Goal: Task Accomplishment & Management: Manage account settings

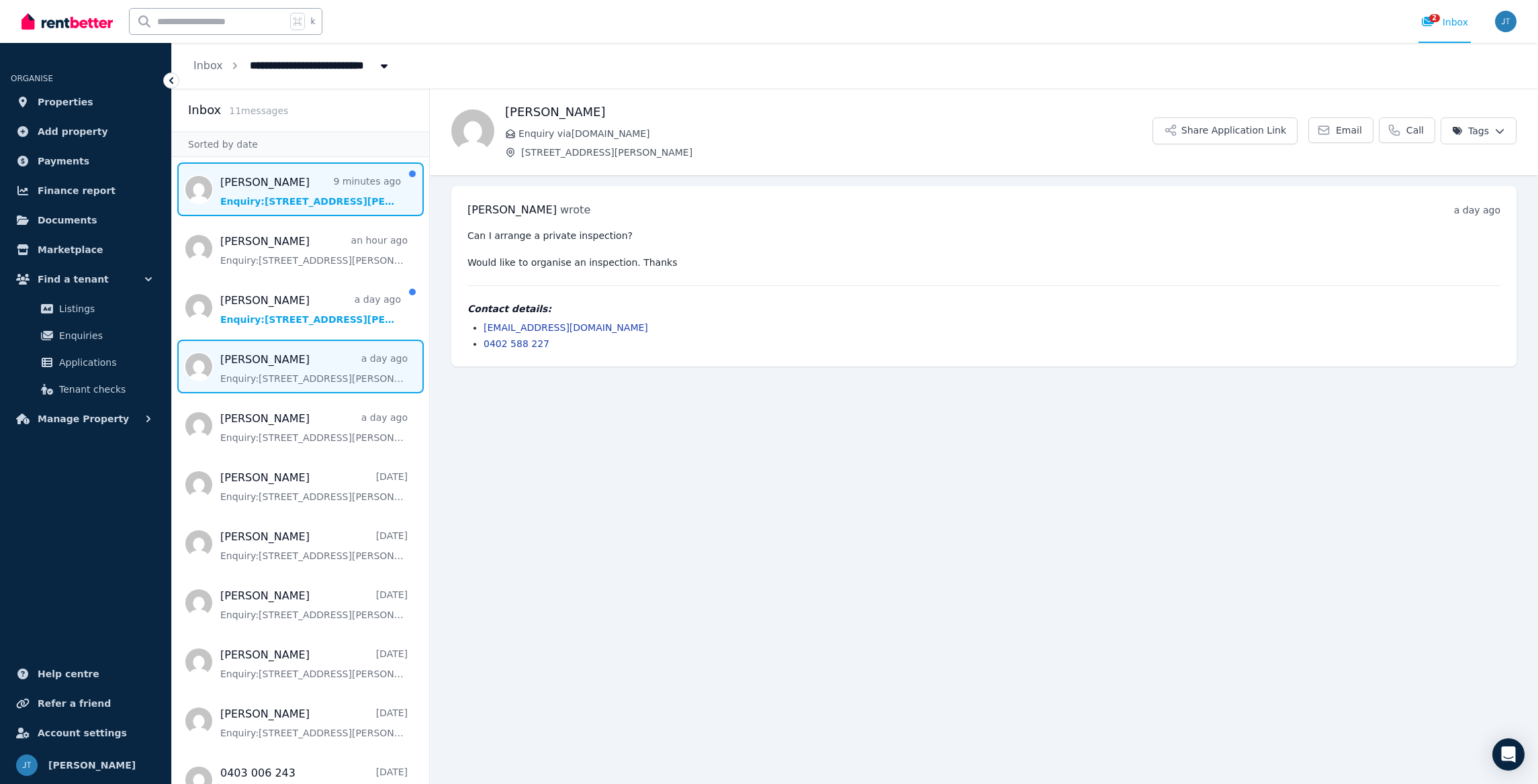
click at [300, 180] on span "Message list" at bounding box center [301, 189] width 257 height 53
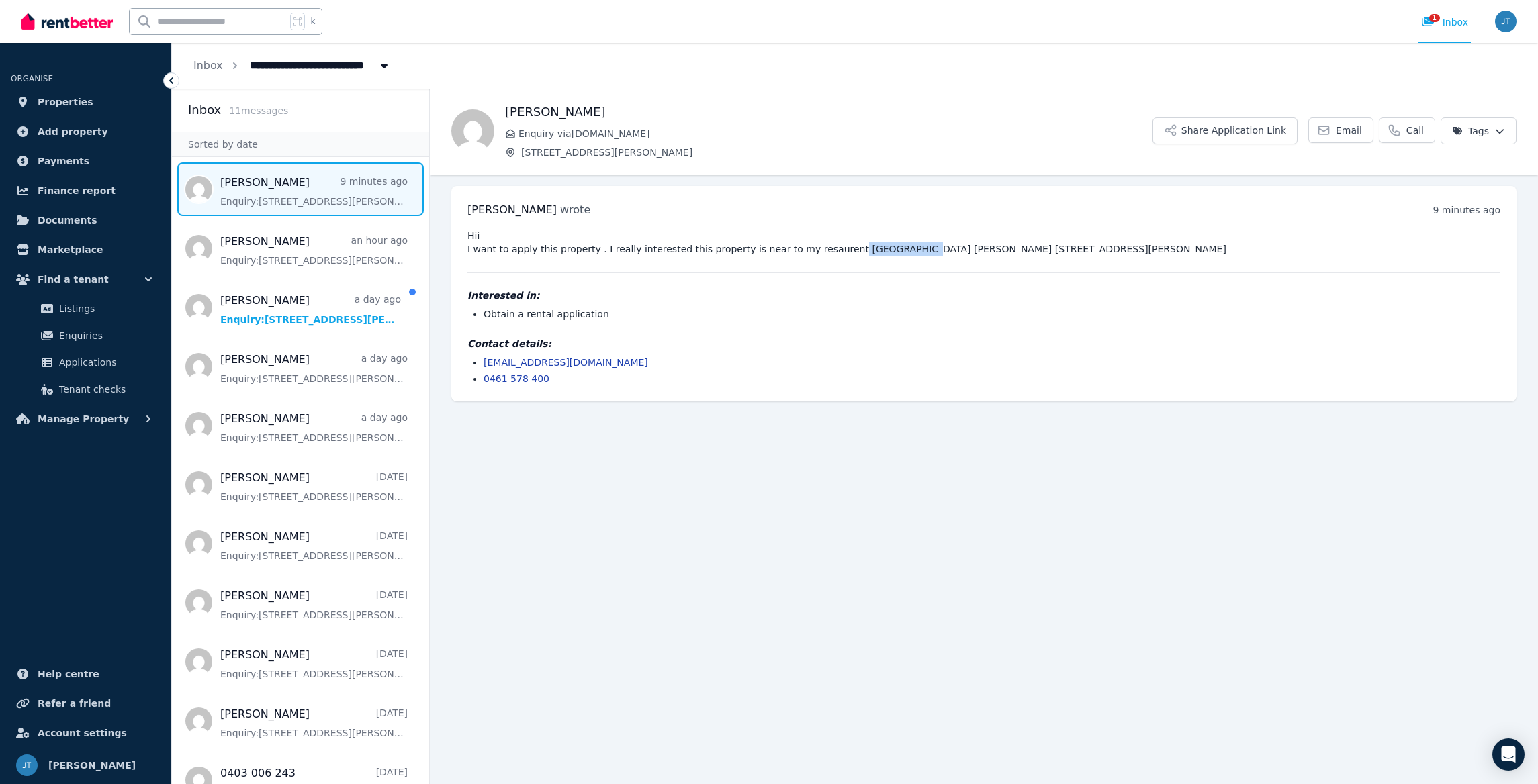
drag, startPoint x: 894, startPoint y: 250, endPoint x: 831, endPoint y: 247, distance: 63.1
click at [831, 247] on pre "Hii I want to apply this property . I really interested this property is near t…" at bounding box center [984, 242] width 1033 height 27
drag, startPoint x: 865, startPoint y: 247, endPoint x: 854, endPoint y: 246, distance: 11.0
click at [864, 247] on pre "Hii I want to apply this property . I really interested this property is near t…" at bounding box center [984, 242] width 1033 height 27
drag, startPoint x: 831, startPoint y: 248, endPoint x: 890, endPoint y: 252, distance: 59.1
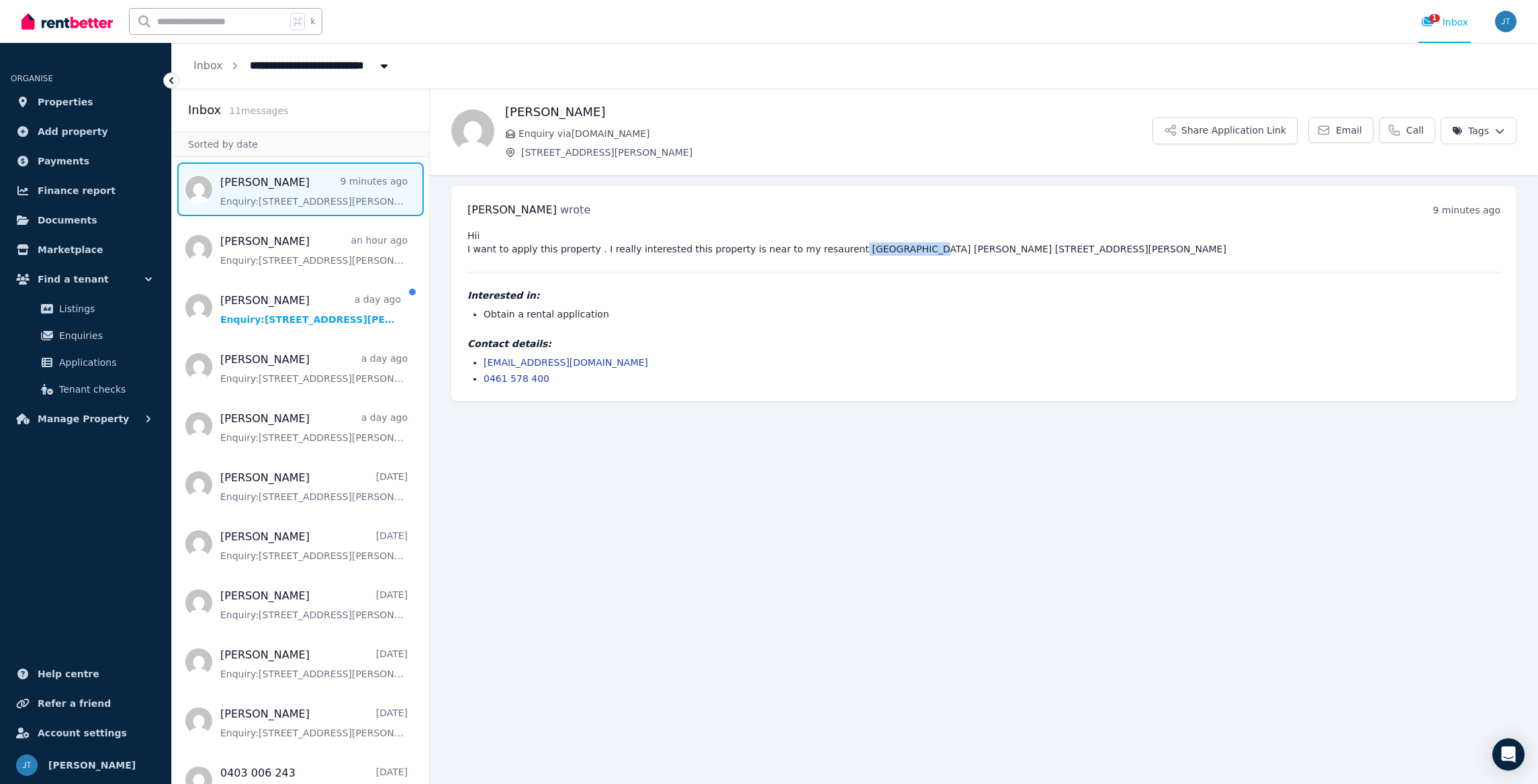
click at [896, 251] on pre "Hii I want to apply this property . I really interested this property is near t…" at bounding box center [984, 242] width 1033 height 27
copy pre "bombay butler"
drag, startPoint x: 607, startPoint y: 370, endPoint x: 482, endPoint y: 364, distance: 125.1
click at [482, 364] on ul "jayeshwari25@gmail.com 0461 578 400" at bounding box center [984, 370] width 1033 height 30
copy link "jayeshwari25@gmail.com"
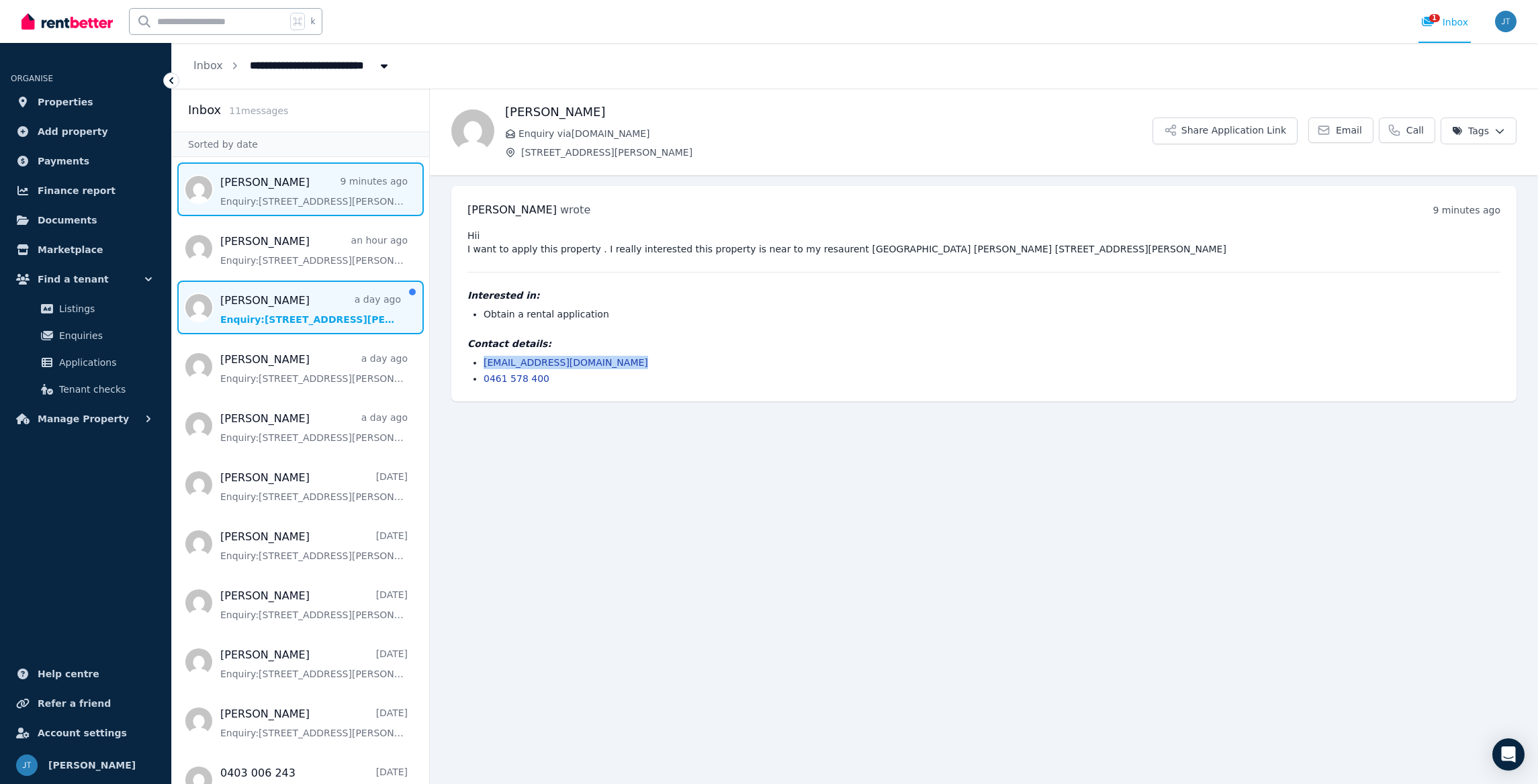
click at [293, 303] on span "Message list" at bounding box center [301, 307] width 257 height 53
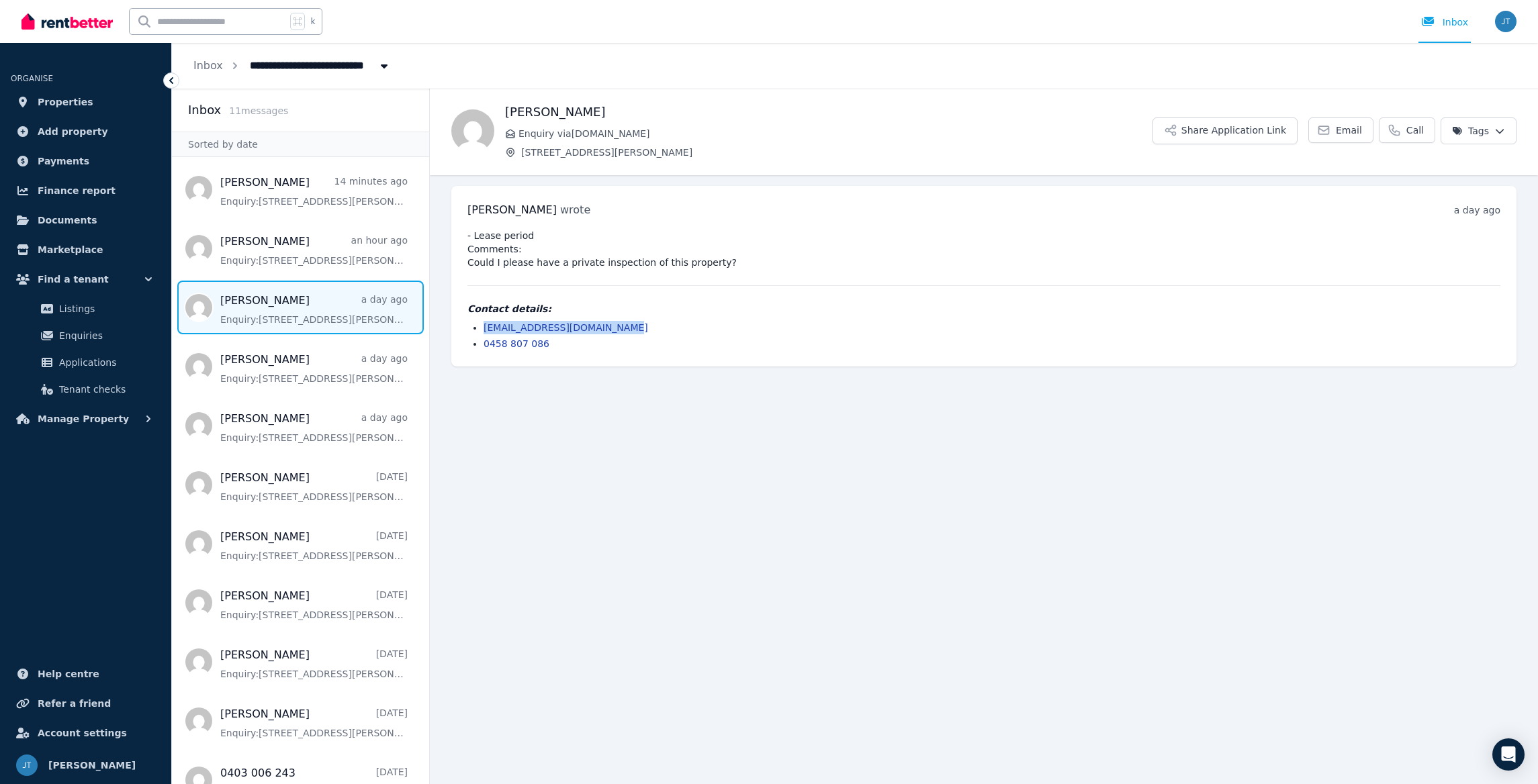
drag, startPoint x: 618, startPoint y: 322, endPoint x: 484, endPoint y: 326, distance: 134.1
click at [484, 326] on li "samanthaerwin23@outlook.com" at bounding box center [992, 327] width 1017 height 14
copy link "samanthaerwin23@outlook.com"
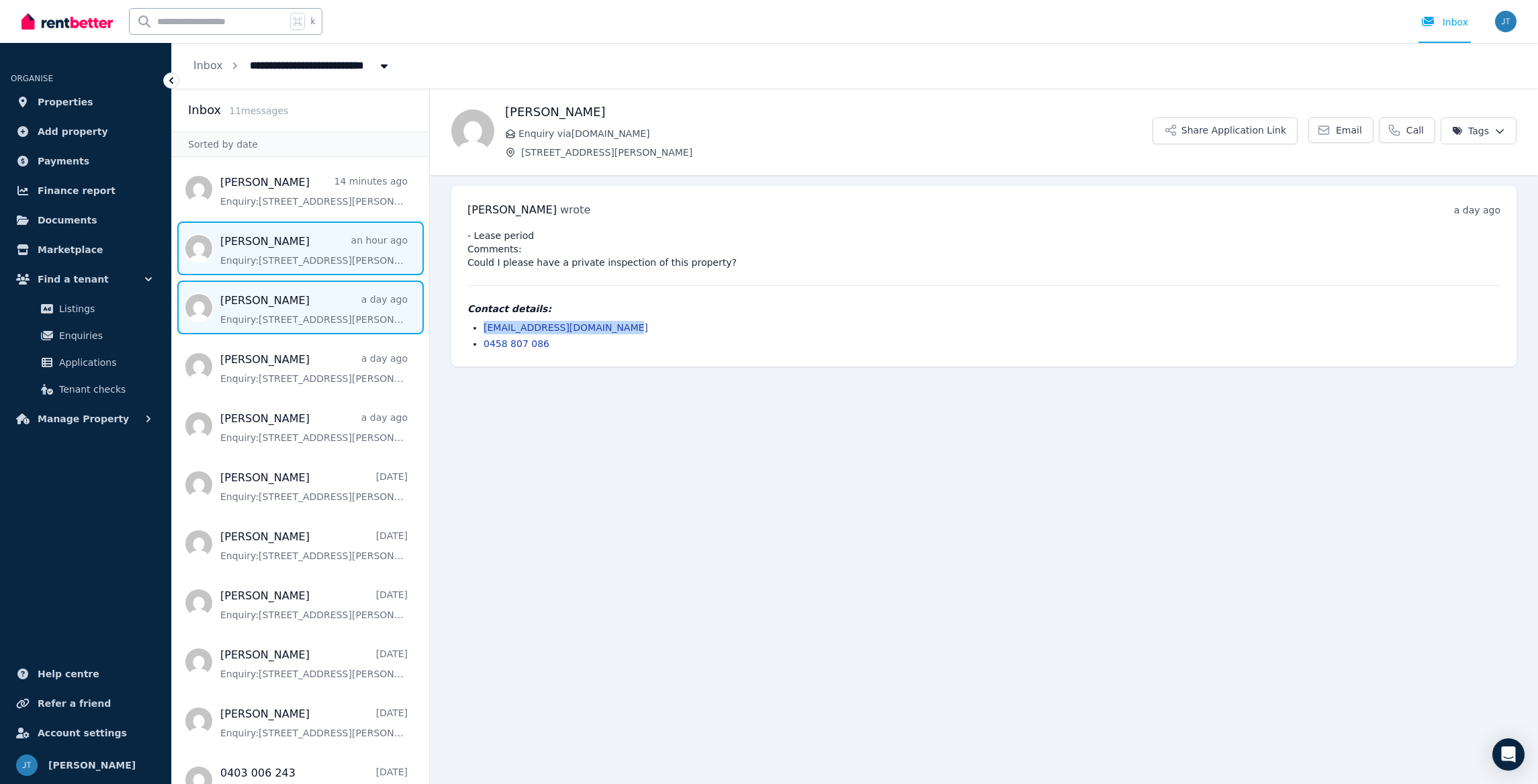
click at [276, 246] on span "Message list" at bounding box center [301, 248] width 257 height 53
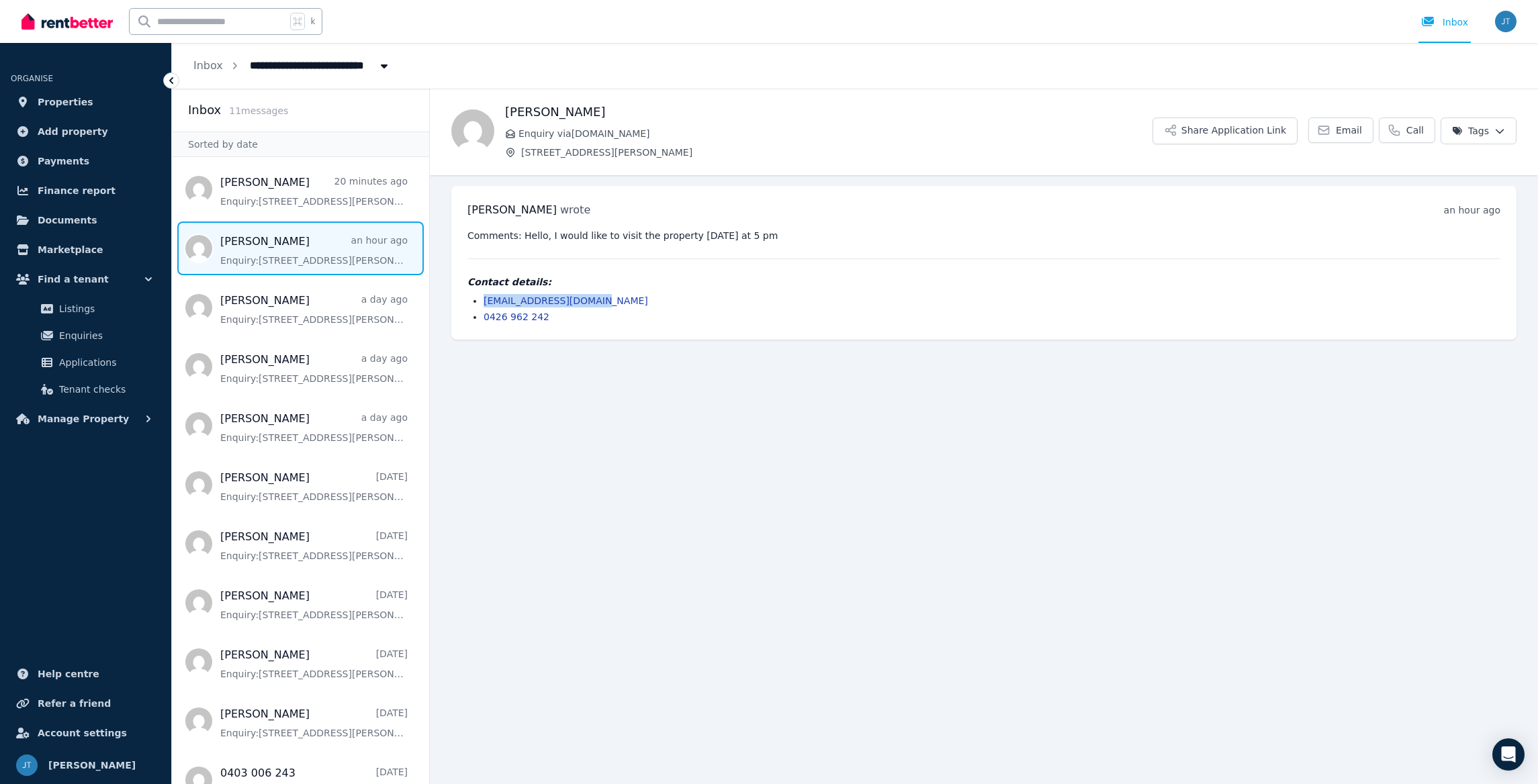
drag, startPoint x: 605, startPoint y: 302, endPoint x: 478, endPoint y: 299, distance: 127.0
click at [484, 299] on li "pglhernandez@gmail.com" at bounding box center [992, 301] width 1017 height 14
copy link "pglhernandez@gmail.com"
click at [269, 192] on span "Message list" at bounding box center [301, 189] width 257 height 53
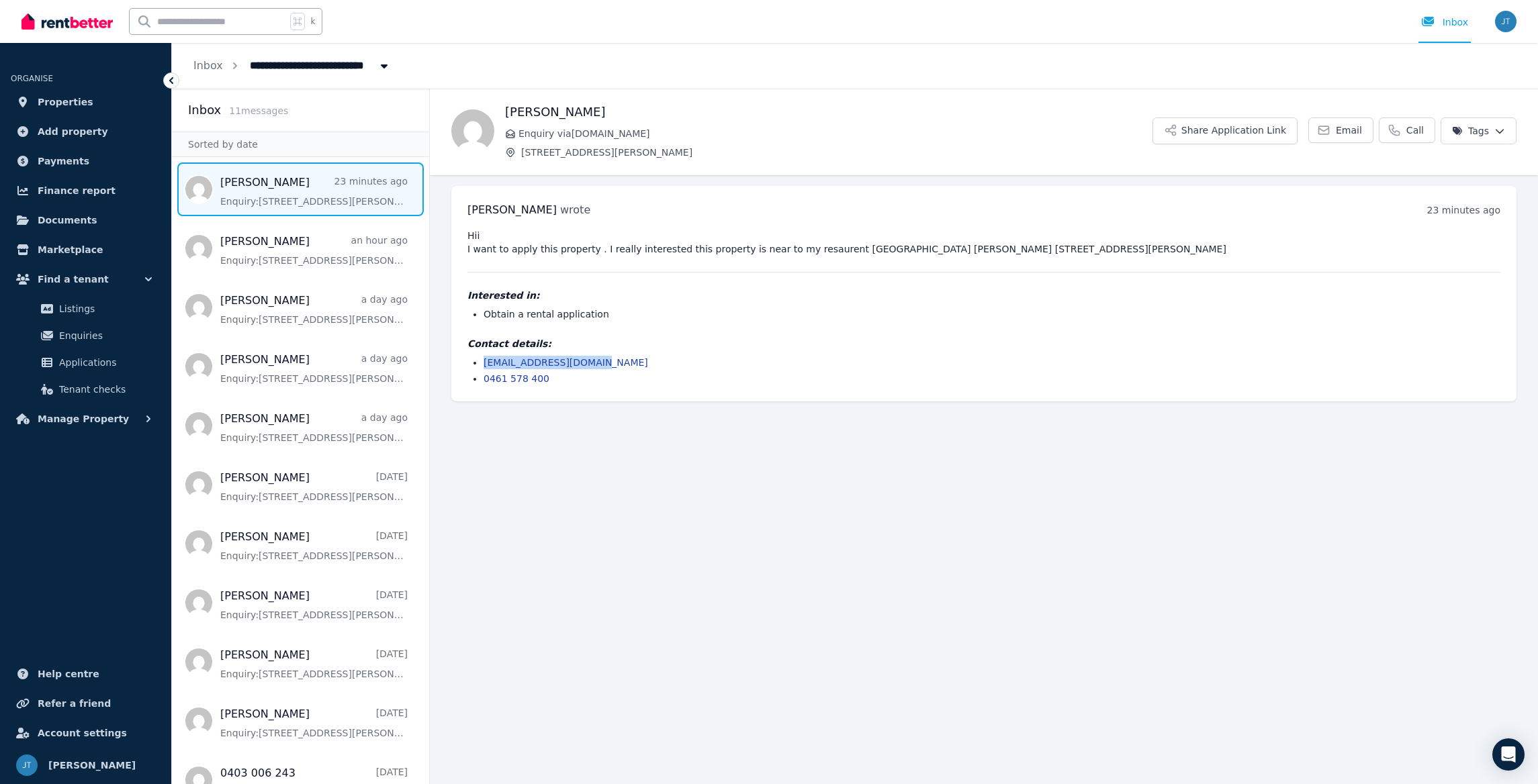
drag, startPoint x: 597, startPoint y: 360, endPoint x: 476, endPoint y: 368, distance: 121.3
click at [484, 368] on li "jayeshwari25@gmail.com" at bounding box center [992, 362] width 1017 height 14
copy link "jayeshwari25@gmail.com"
drag, startPoint x: 550, startPoint y: 377, endPoint x: 488, endPoint y: 378, distance: 62.0
click at [486, 380] on li "0461 578 400" at bounding box center [992, 378] width 1017 height 14
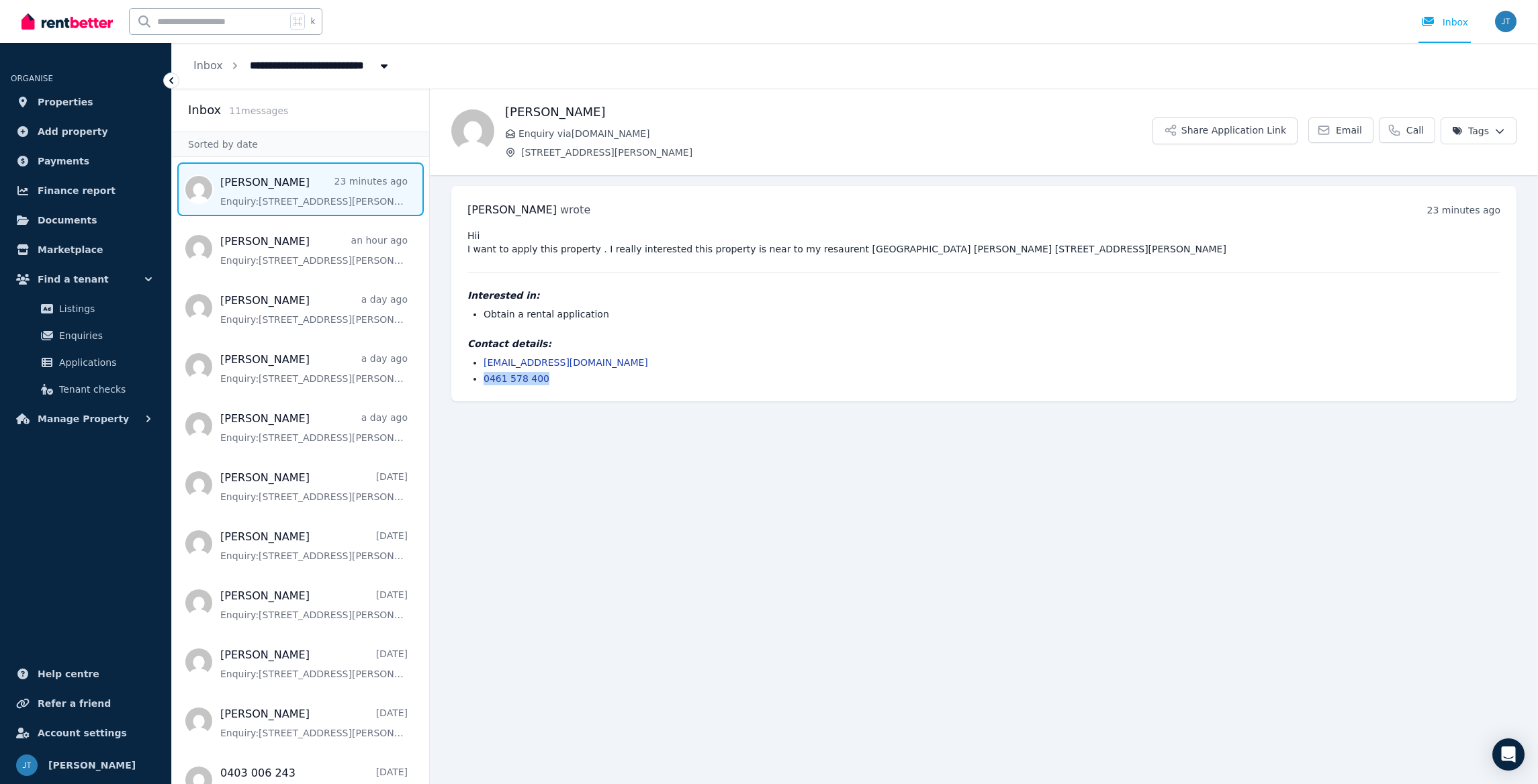
copy link "0461 578 400"
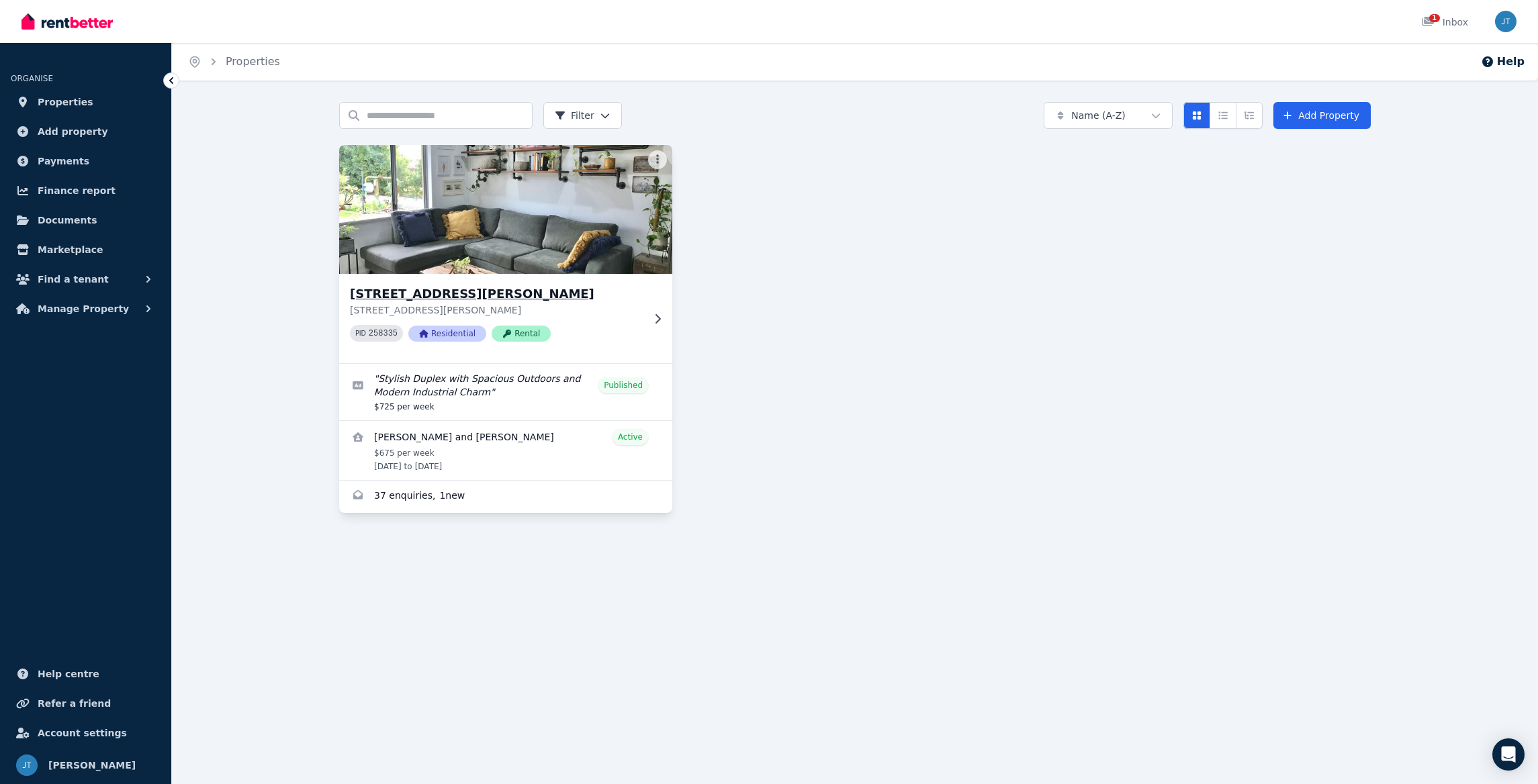
click at [394, 295] on h3 "[STREET_ADDRESS][PERSON_NAME]" at bounding box center [496, 293] width 293 height 19
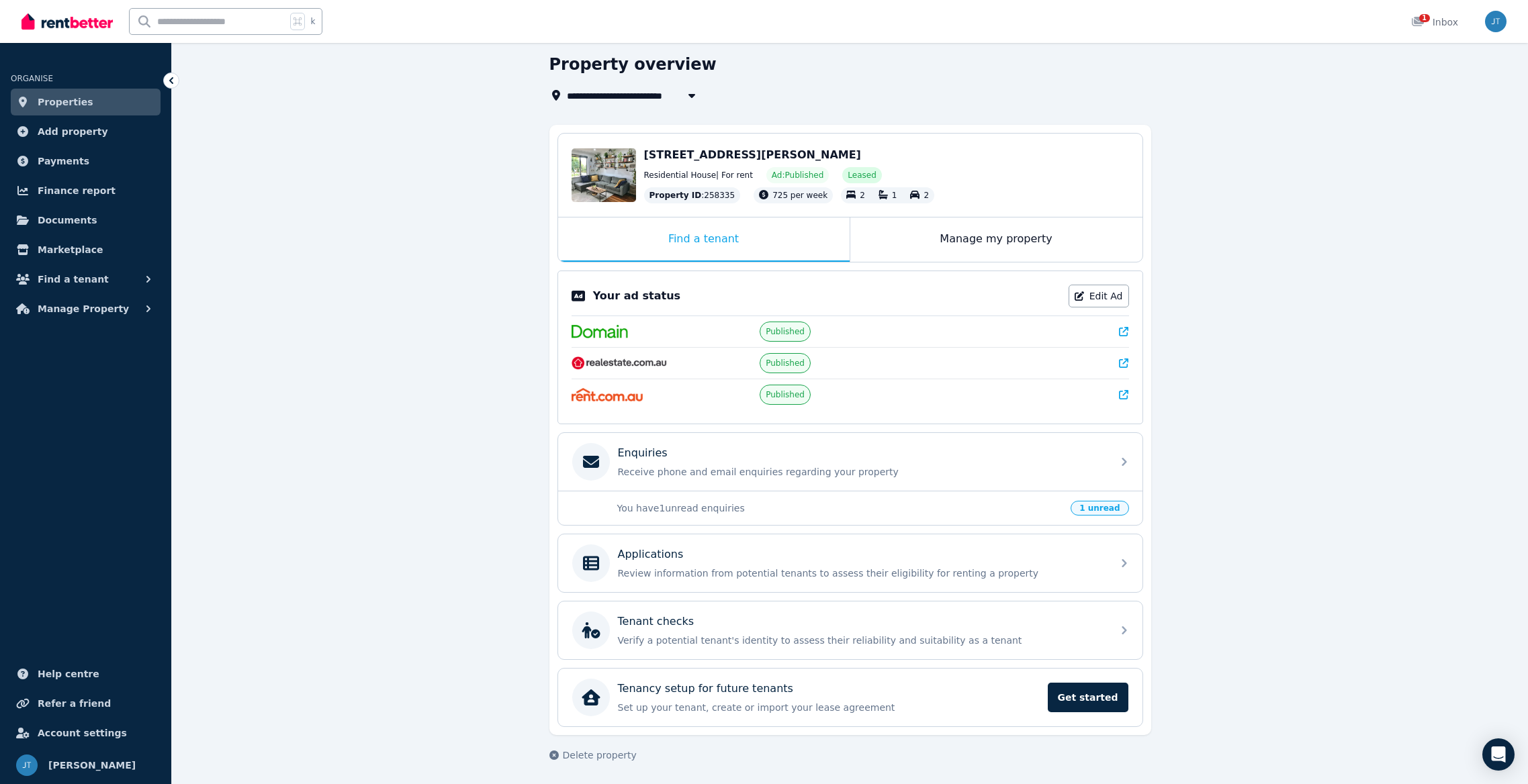
scroll to position [49, 0]
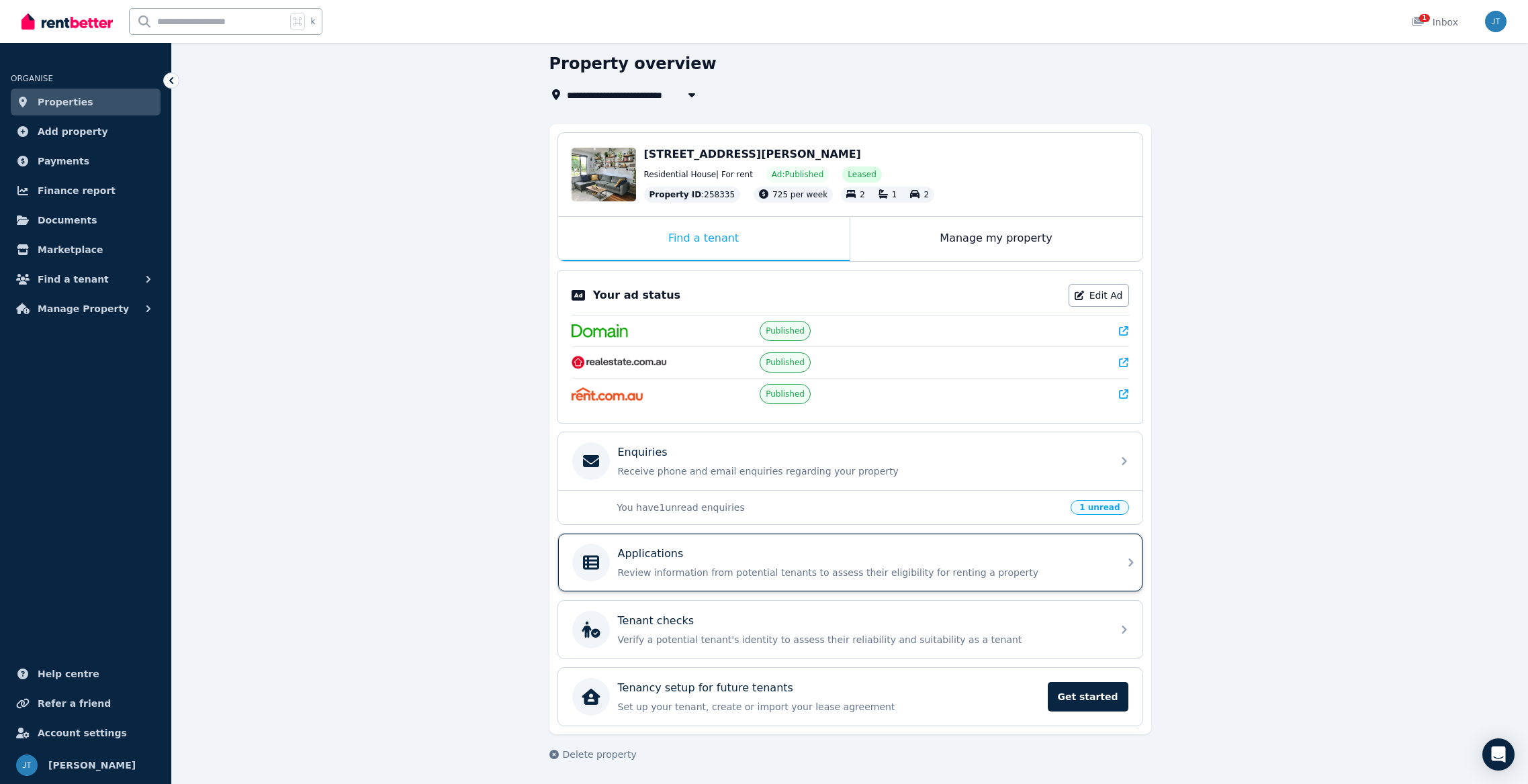
click at [677, 554] on p "Applications" at bounding box center [650, 554] width 65 height 16
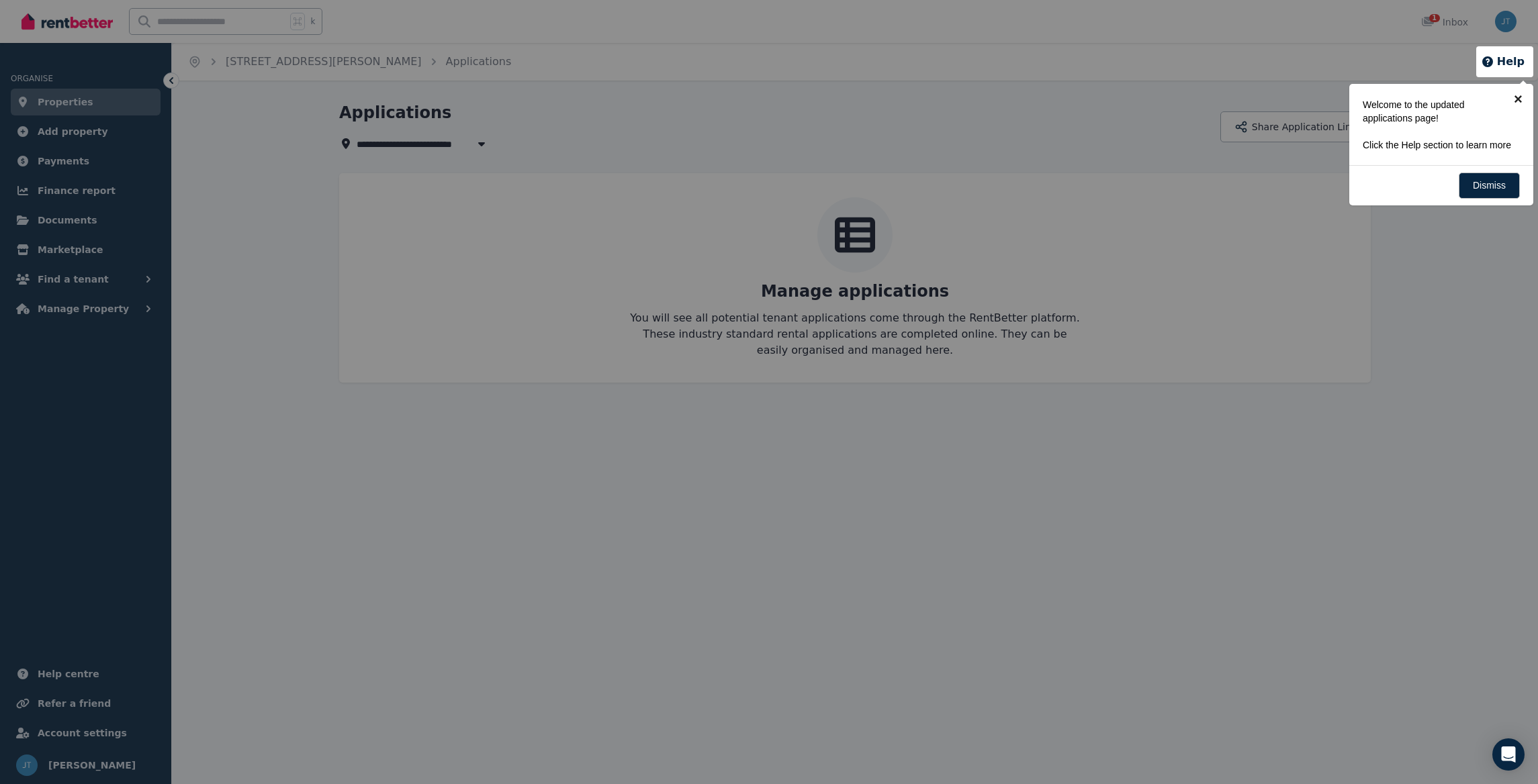
click at [1511, 100] on link "×" at bounding box center [1518, 99] width 30 height 30
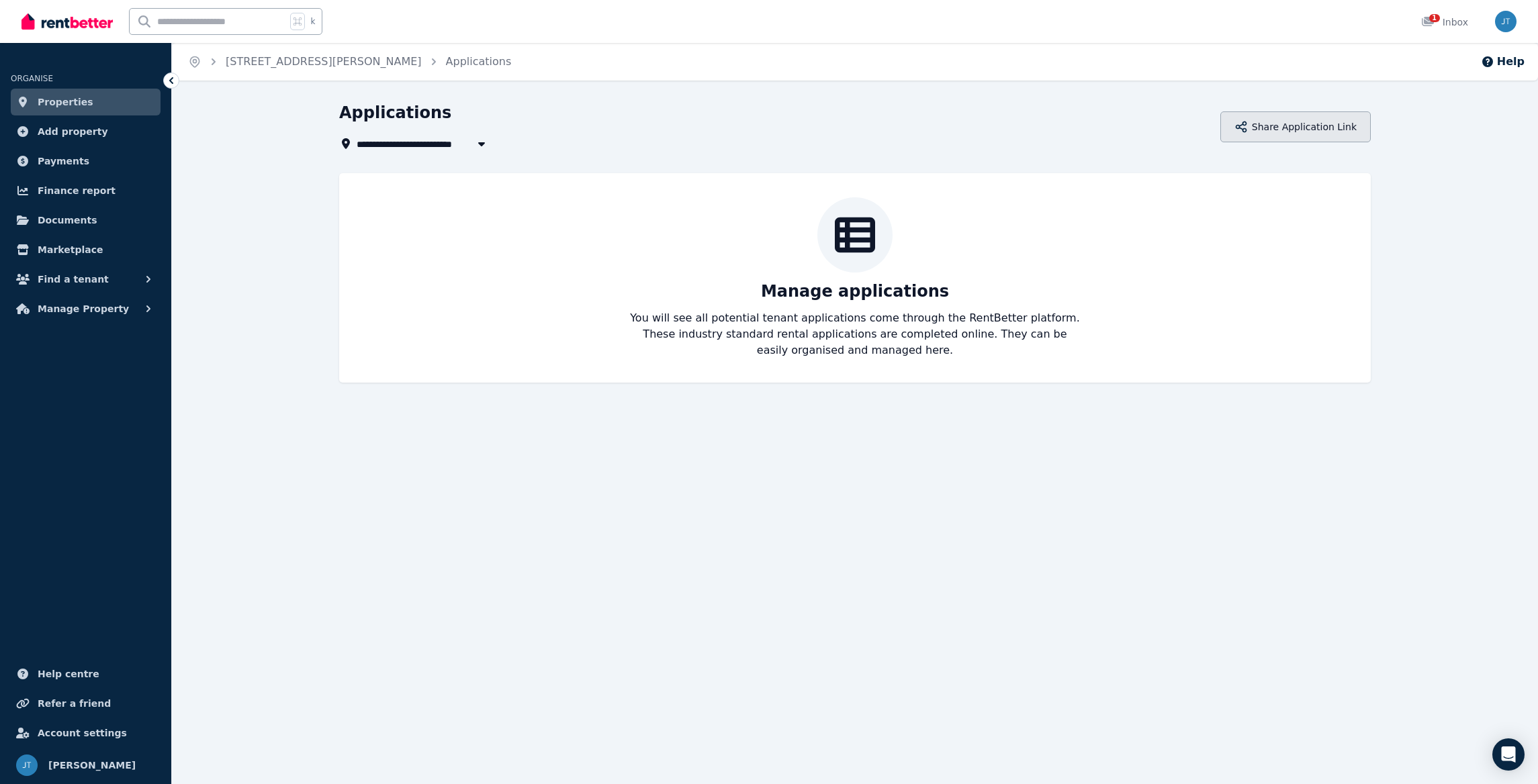
click at [1329, 124] on button "Share Application Link" at bounding box center [1295, 127] width 150 height 31
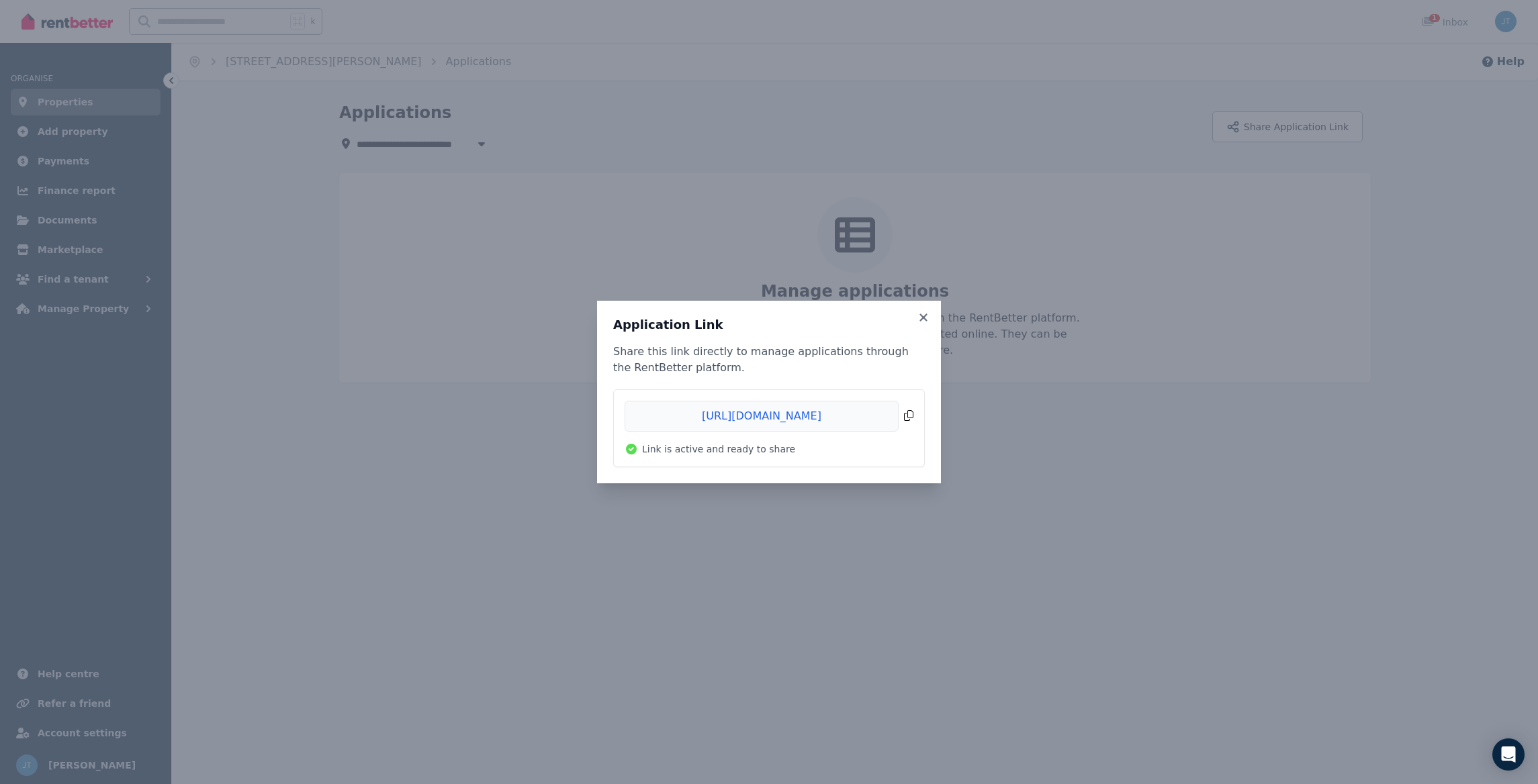
drag, startPoint x: 877, startPoint y: 416, endPoint x: 659, endPoint y: 420, distance: 218.0
click at [657, 421] on span "Copied!" at bounding box center [769, 416] width 289 height 31
click at [906, 415] on span "Copied!" at bounding box center [769, 416] width 289 height 31
click at [927, 314] on icon at bounding box center [923, 317] width 7 height 7
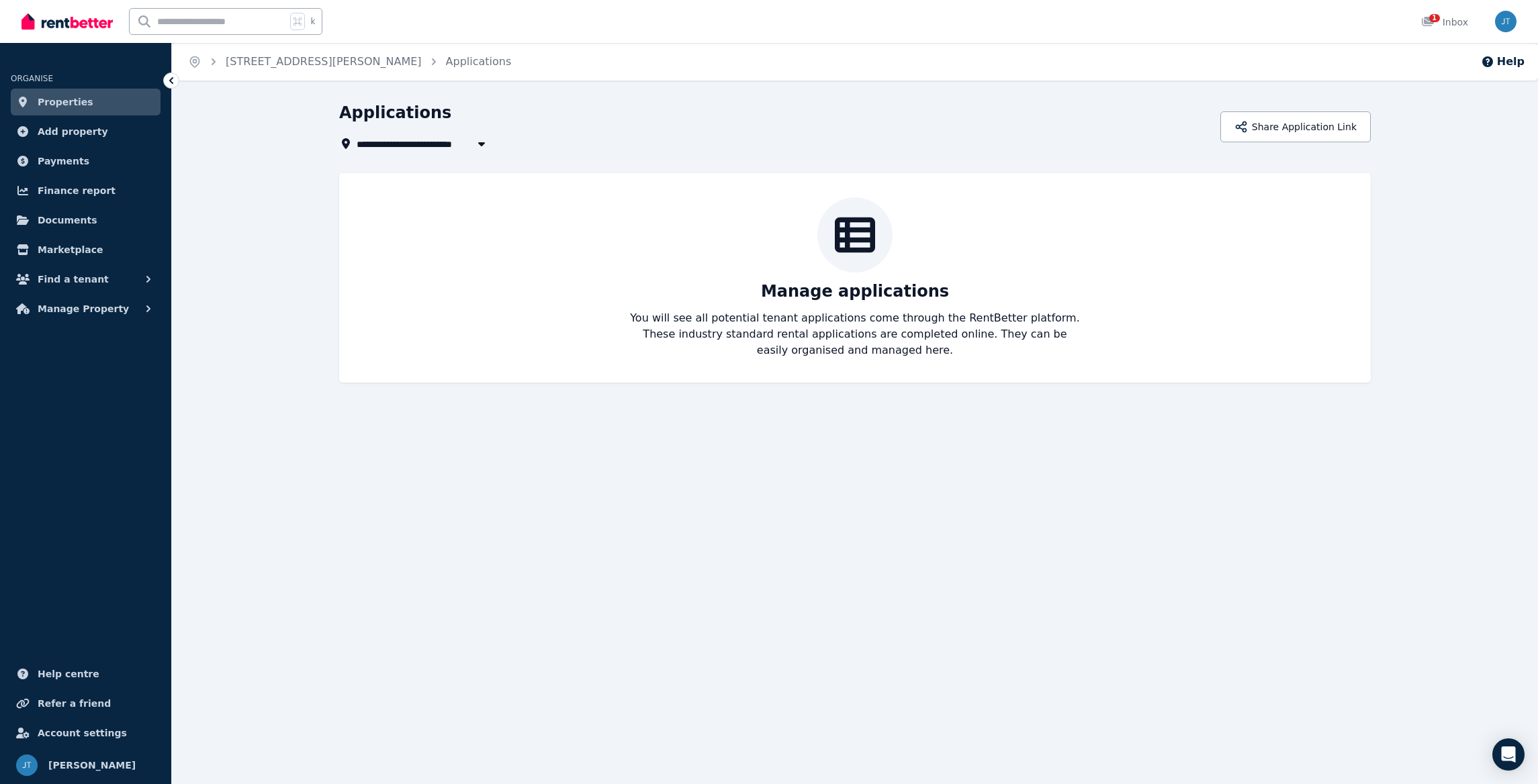
click at [64, 103] on span "Properties" at bounding box center [65, 102] width 56 height 16
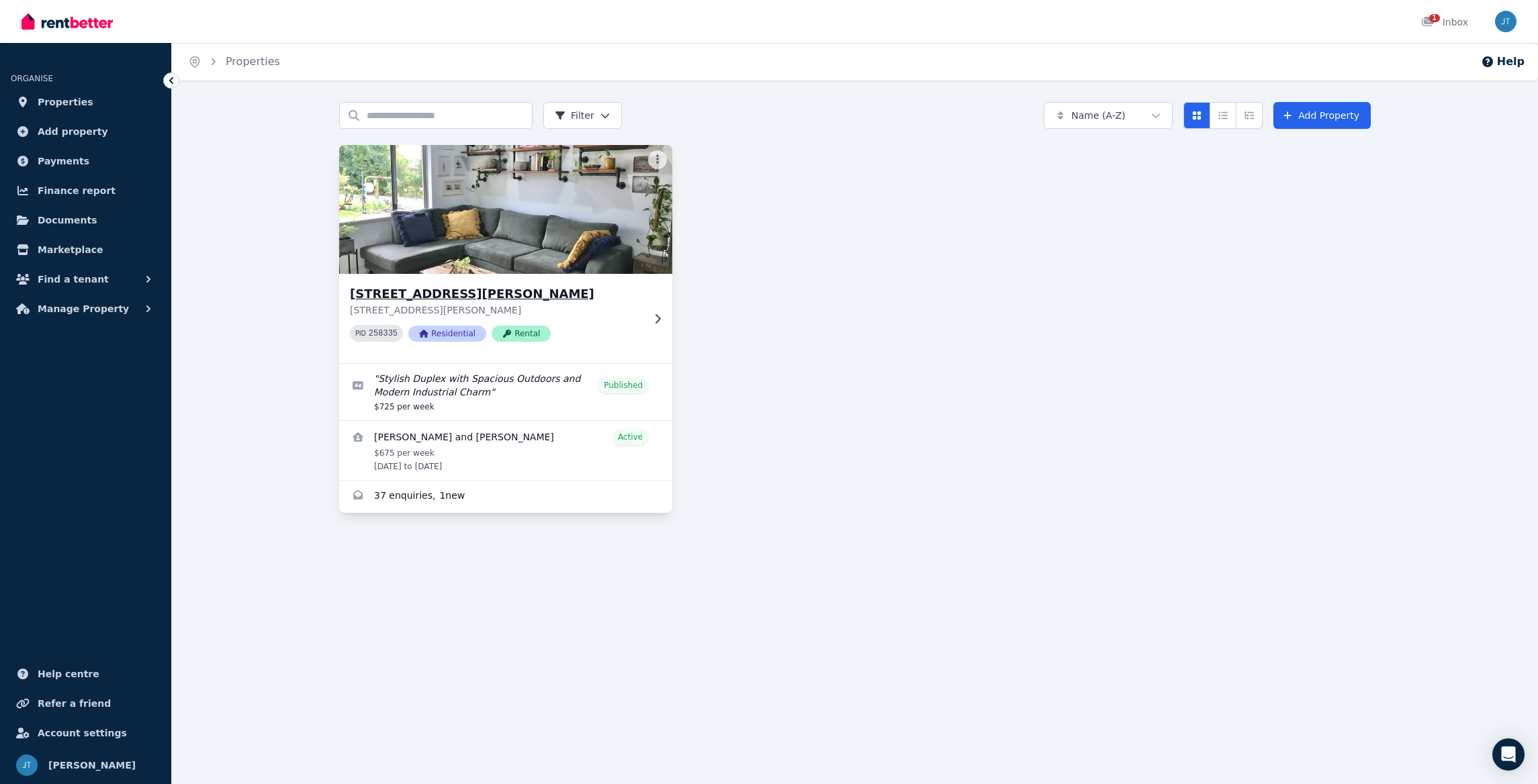
click at [450, 281] on div "3 Trevithick Close, Stirling 3 Trevithick Close, Stirling WA 6021 PID 258335 Re…" at bounding box center [506, 318] width 333 height 89
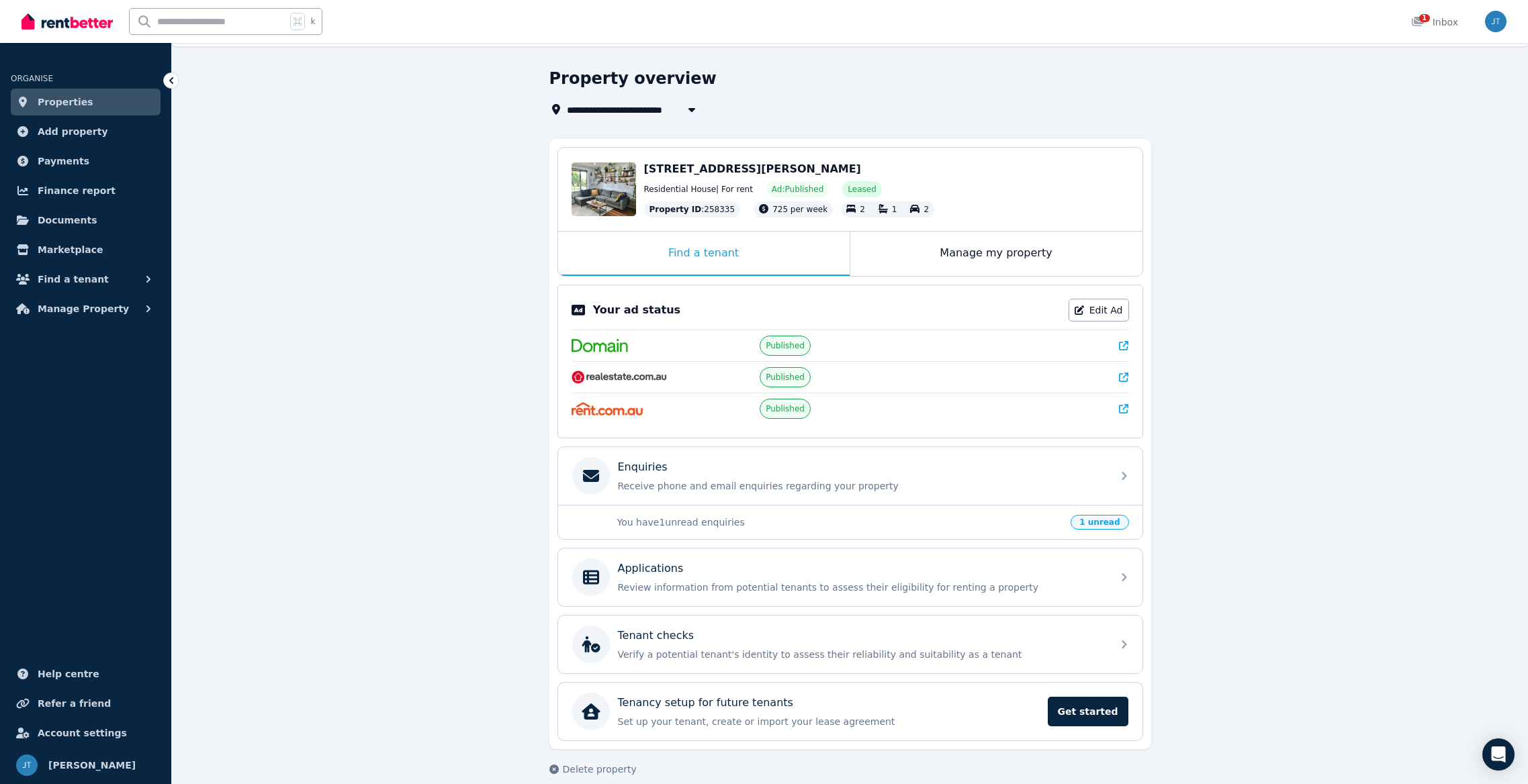
scroll to position [50, 0]
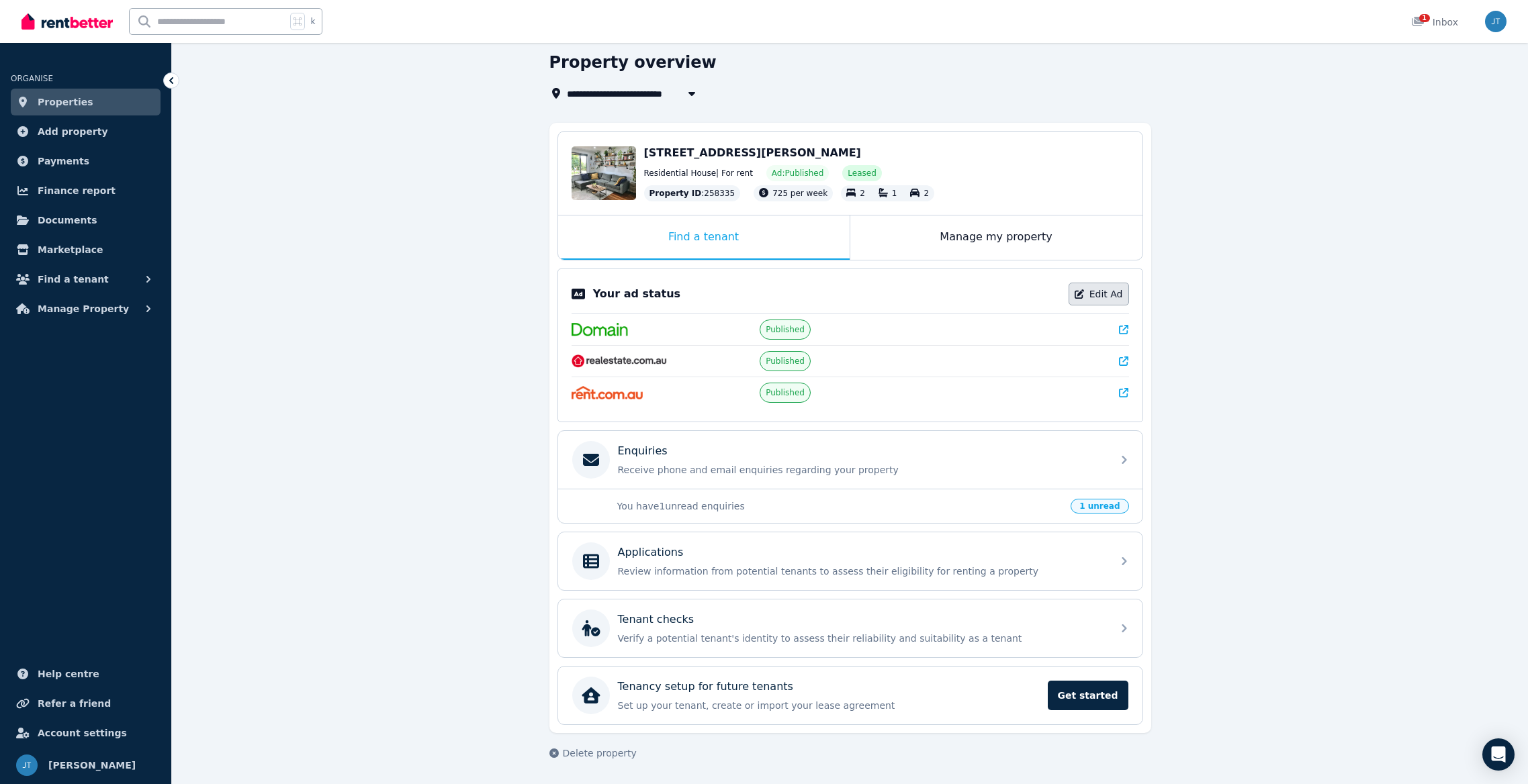
click at [1110, 290] on link "Edit Ad" at bounding box center [1099, 294] width 61 height 23
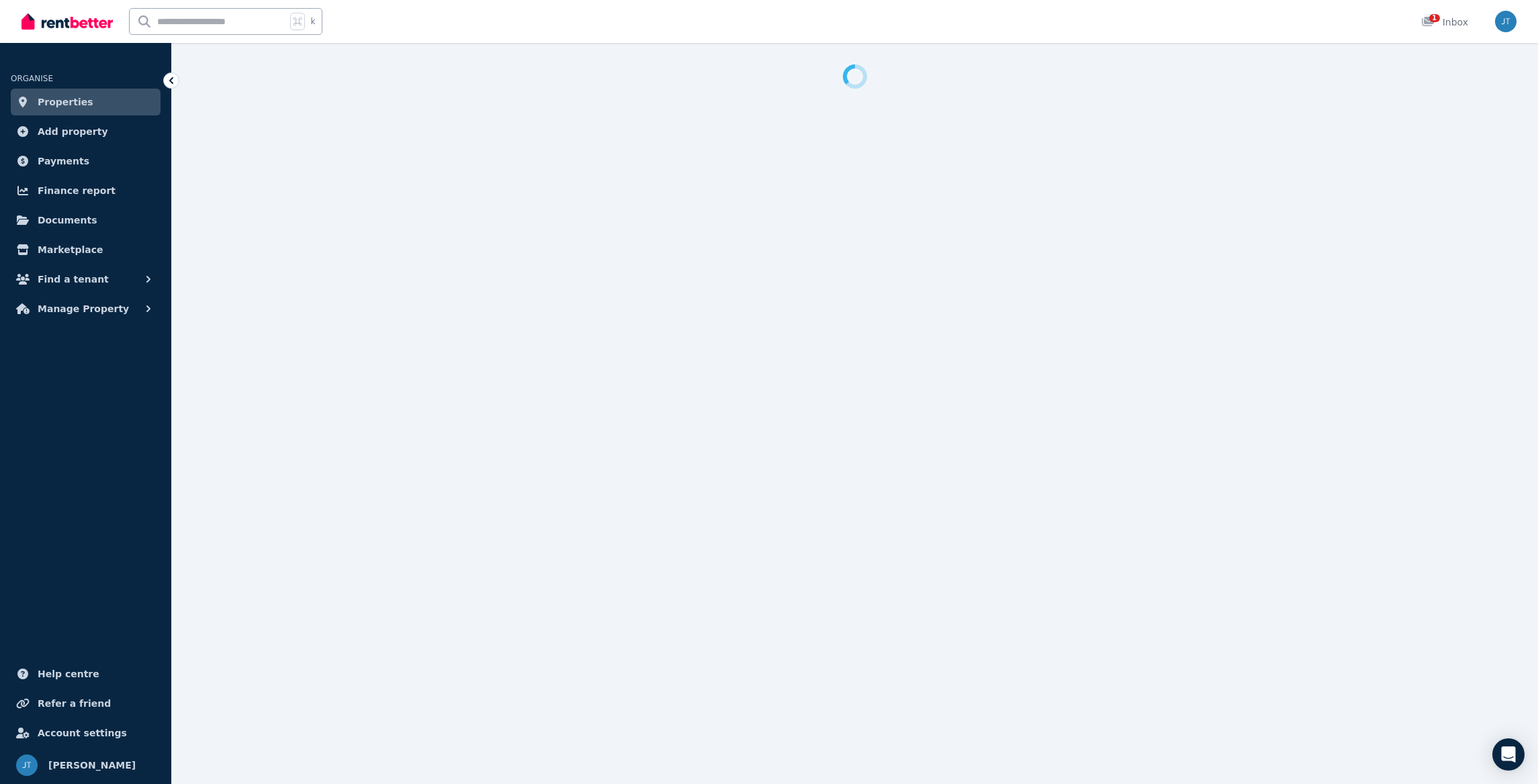
select select "**"
select select "**********"
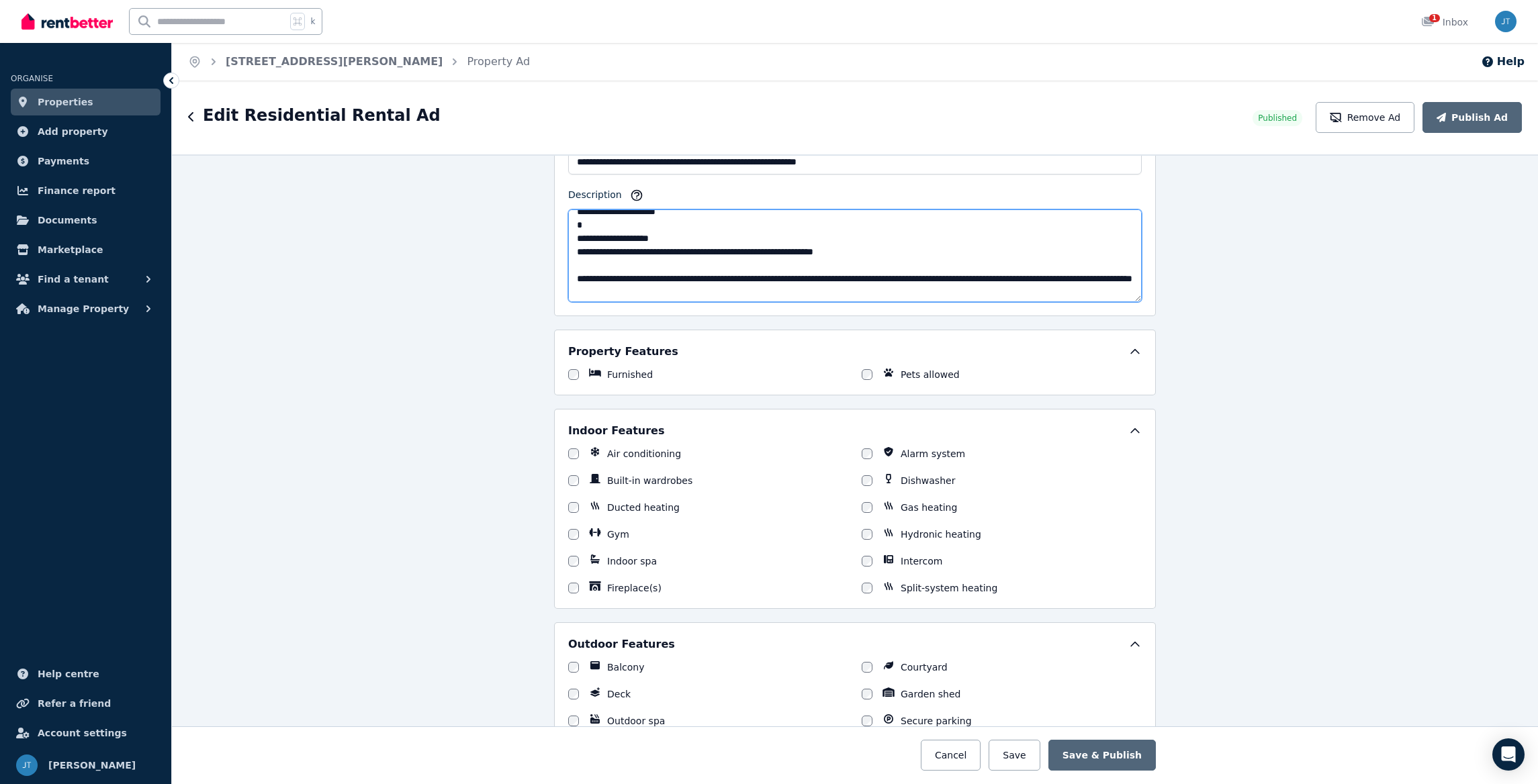
scroll to position [282, 0]
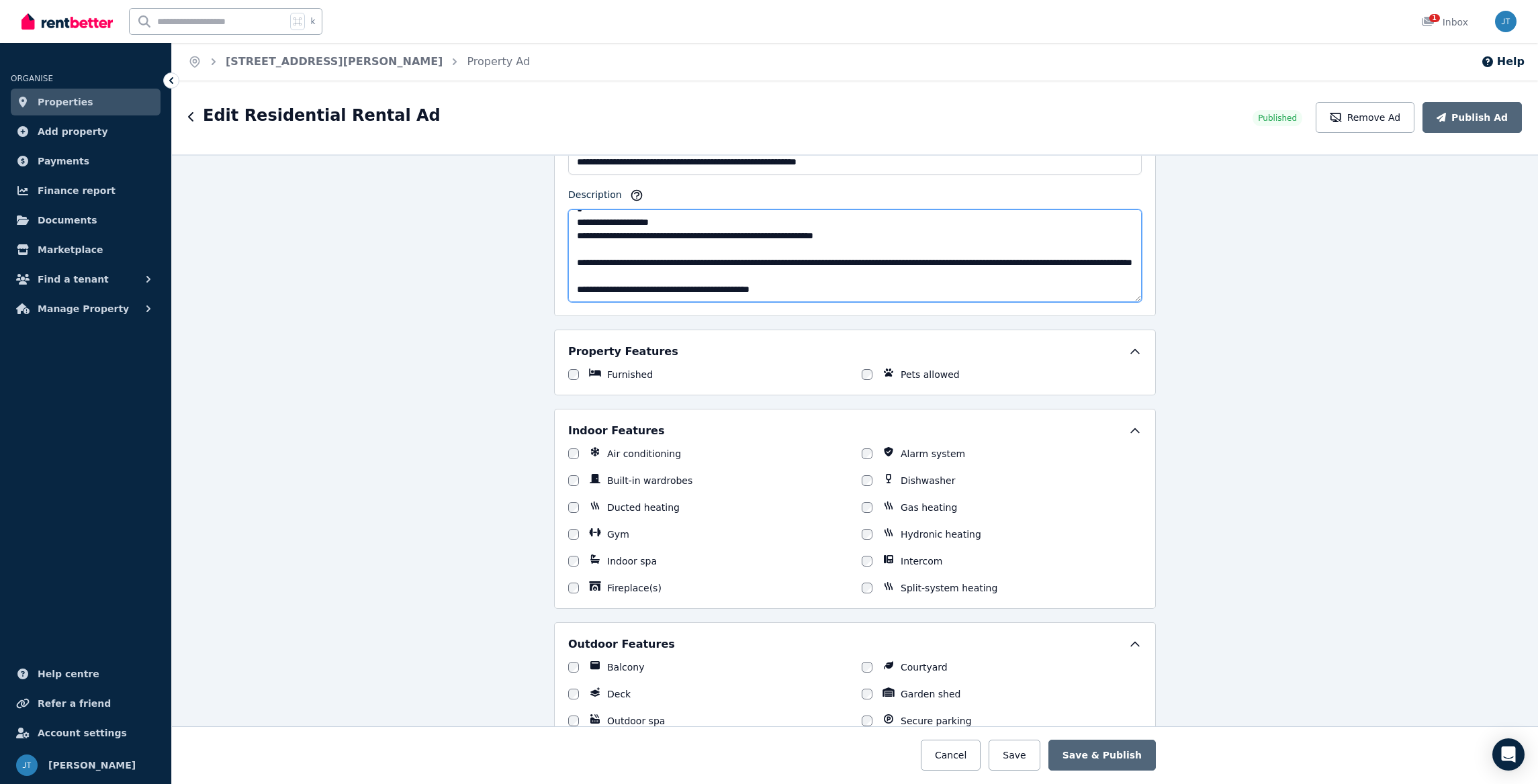
click at [897, 291] on textarea "Description" at bounding box center [855, 255] width 573 height 93
click at [1325, 303] on div "**********" at bounding box center [856, 469] width 1367 height 630
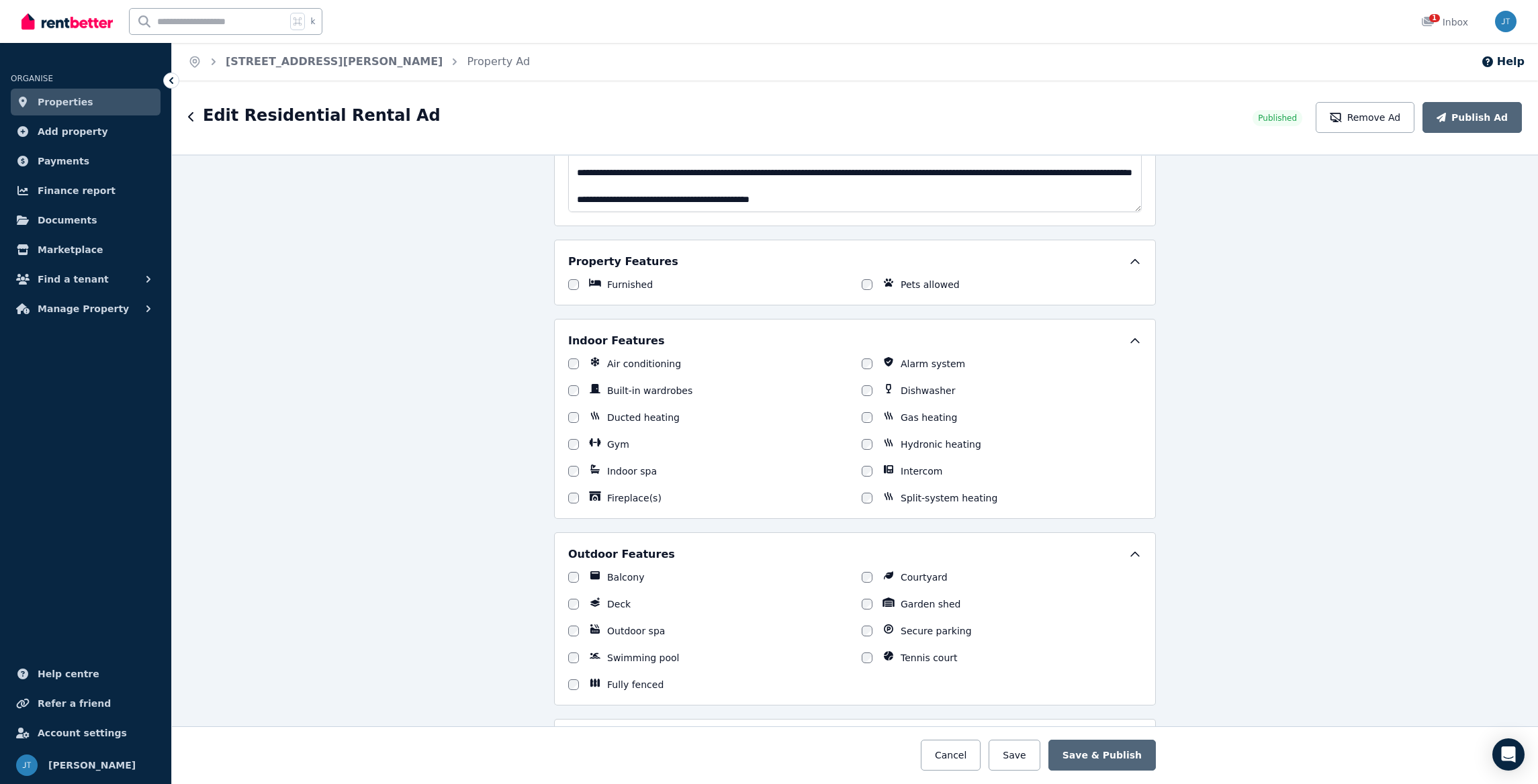
scroll to position [838, 0]
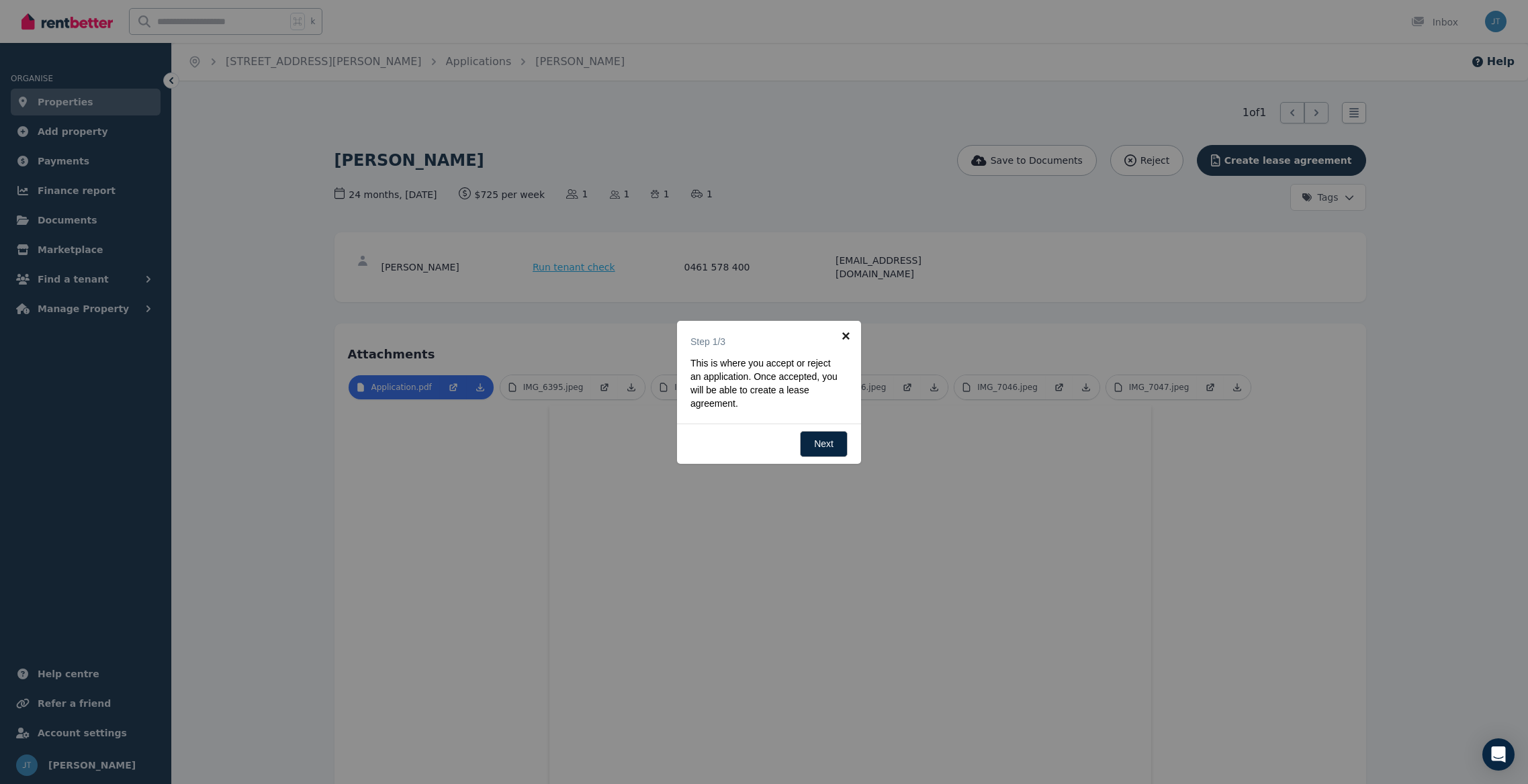
click at [842, 335] on link "×" at bounding box center [846, 335] width 30 height 30
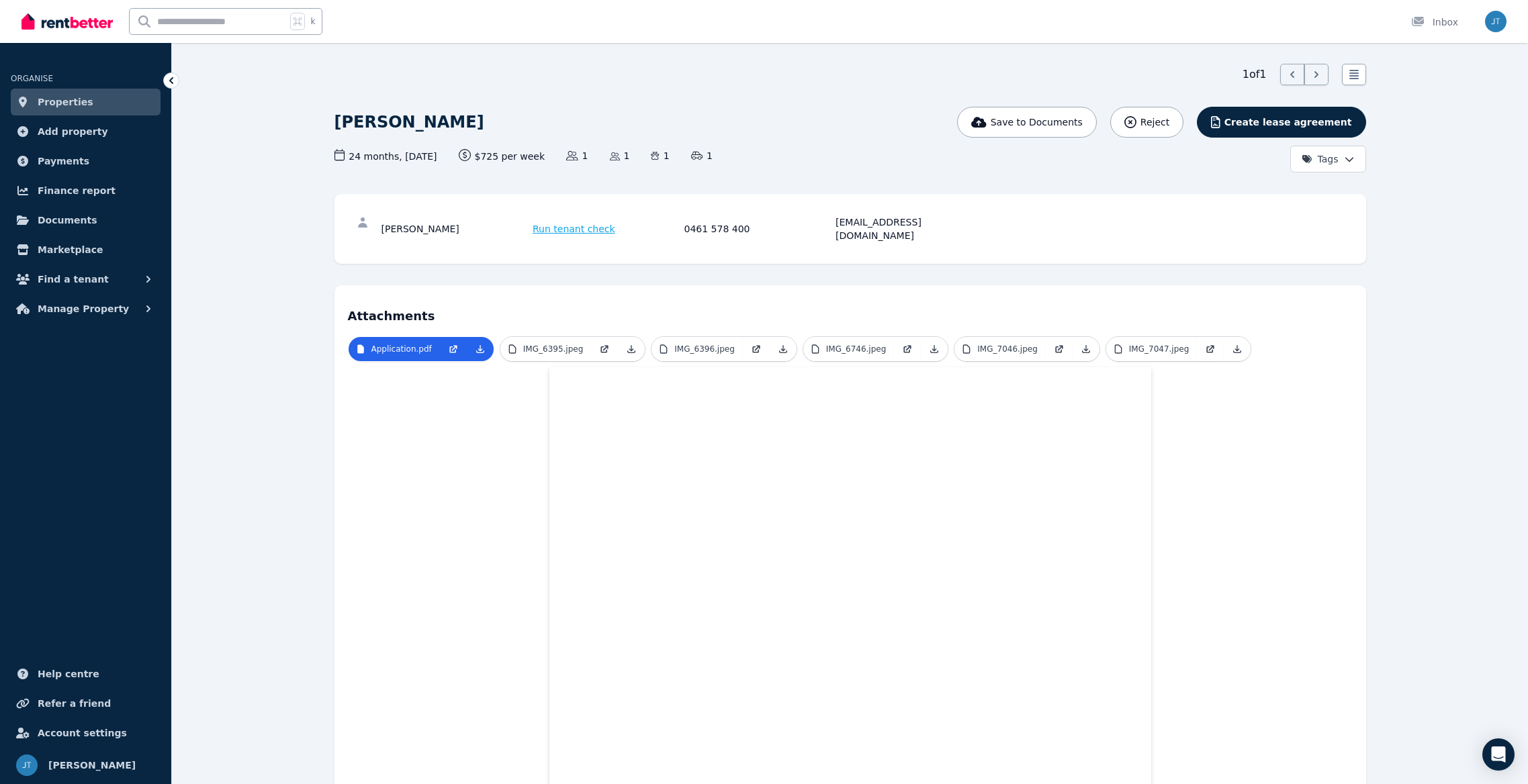
scroll to position [65, 0]
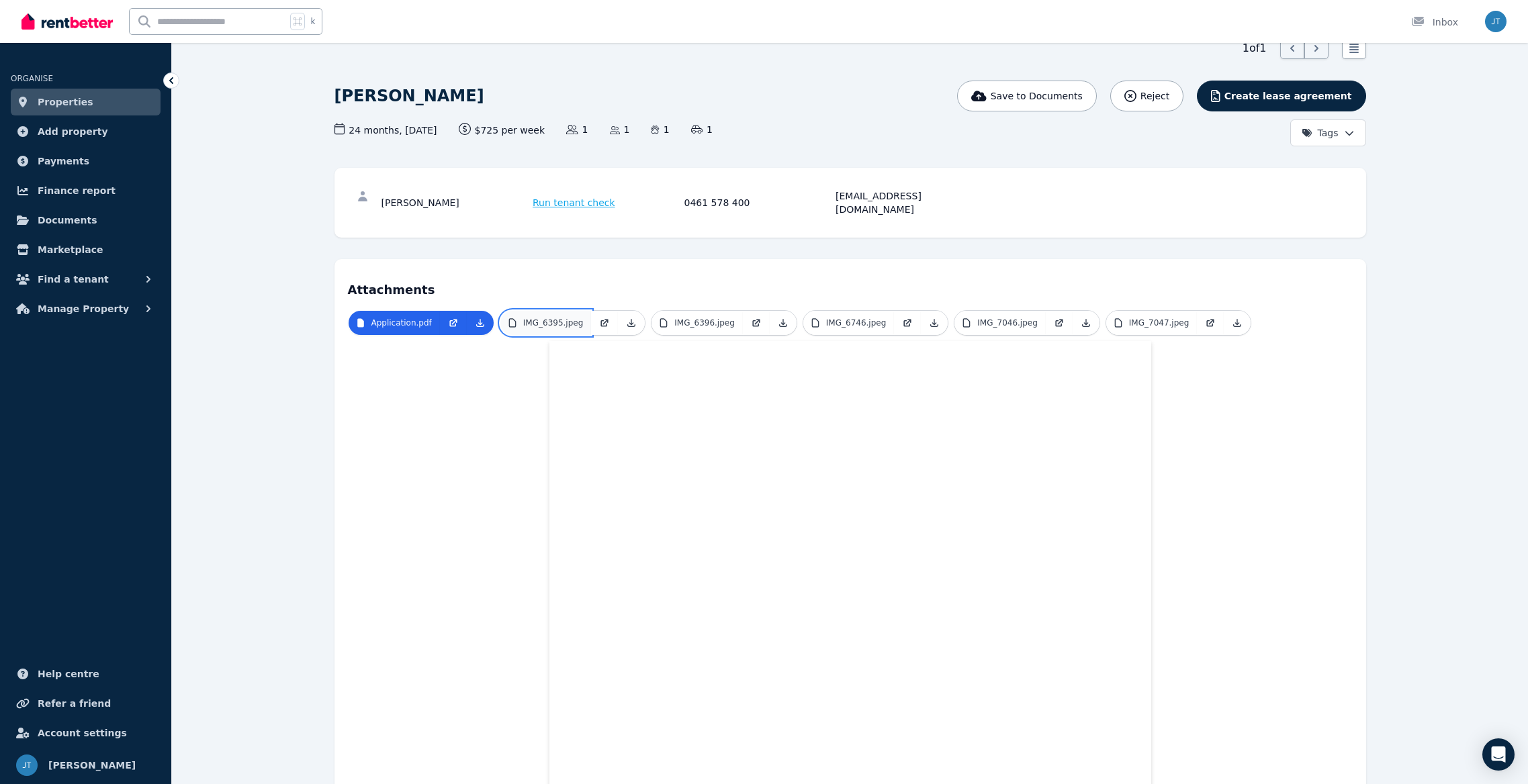
click at [561, 318] on p "IMG_6395.jpeg" at bounding box center [553, 322] width 61 height 11
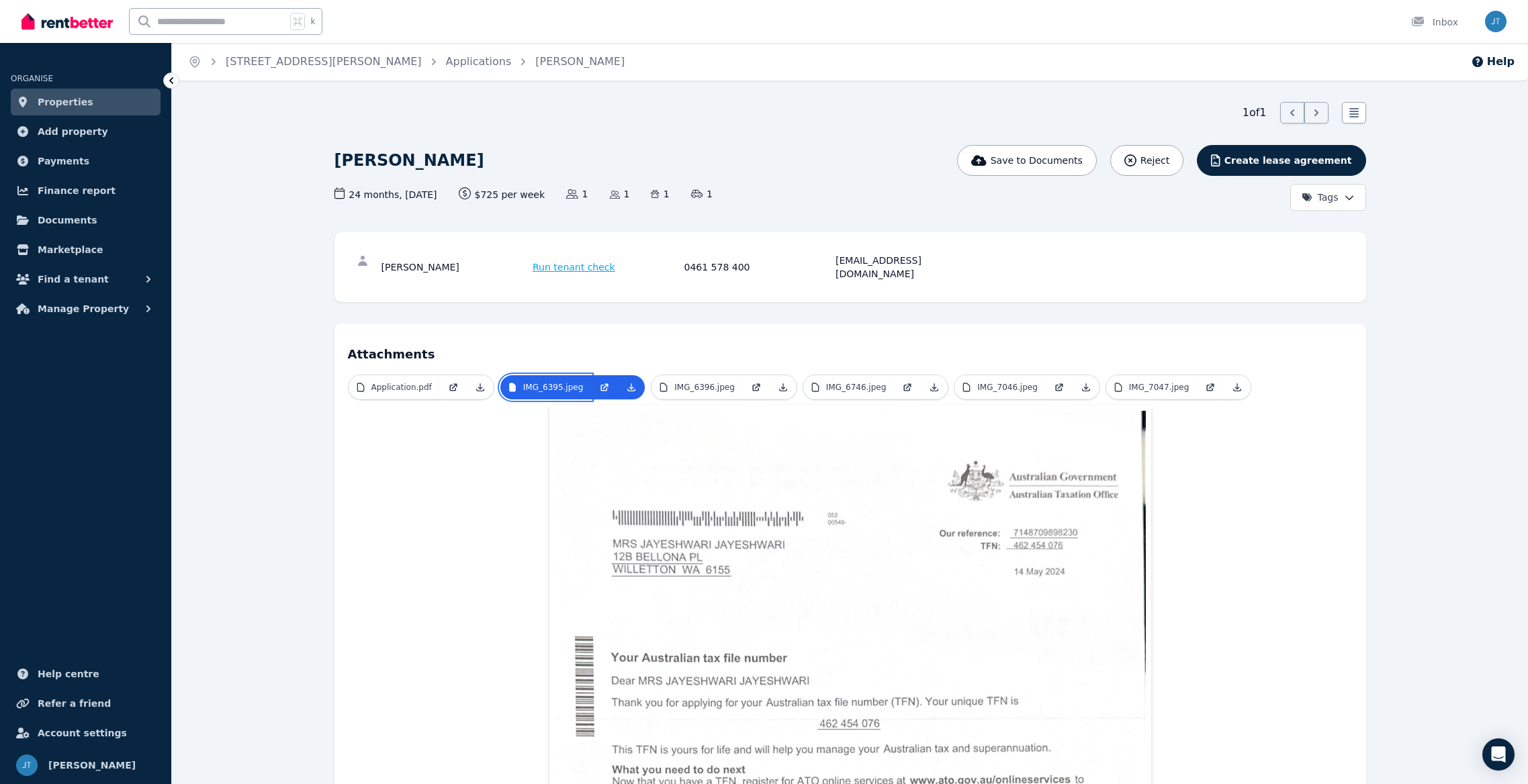
scroll to position [0, 0]
click at [691, 382] on p "IMG_6396.jpeg" at bounding box center [704, 387] width 61 height 11
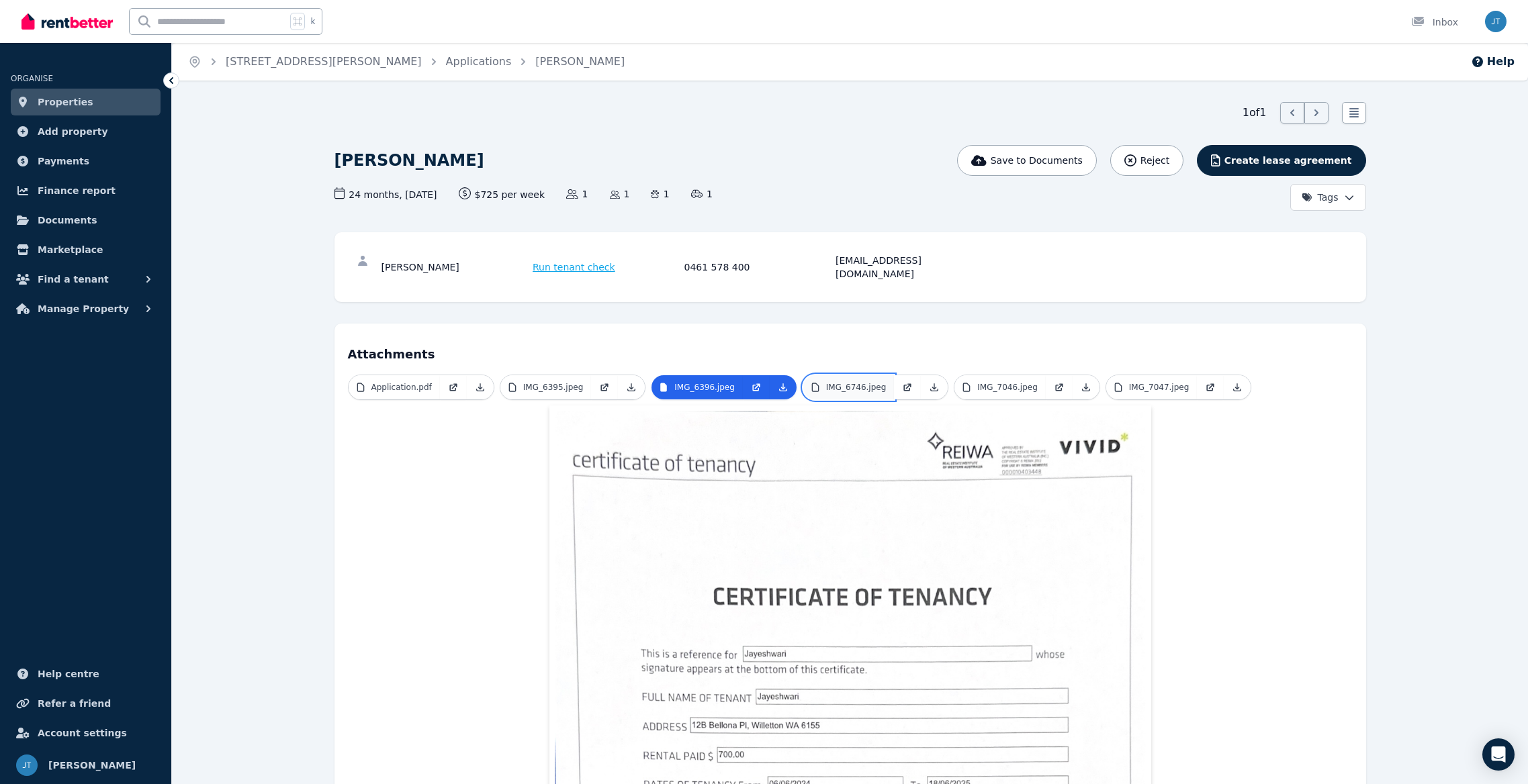
click at [832, 382] on p "IMG_6746.jpeg" at bounding box center [856, 387] width 61 height 11
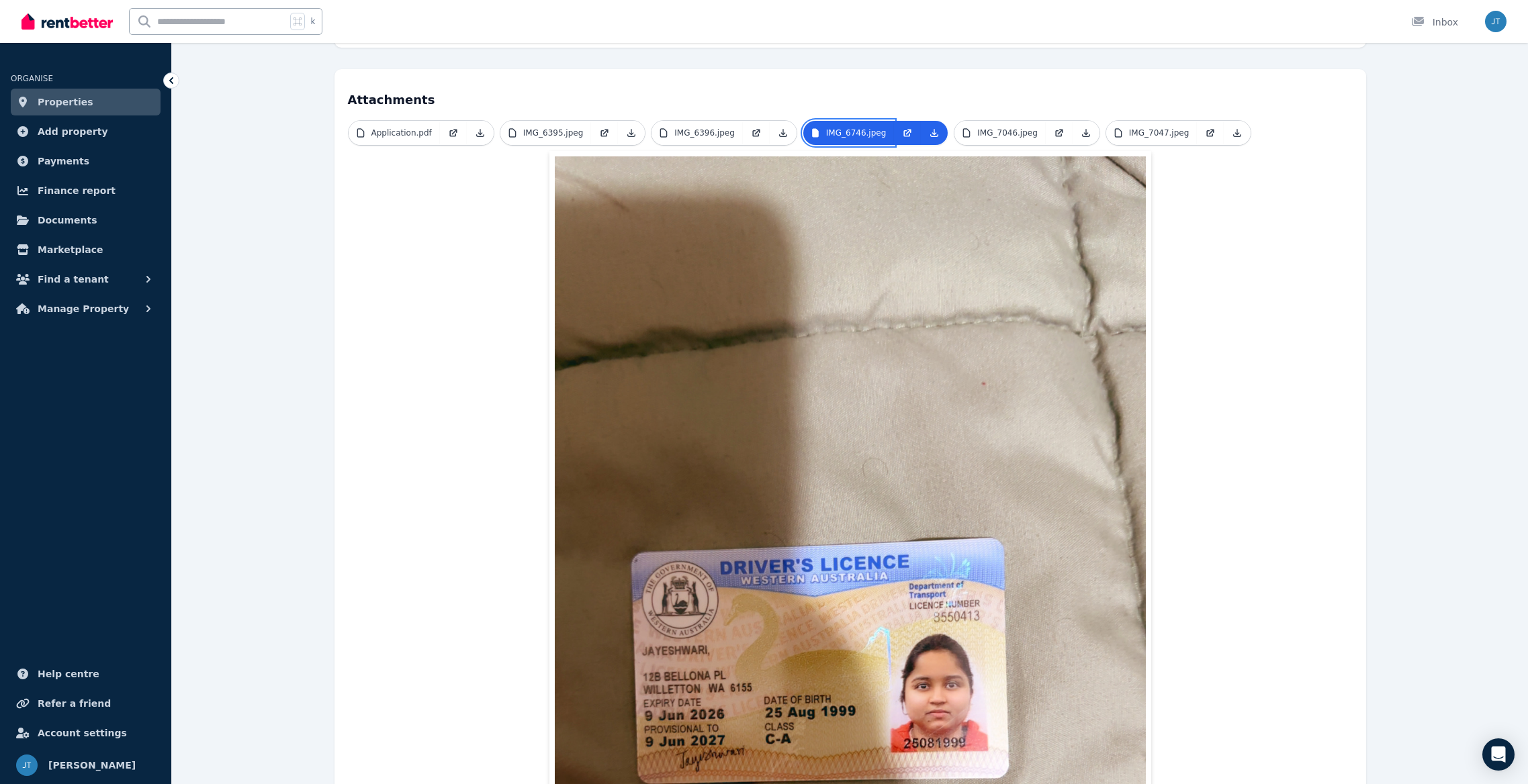
scroll to position [175, 0]
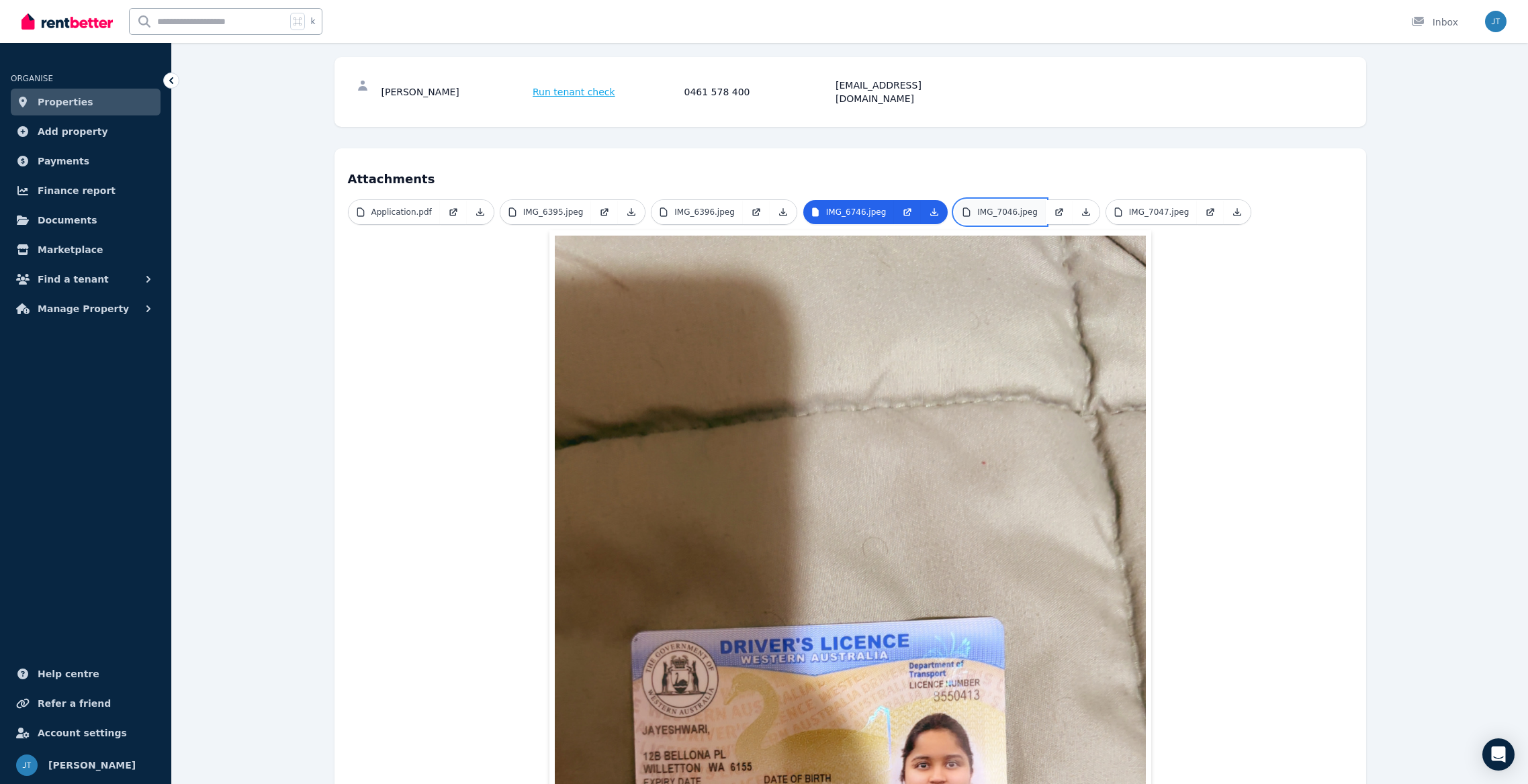
click at [986, 207] on p "IMG_7046.jpeg" at bounding box center [1007, 212] width 61 height 11
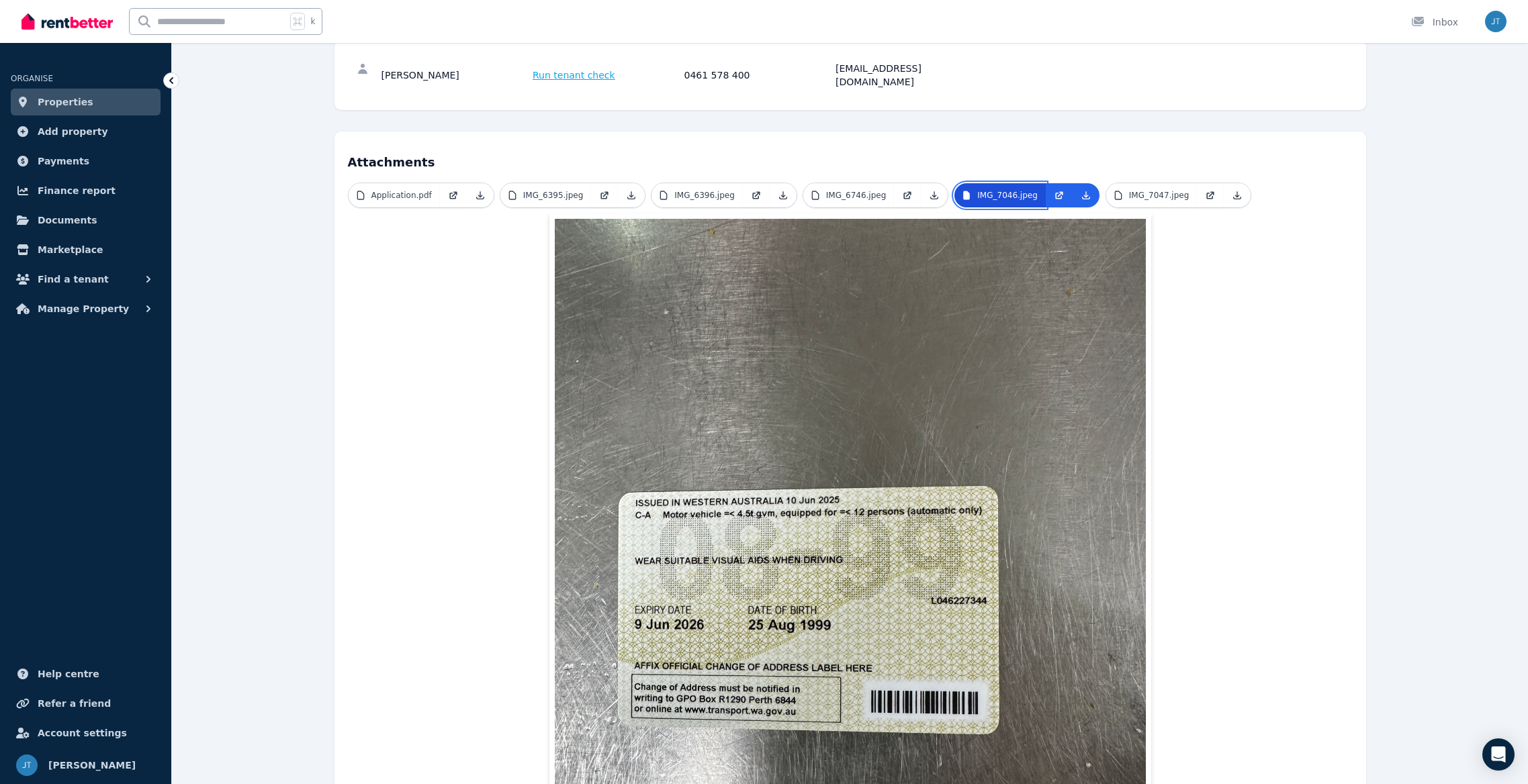
scroll to position [192, 0]
click at [1129, 189] on p "IMG_7047.jpeg" at bounding box center [1159, 194] width 61 height 11
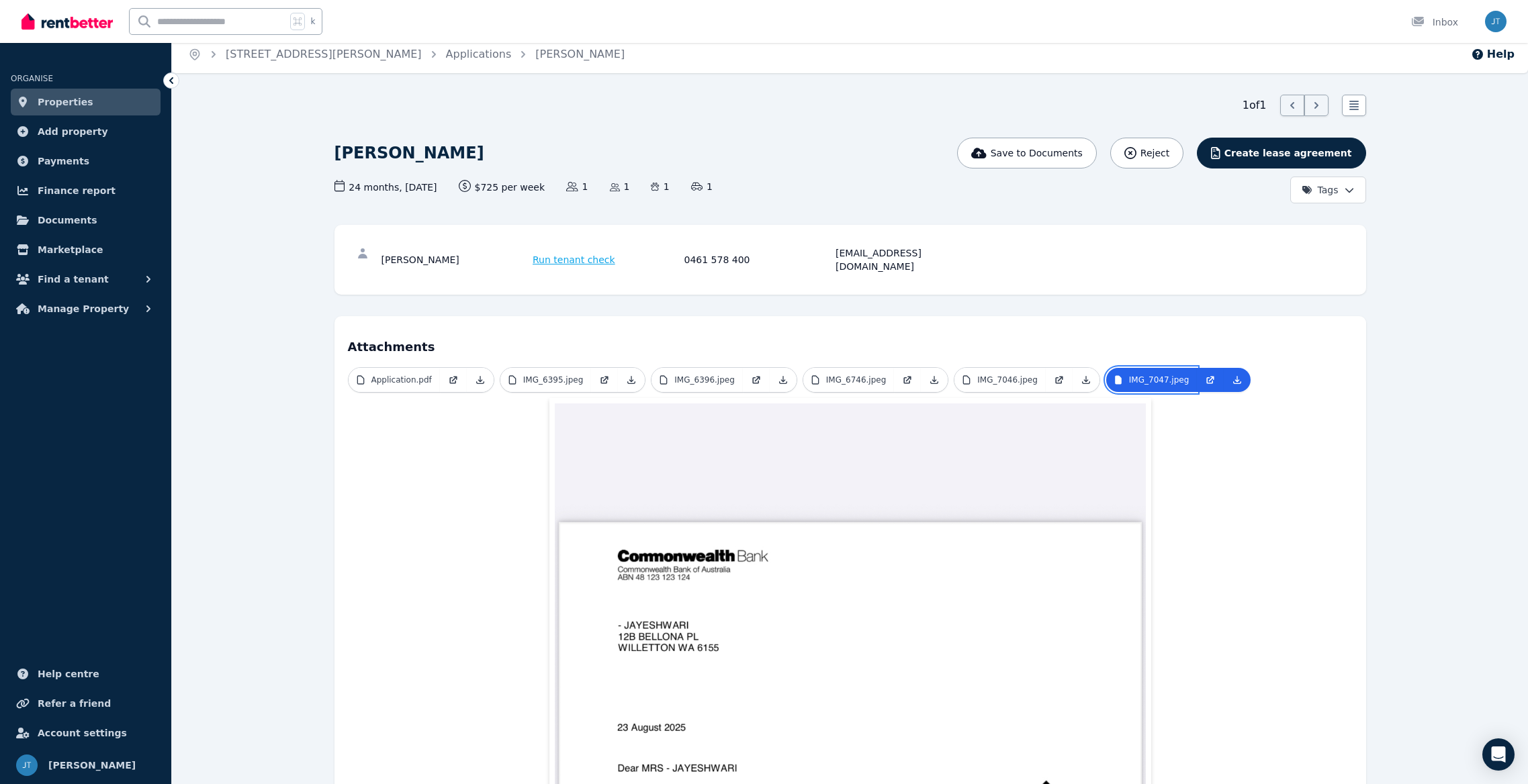
scroll to position [0, 0]
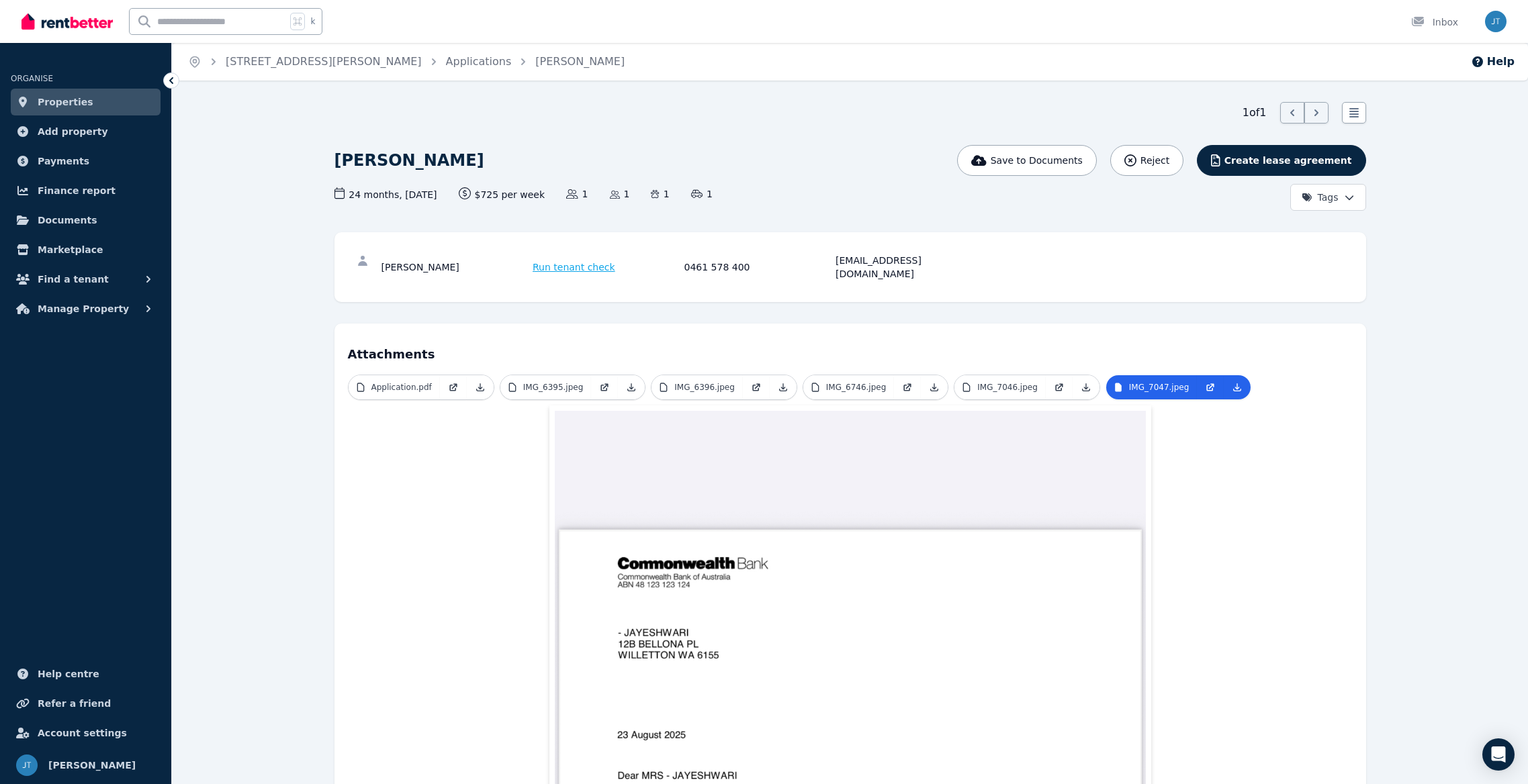
click at [83, 101] on span "Properties" at bounding box center [65, 102] width 56 height 16
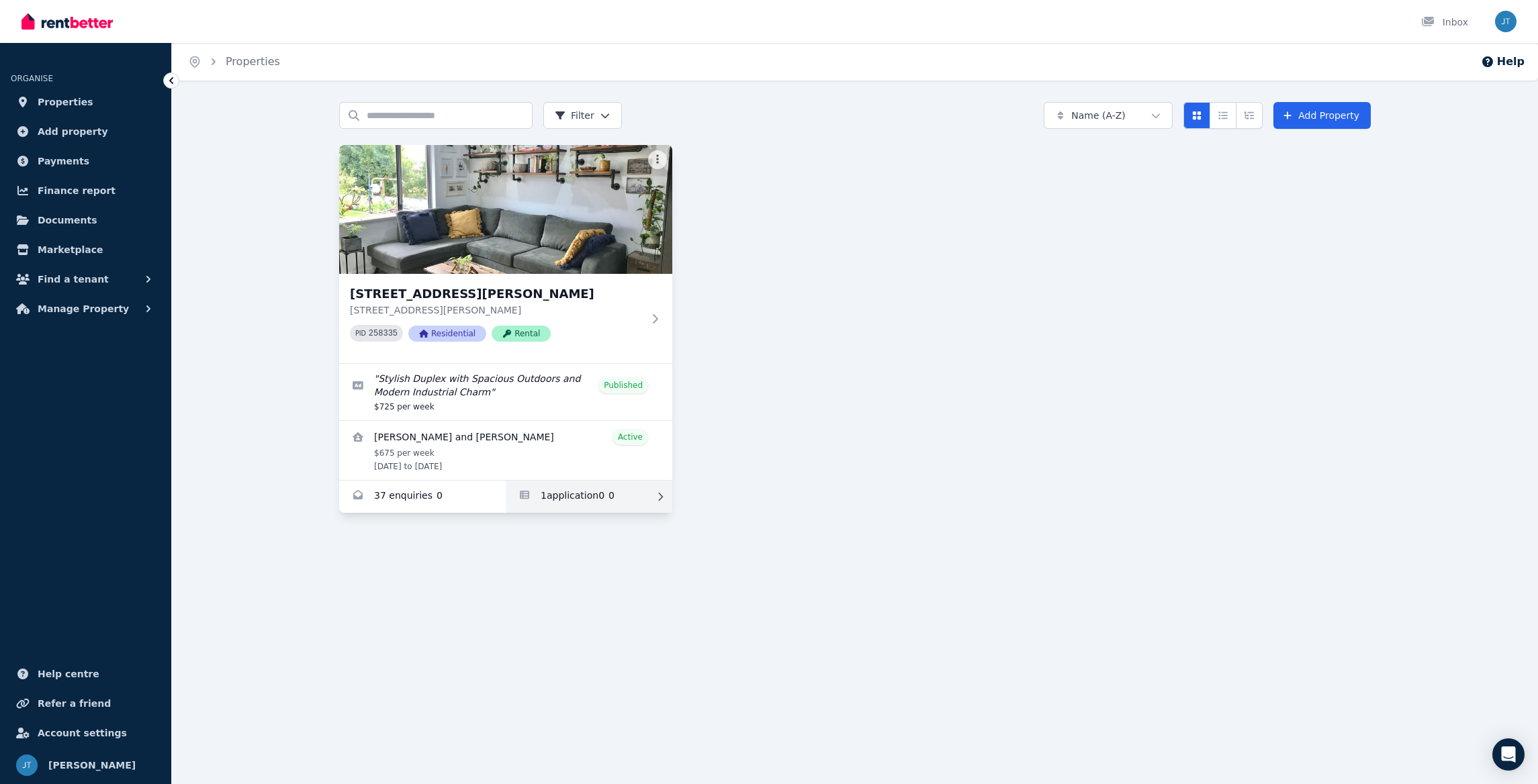
click at [532, 493] on link "Applications for 3 Trevithick Close, Stirling" at bounding box center [589, 497] width 167 height 32
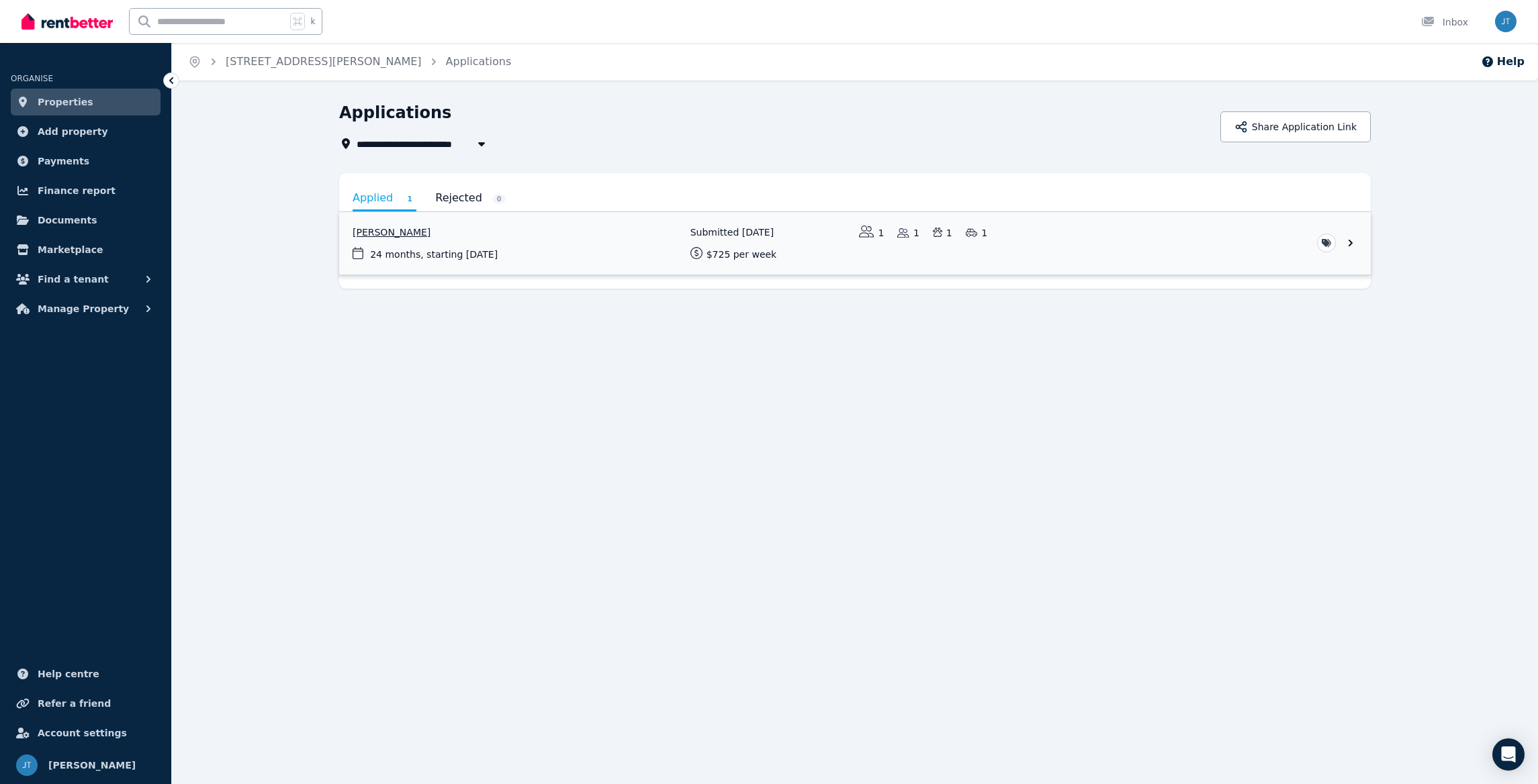
click at [824, 250] on link "View application: Jayeshwari Jayeshwari" at bounding box center [856, 243] width 1032 height 62
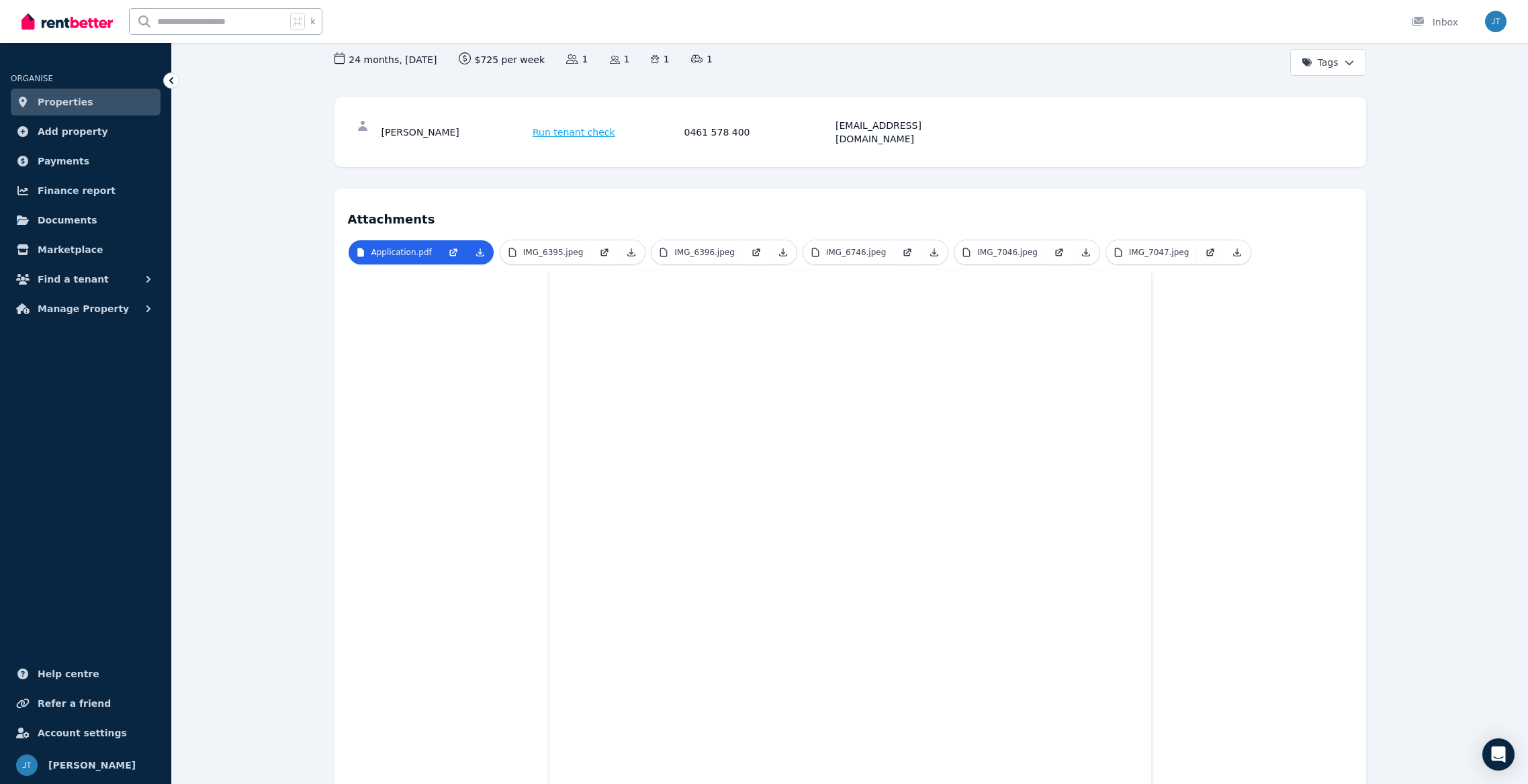
scroll to position [135, 0]
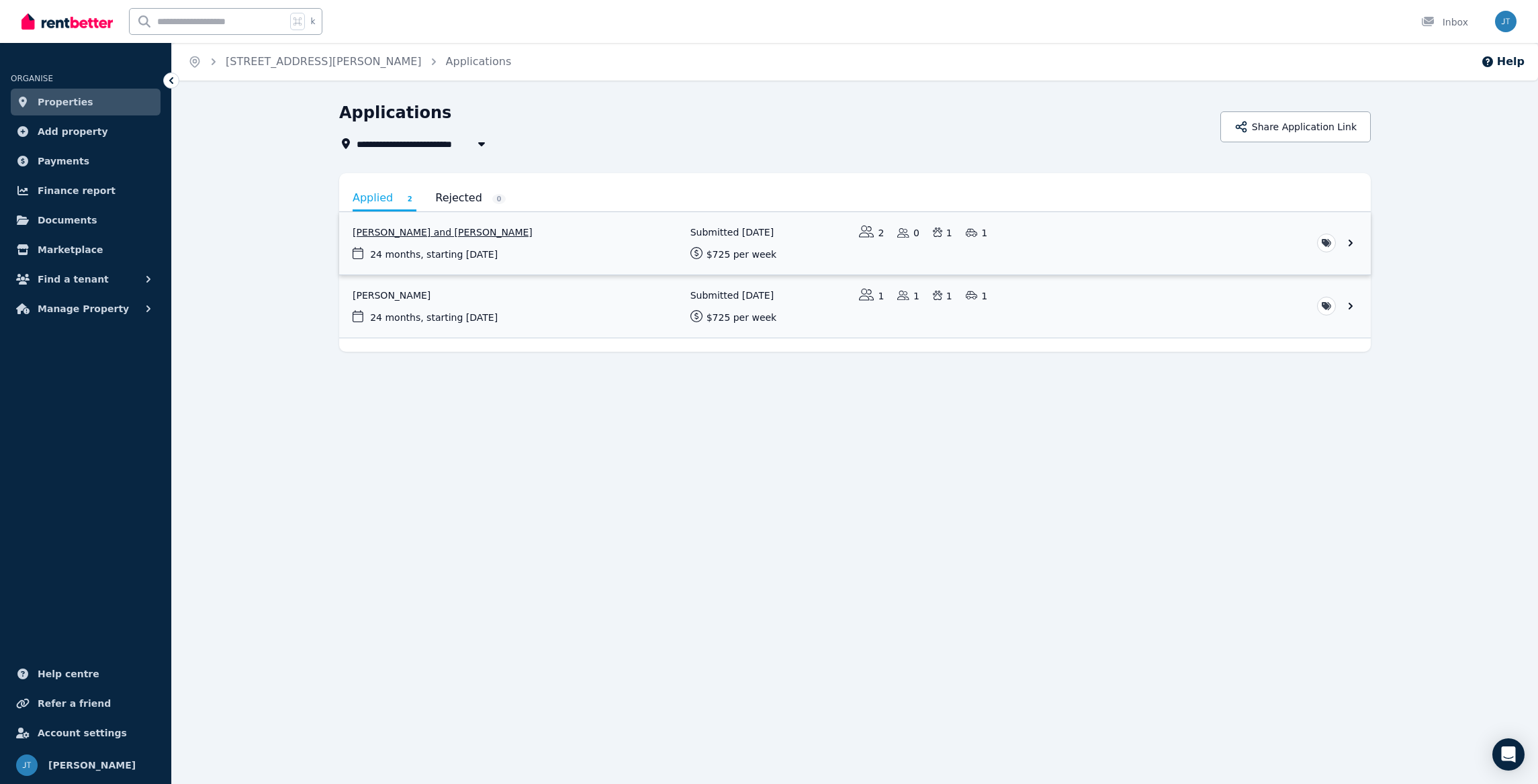
click at [502, 222] on link "View application: Jayeshwari Jayeshwari and Yogesh Singh" at bounding box center [856, 243] width 1032 height 62
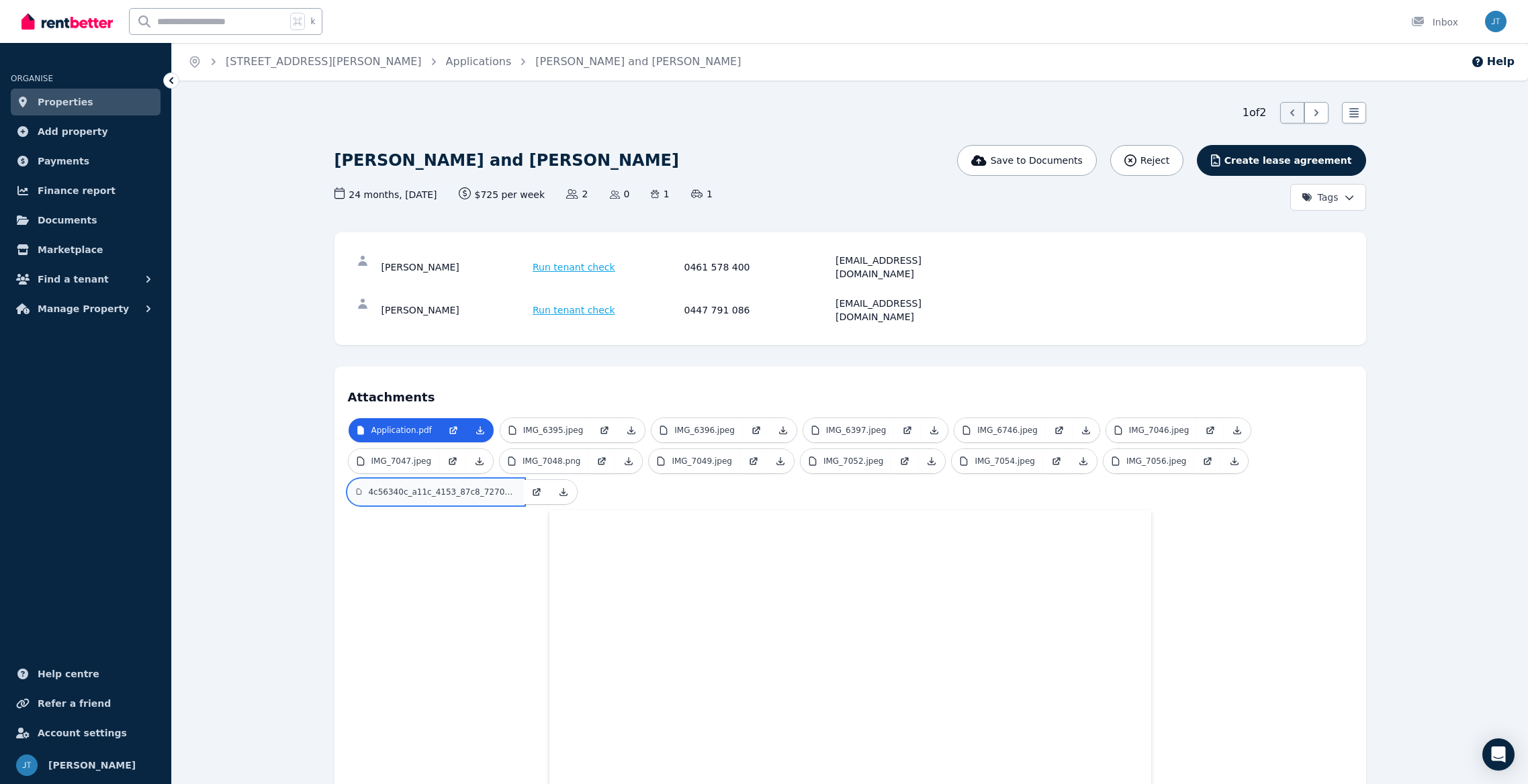
click at [474, 480] on link "4c56340c_a11c_4153_87c8_7270b11c3ec8.jpeg" at bounding box center [436, 492] width 175 height 24
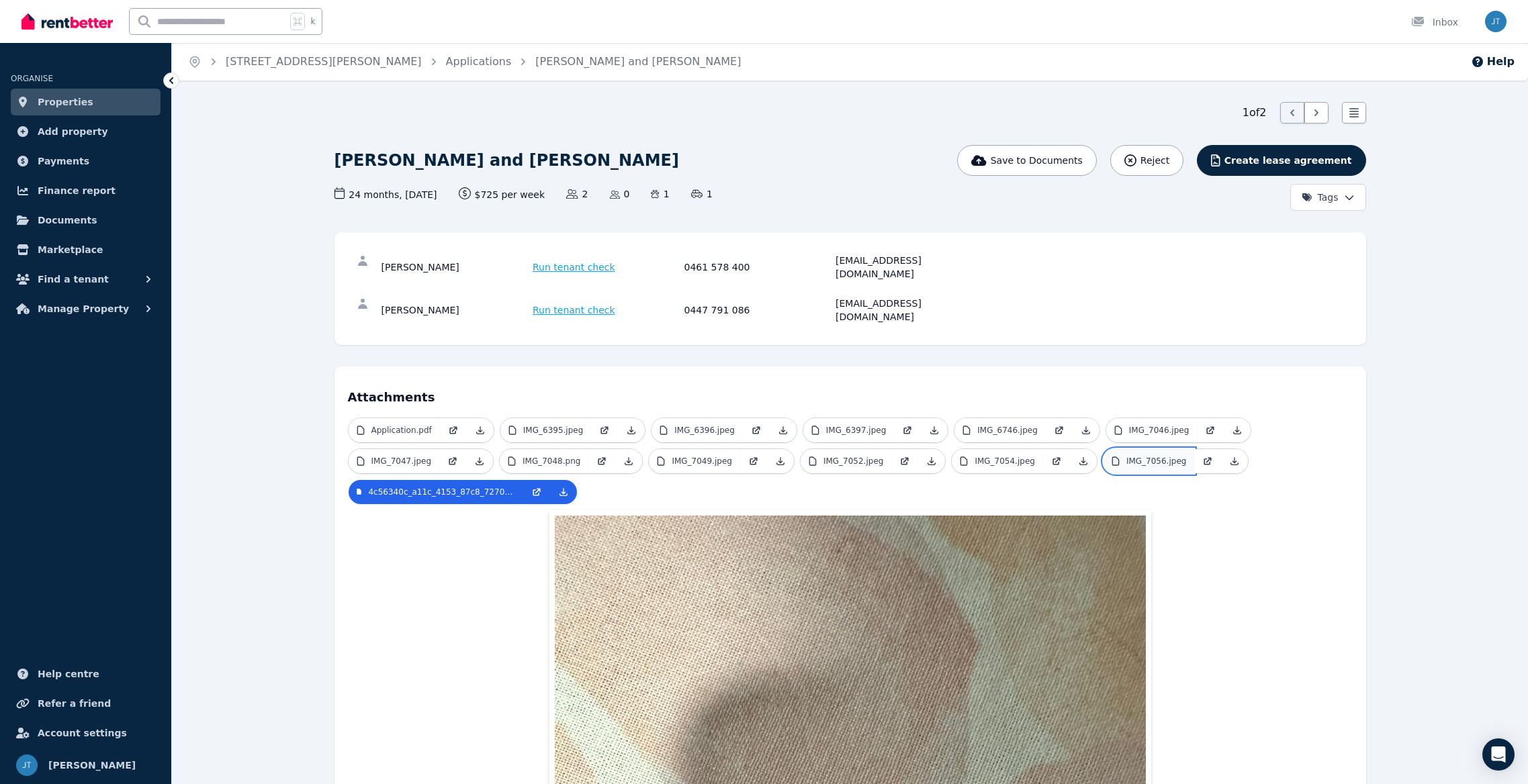
click at [1148, 456] on p "IMG_7056.jpeg" at bounding box center [1156, 461] width 61 height 11
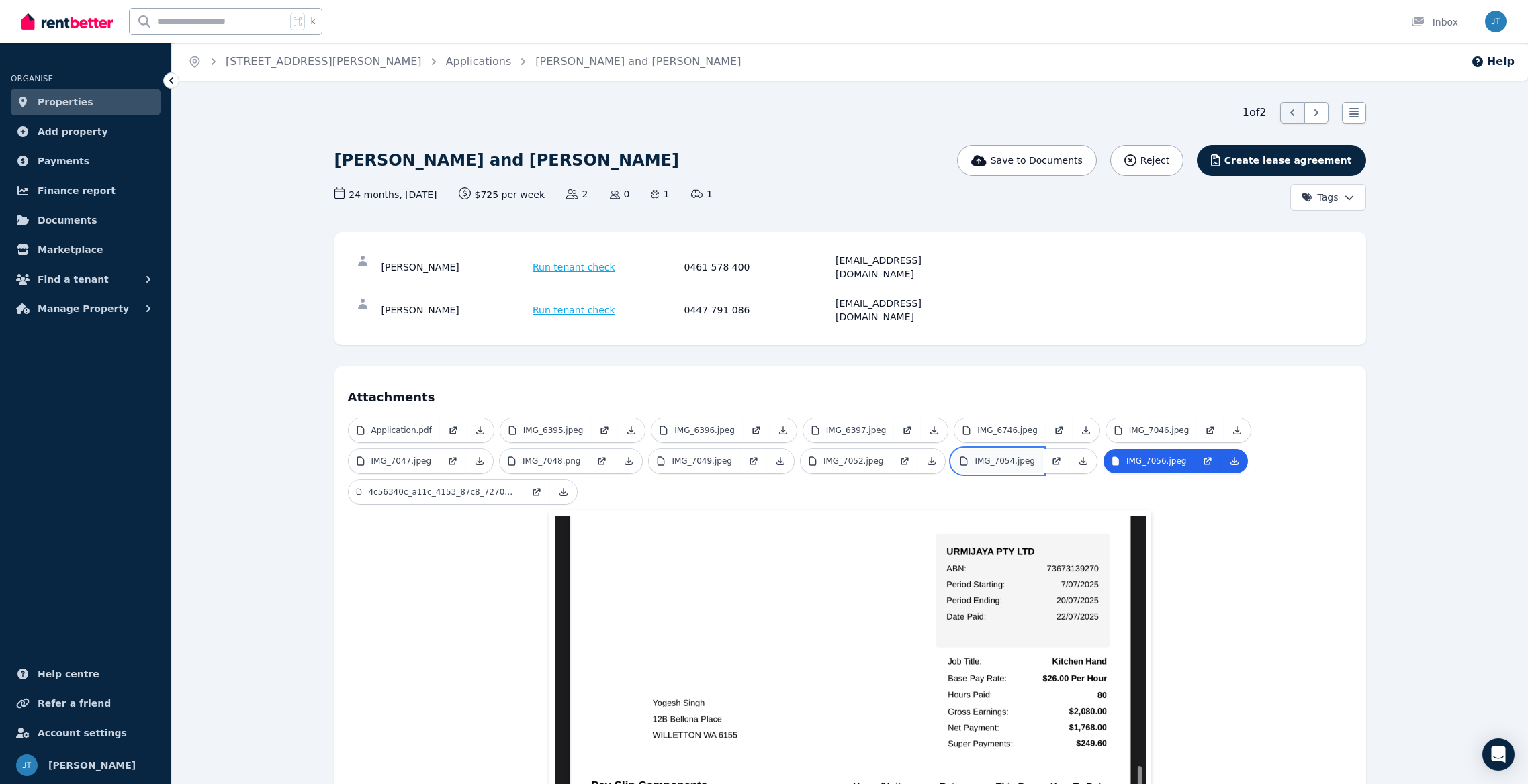
click at [994, 456] on p "IMG_7054.jpeg" at bounding box center [1004, 461] width 61 height 11
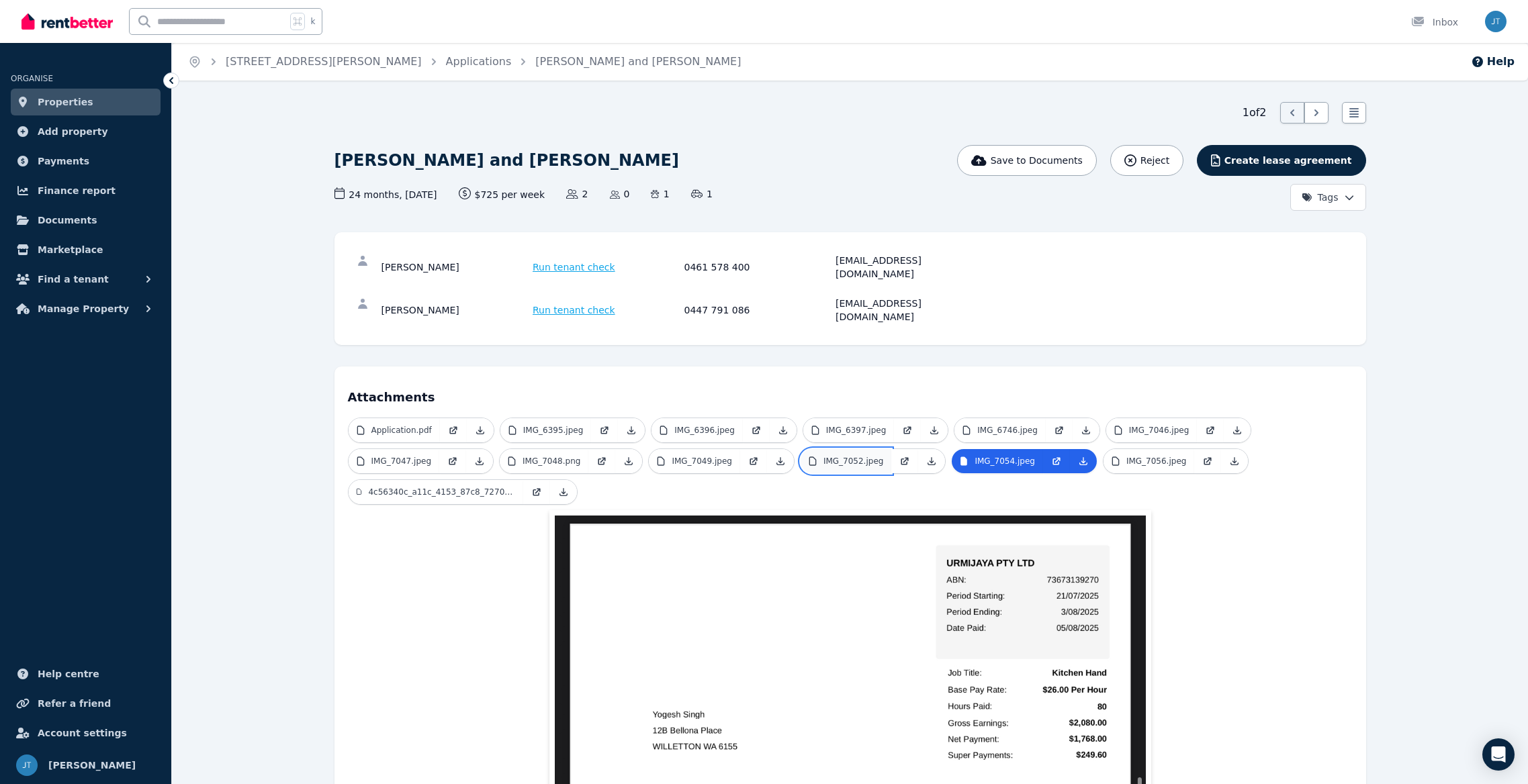
click at [863, 456] on p "IMG_7052.jpeg" at bounding box center [853, 461] width 61 height 11
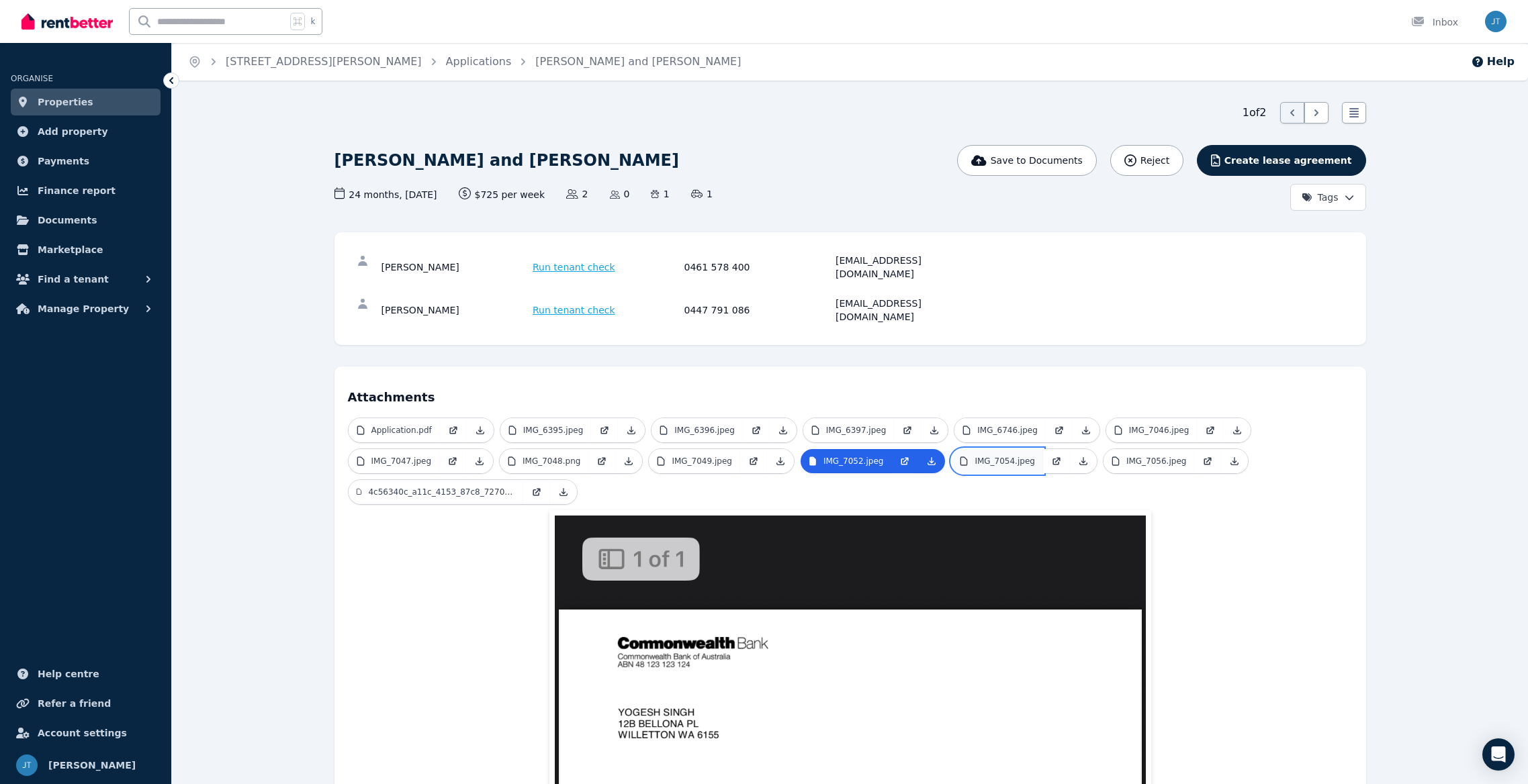
click at [1000, 456] on p "IMG_7054.jpeg" at bounding box center [1004, 461] width 61 height 11
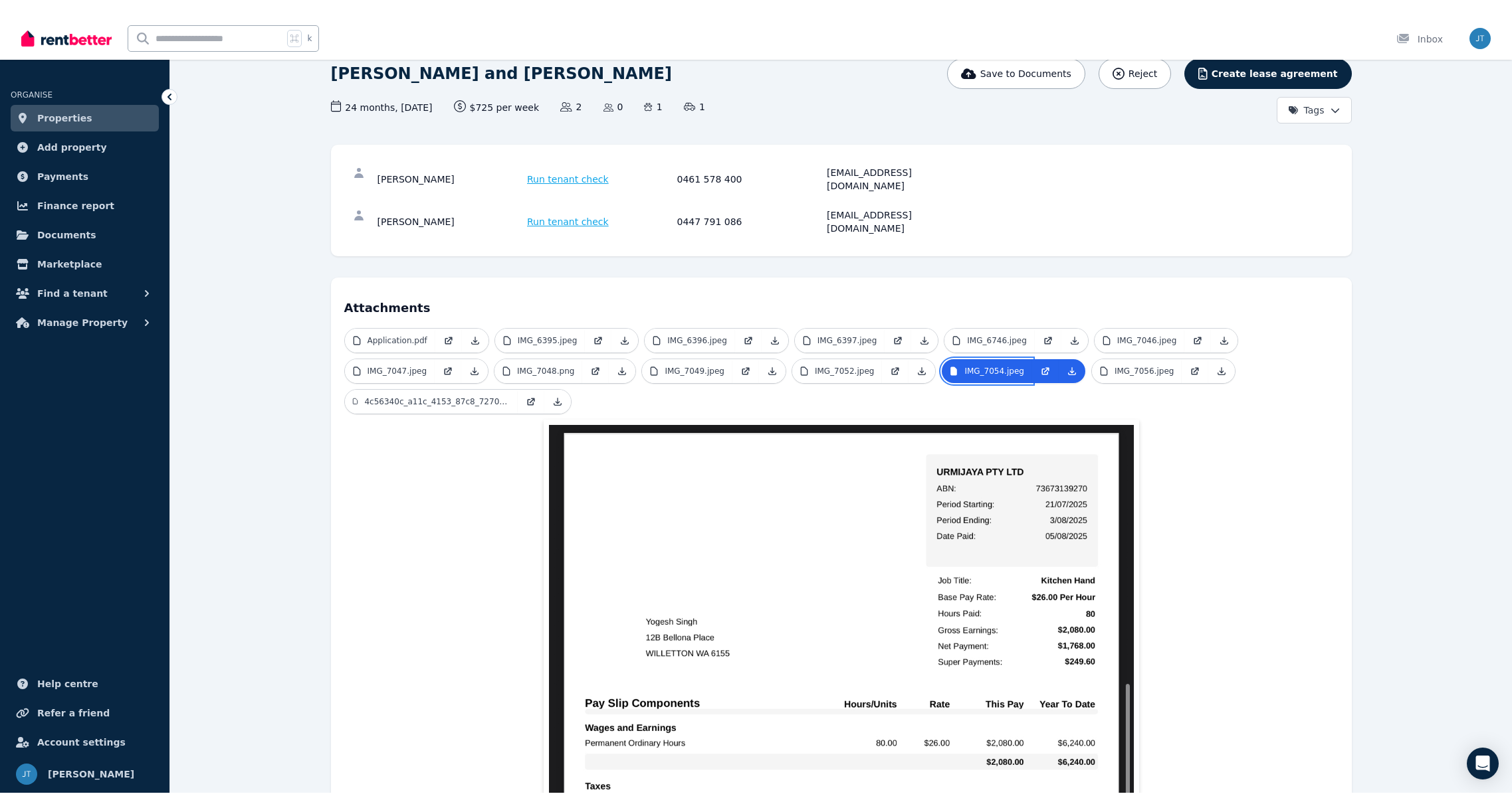
scroll to position [118, 0]
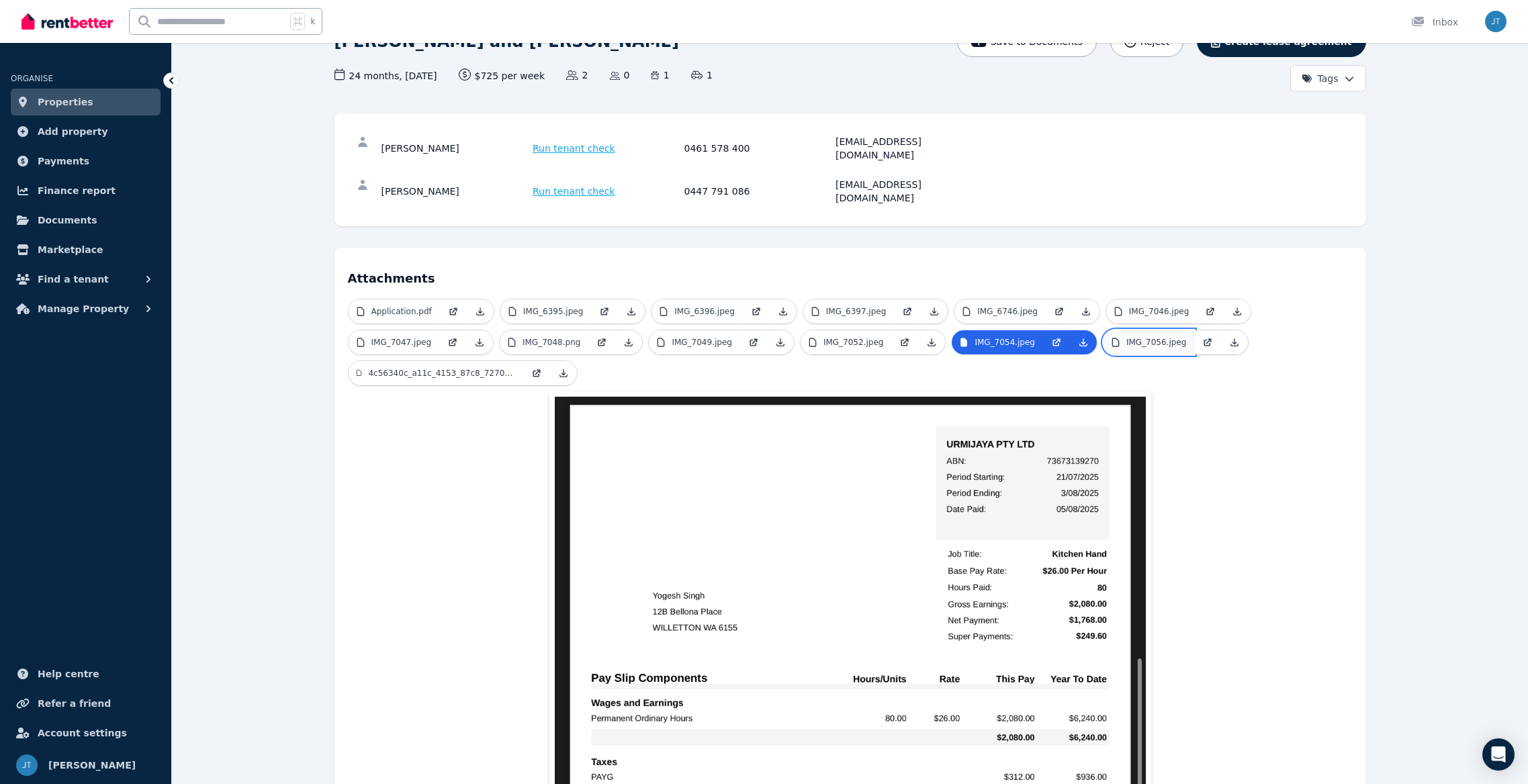
click at [1142, 331] on link "IMG_7056.jpeg" at bounding box center [1149, 343] width 91 height 24
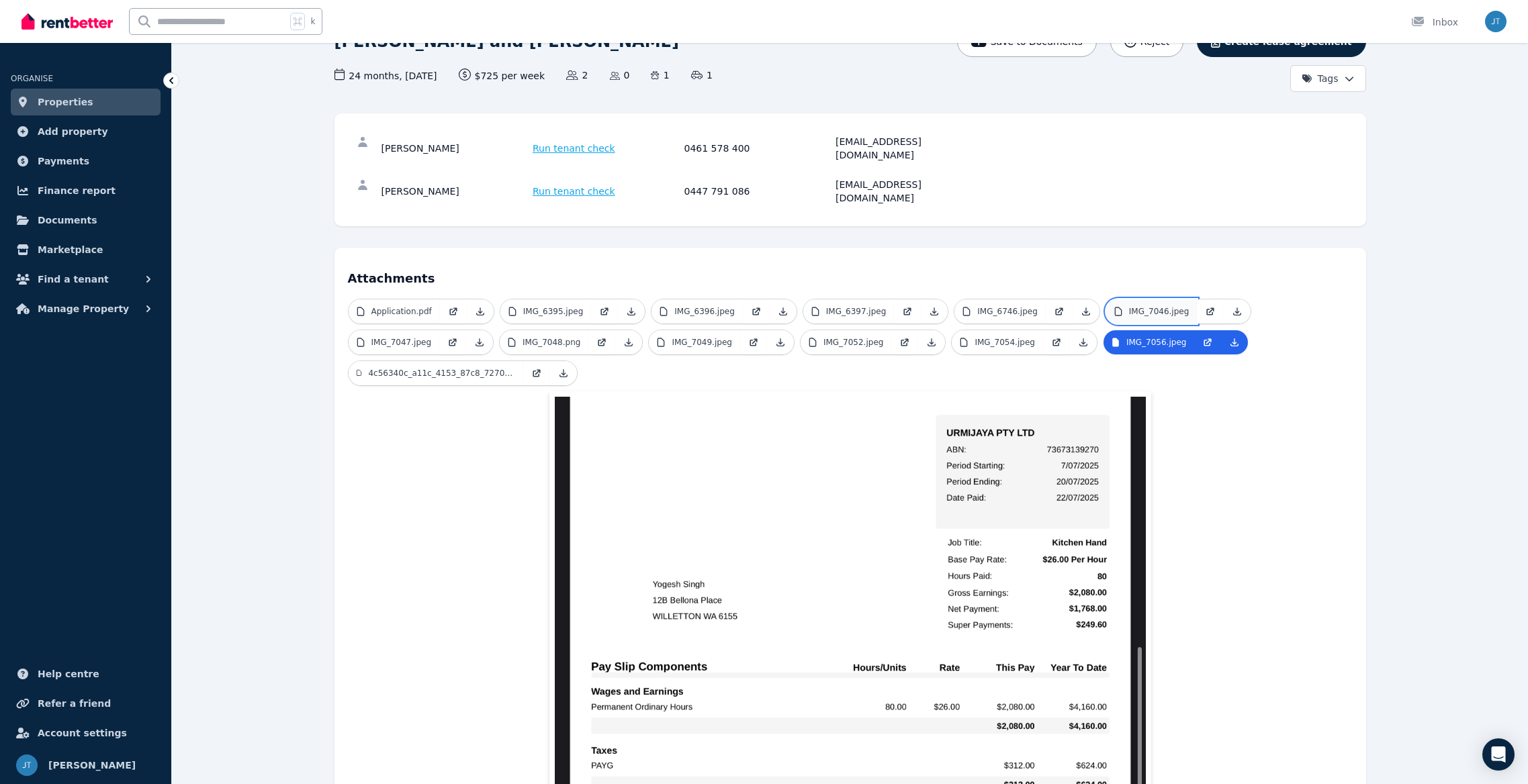
click at [1133, 306] on p "IMG_7046.jpeg" at bounding box center [1159, 311] width 61 height 11
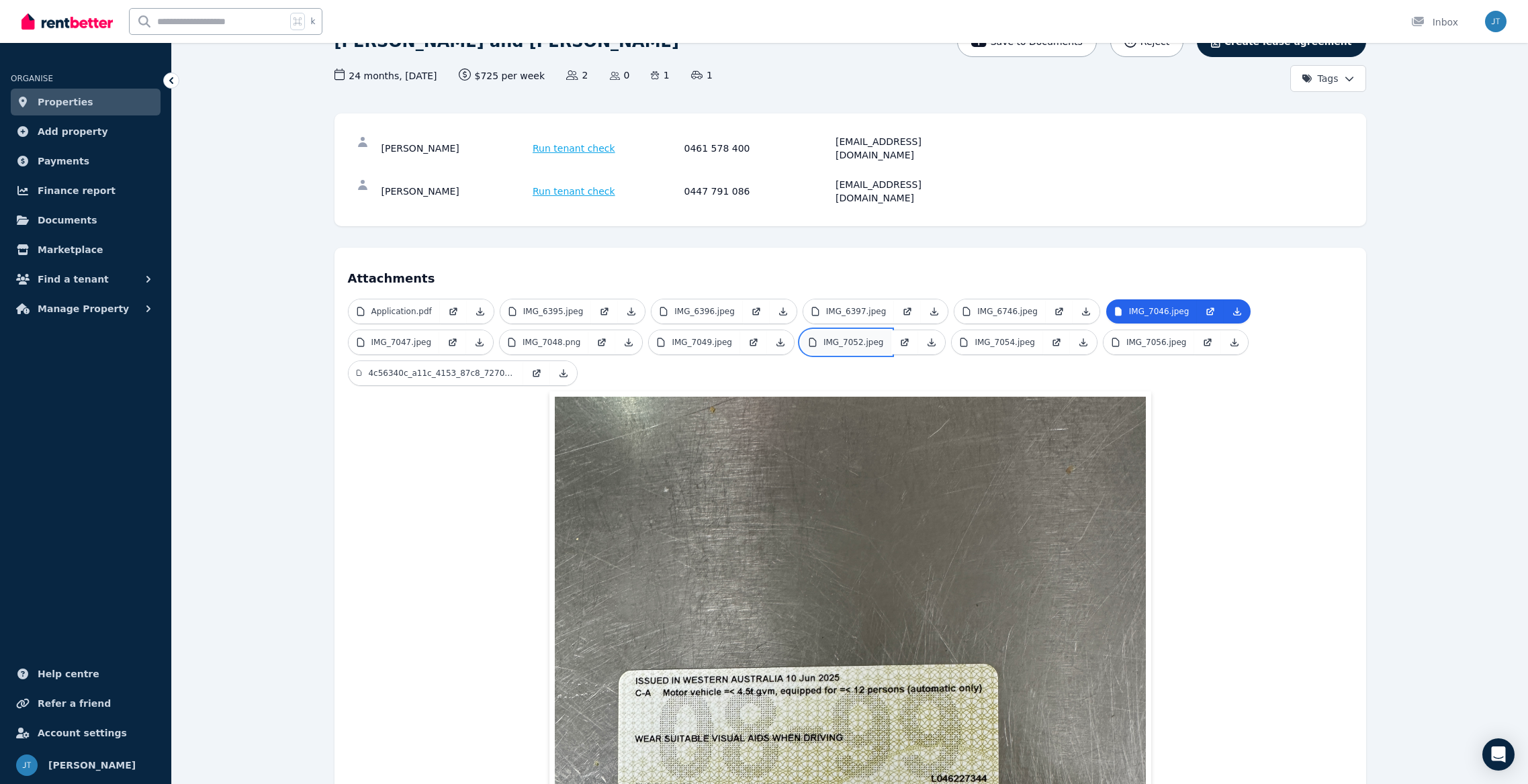
click at [844, 331] on link "IMG_7052.jpeg" at bounding box center [846, 343] width 91 height 24
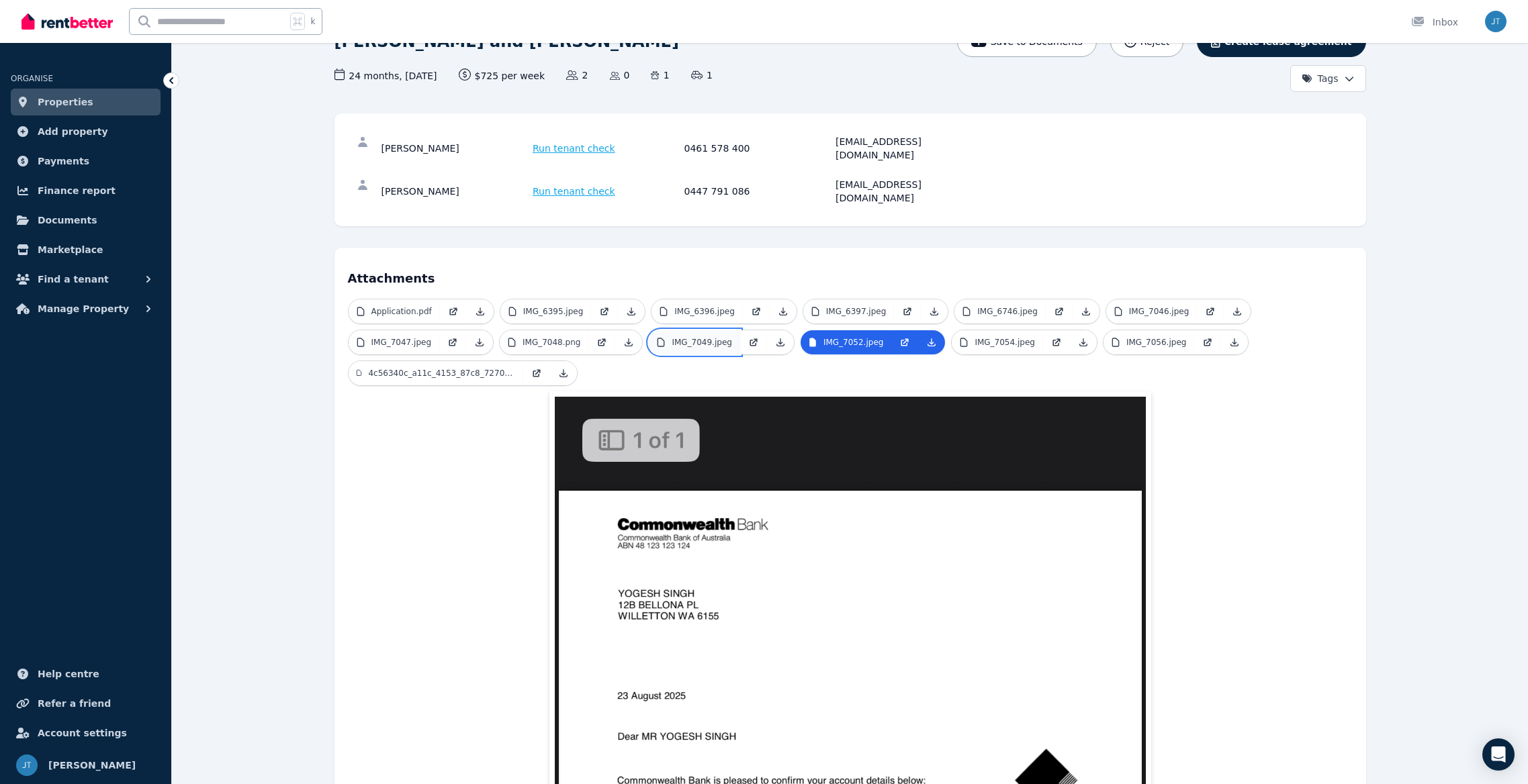
click at [688, 337] on p "IMG_7049.jpeg" at bounding box center [702, 342] width 61 height 11
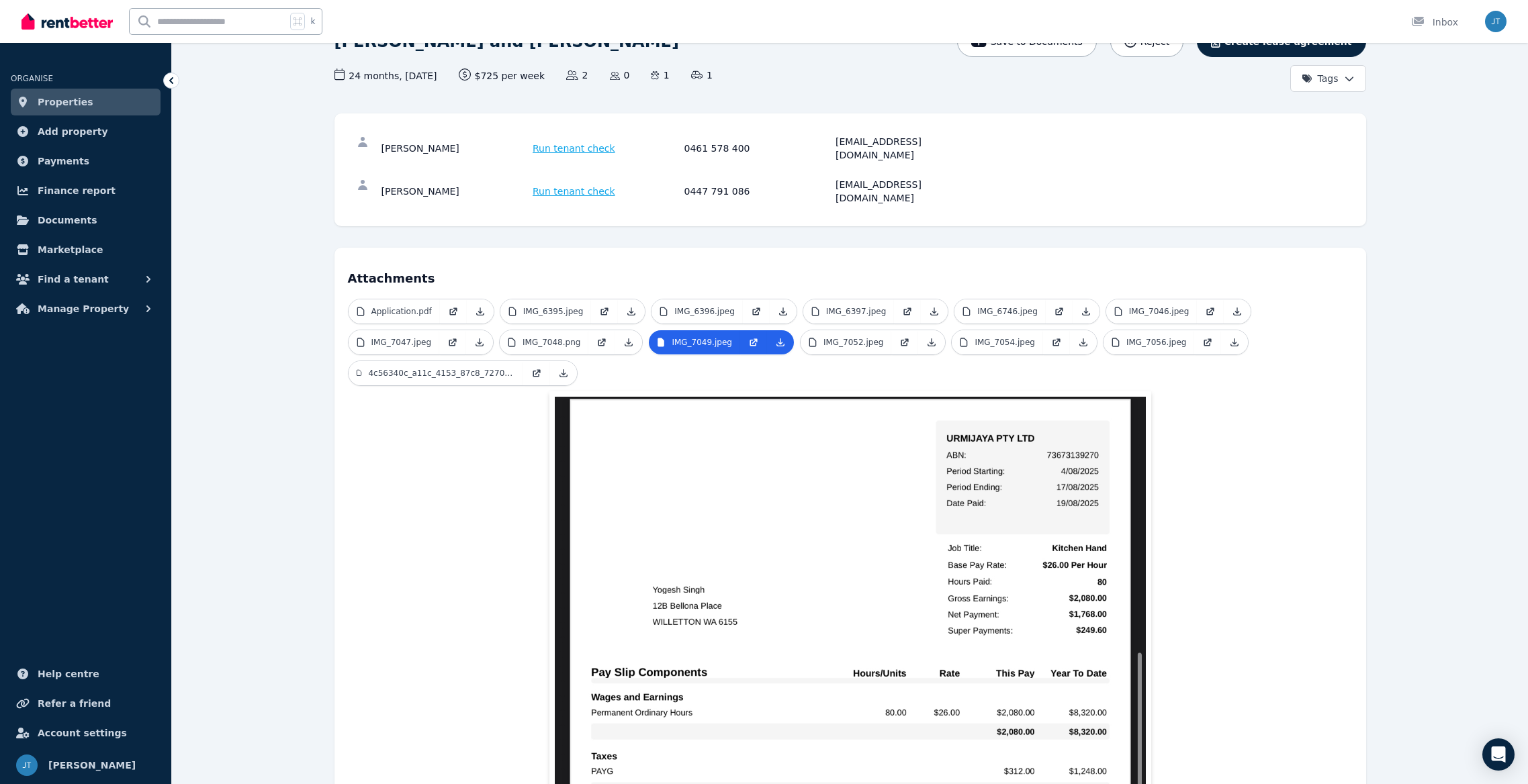
click at [521, 330] on span "IMG_7048.png" at bounding box center [571, 343] width 144 height 26
click at [527, 337] on p "IMG_7048.png" at bounding box center [551, 342] width 57 height 11
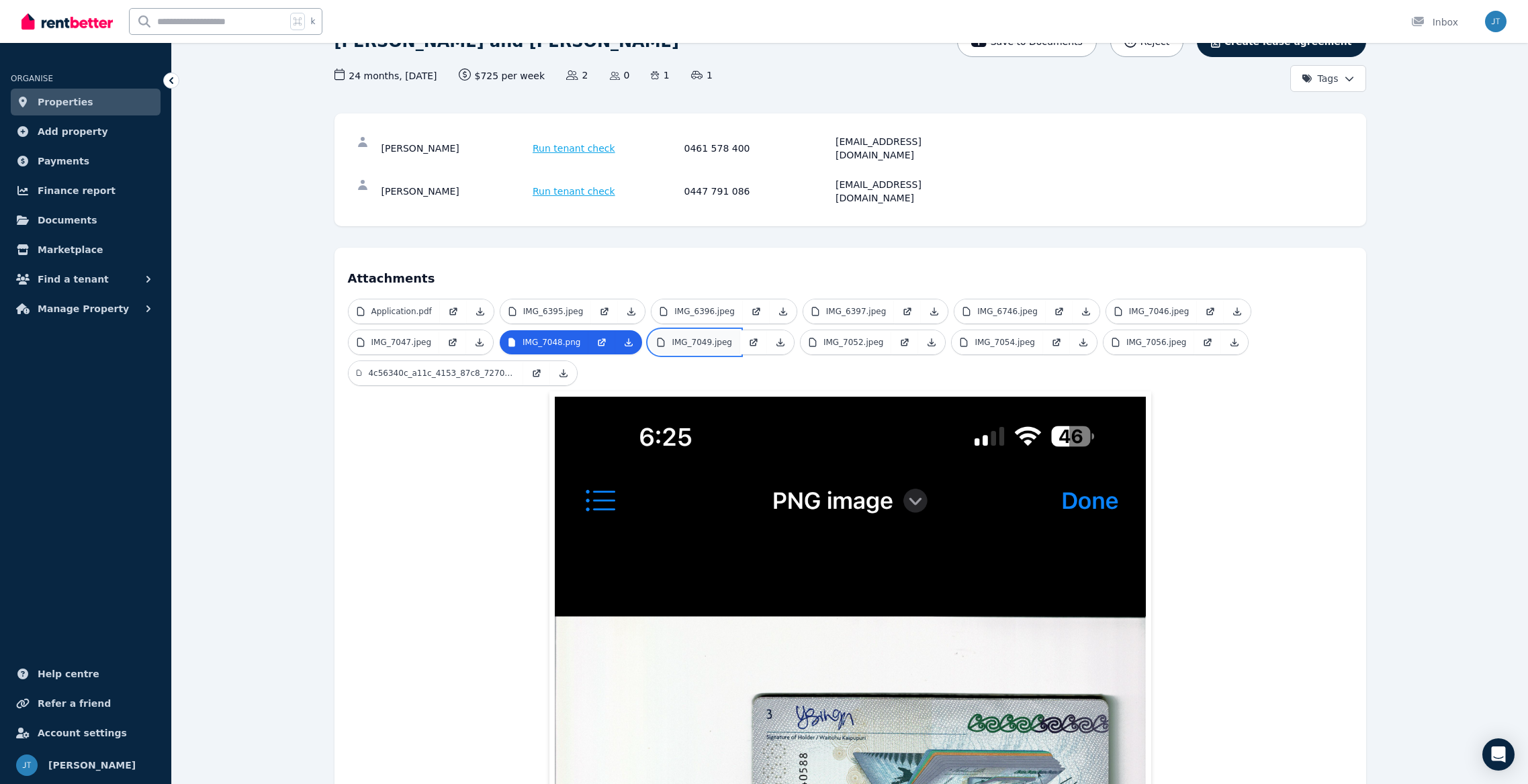
click at [673, 337] on p "IMG_7049.jpeg" at bounding box center [702, 342] width 61 height 11
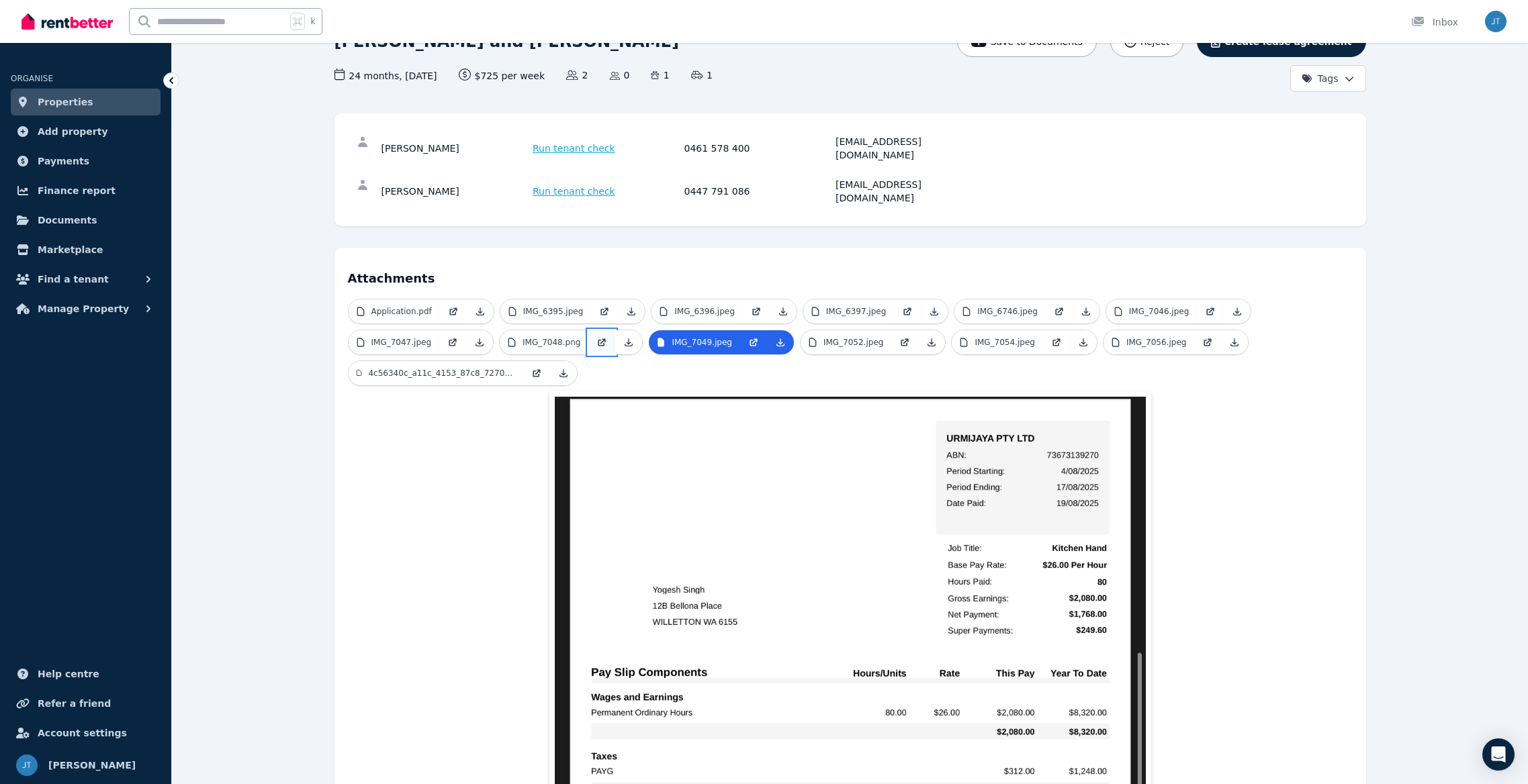
click at [592, 331] on link at bounding box center [601, 343] width 27 height 24
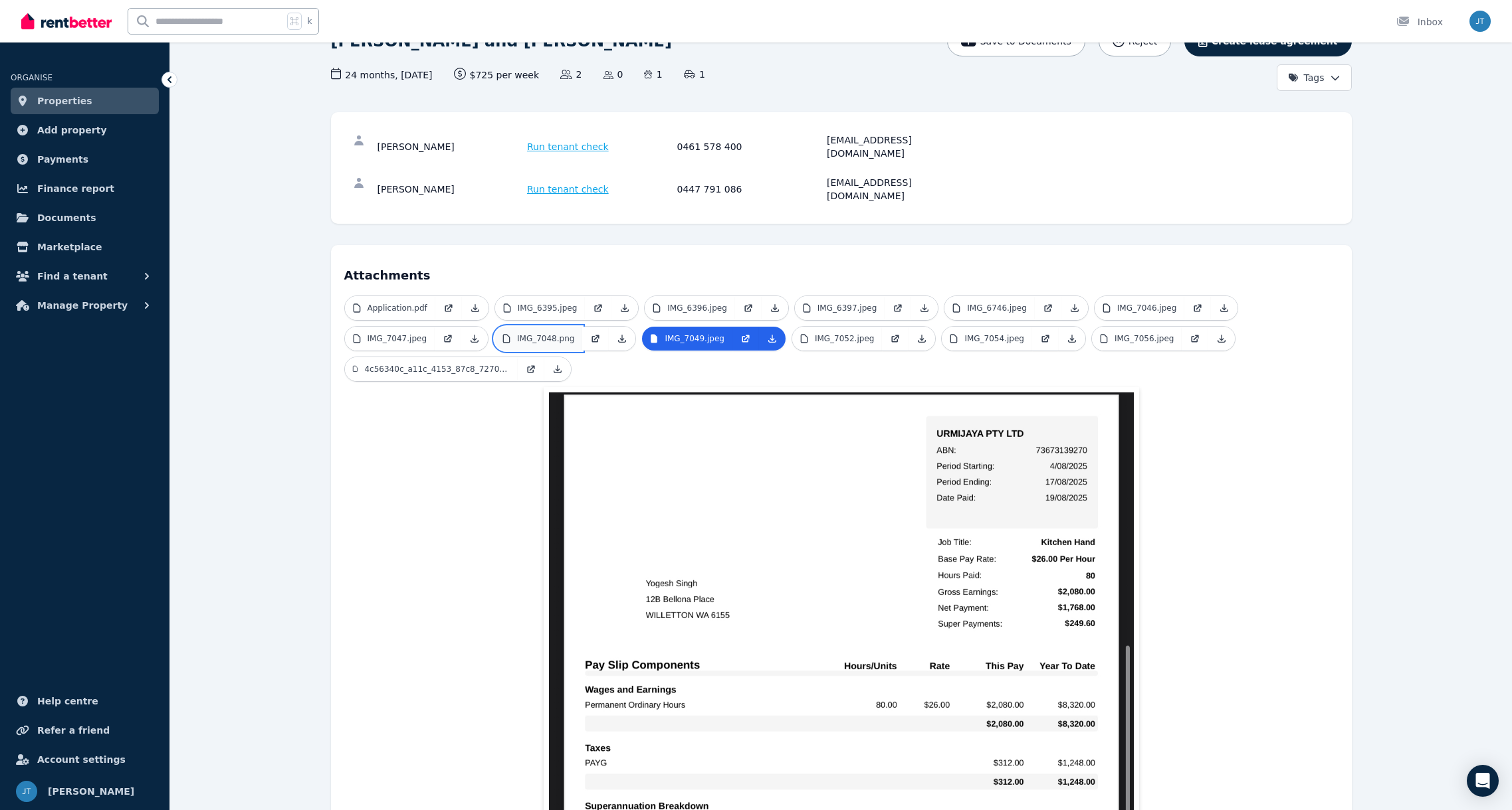
click at [538, 333] on p "IMG_7048.png" at bounding box center [545, 338] width 57 height 10
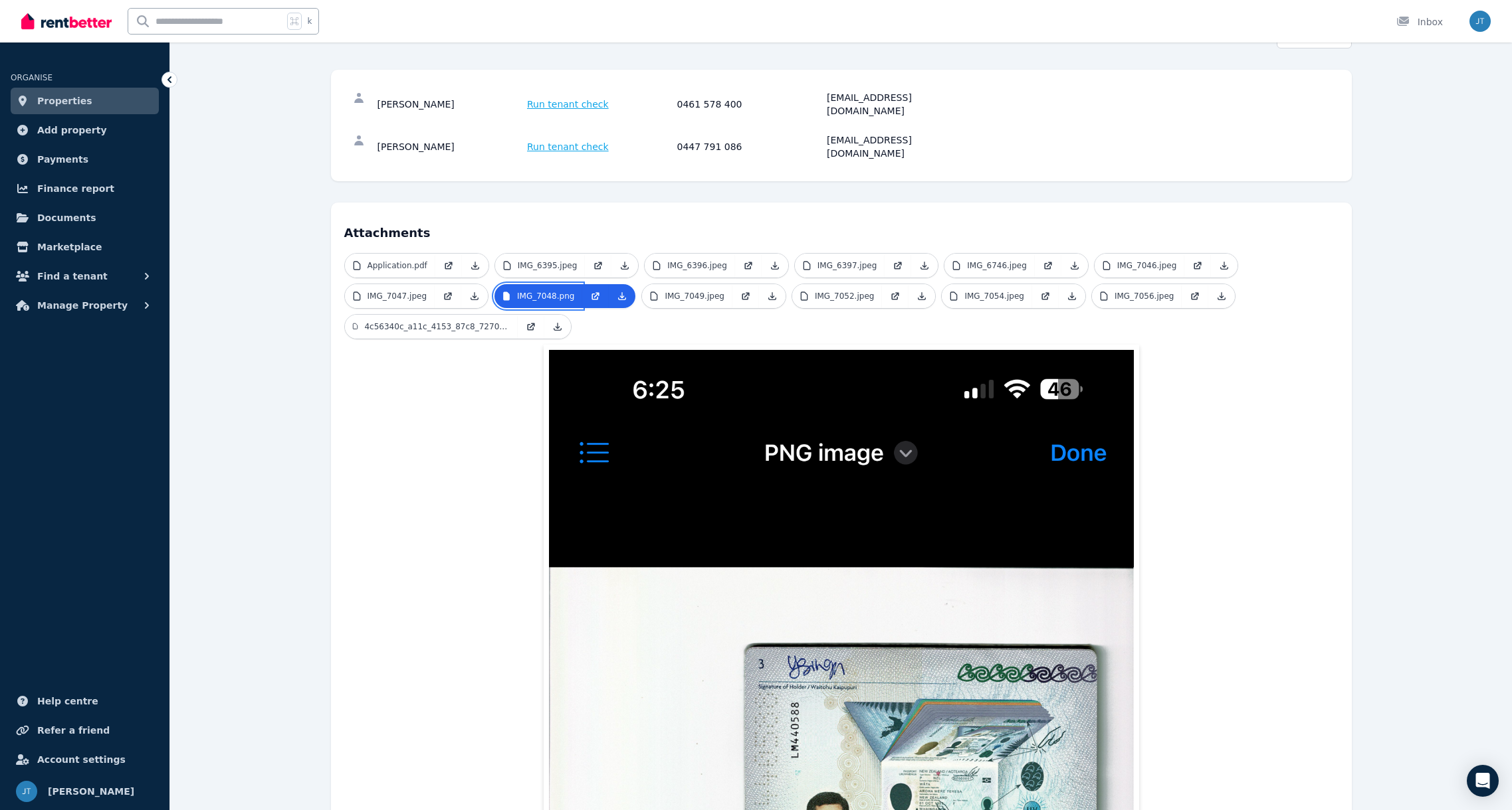
scroll to position [340, 0]
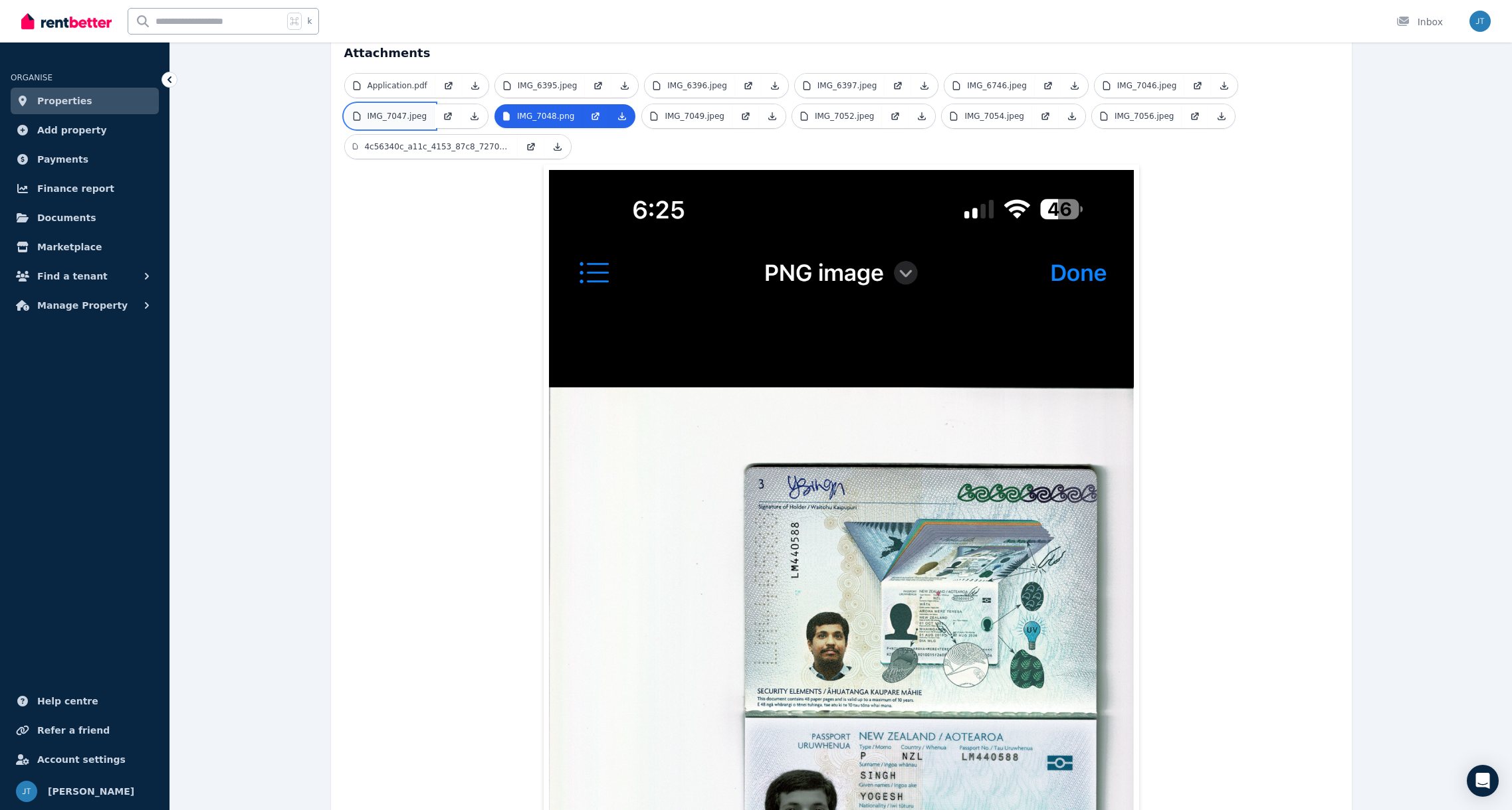
click at [418, 111] on p "IMG_7047.jpeg" at bounding box center [397, 116] width 60 height 10
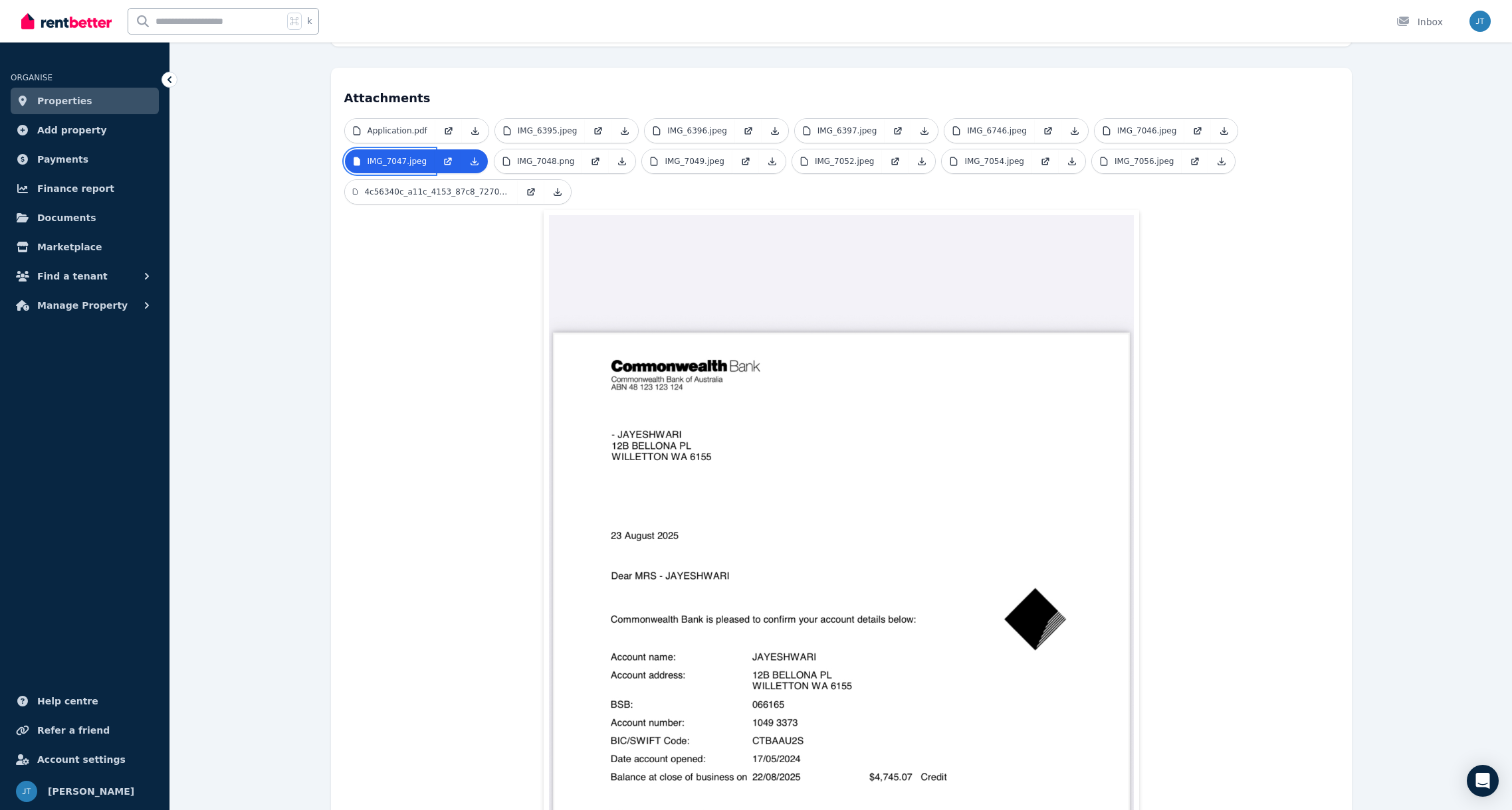
scroll to position [104, 0]
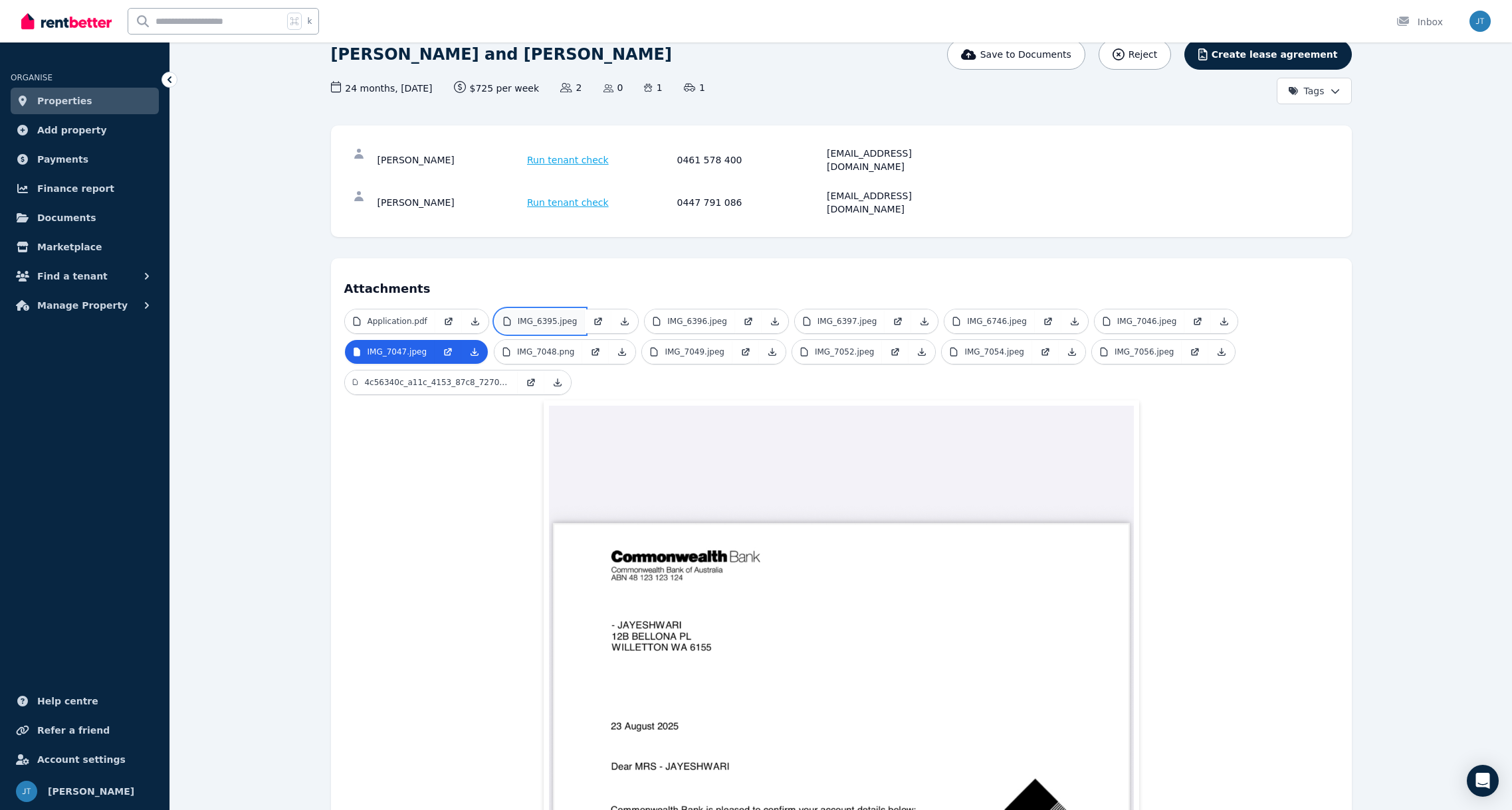
click at [555, 316] on p "IMG_6395.jpeg" at bounding box center [547, 321] width 60 height 10
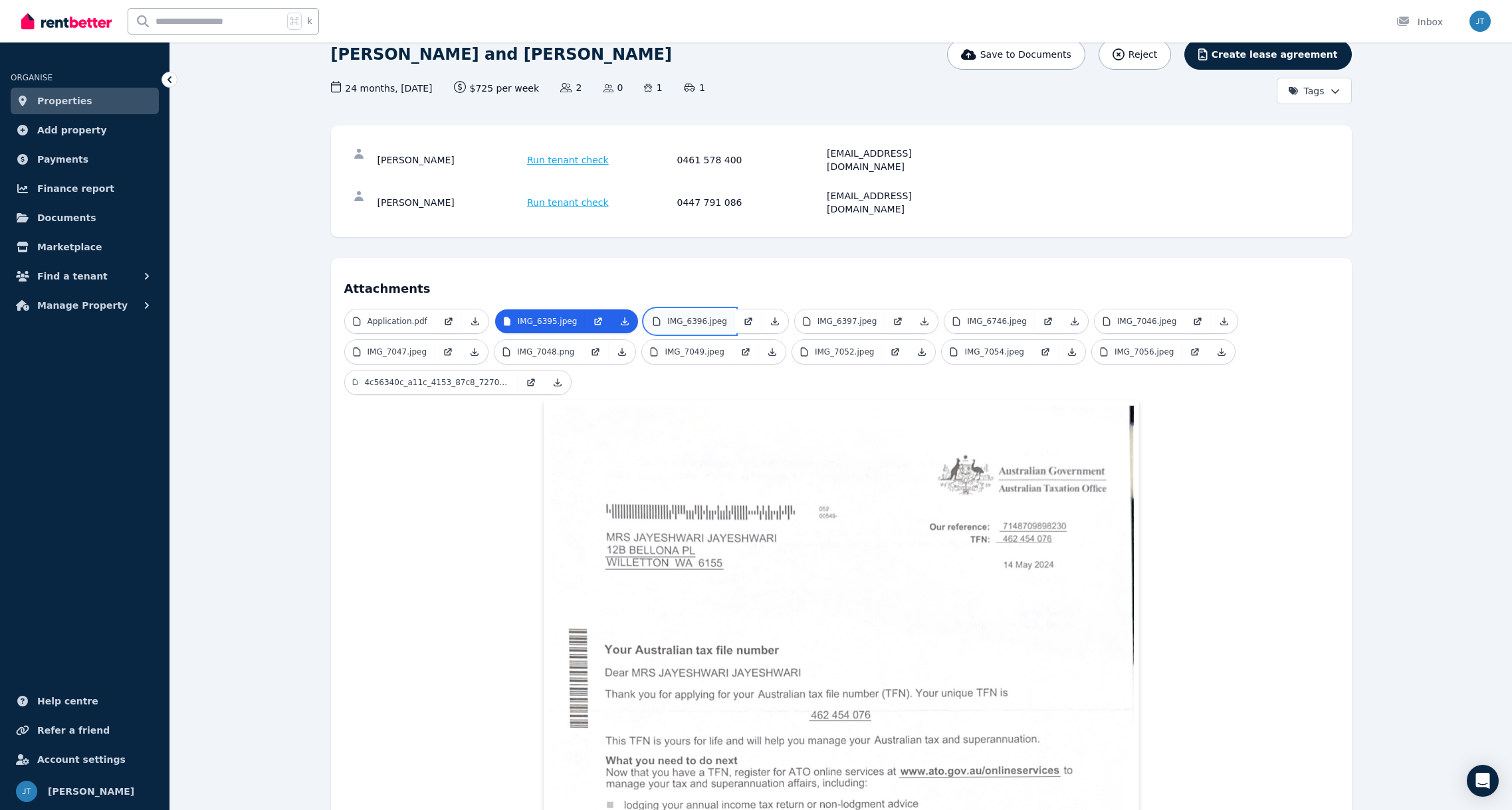
click at [706, 316] on p "IMG_6396.jpeg" at bounding box center [697, 321] width 60 height 10
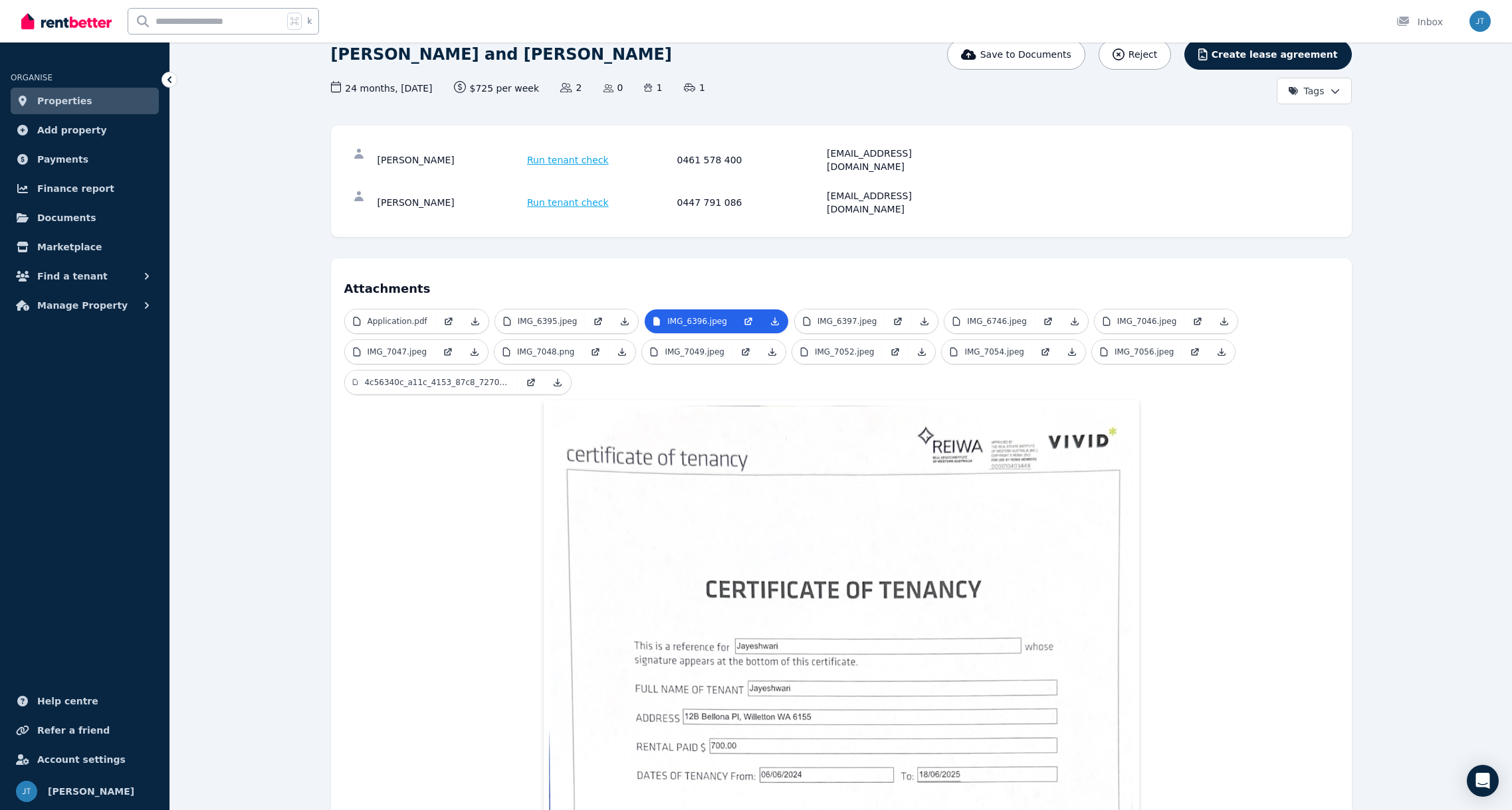
click at [1282, 272] on h4 "Attachments" at bounding box center [841, 285] width 994 height 26
click at [502, 377] on p "4c56340c_a11c_4153_87c8_7270b11c3ec8.jpeg" at bounding box center [436, 382] width 145 height 10
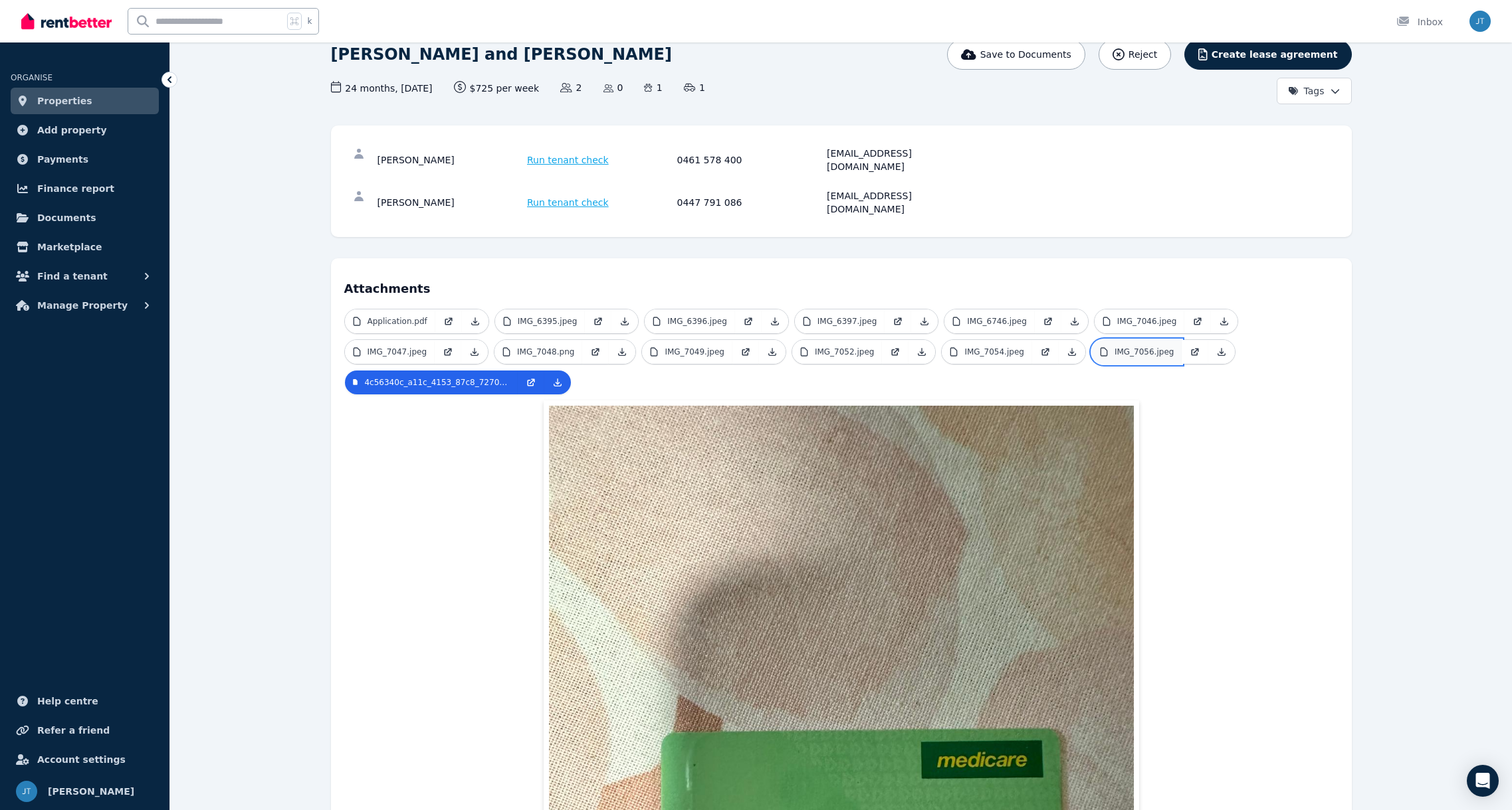
click at [1133, 347] on p "IMG_7056.jpeg" at bounding box center [1144, 352] width 60 height 10
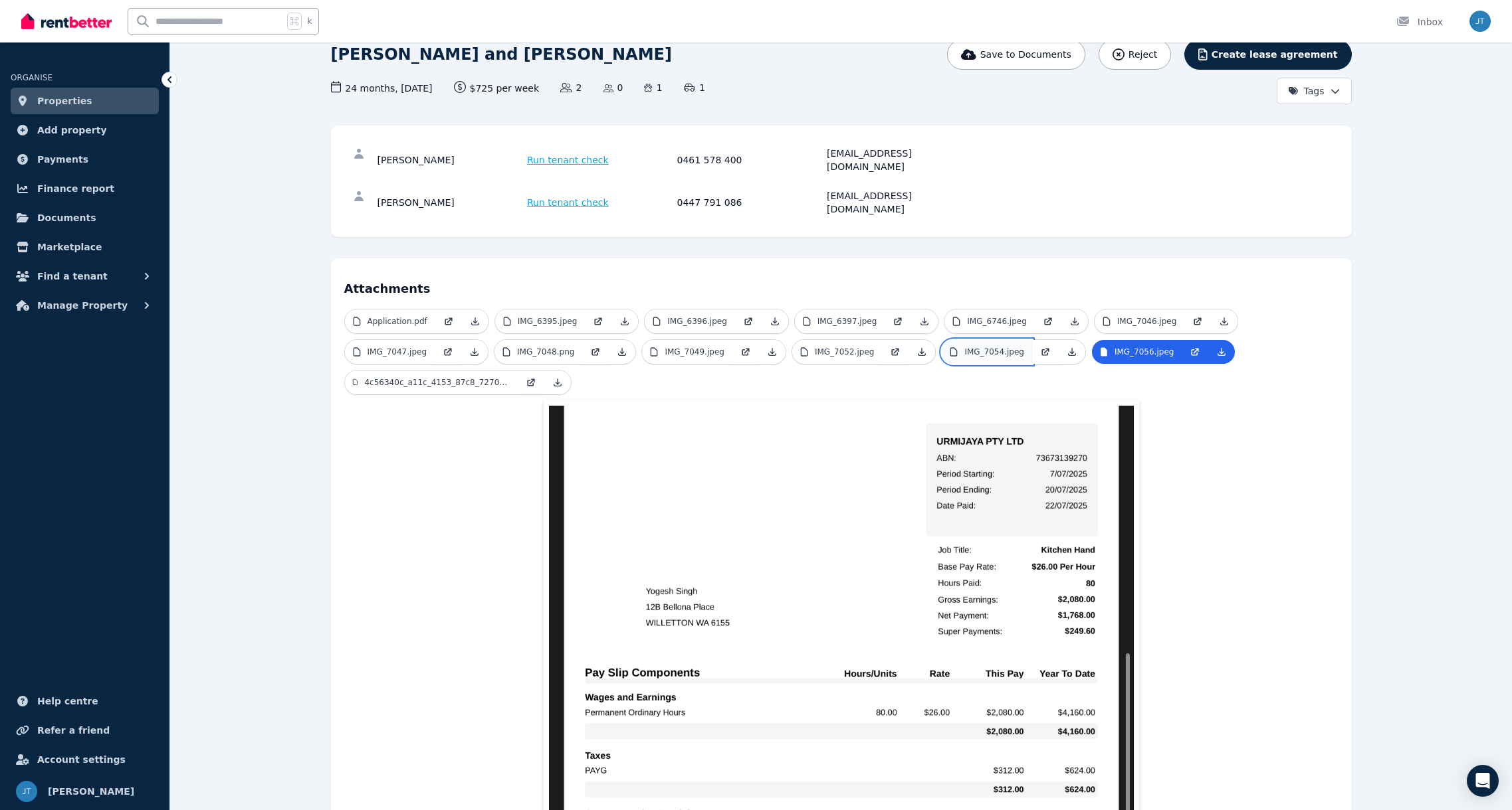
click at [1011, 347] on p "IMG_7054.jpeg" at bounding box center [994, 352] width 60 height 10
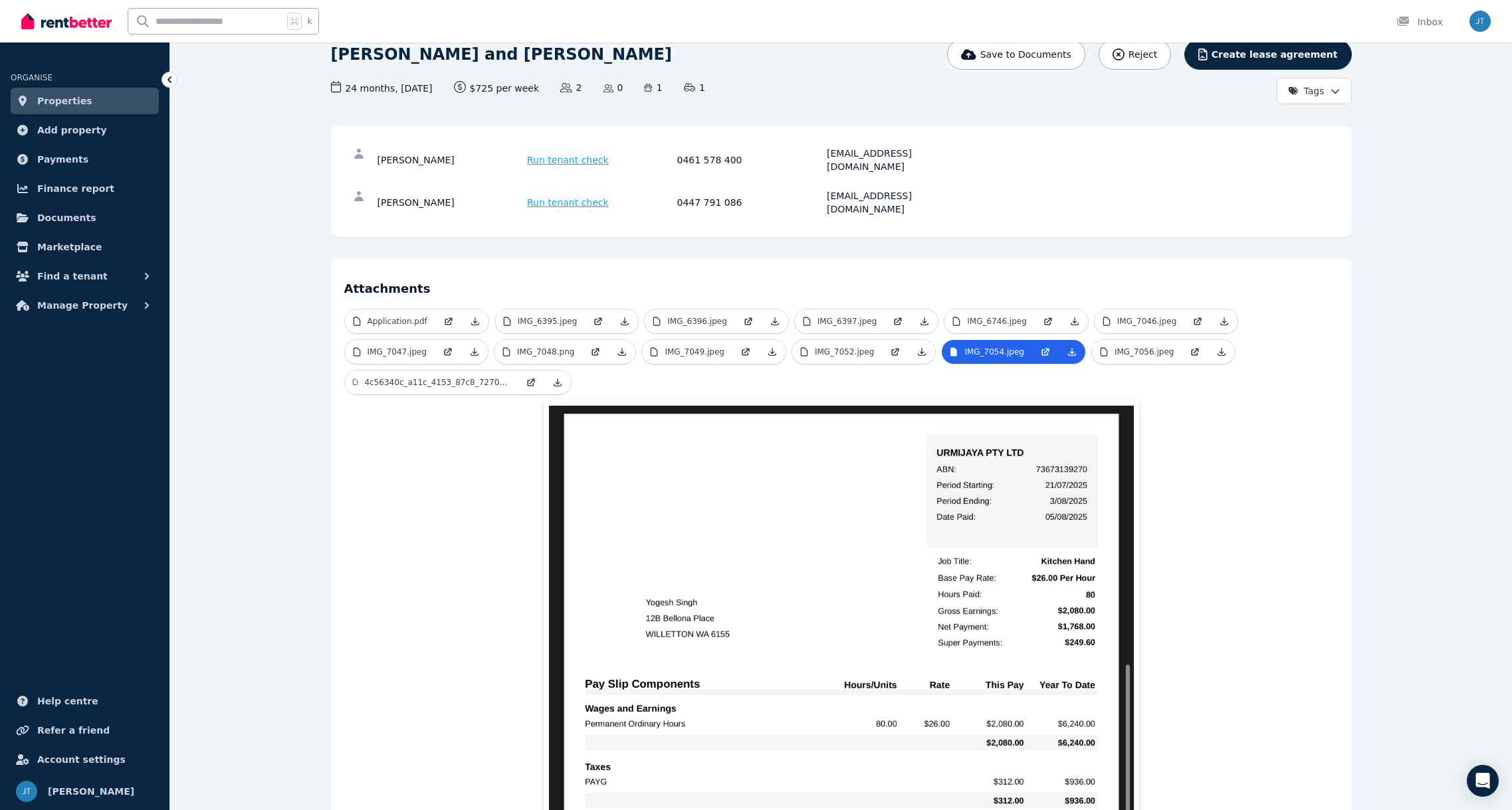
click at [550, 154] on span "Run tenant check" at bounding box center [568, 160] width 82 height 14
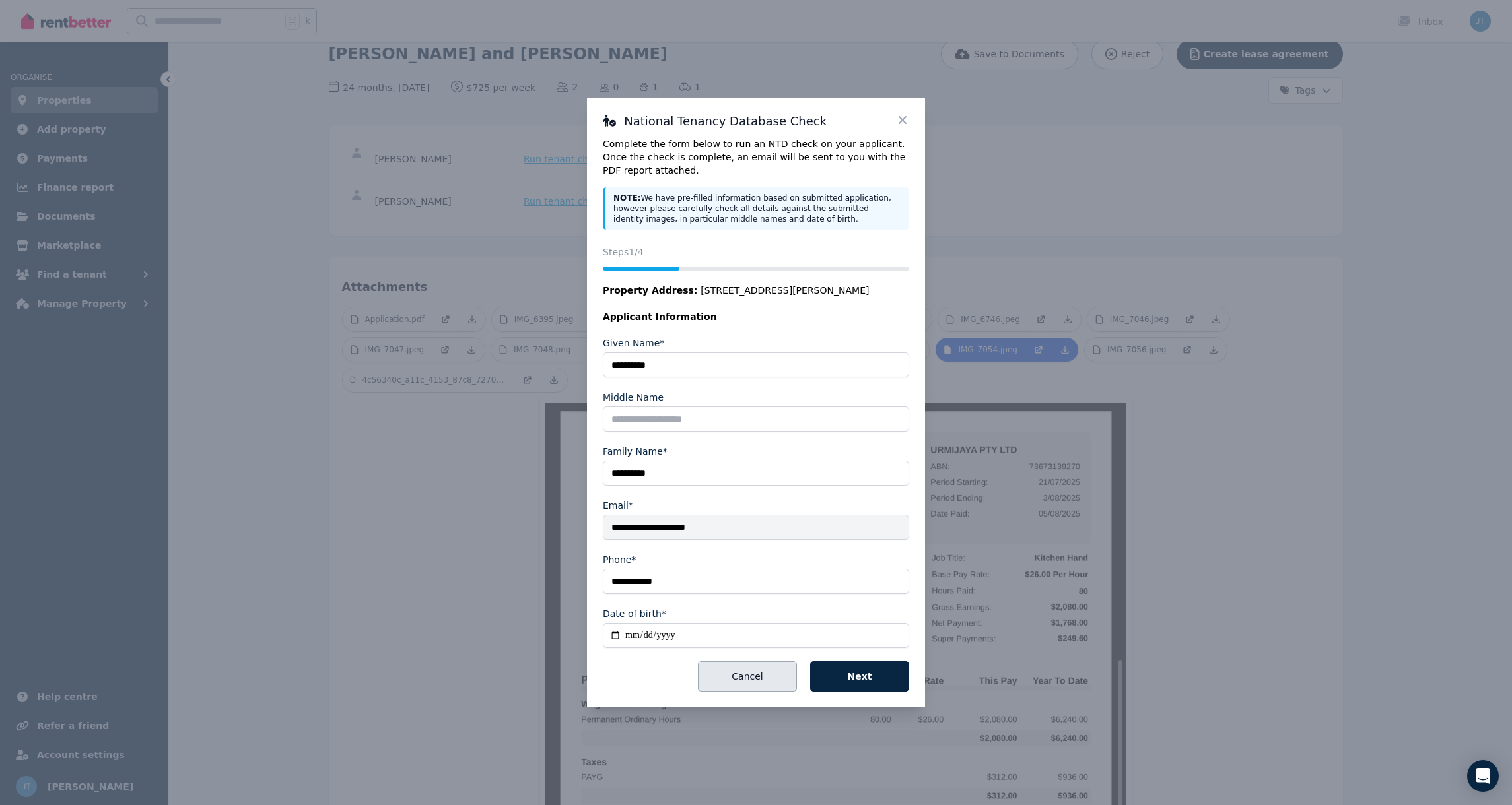
click at [734, 670] on button "Cancel" at bounding box center [747, 676] width 99 height 30
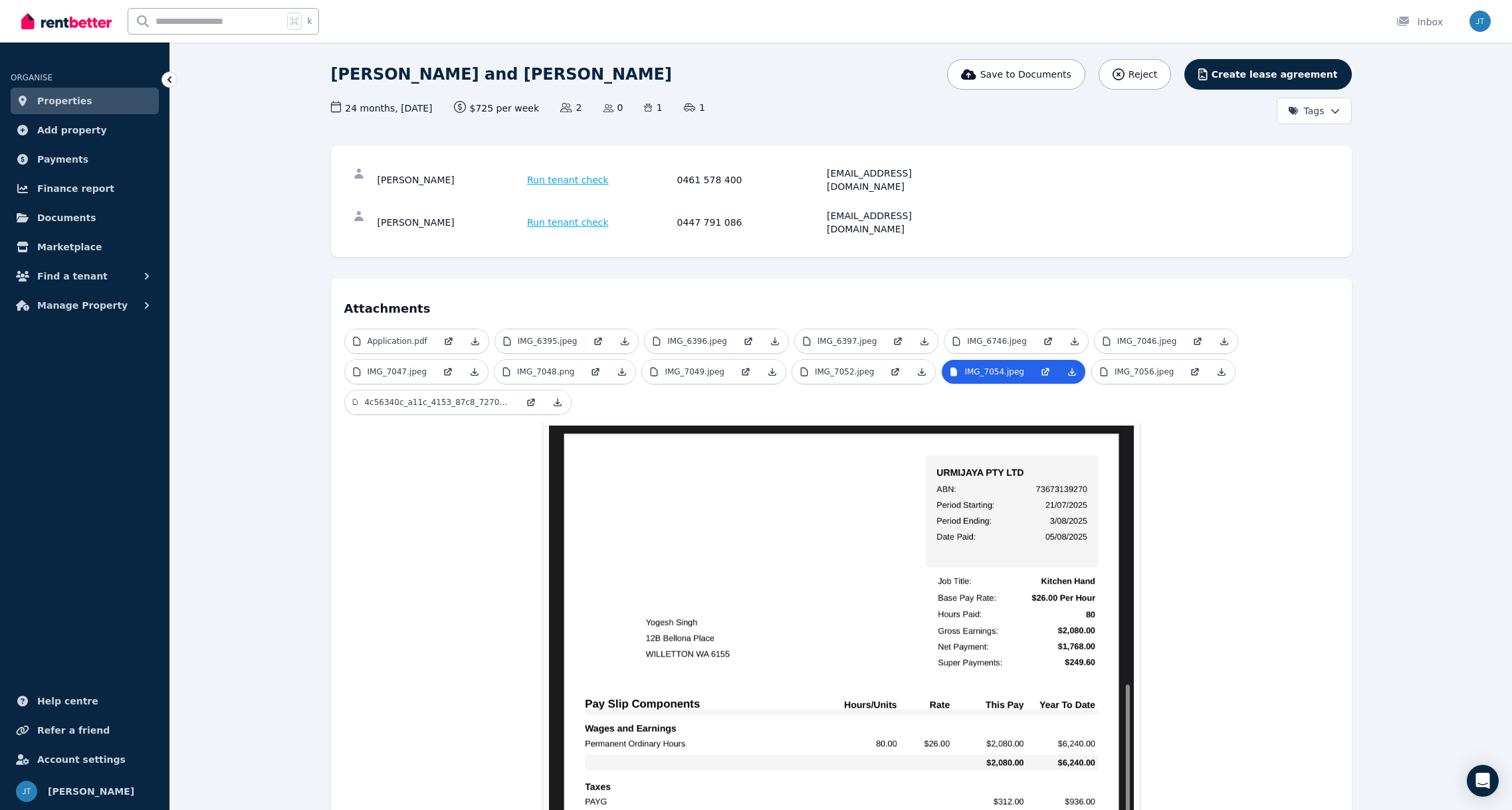
scroll to position [0, 0]
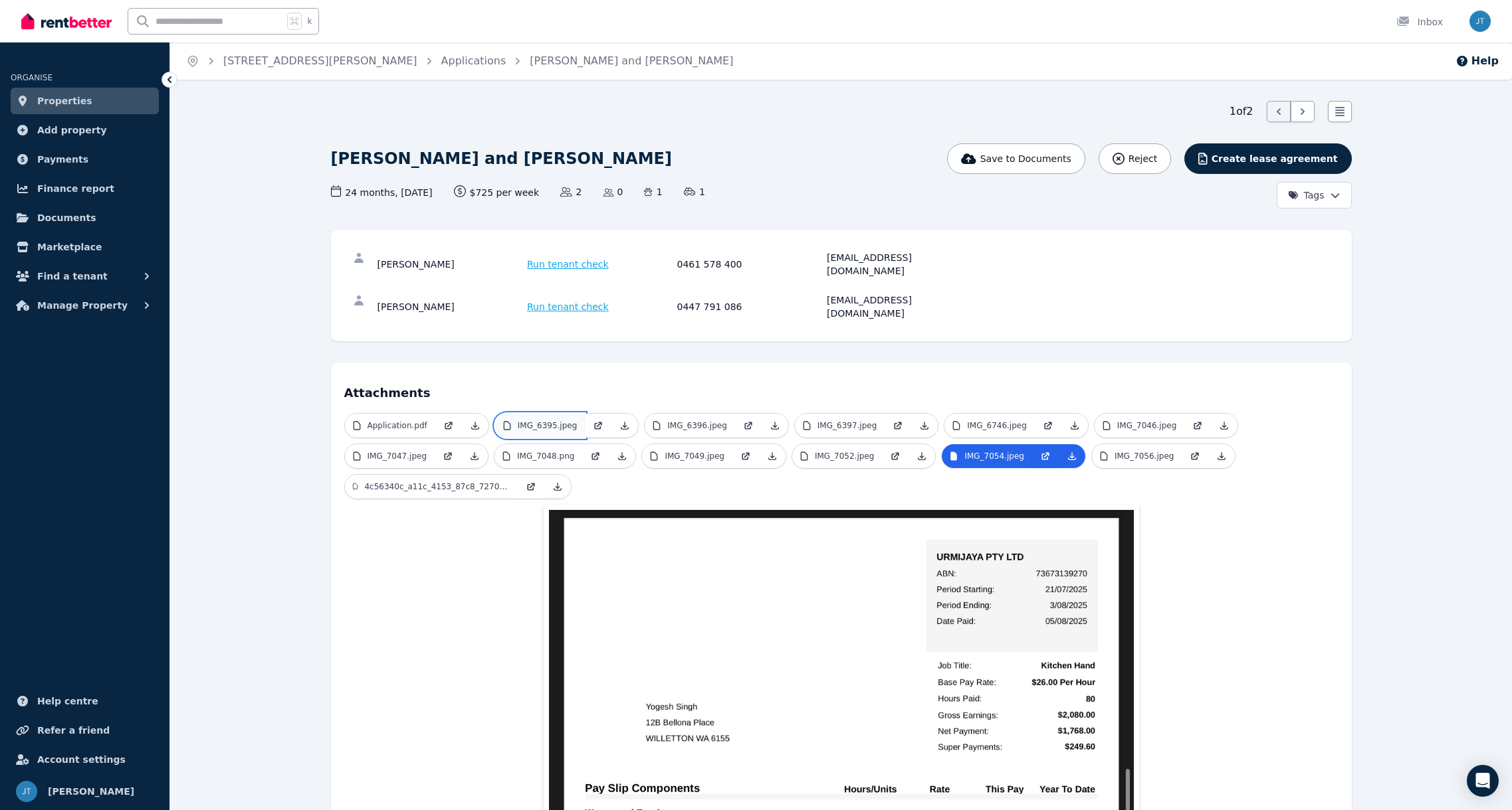
click at [551, 414] on link "IMG_6395.jpeg" at bounding box center [540, 426] width 90 height 24
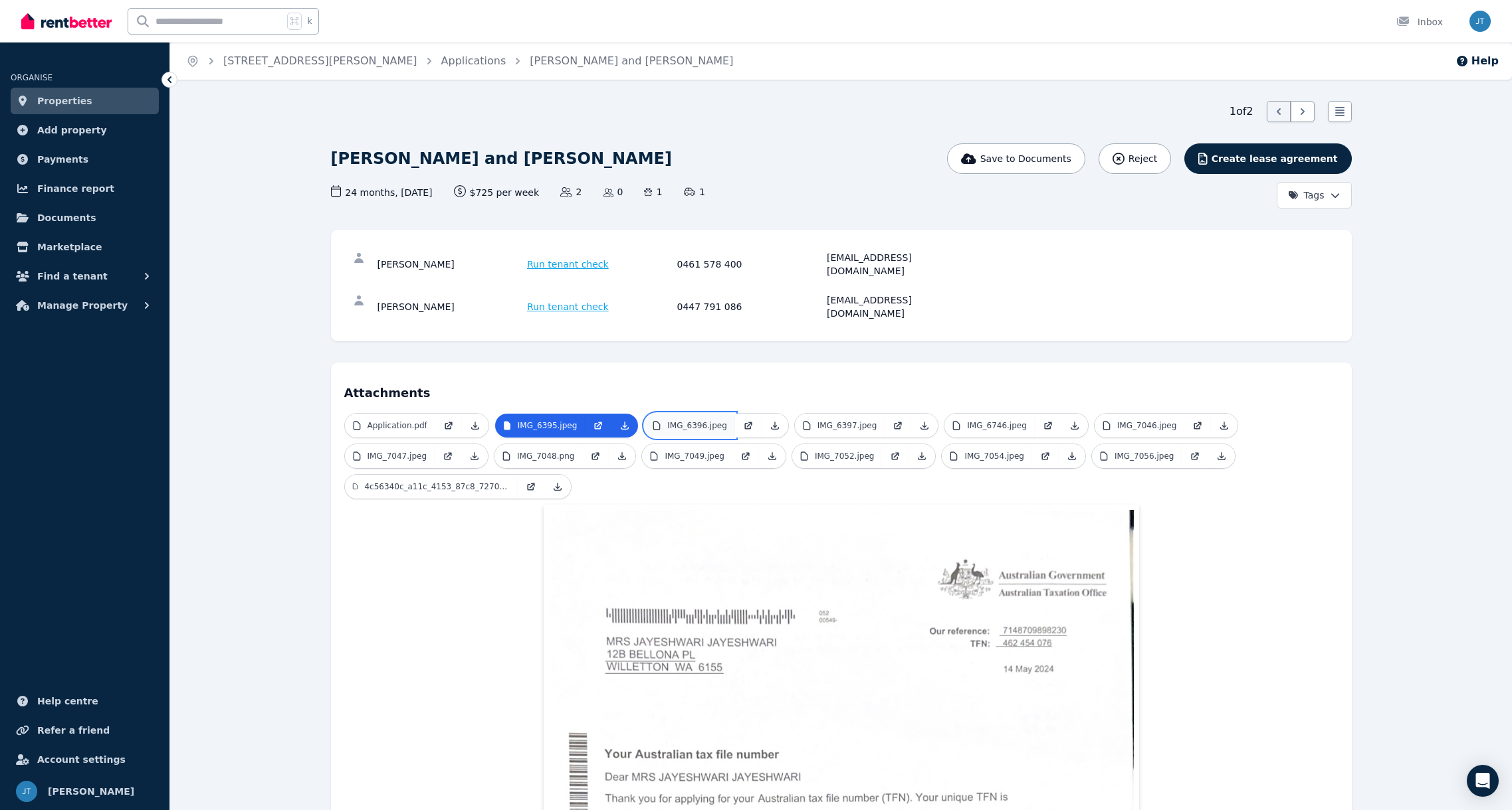
click at [706, 421] on p "IMG_6396.jpeg" at bounding box center [697, 425] width 60 height 10
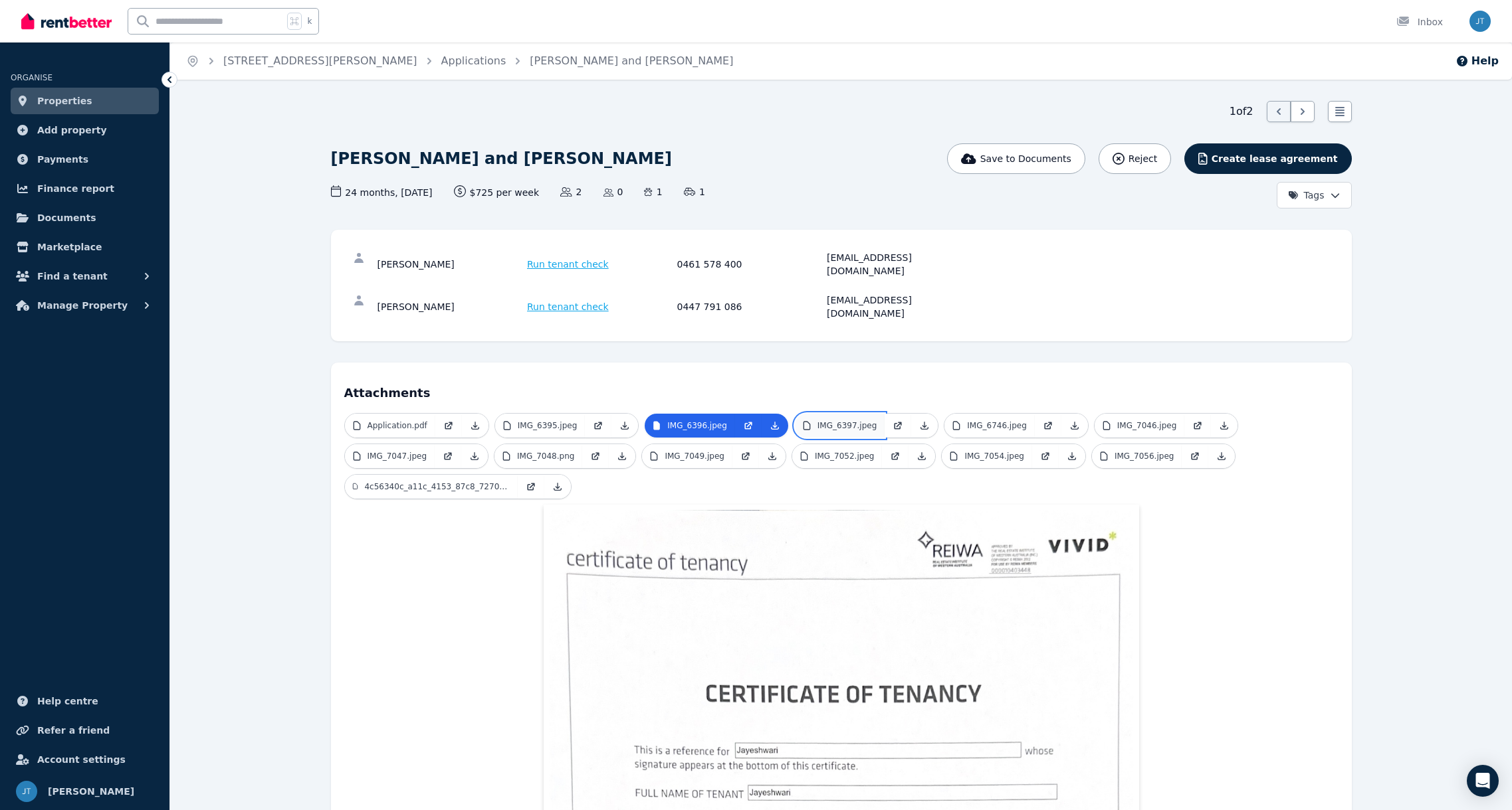
click at [846, 421] on p "IMG_6397.jpeg" at bounding box center [847, 425] width 60 height 10
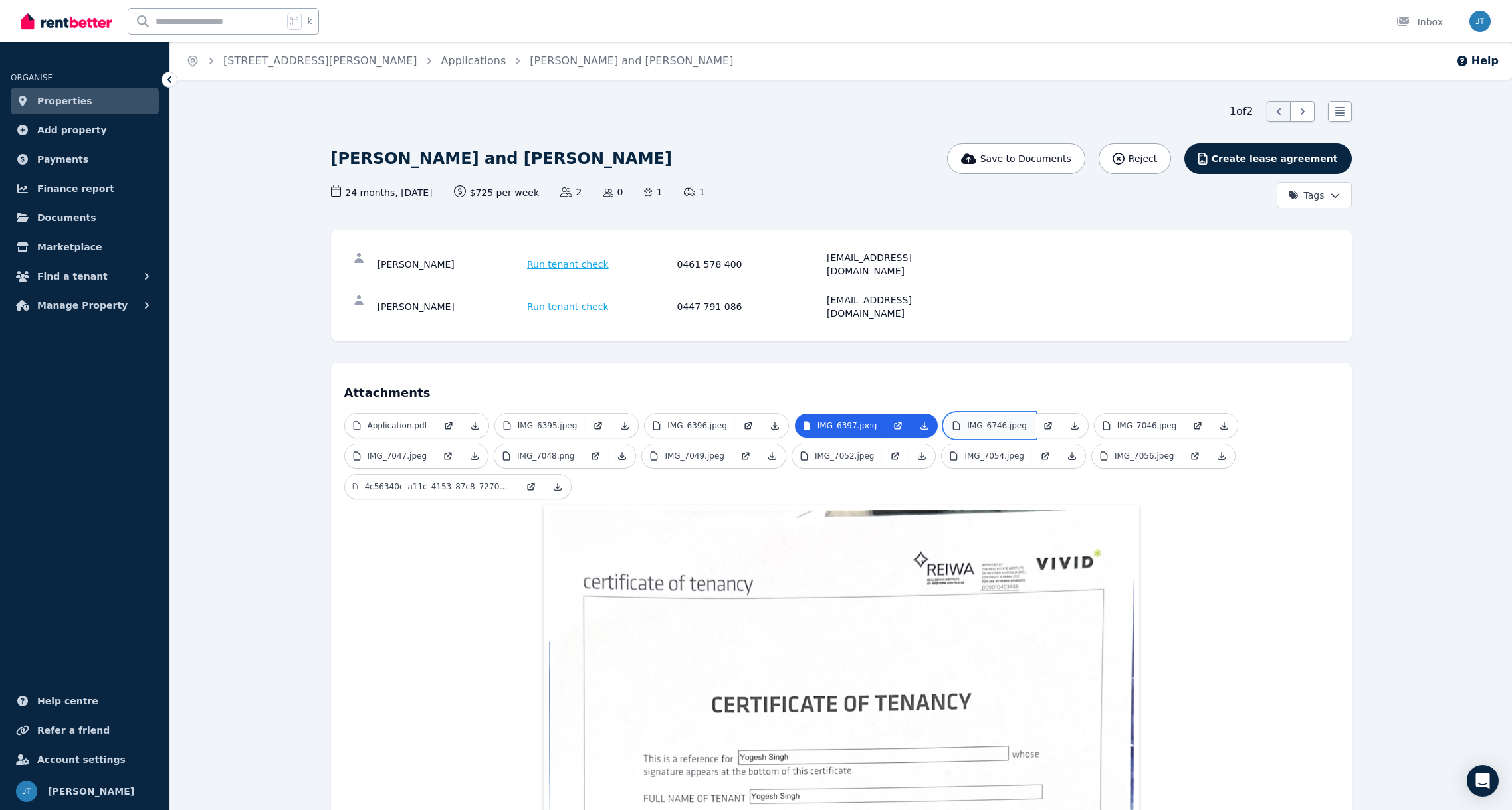
click at [980, 421] on p "IMG_6746.jpeg" at bounding box center [997, 425] width 60 height 10
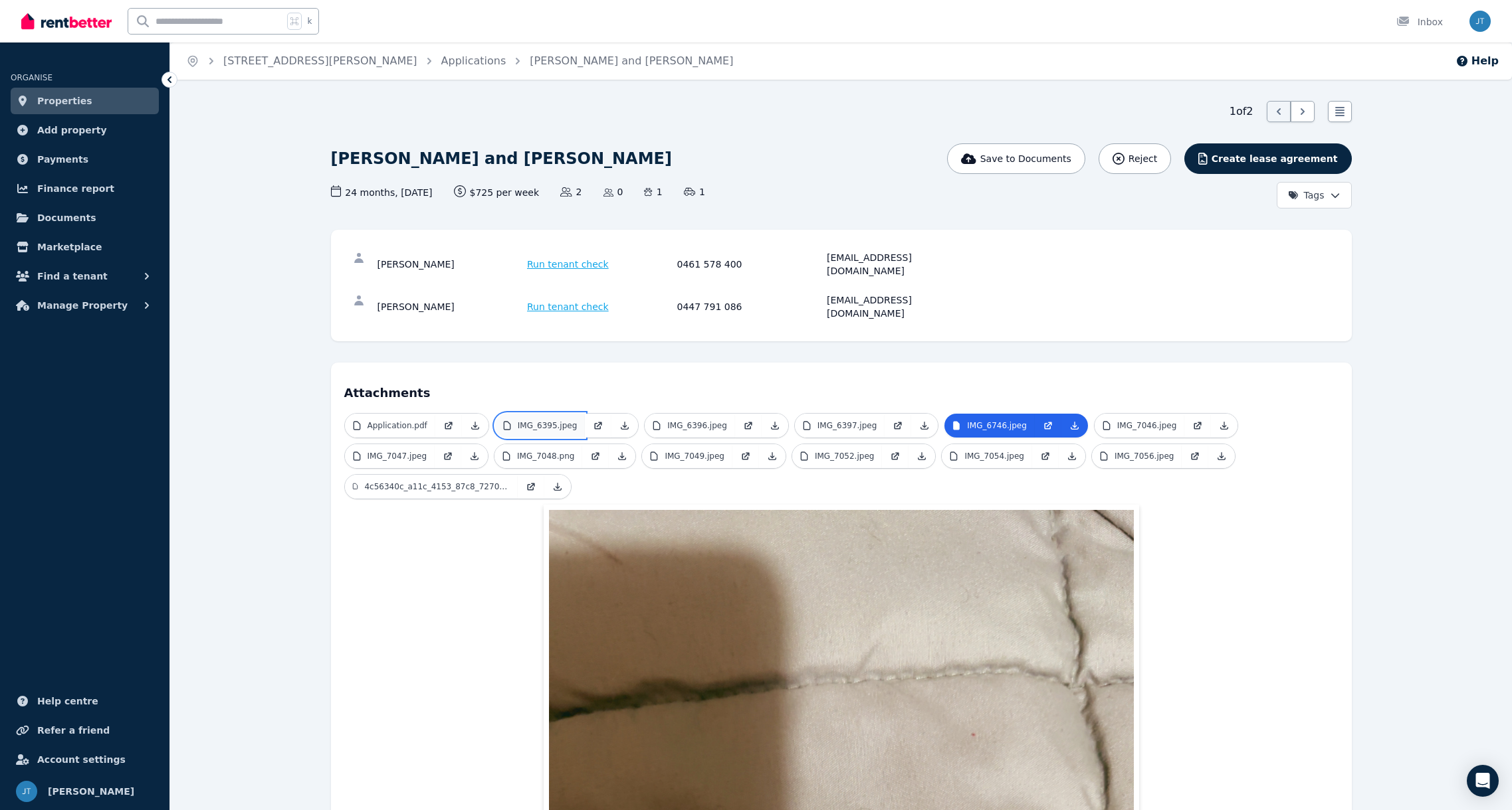
click at [548, 421] on p "IMG_6395.jpeg" at bounding box center [547, 425] width 60 height 10
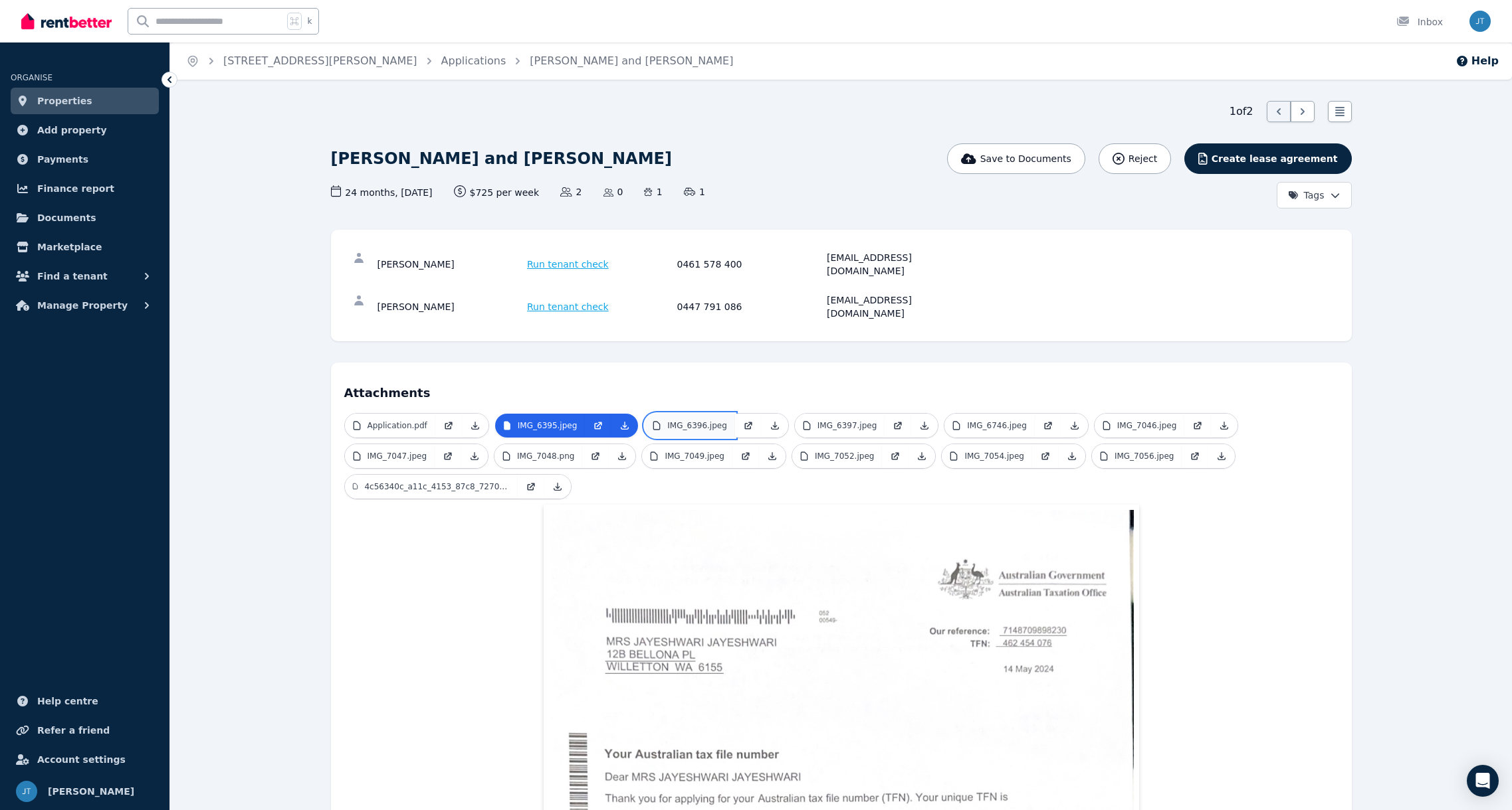
click at [685, 421] on p "IMG_6396.jpeg" at bounding box center [697, 425] width 60 height 10
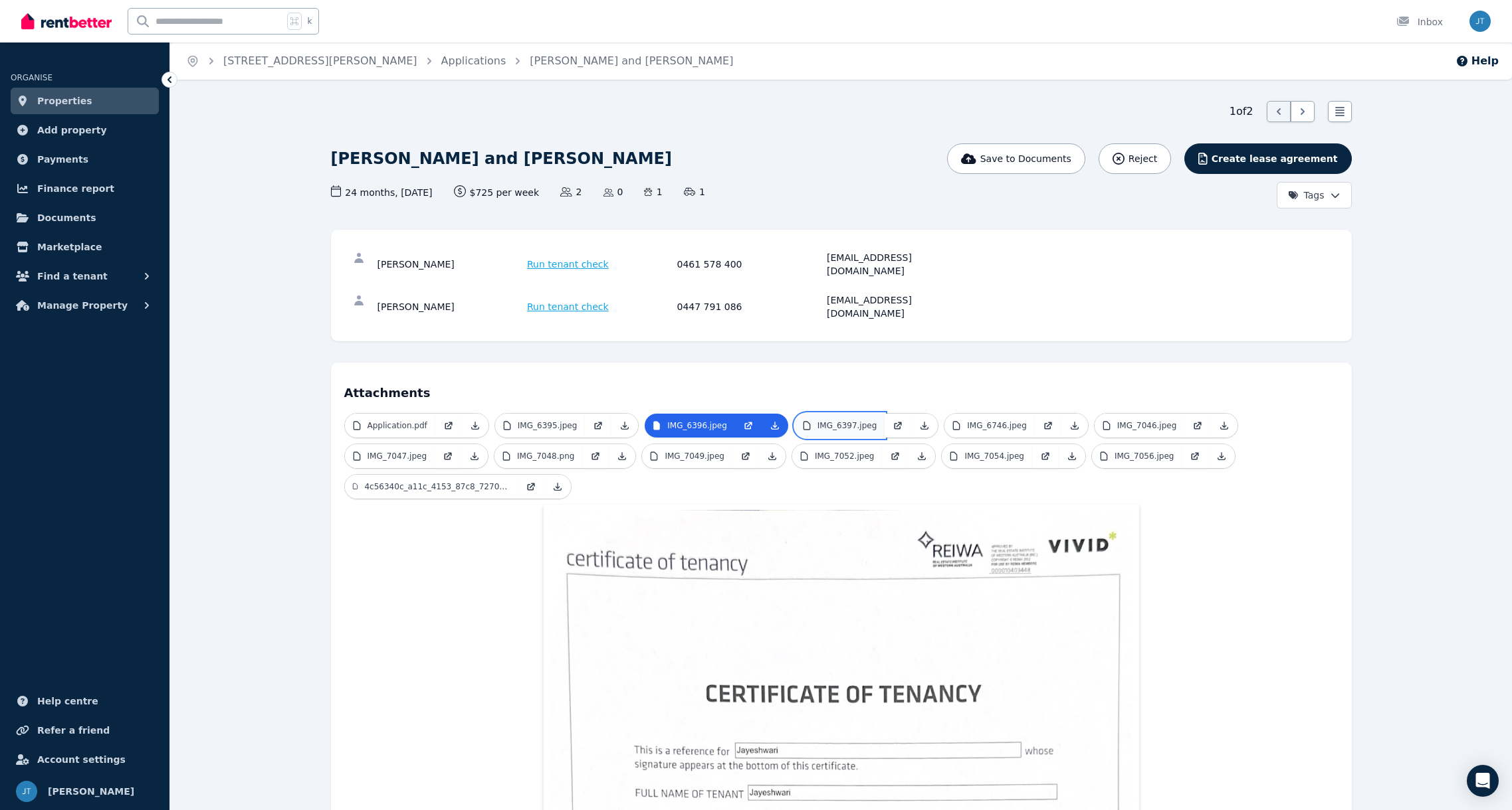
click at [868, 421] on p "IMG_6397.jpeg" at bounding box center [847, 425] width 60 height 10
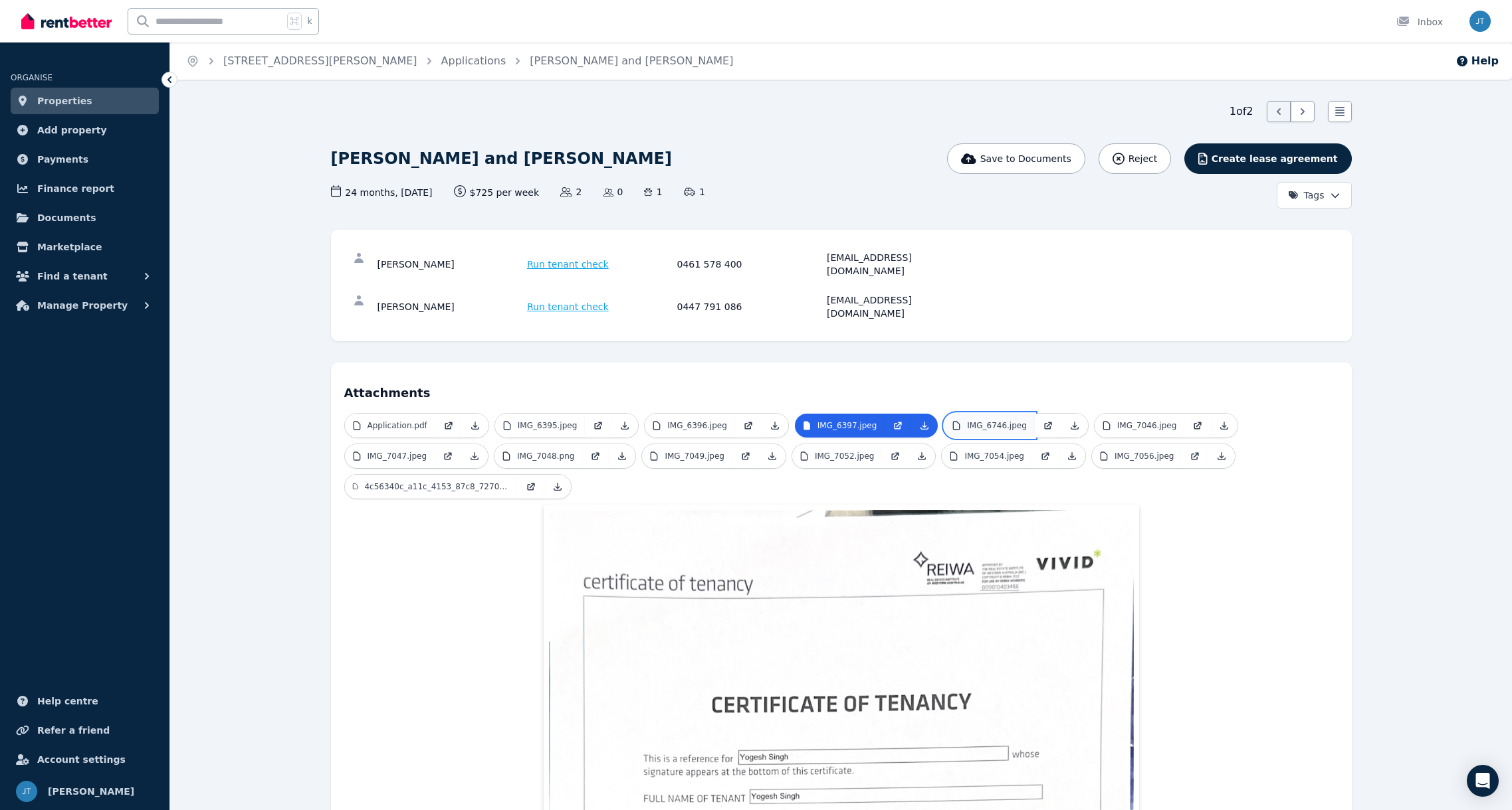
click at [1005, 421] on p "IMG_6746.jpeg" at bounding box center [997, 425] width 60 height 10
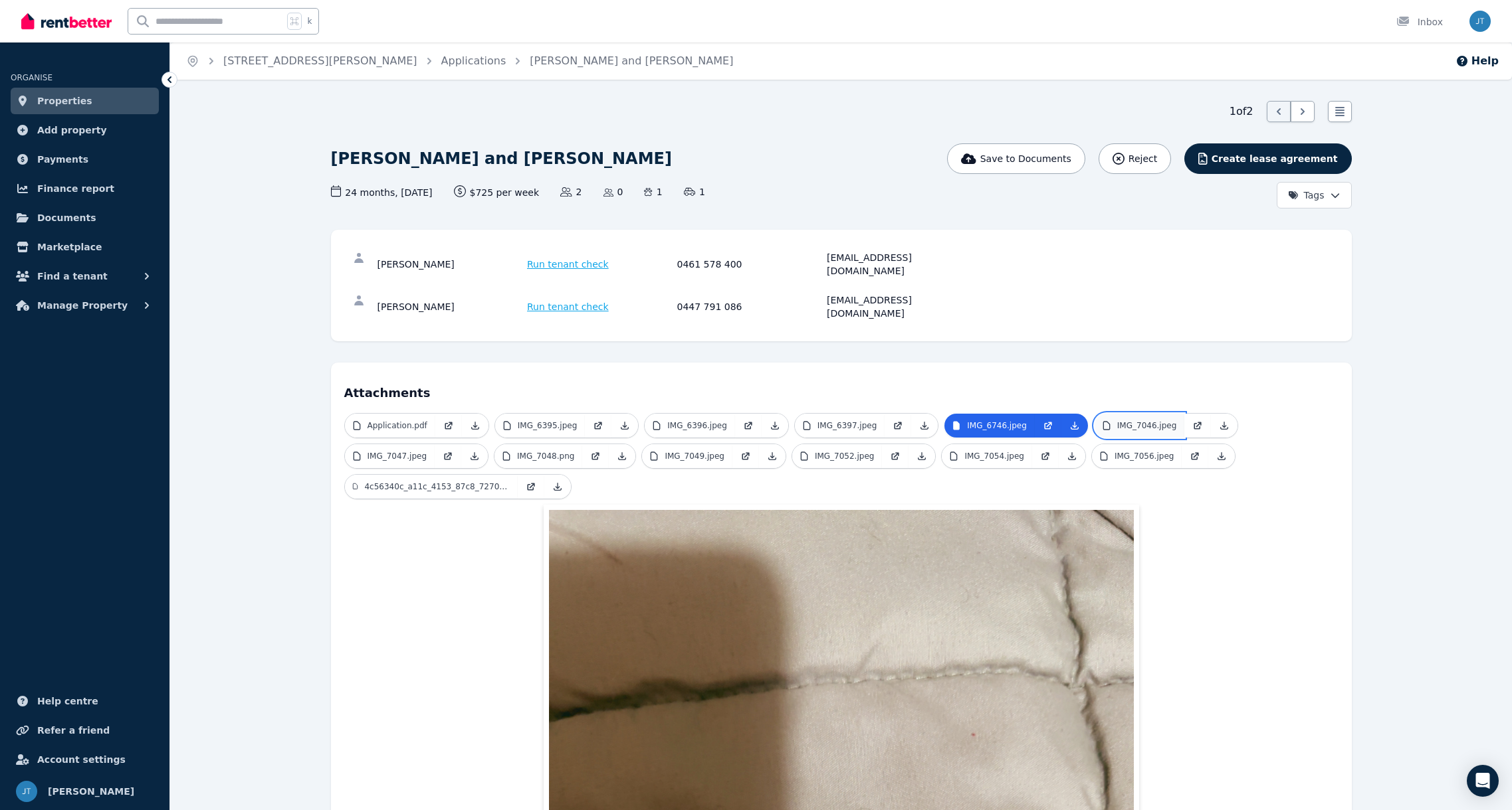
click at [1168, 421] on p "IMG_7046.jpeg" at bounding box center [1146, 425] width 60 height 10
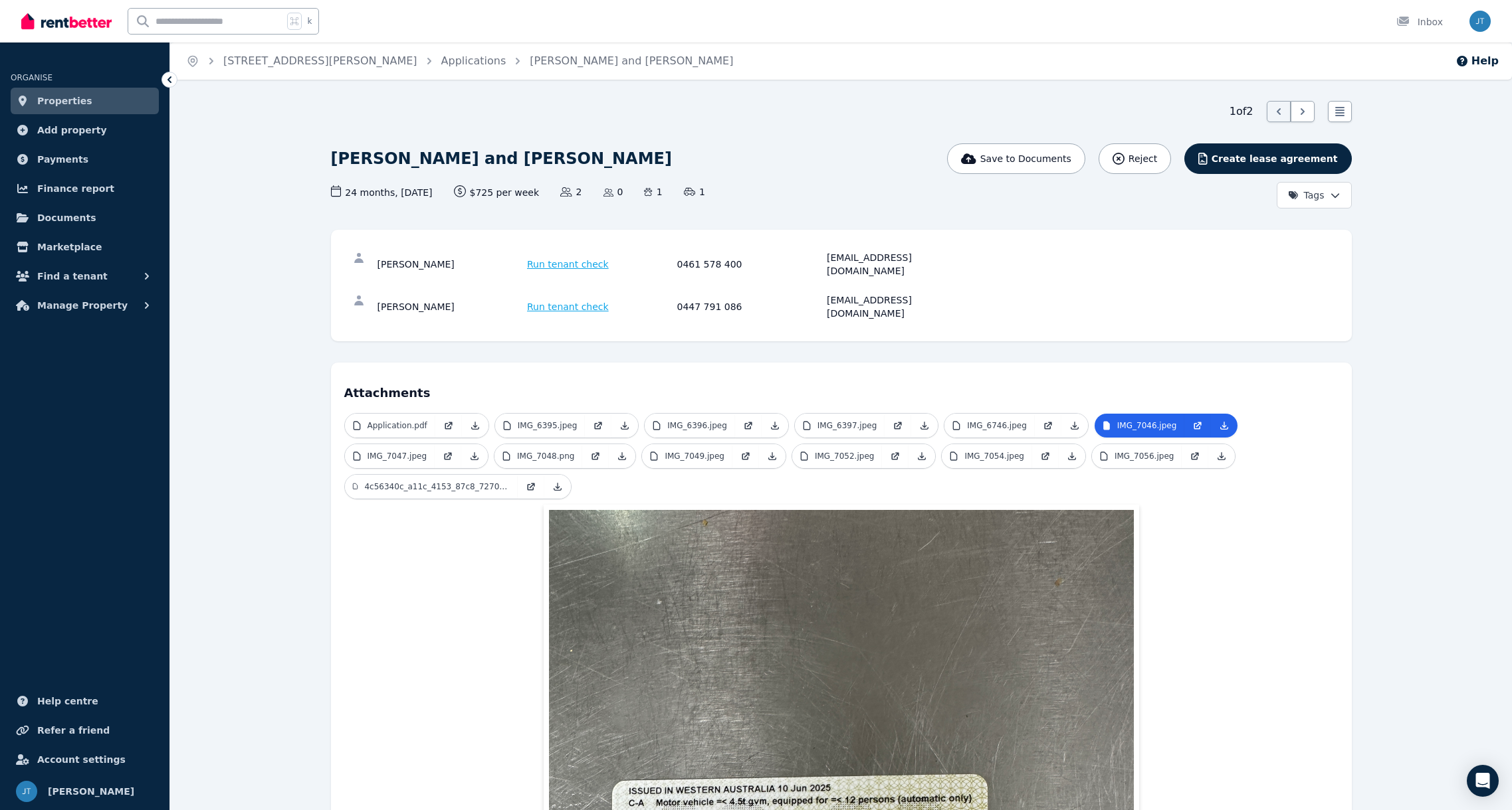
click at [544, 300] on span "Run tenant check" at bounding box center [568, 306] width 82 height 14
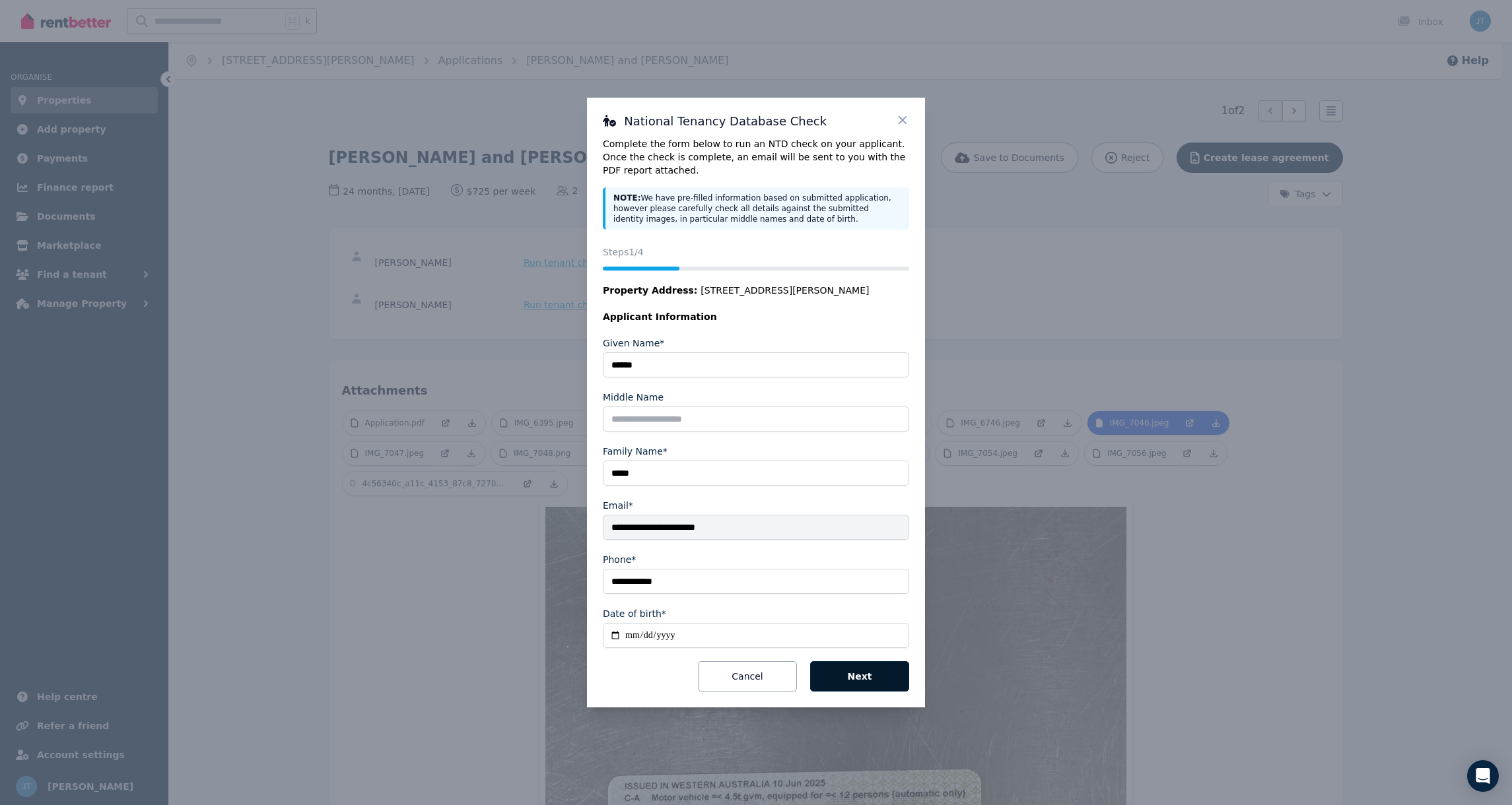
click at [858, 676] on button "Next" at bounding box center [859, 676] width 99 height 30
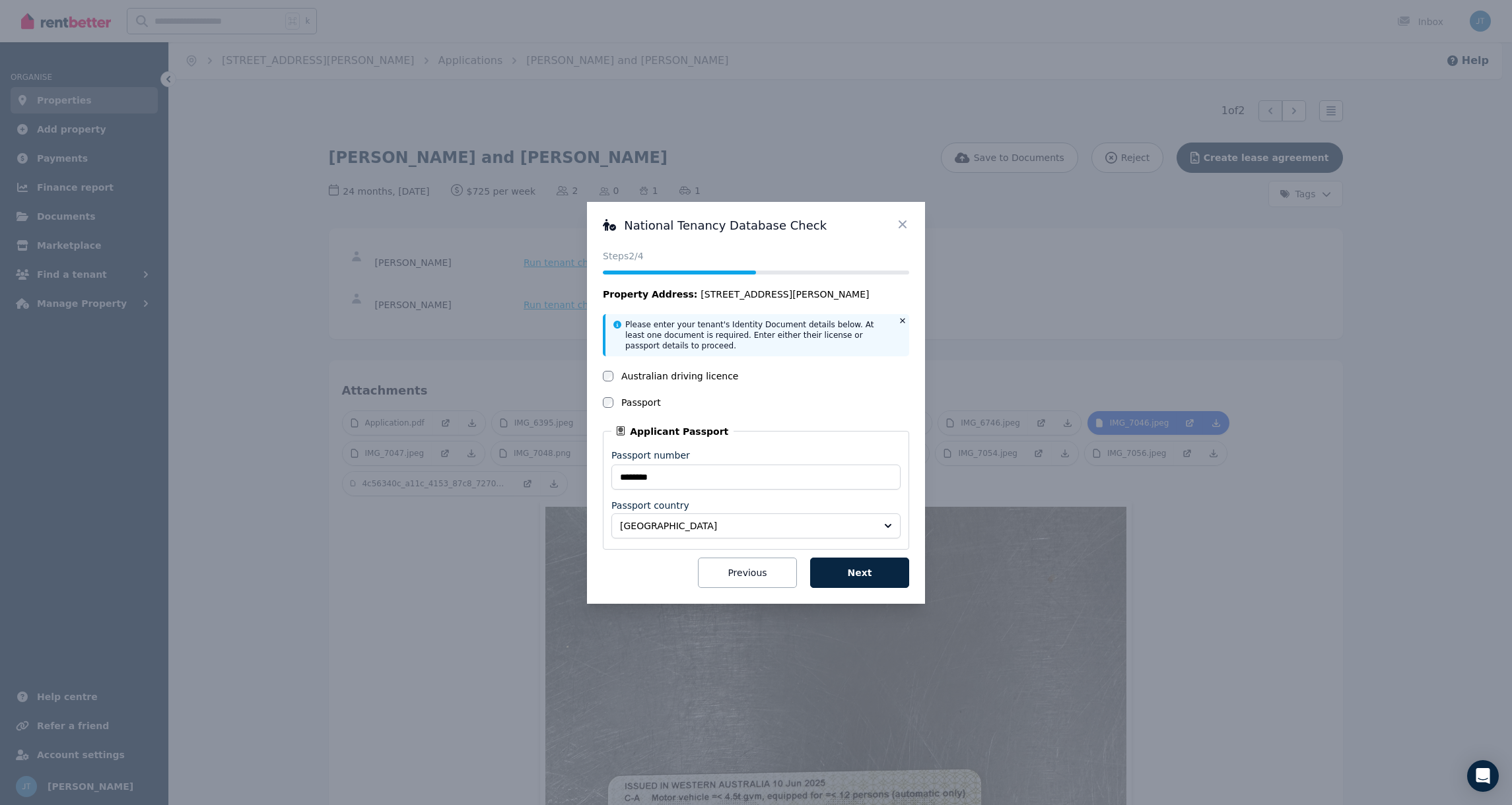
click at [863, 574] on button "Next" at bounding box center [859, 573] width 99 height 30
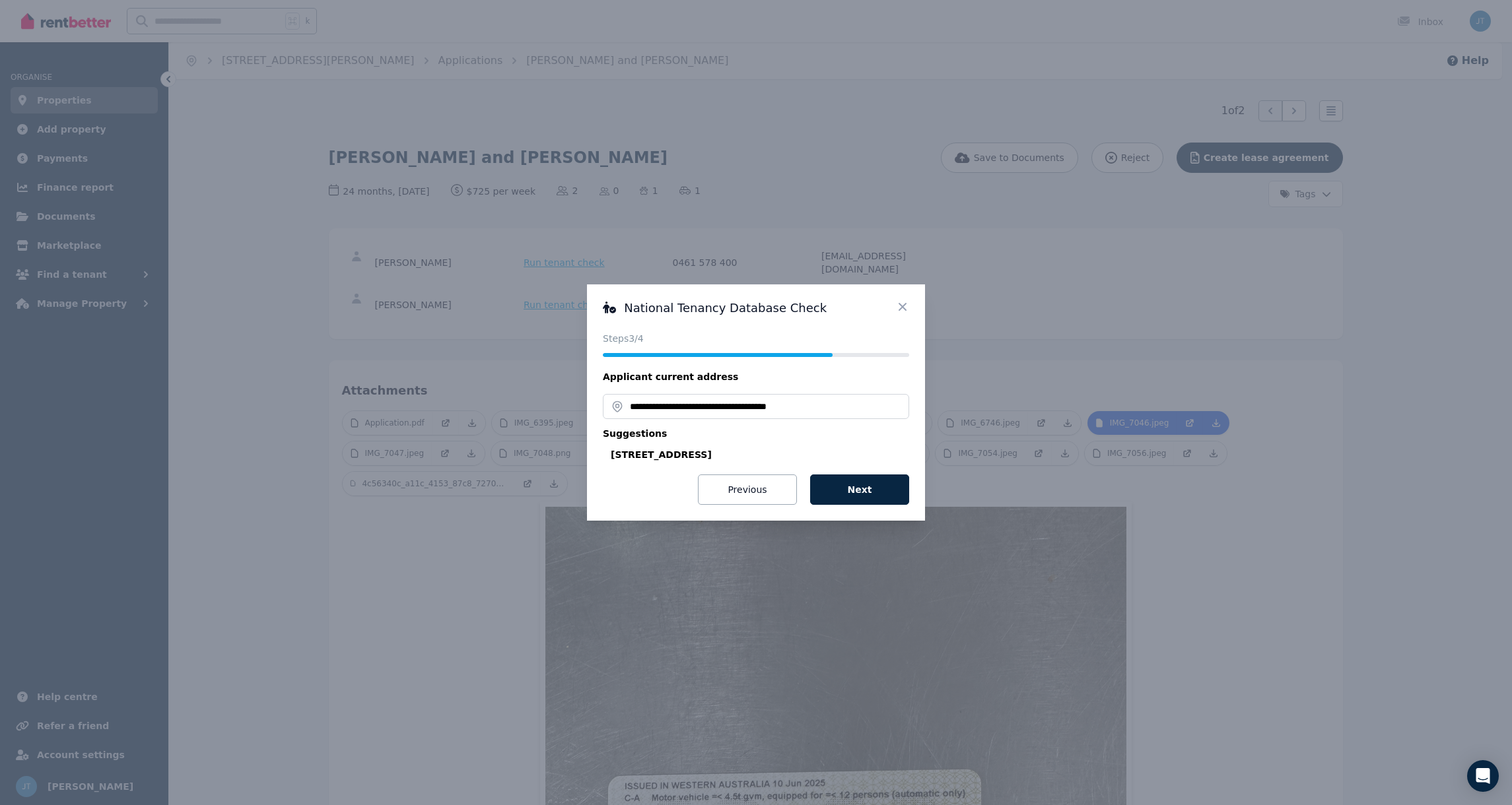
click at [774, 451] on div "12B Bellona Place, Willetton WA 6155, Australia" at bounding box center [759, 455] width 298 height 14
type input "**********"
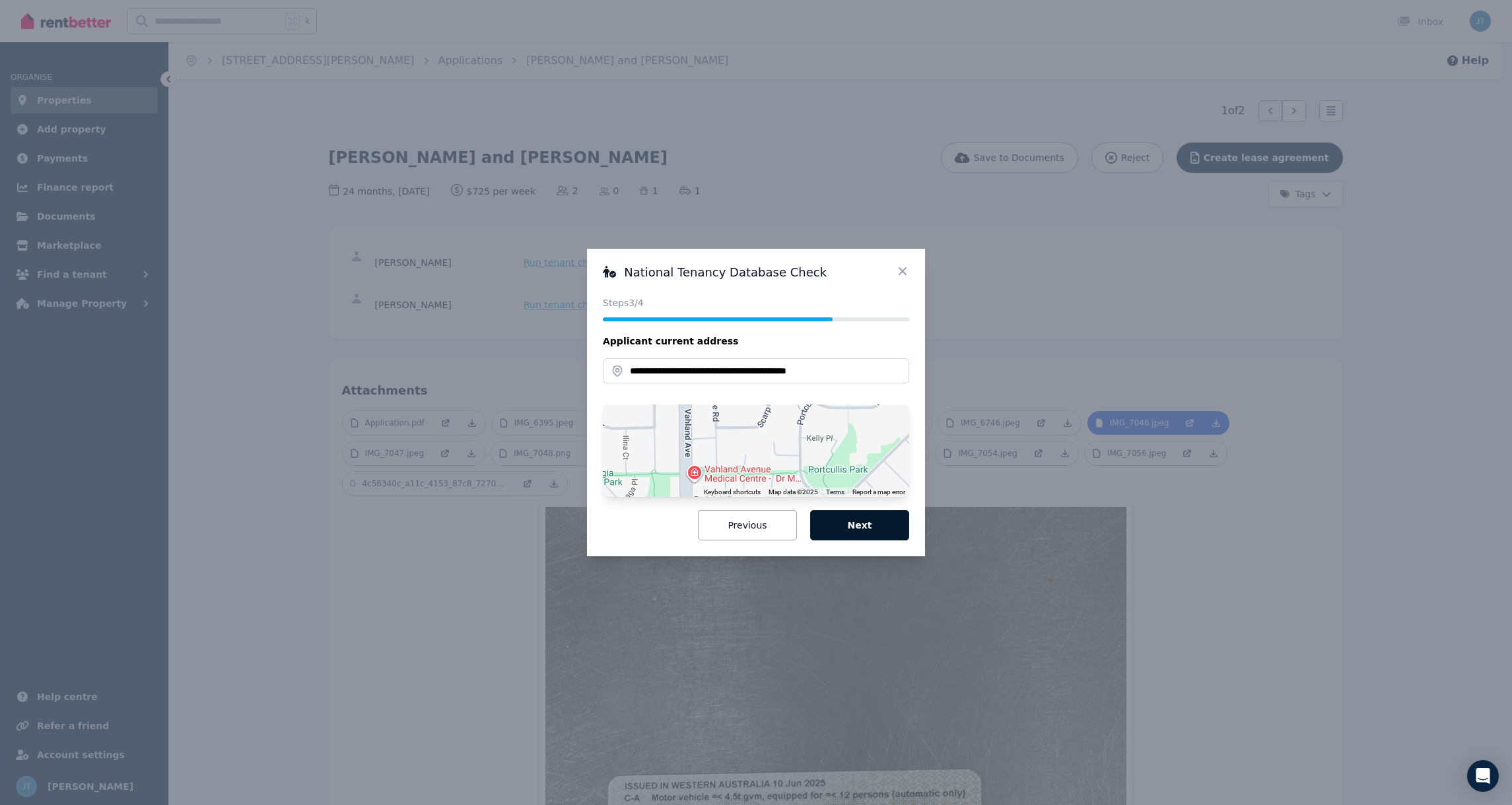
click at [867, 529] on button "Next" at bounding box center [859, 525] width 99 height 30
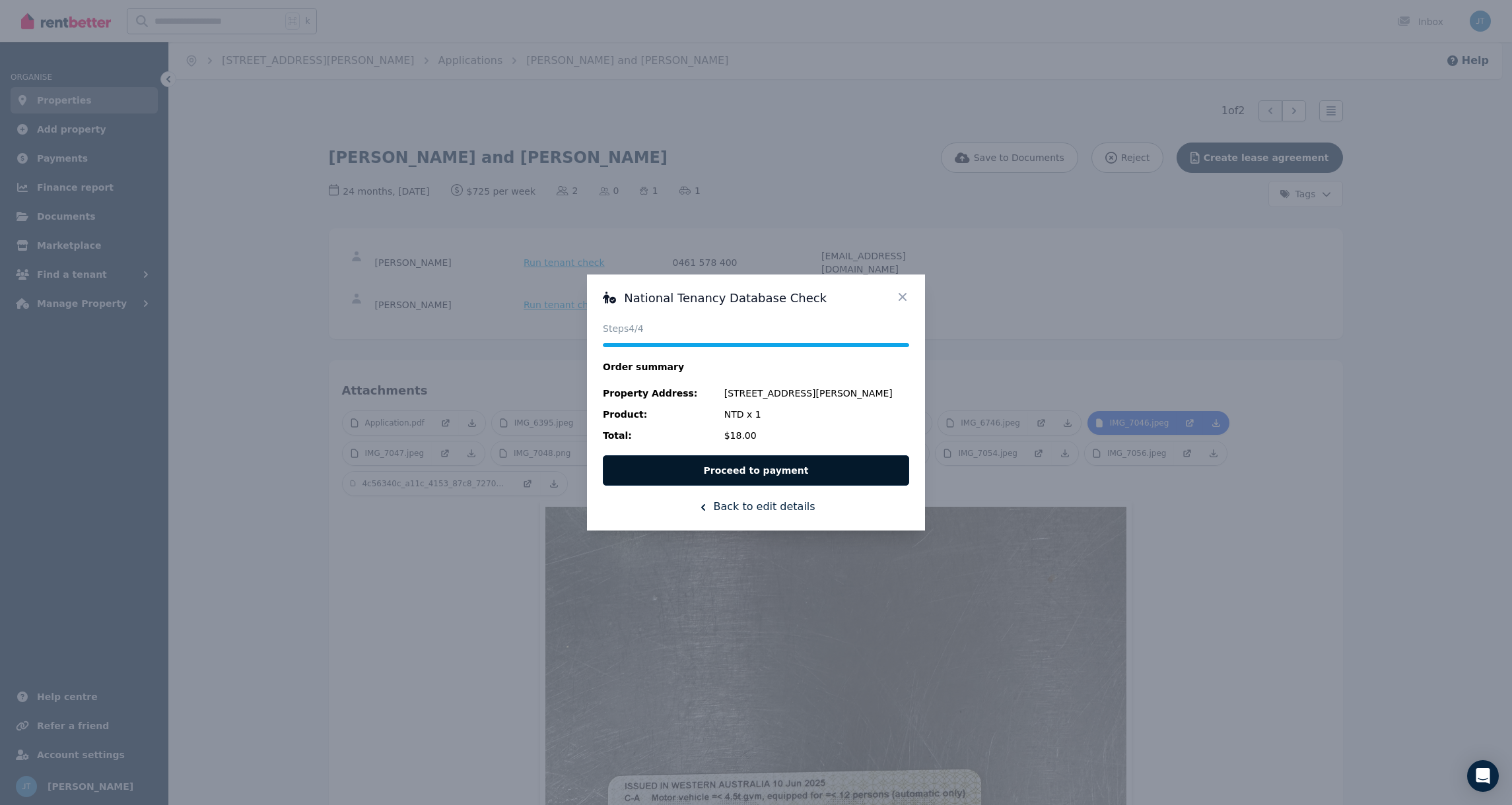
click at [793, 469] on button "Proceed to payment" at bounding box center [755, 470] width 306 height 30
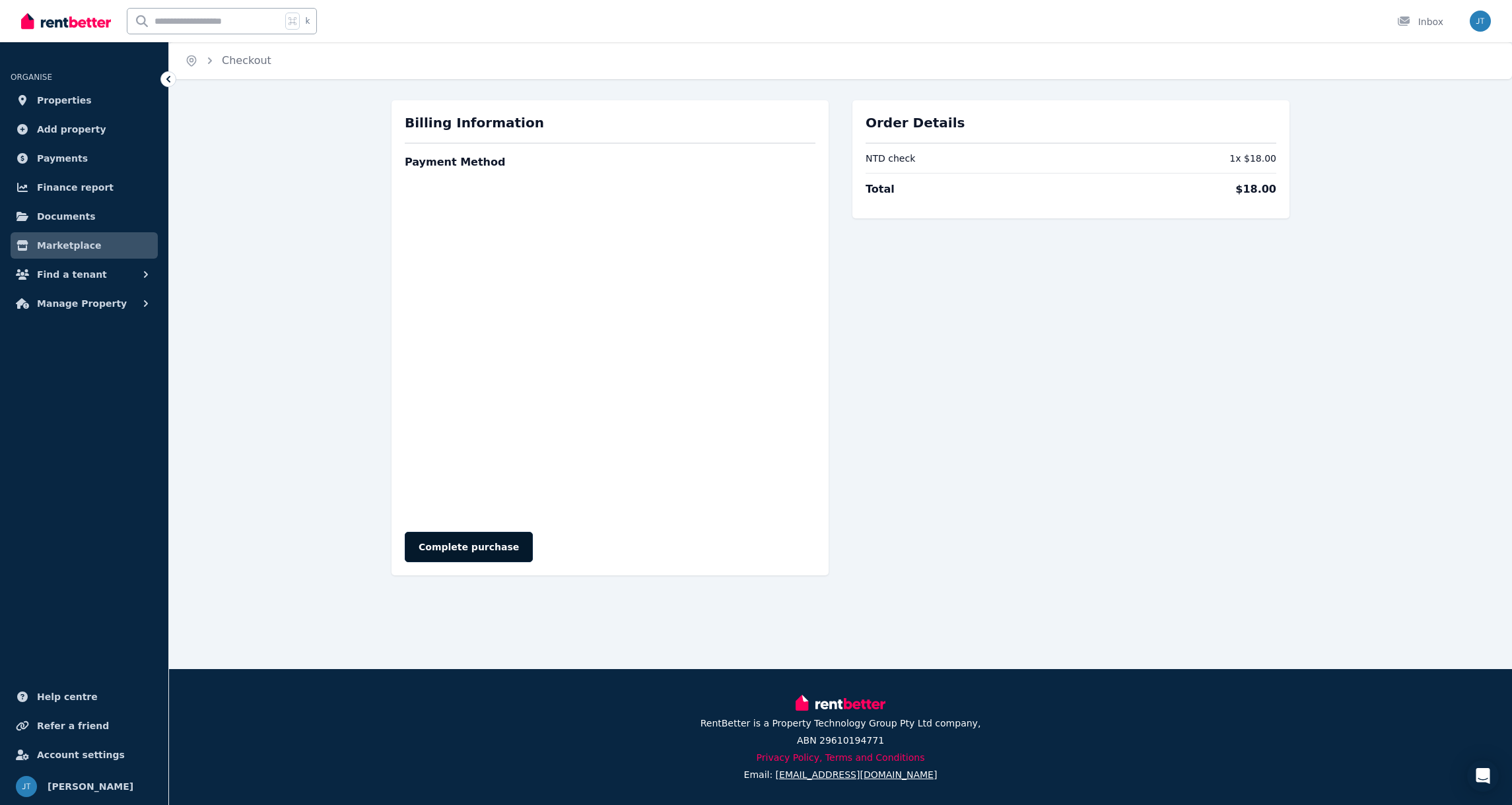
click at [464, 554] on button "Complete purchase" at bounding box center [468, 548] width 128 height 30
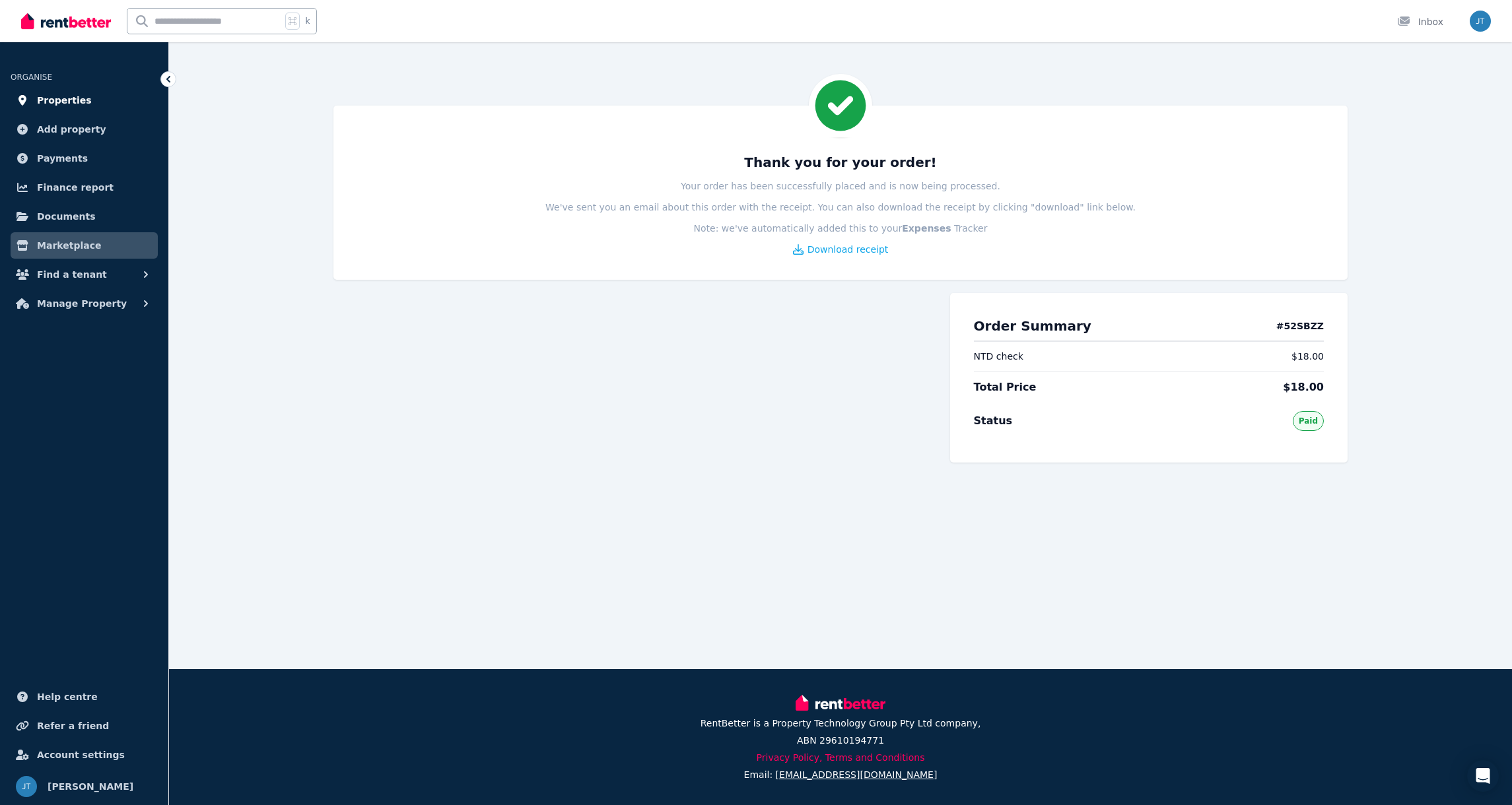
click at [48, 99] on span "Properties" at bounding box center [64, 100] width 55 height 16
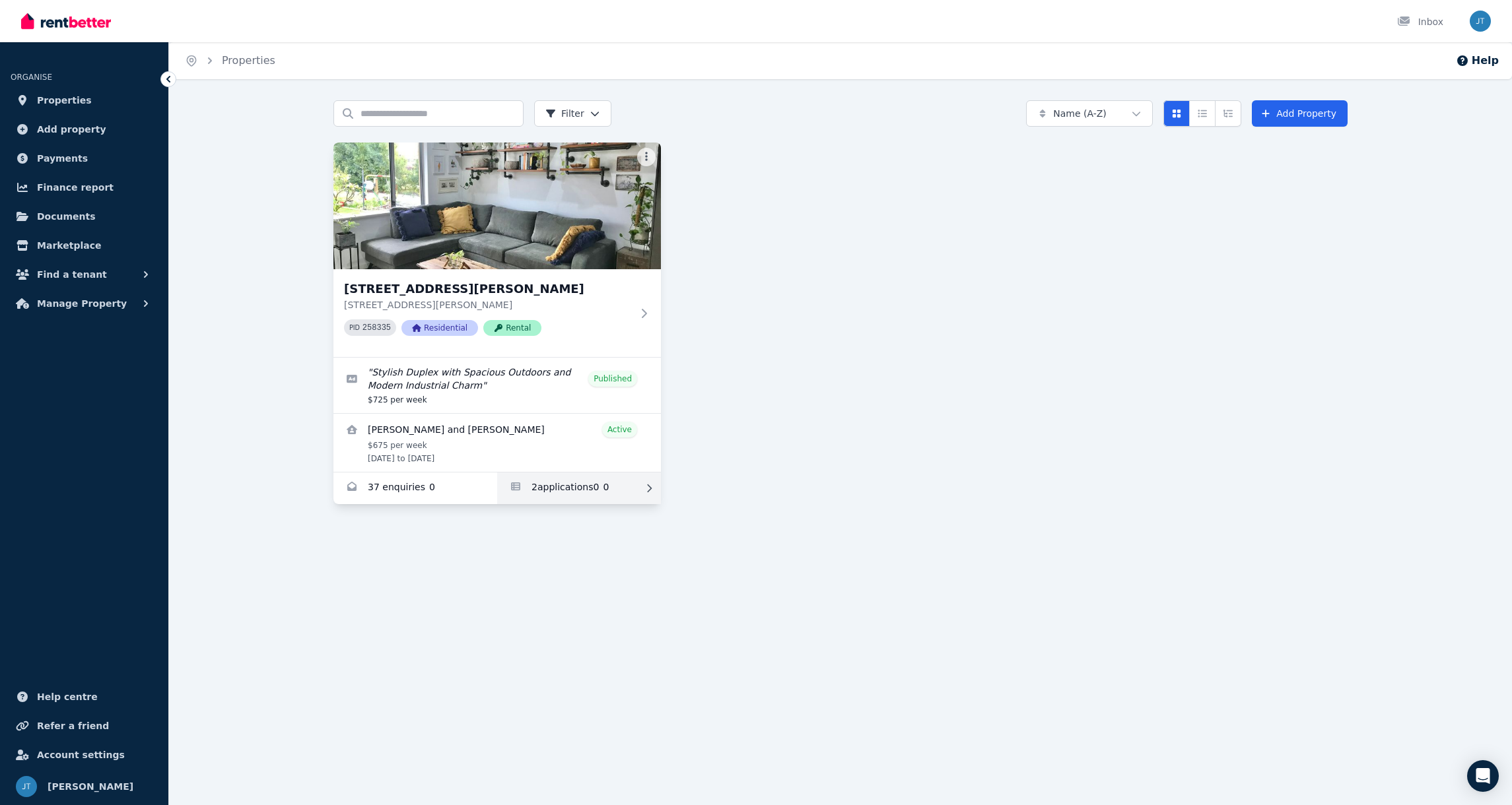
click at [531, 484] on link "Applications for 3 Trevithick Close, Stirling" at bounding box center [580, 489] width 164 height 32
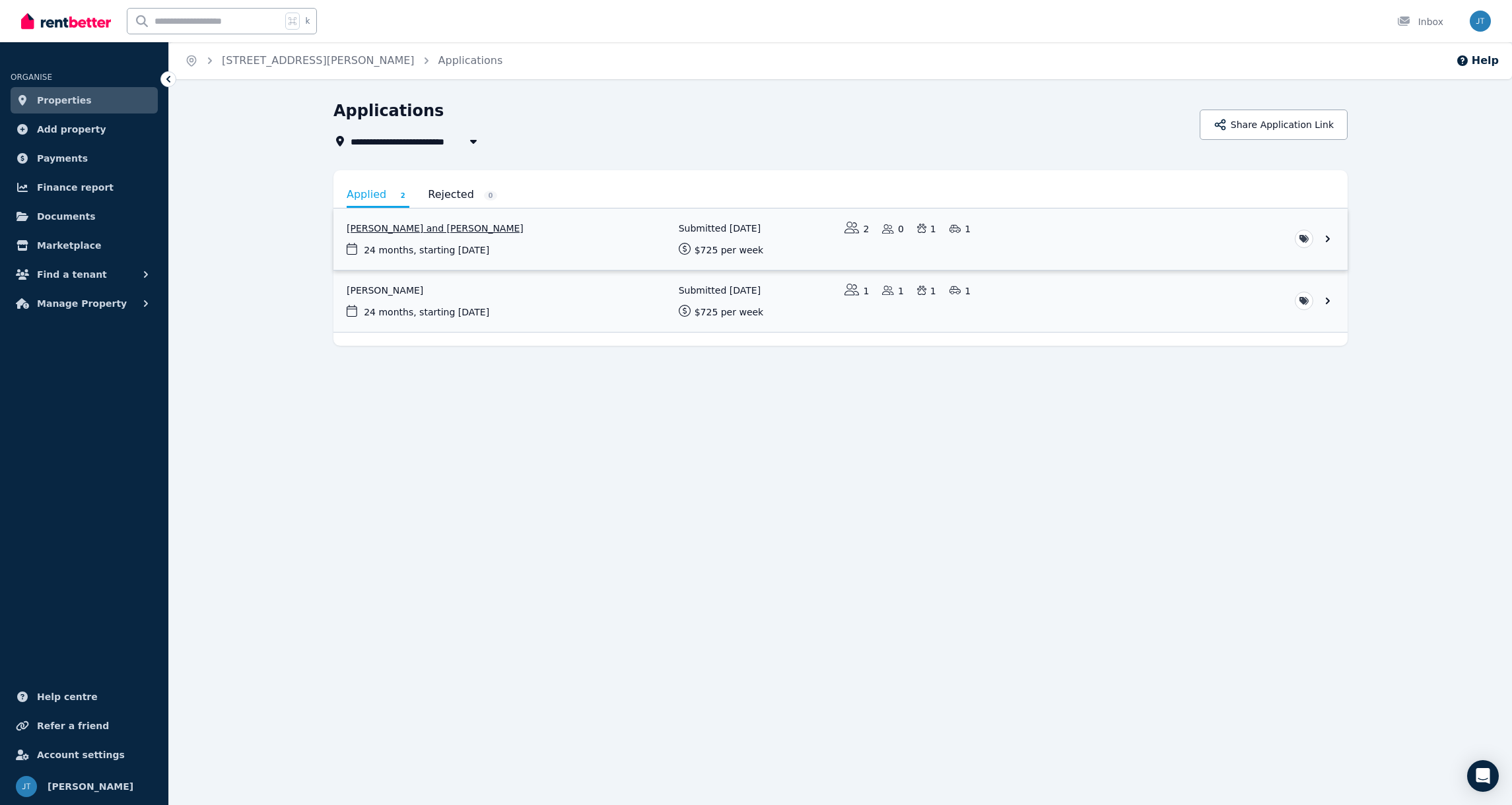
click at [781, 241] on link "View application: Jayeshwari Jayeshwari and Yogesh Singh" at bounding box center [841, 239] width 1014 height 61
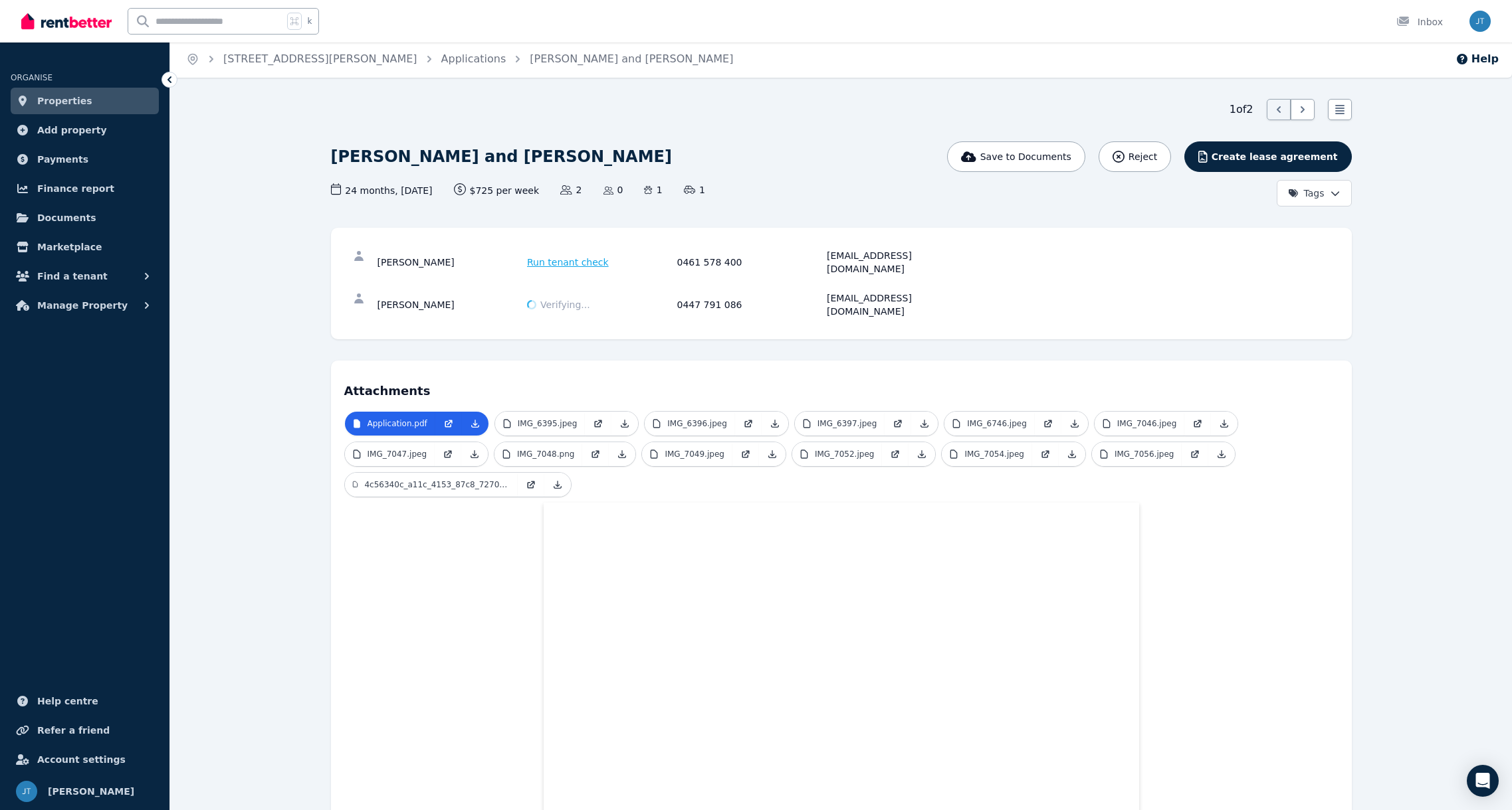
scroll to position [2, 0]
click at [559, 411] on link "IMG_6395.jpeg" at bounding box center [540, 423] width 90 height 24
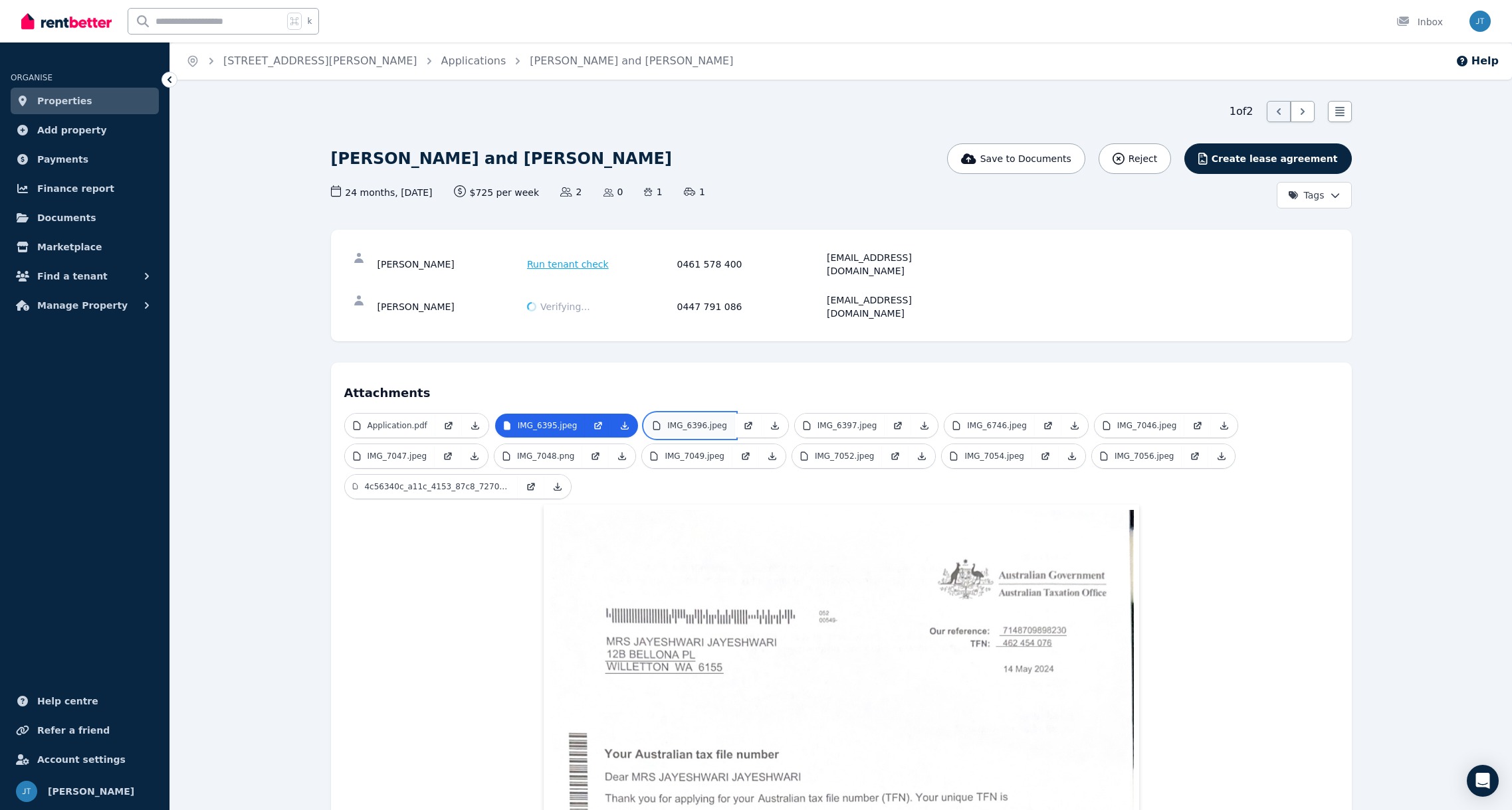
click at [709, 421] on p "IMG_6396.jpeg" at bounding box center [697, 425] width 60 height 10
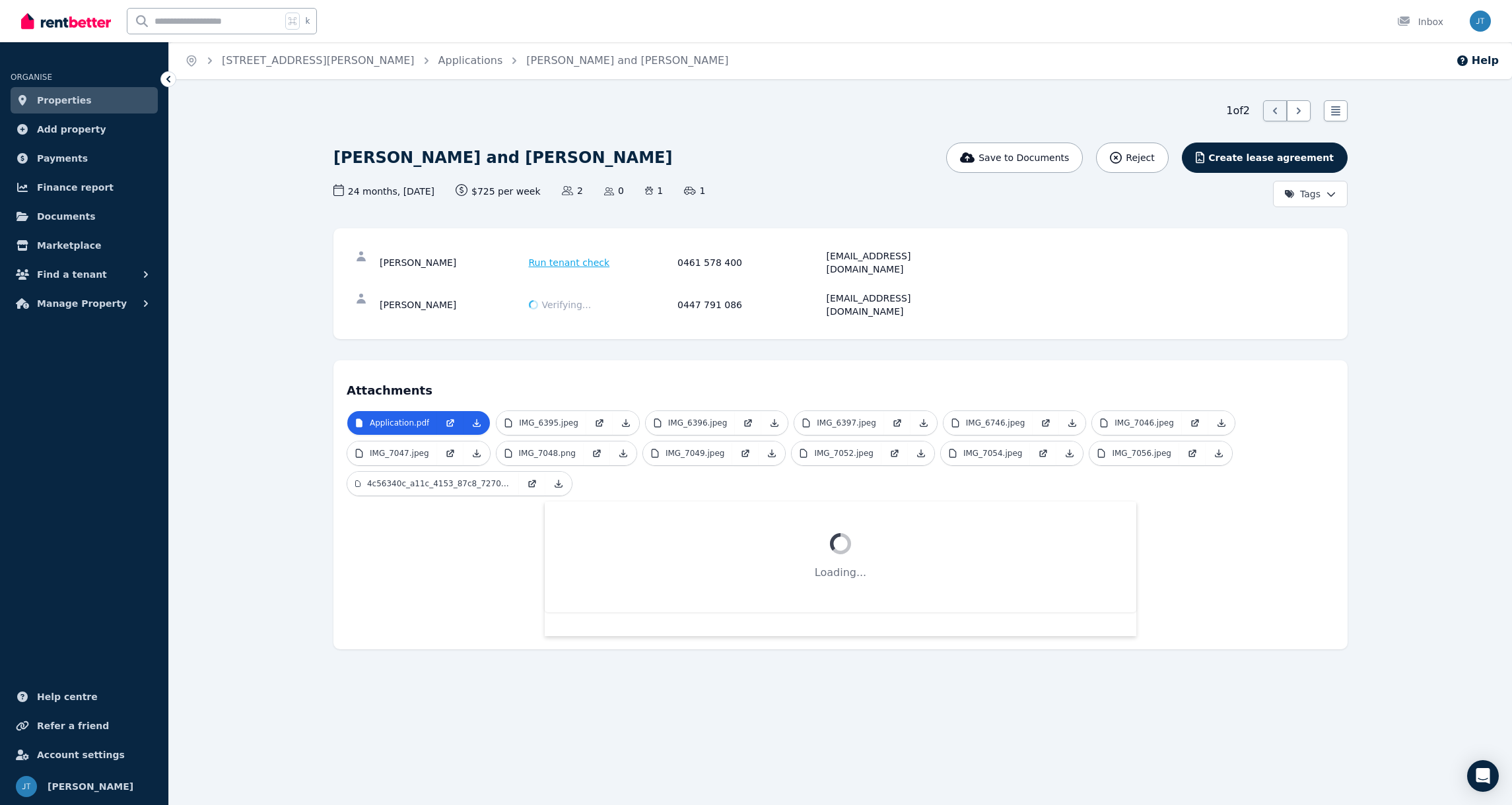
click at [572, 384] on div "Attachments Application.pdf IMG_6395.jpeg IMG_6396.jpeg IMG_6397.jpeg IMG_6746.…" at bounding box center [841, 505] width 1014 height 289
click at [574, 418] on p "IMG_6395.jpeg" at bounding box center [549, 423] width 60 height 10
click at [696, 418] on p "IMG_6396.jpeg" at bounding box center [698, 423] width 60 height 10
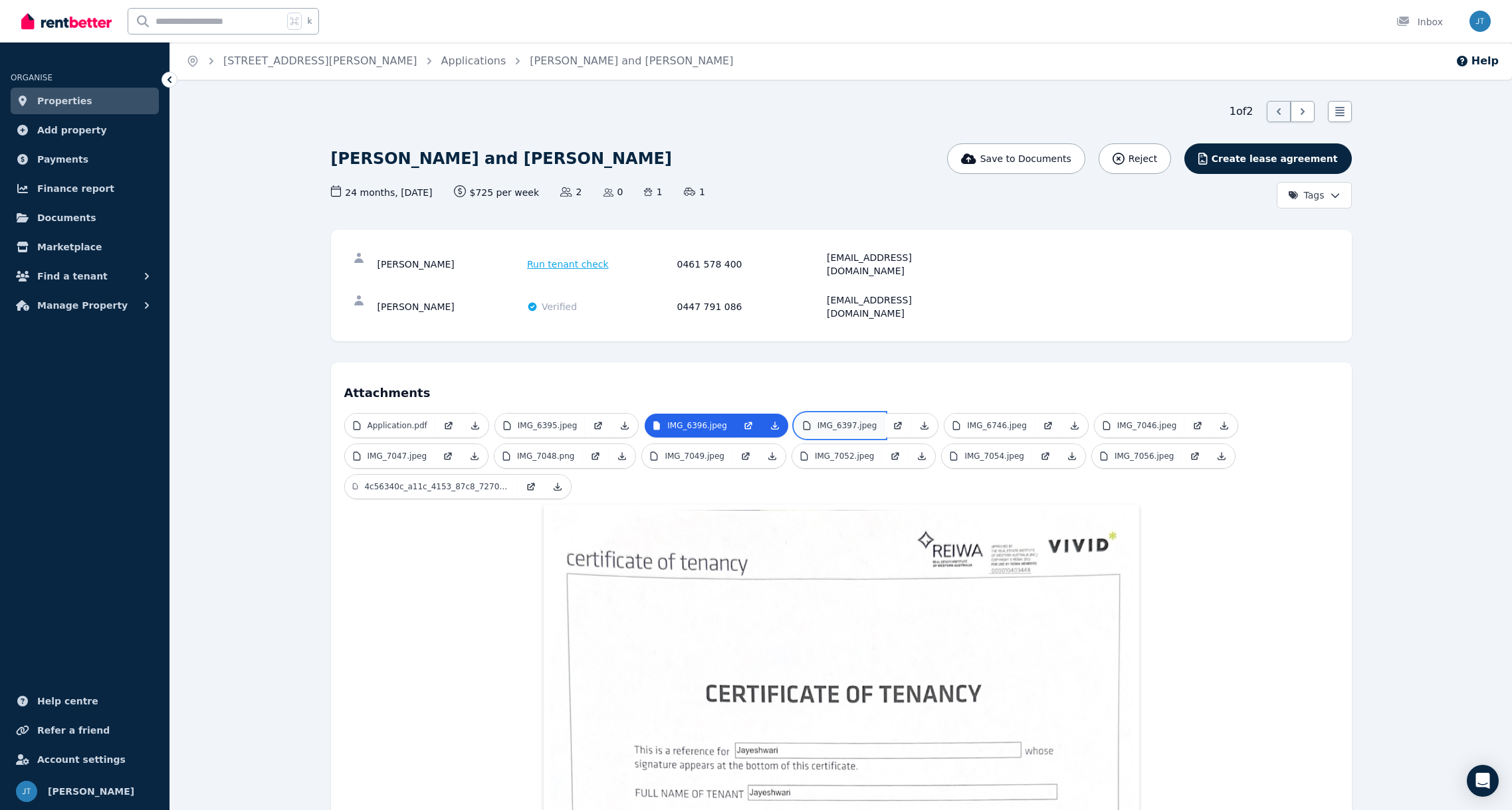
click at [836, 414] on link "IMG_6397.jpeg" at bounding box center [840, 426] width 90 height 24
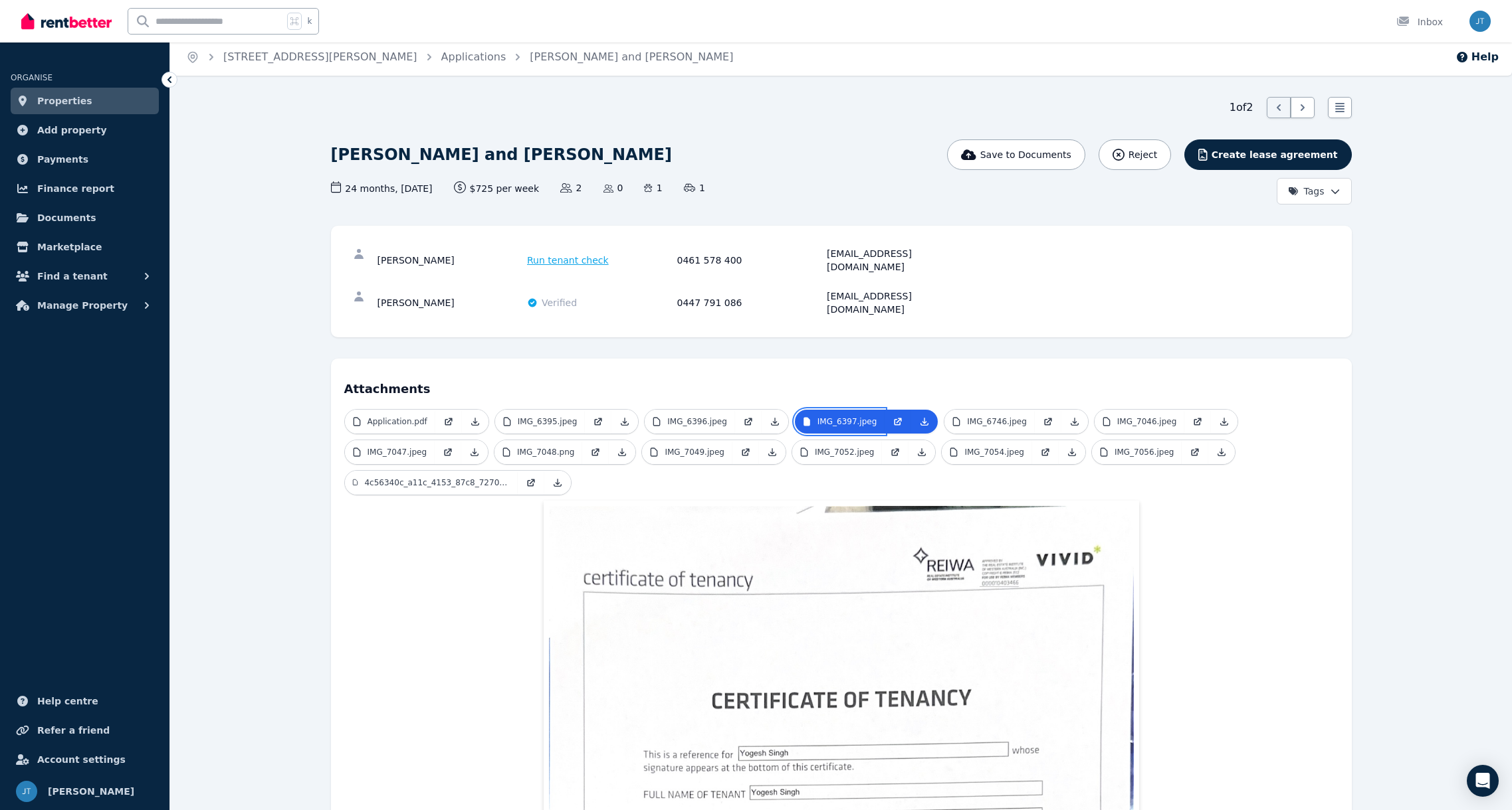
scroll to position [6, 0]
click at [995, 415] on p "IMG_6746.jpeg" at bounding box center [997, 420] width 60 height 10
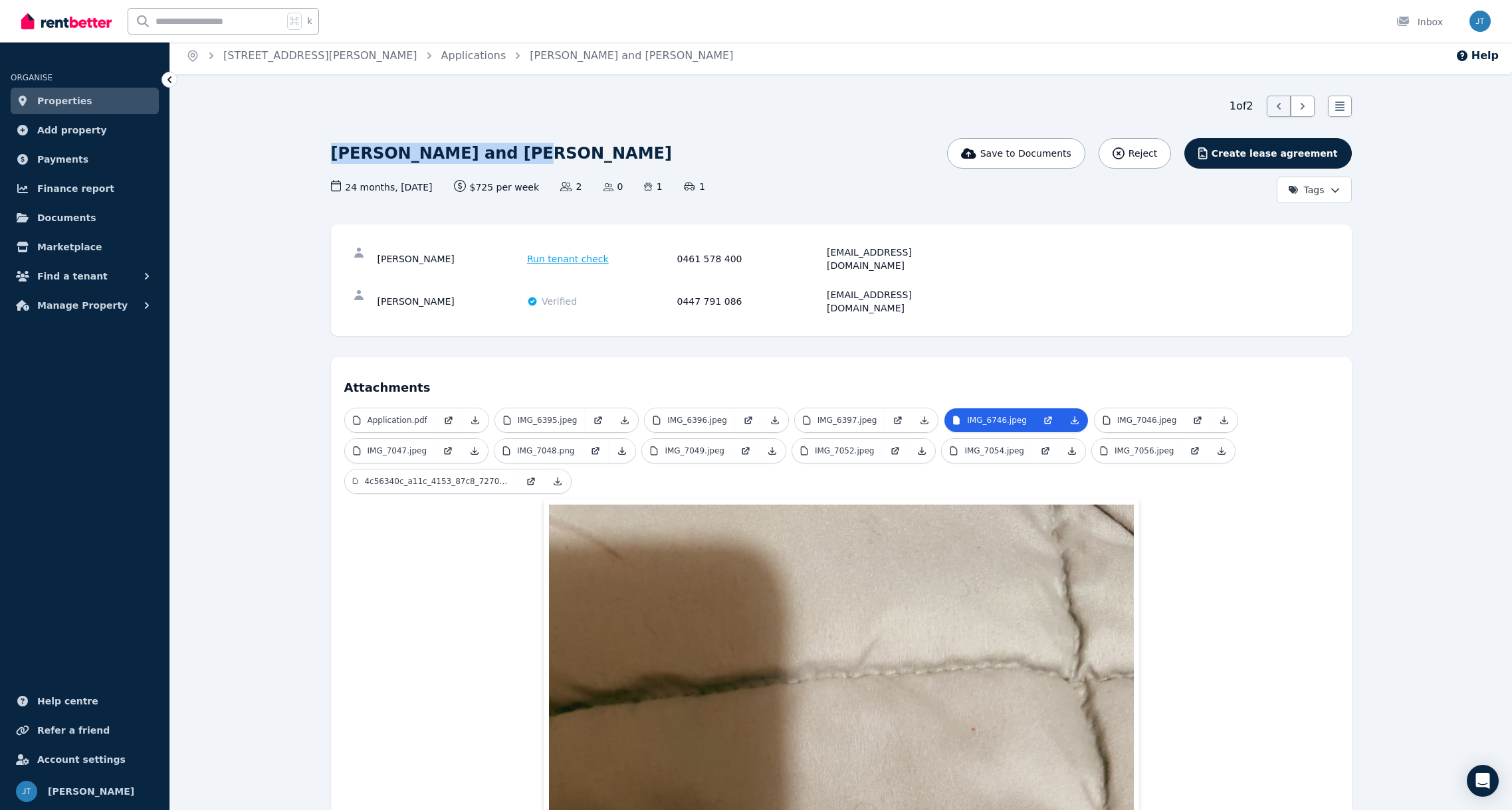
drag, startPoint x: 332, startPoint y: 155, endPoint x: 502, endPoint y: 158, distance: 170.0
click at [502, 158] on h1 "Jayeshwari Jayeshwari and Yogesh Singh" at bounding box center [502, 154] width 341 height 22
copy h1 "Jayeshwari Jayeshwari"
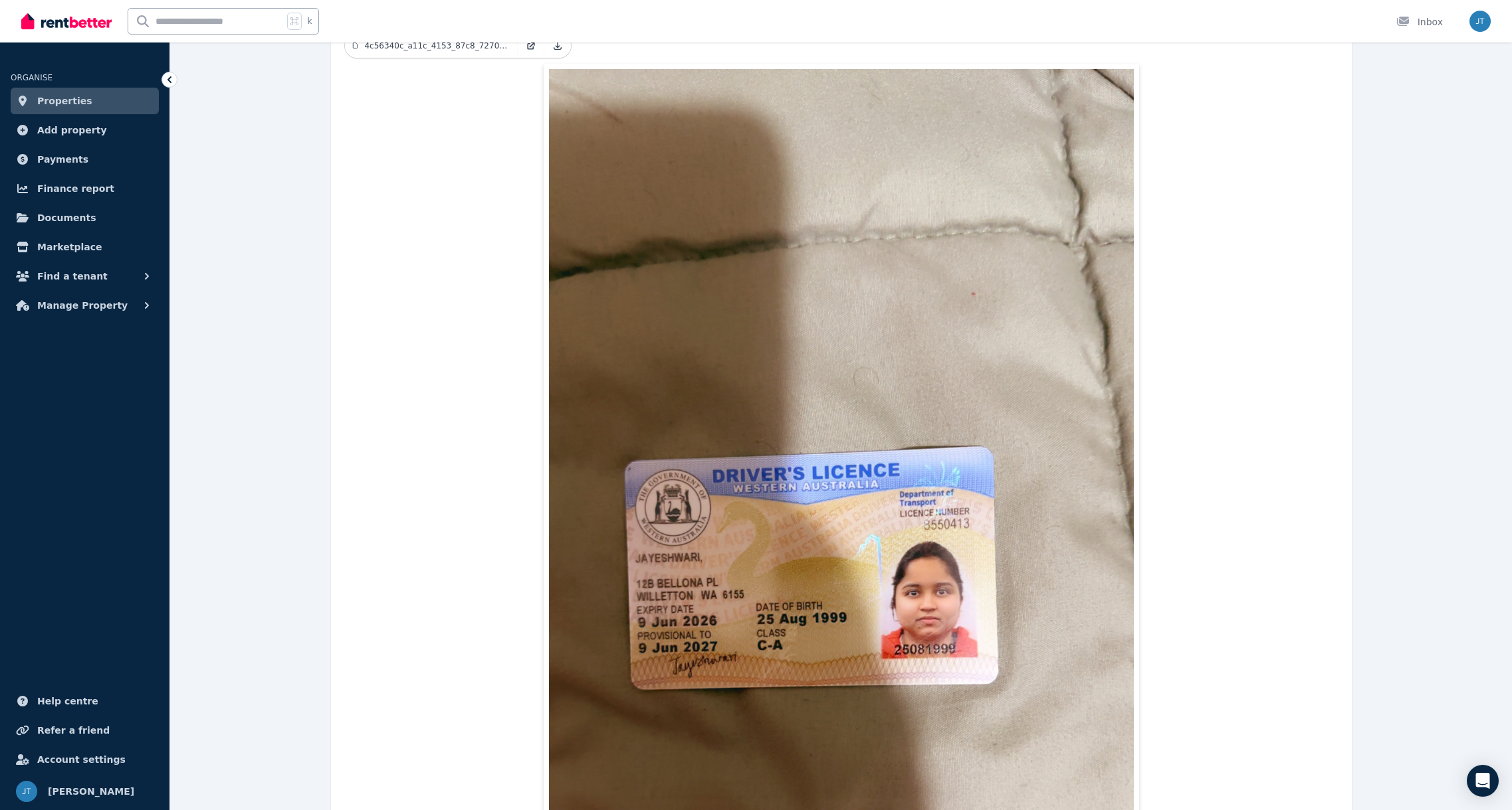
scroll to position [0, 0]
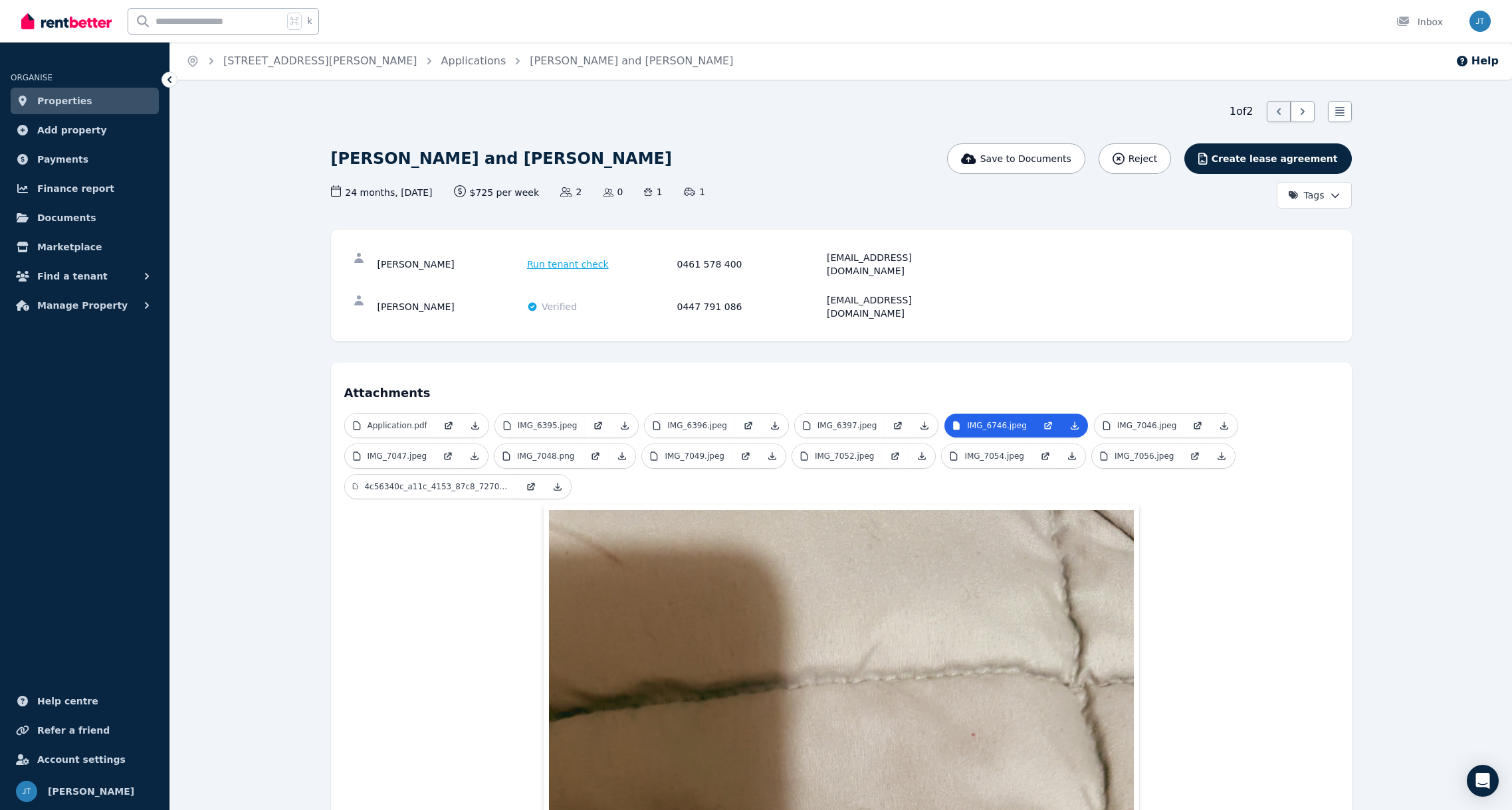
click at [552, 257] on span "Run tenant check" at bounding box center [568, 264] width 82 height 14
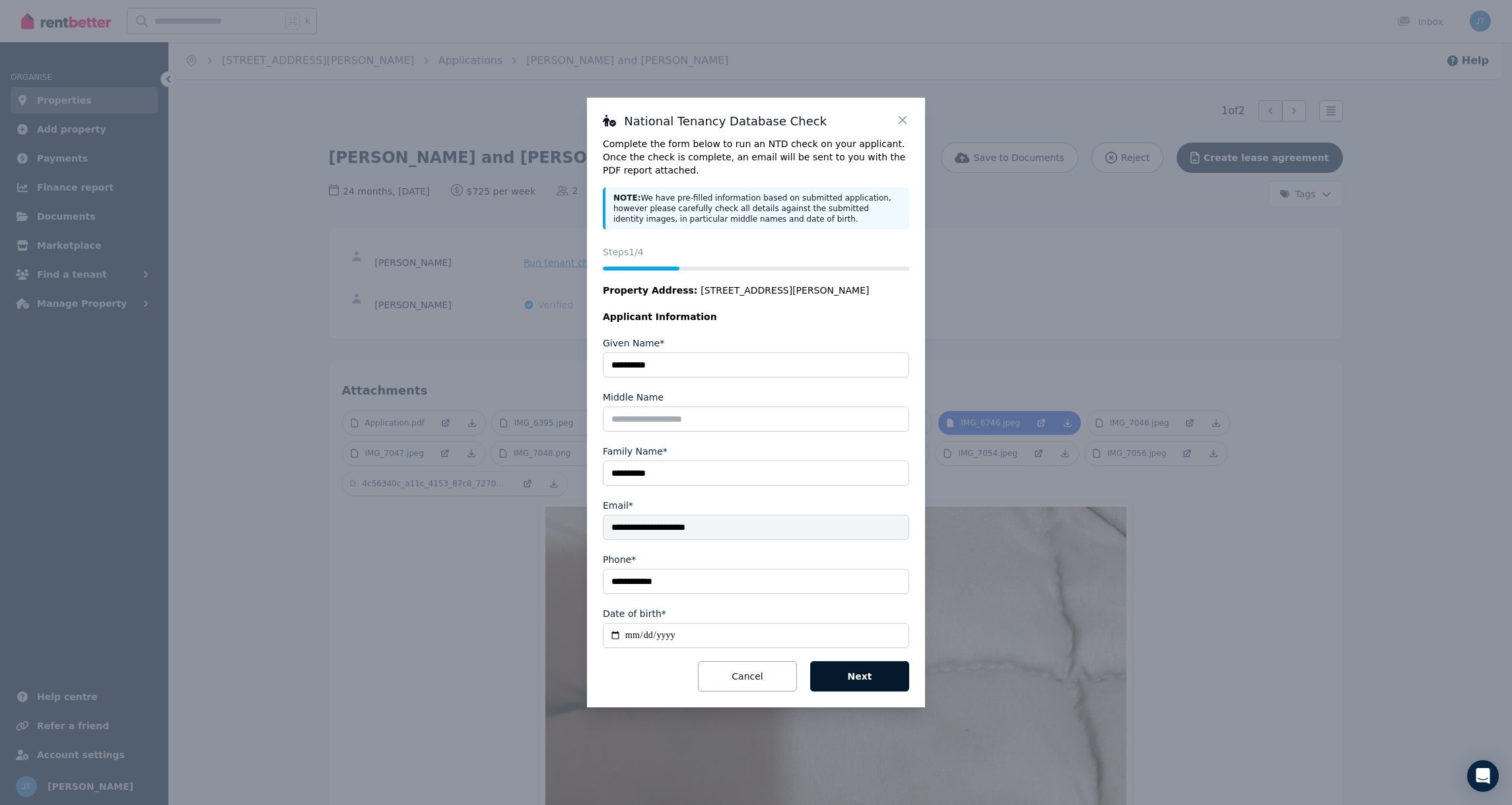
click at [853, 668] on button "Next" at bounding box center [859, 676] width 99 height 30
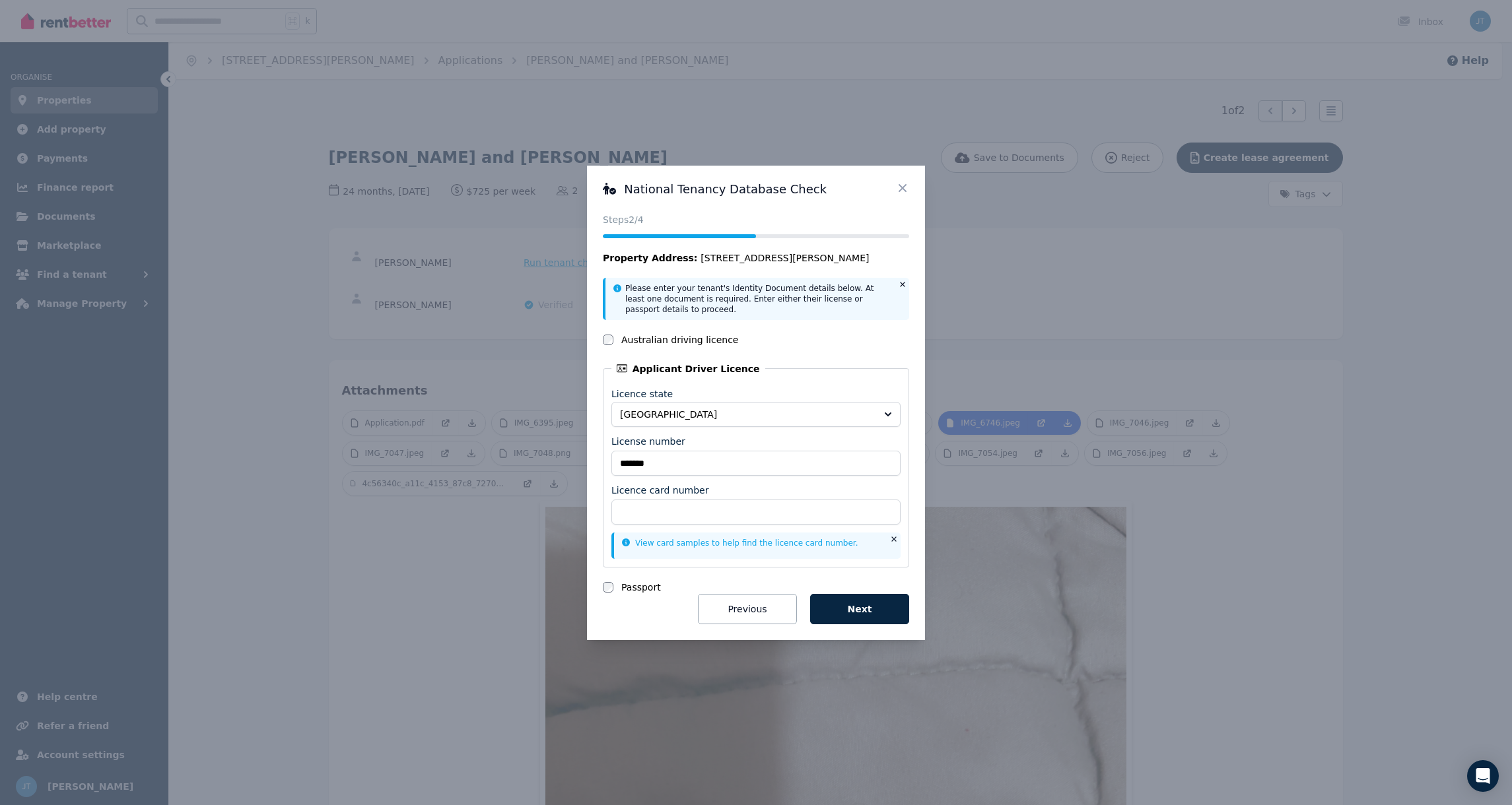
click at [902, 185] on icon at bounding box center [902, 188] width 14 height 14
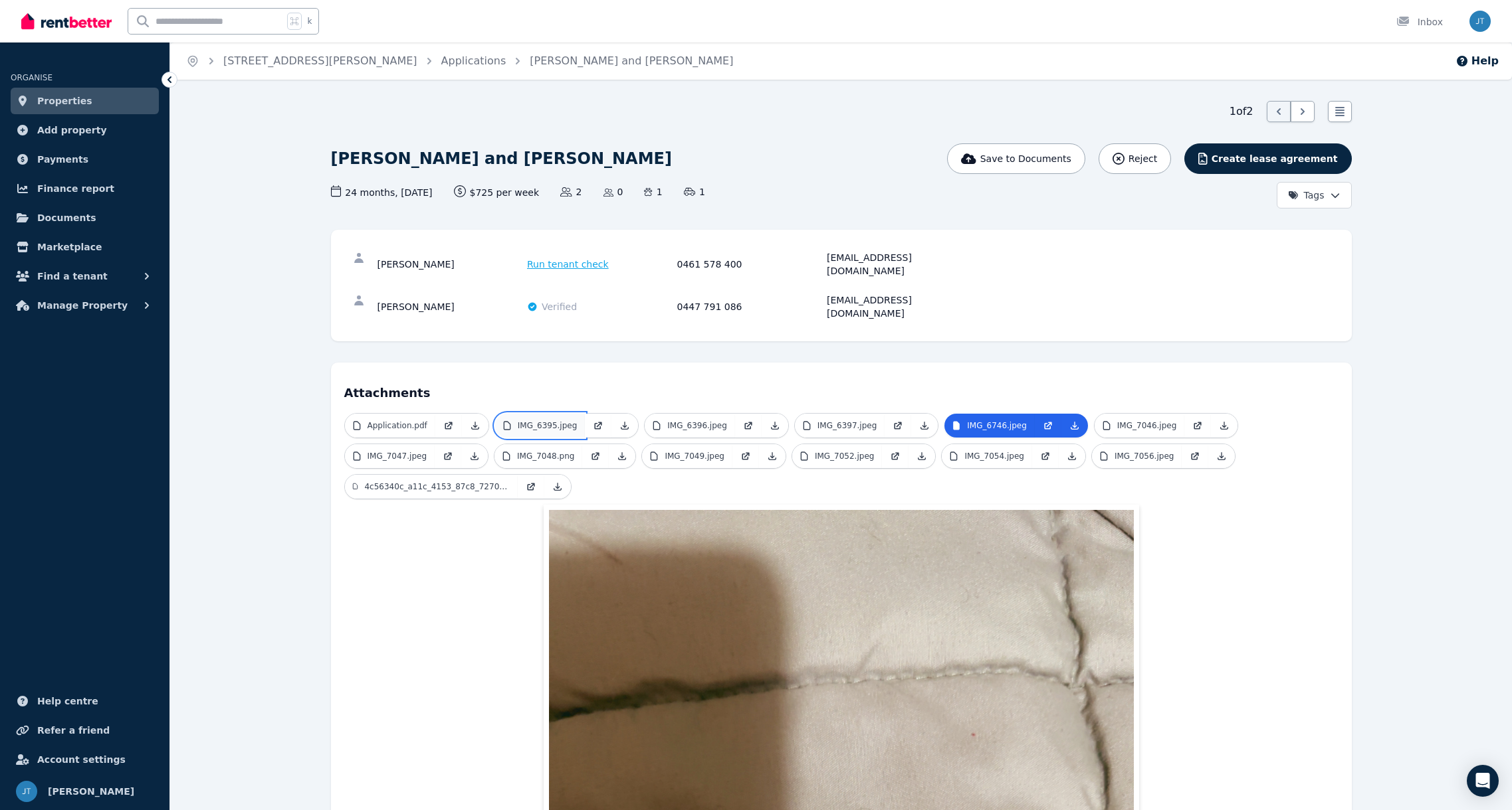
click at [552, 421] on p "IMG_6395.jpeg" at bounding box center [547, 425] width 60 height 10
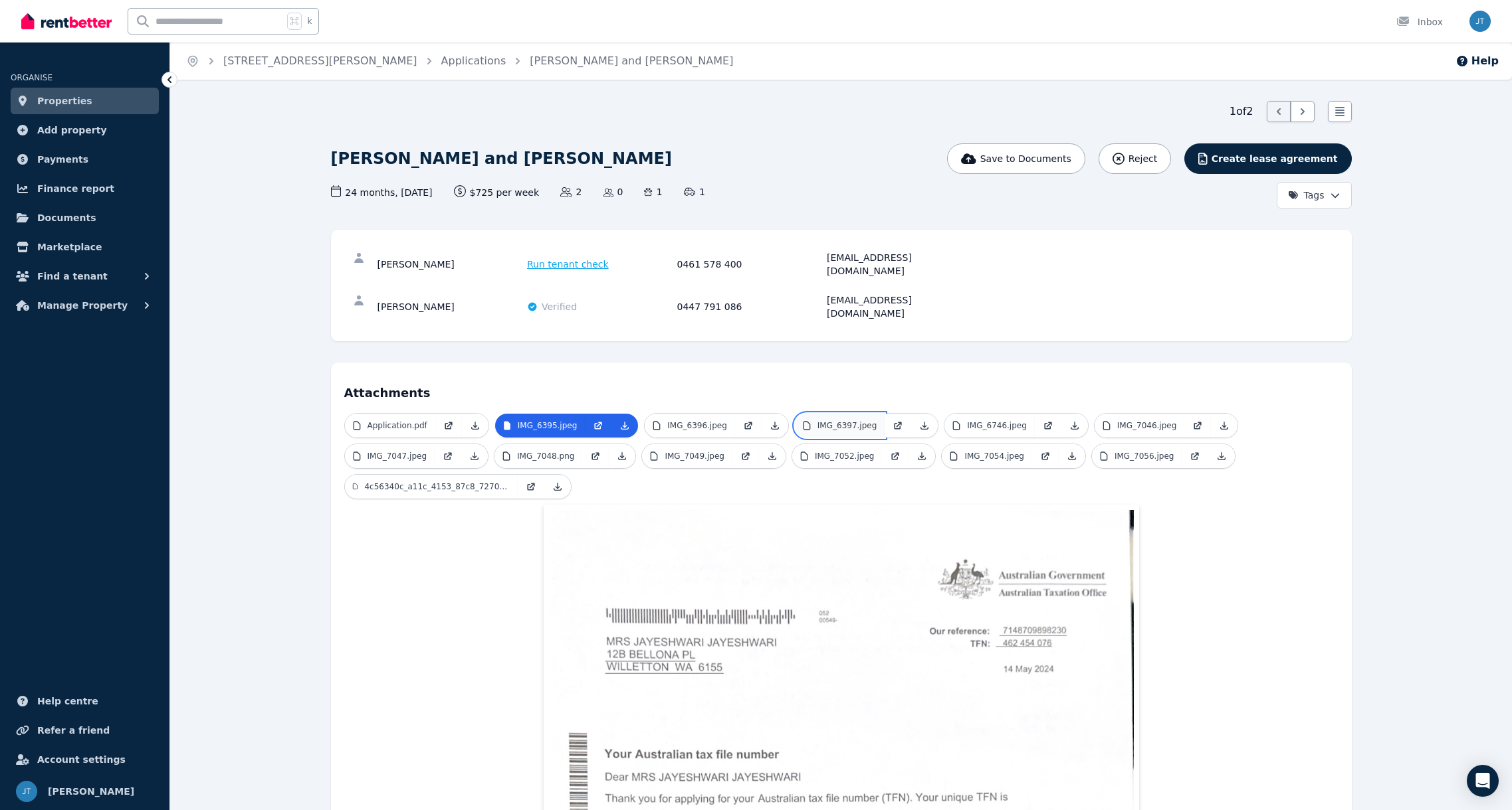
click at [846, 421] on p "IMG_6397.jpeg" at bounding box center [847, 425] width 60 height 10
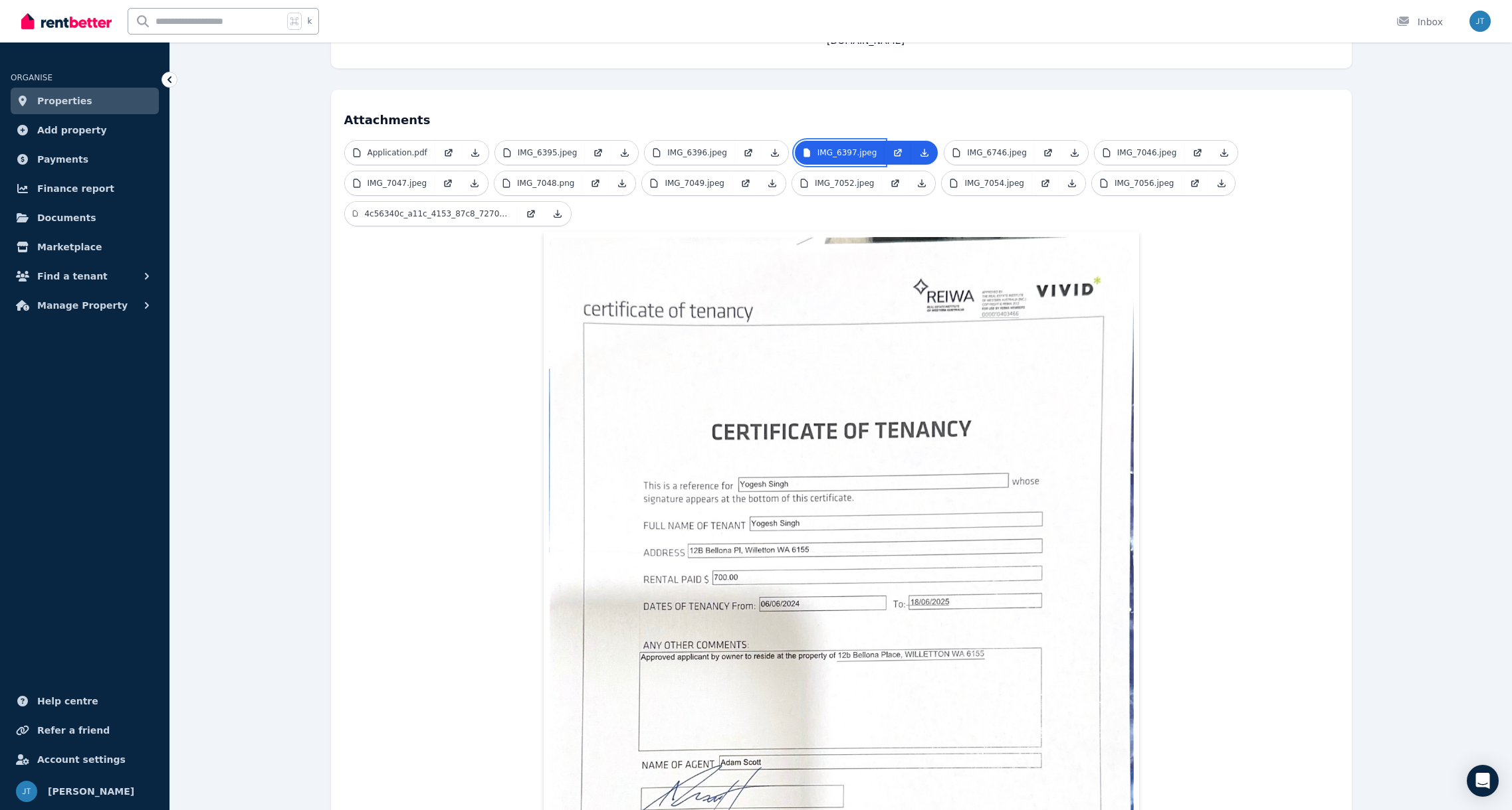
scroll to position [257, 0]
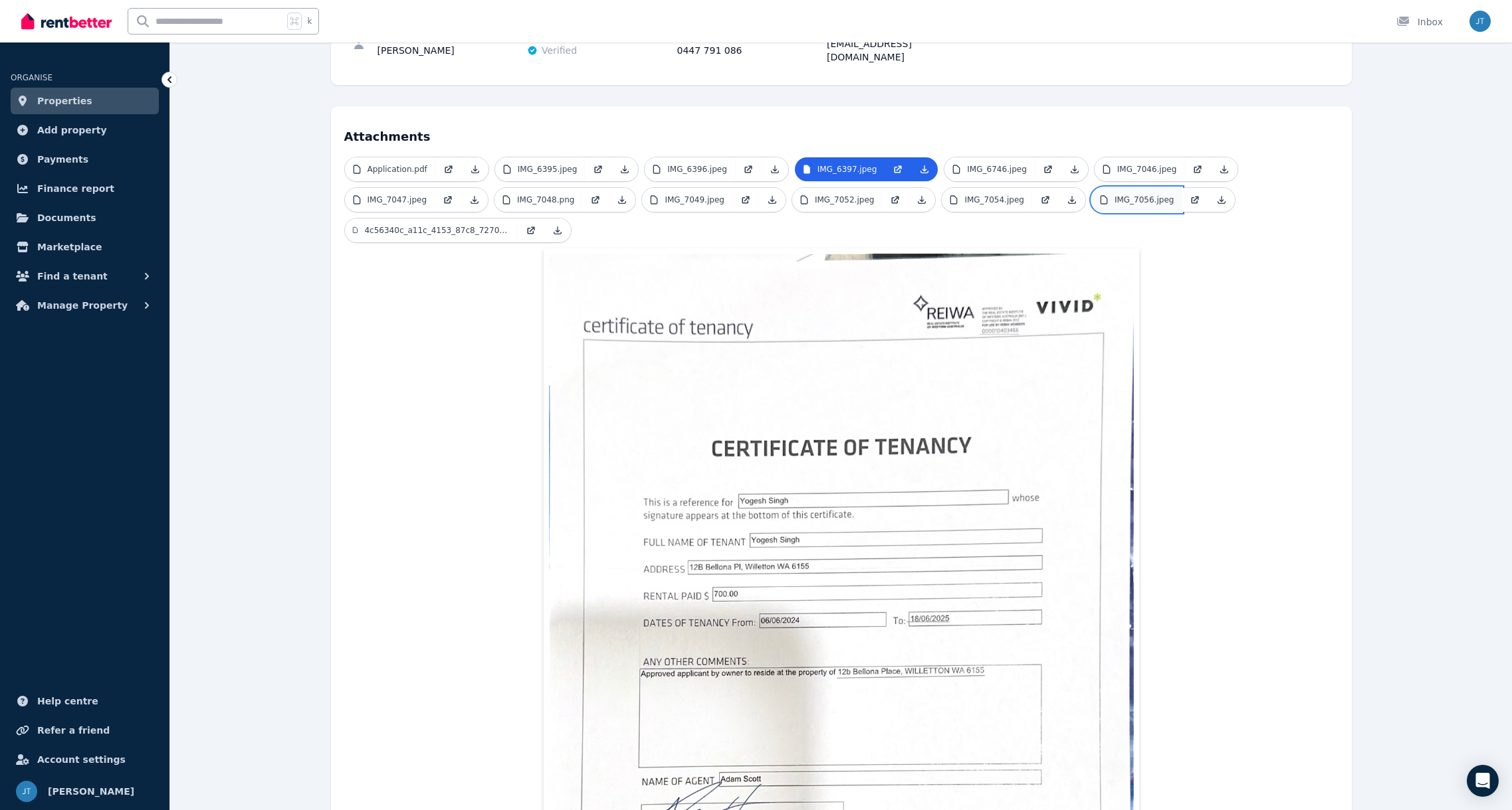
click at [1136, 194] on p "IMG_7056.jpeg" at bounding box center [1144, 199] width 60 height 10
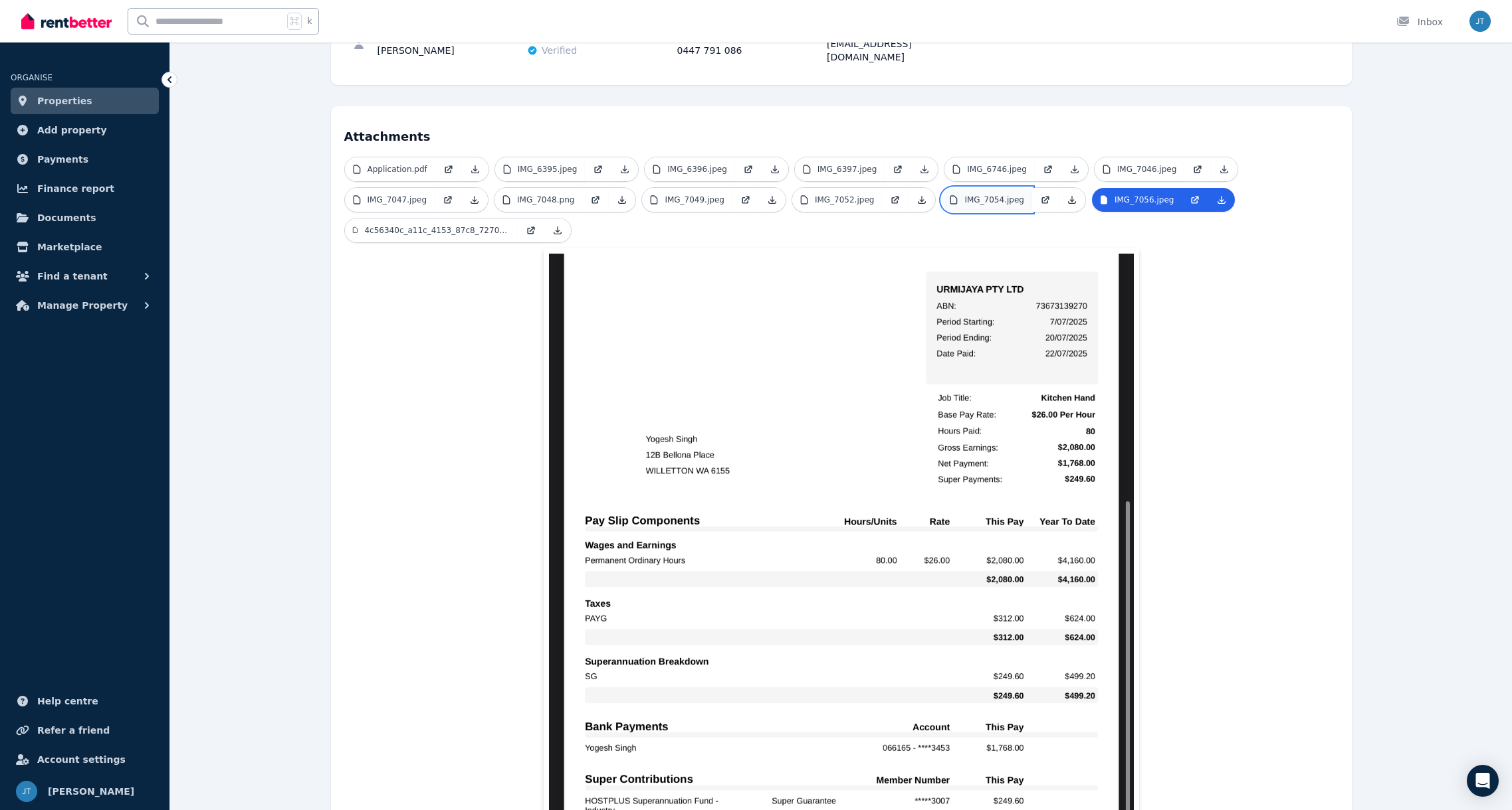
click at [1011, 194] on p "IMG_7054.jpeg" at bounding box center [994, 199] width 60 height 10
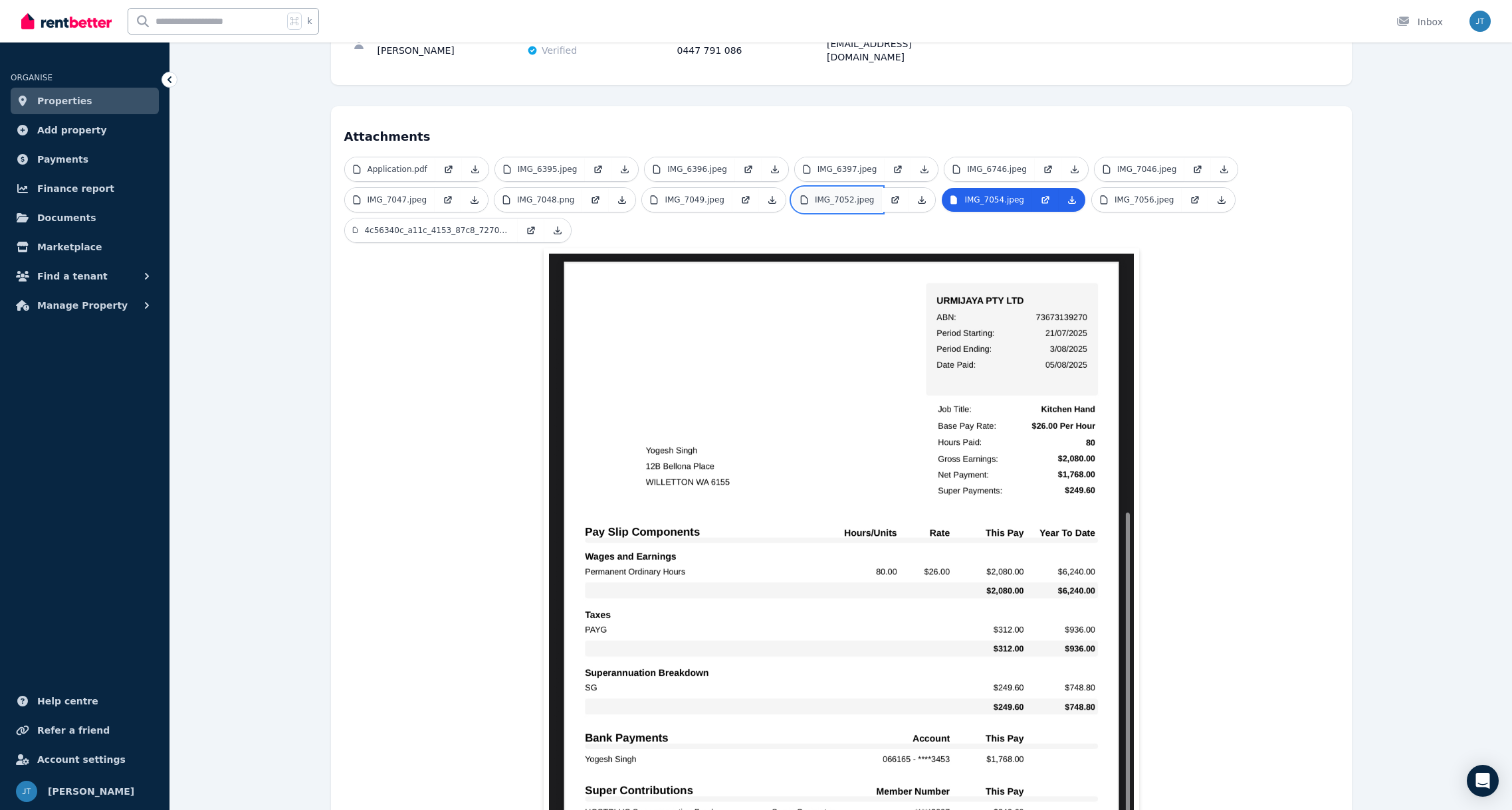
click at [863, 194] on p "IMG_7052.jpeg" at bounding box center [844, 199] width 60 height 10
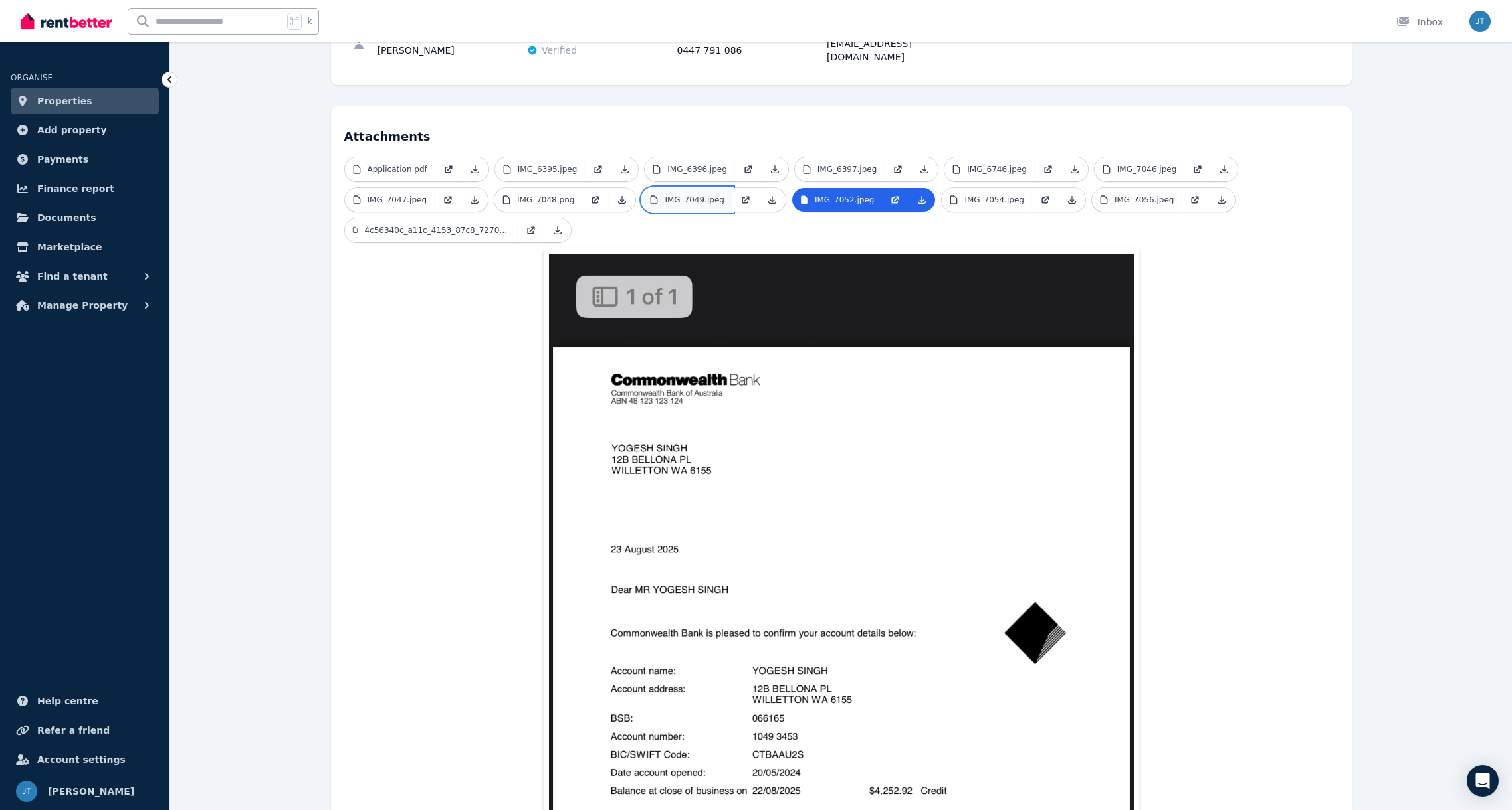
click at [683, 194] on p "IMG_7049.jpeg" at bounding box center [694, 199] width 60 height 10
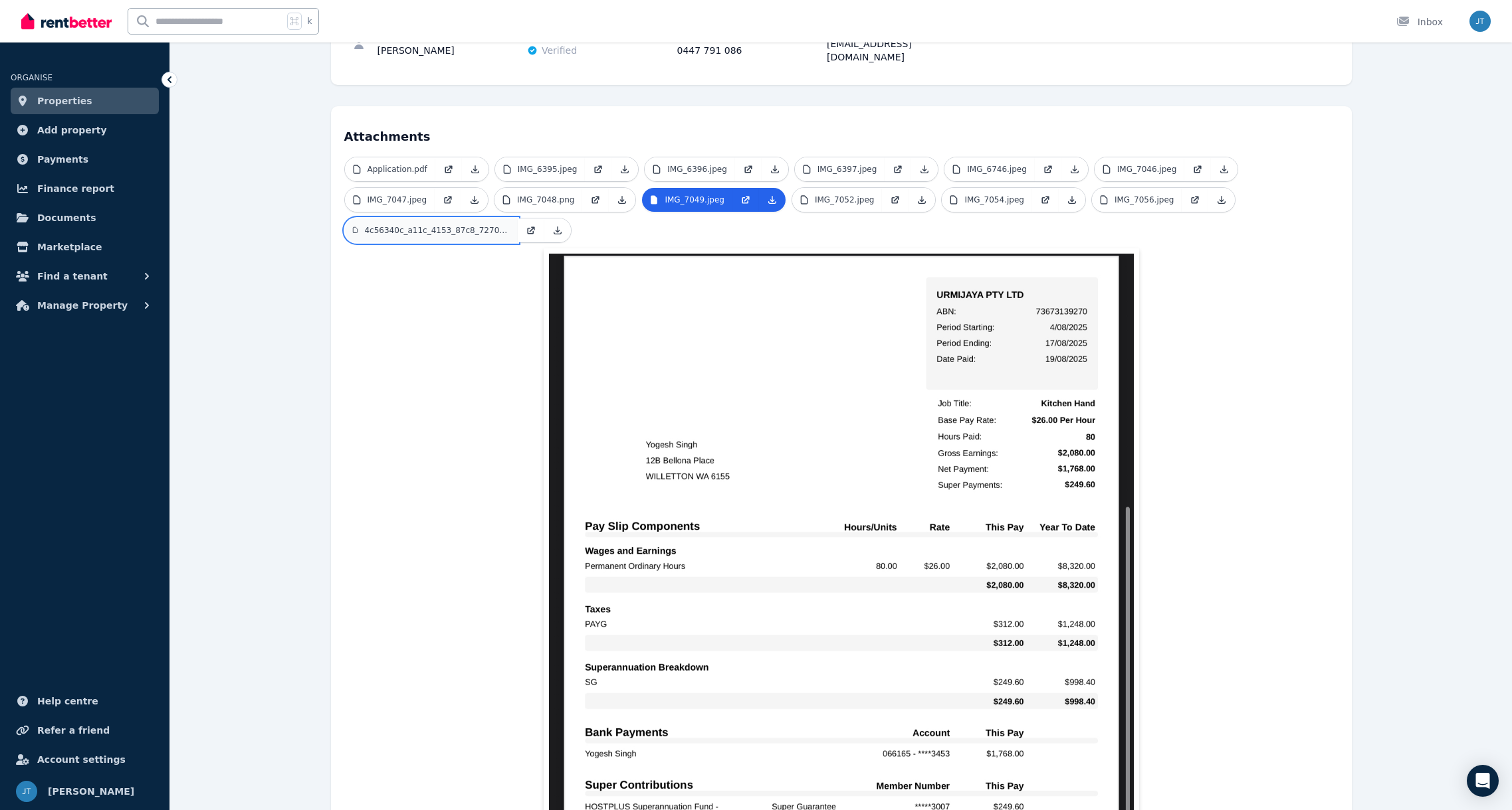
click at [402, 225] on p "4c56340c_a11c_4153_87c8_7270b11c3ec8.jpeg" at bounding box center [436, 230] width 145 height 10
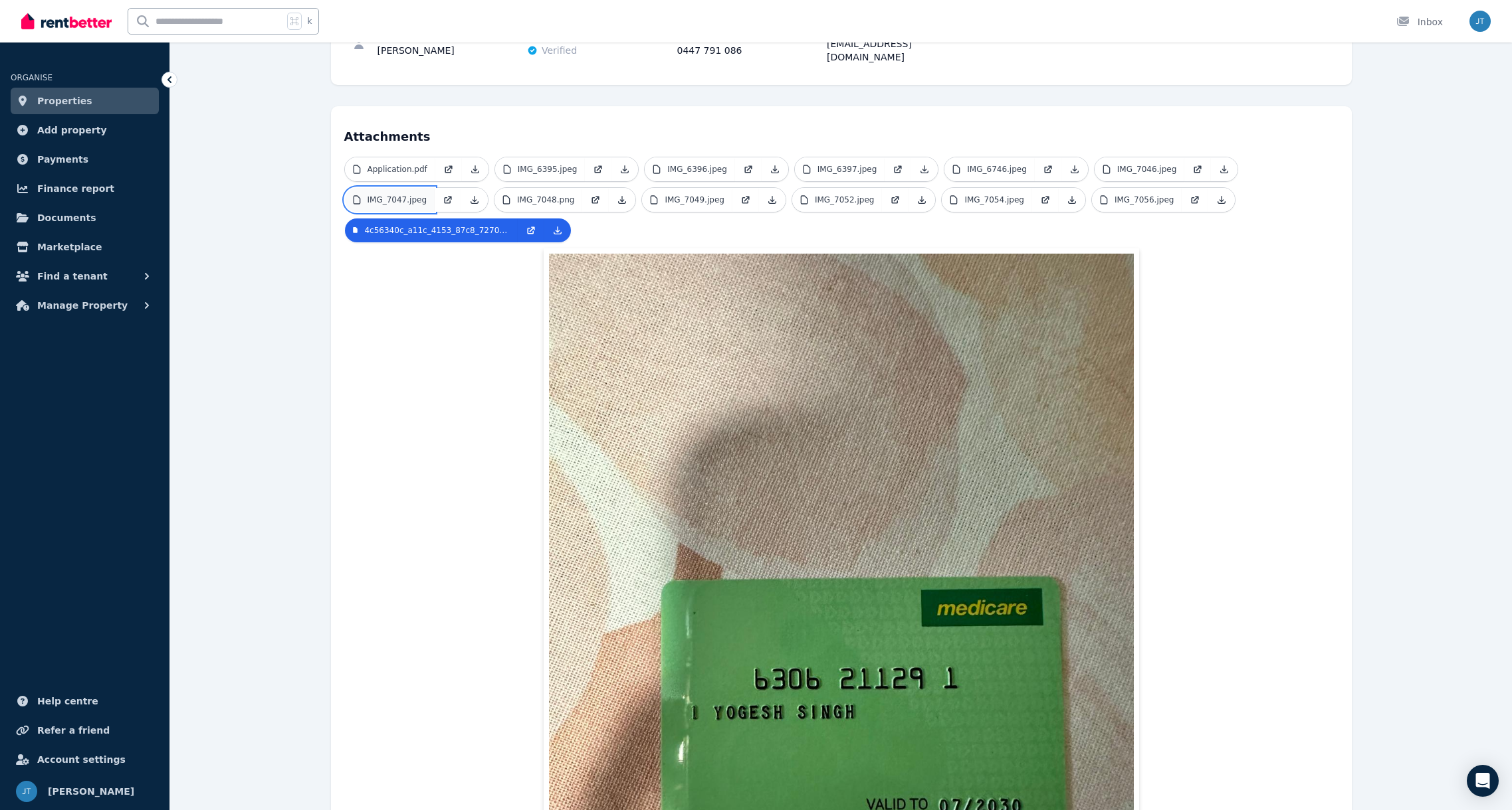
click at [382, 194] on p "IMG_7047.jpeg" at bounding box center [397, 199] width 60 height 10
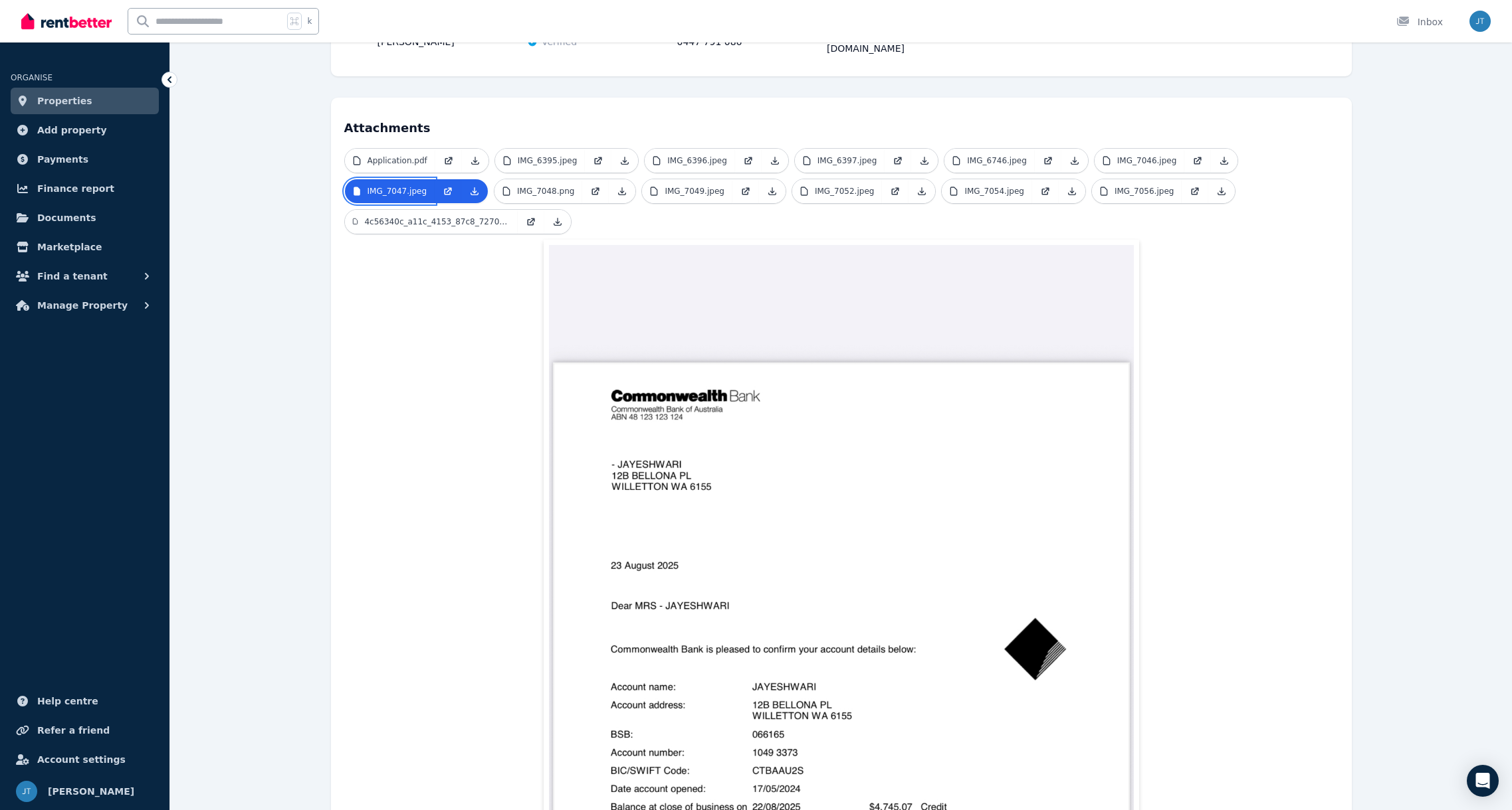
scroll to position [0, 0]
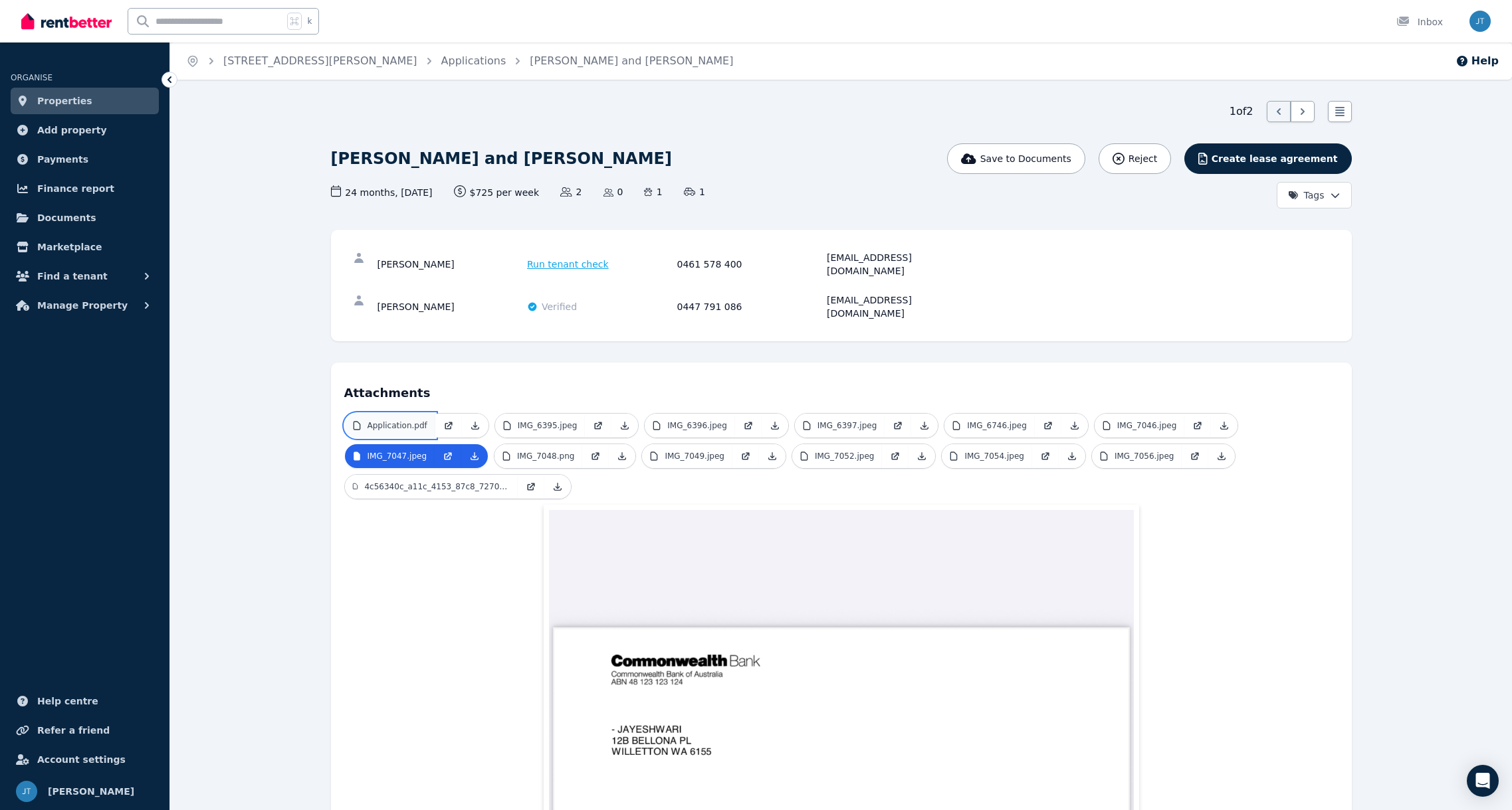
drag, startPoint x: 410, startPoint y: 396, endPoint x: 421, endPoint y: 397, distance: 11.0
click at [410, 421] on p "Application.pdf" at bounding box center [397, 425] width 60 height 10
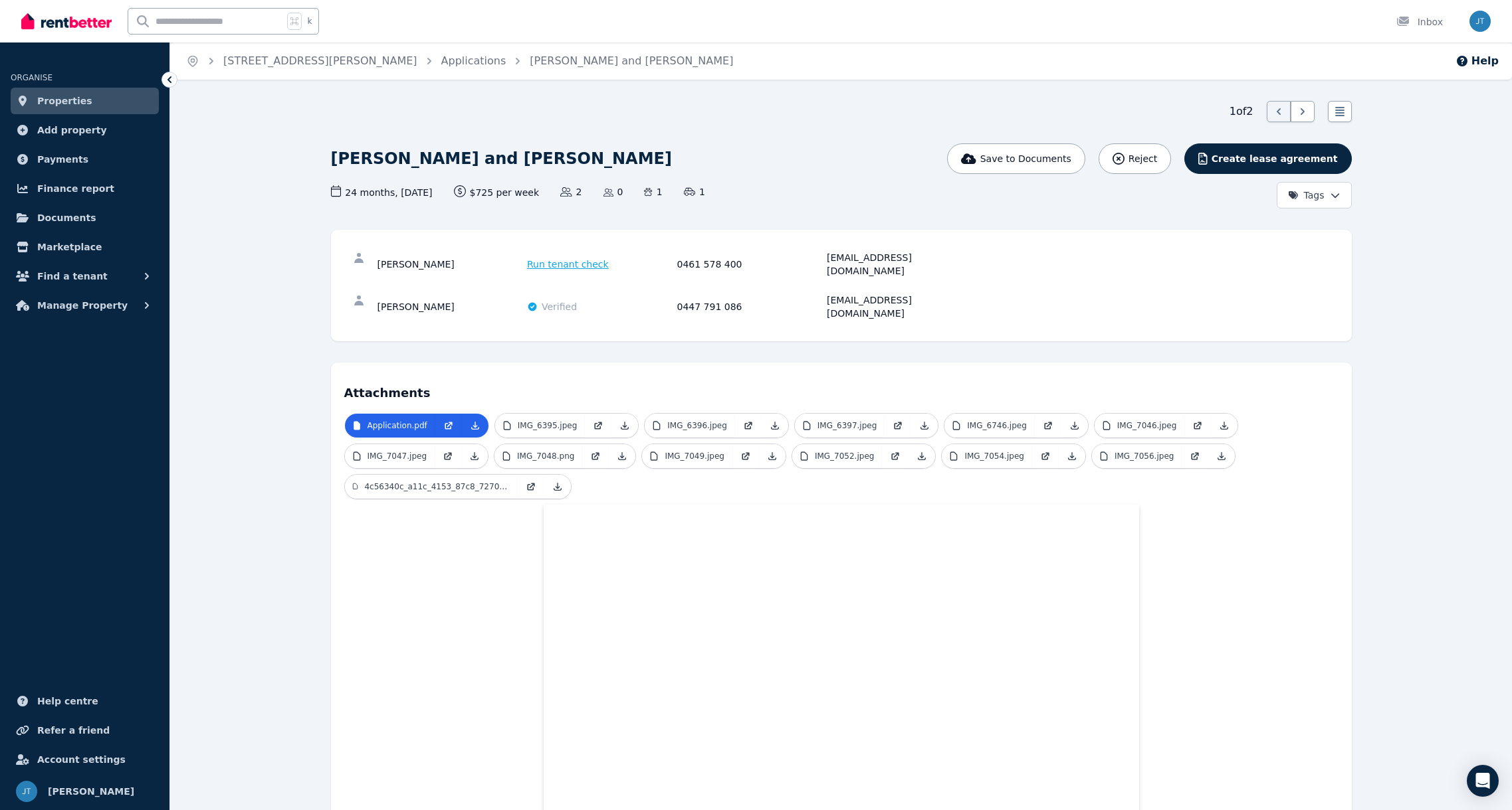
click at [566, 257] on span "Run tenant check" at bounding box center [568, 264] width 82 height 14
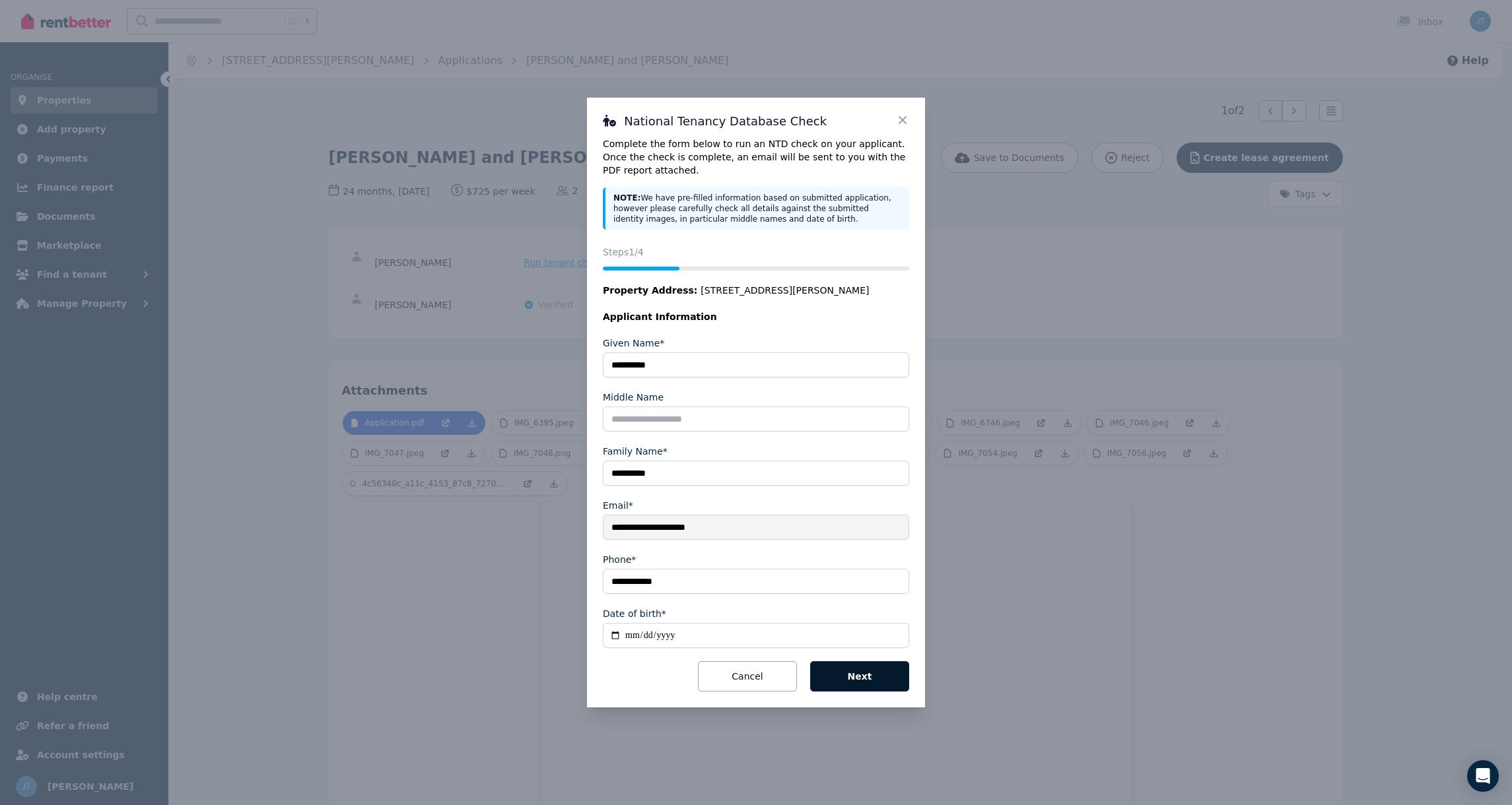
click at [847, 672] on button "Next" at bounding box center [859, 676] width 99 height 30
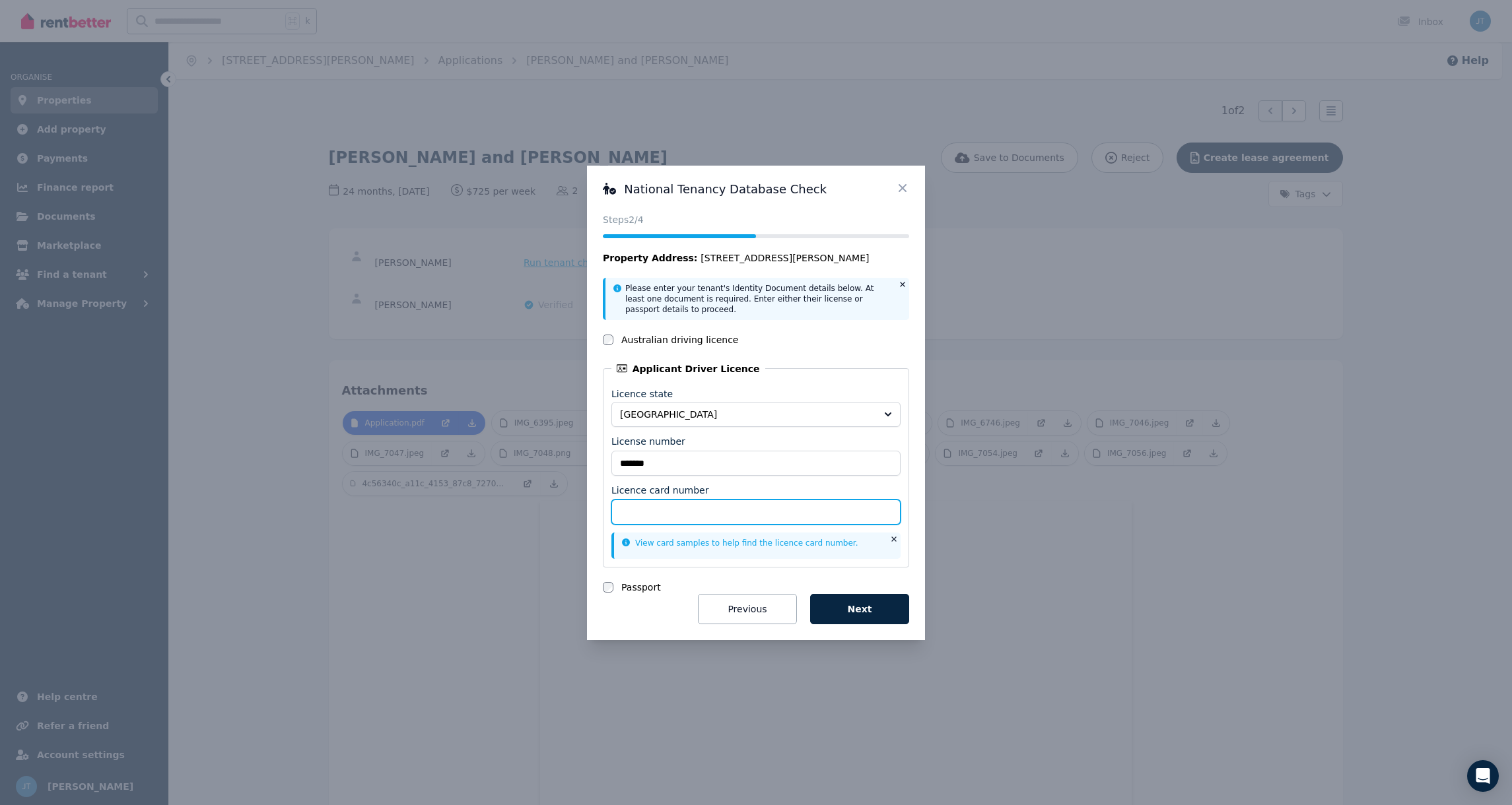
click at [683, 509] on input "Licence card number" at bounding box center [756, 513] width 289 height 25
type input "**********"
click at [847, 607] on button "Next" at bounding box center [859, 610] width 99 height 30
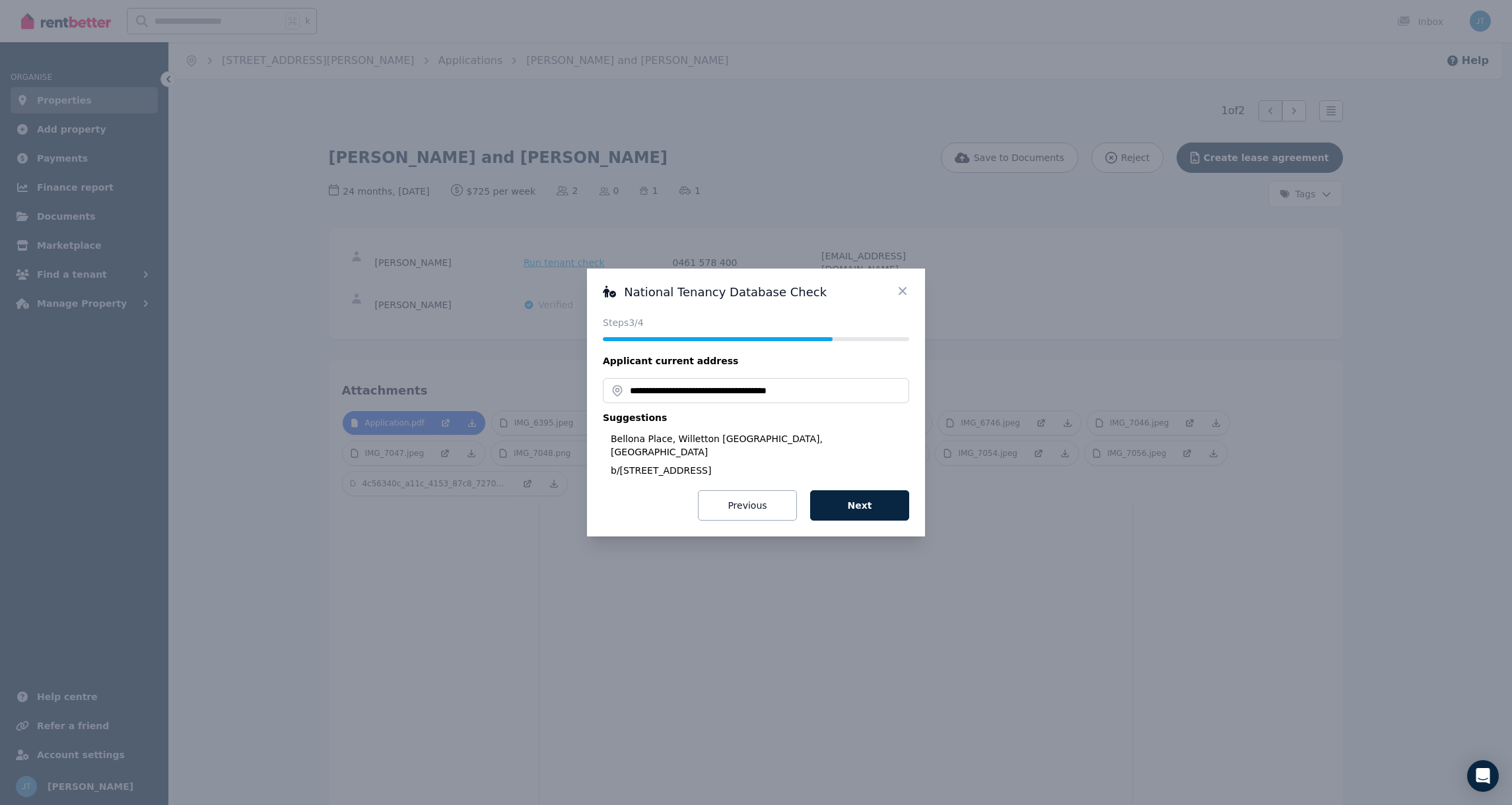
drag, startPoint x: 649, startPoint y: 399, endPoint x: 618, endPoint y: 394, distance: 31.4
click at [618, 394] on input "**********" at bounding box center [755, 391] width 306 height 25
click at [640, 464] on div "b/12 Bellona Place, Willetton WA 6155, Australia" at bounding box center [759, 470] width 298 height 14
type input "**********"
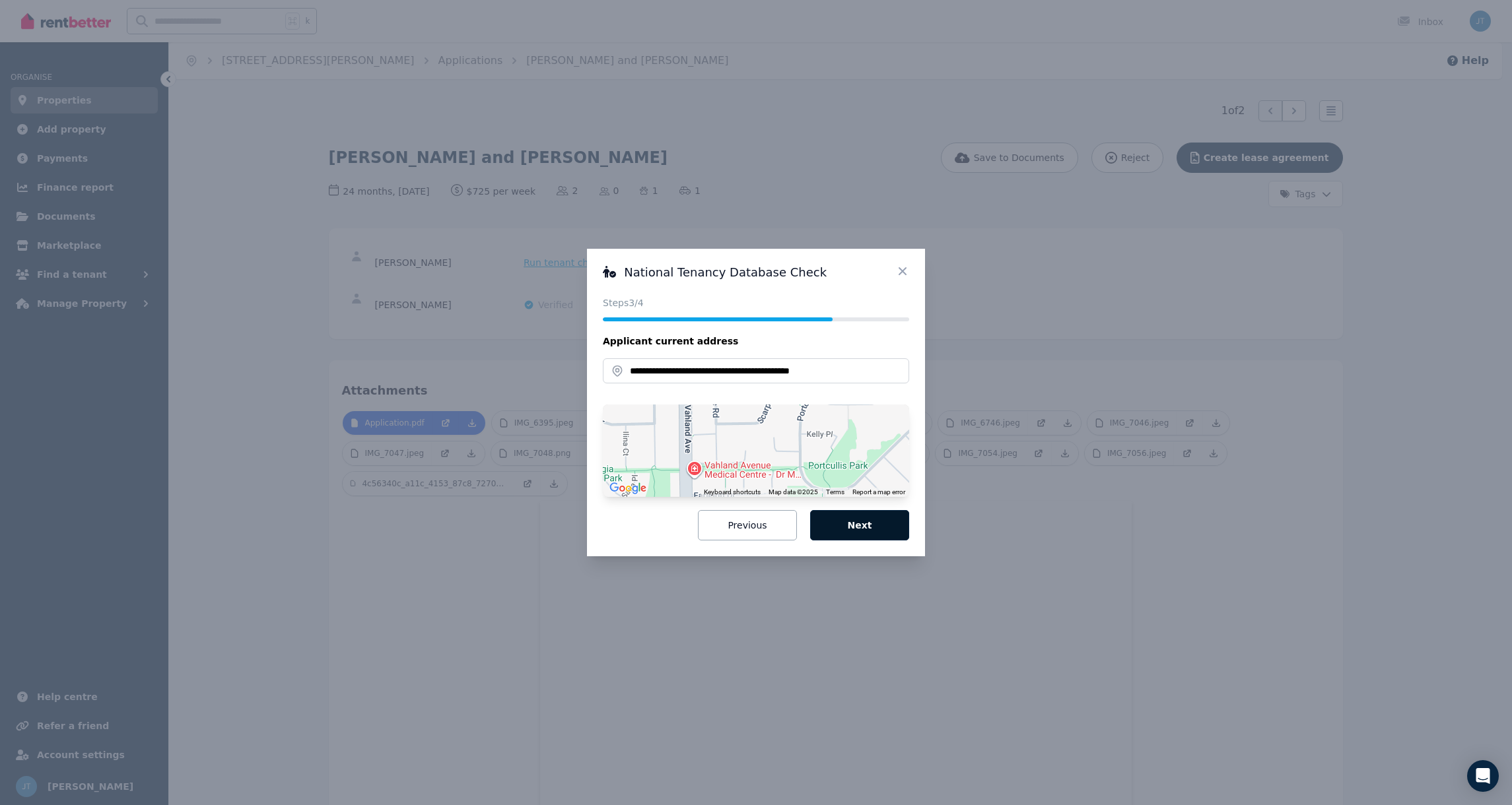
click at [859, 521] on button "Next" at bounding box center [859, 525] width 99 height 30
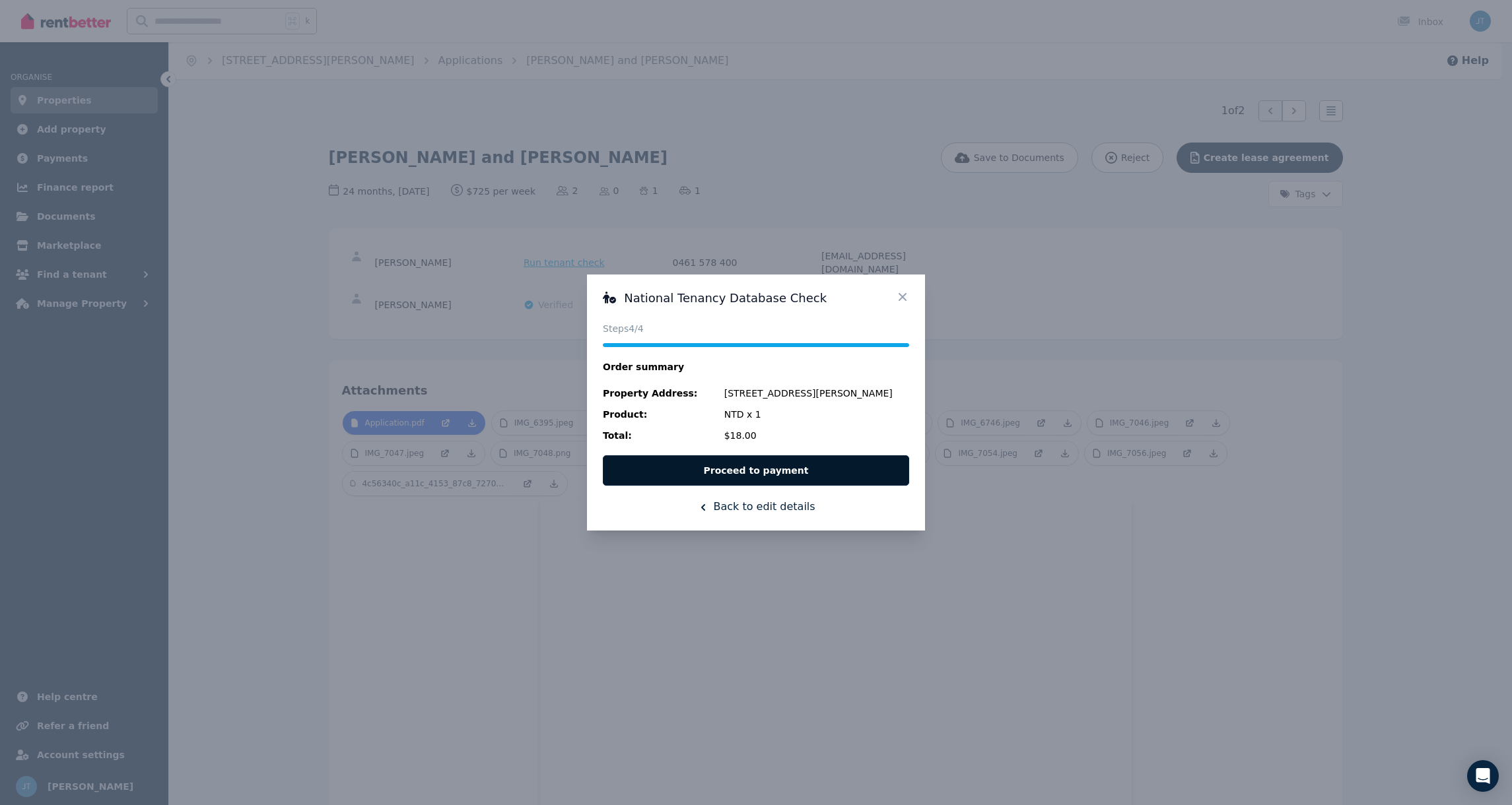
click at [753, 470] on button "Proceed to payment" at bounding box center [755, 470] width 306 height 30
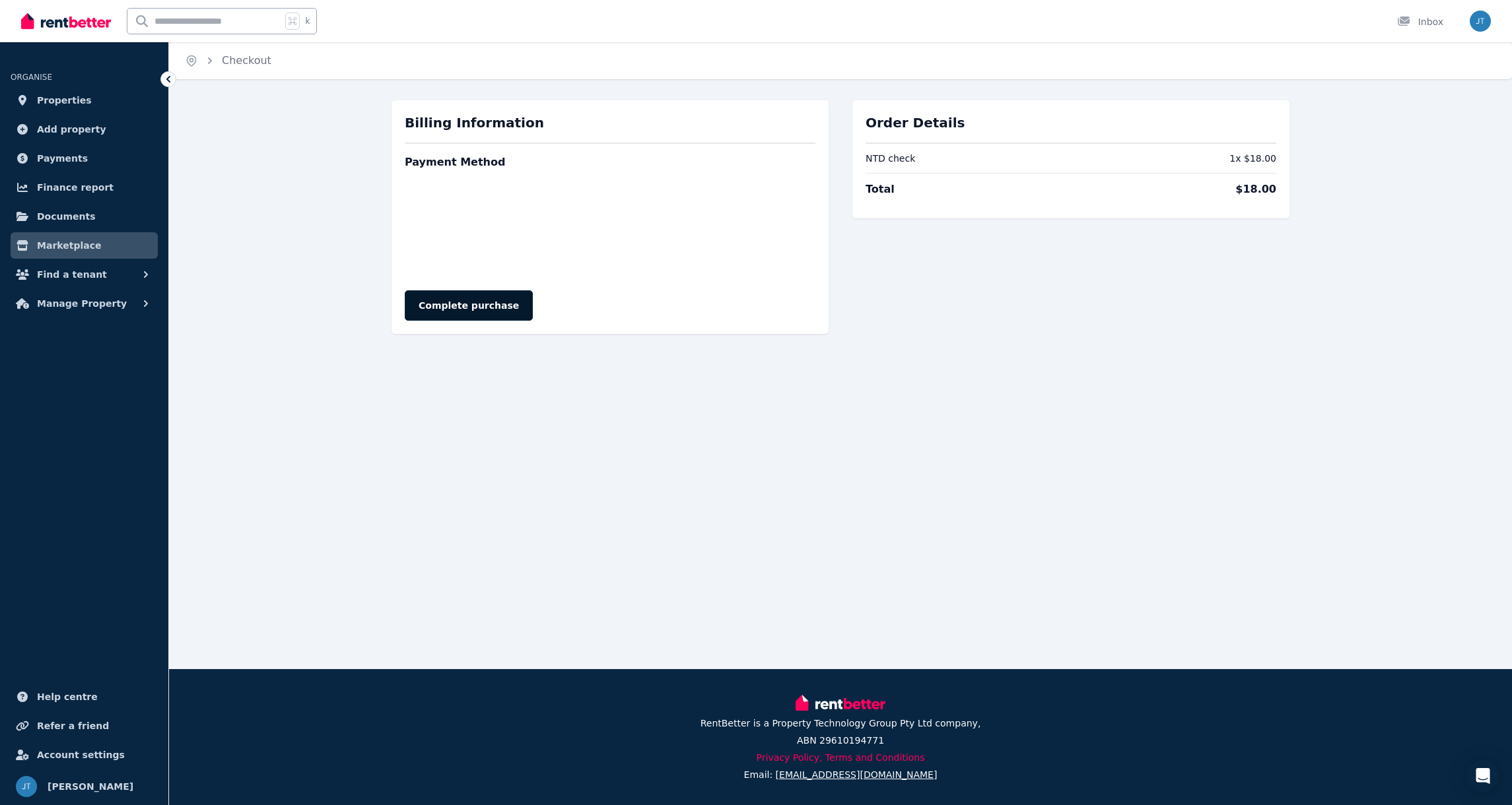
click at [488, 314] on button "Complete purchase" at bounding box center [468, 306] width 128 height 30
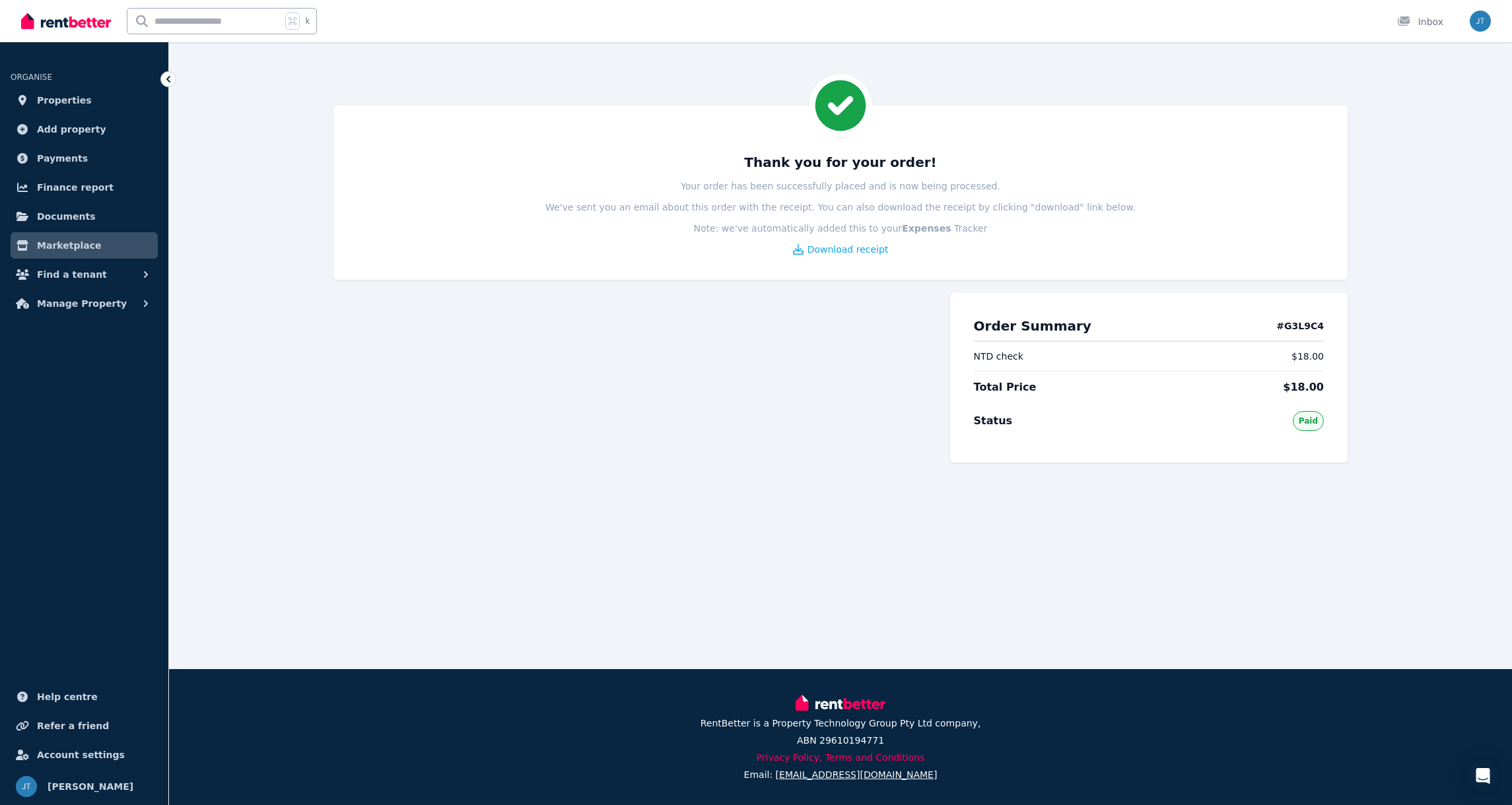
click at [77, 243] on span "Marketplace" at bounding box center [69, 246] width 64 height 16
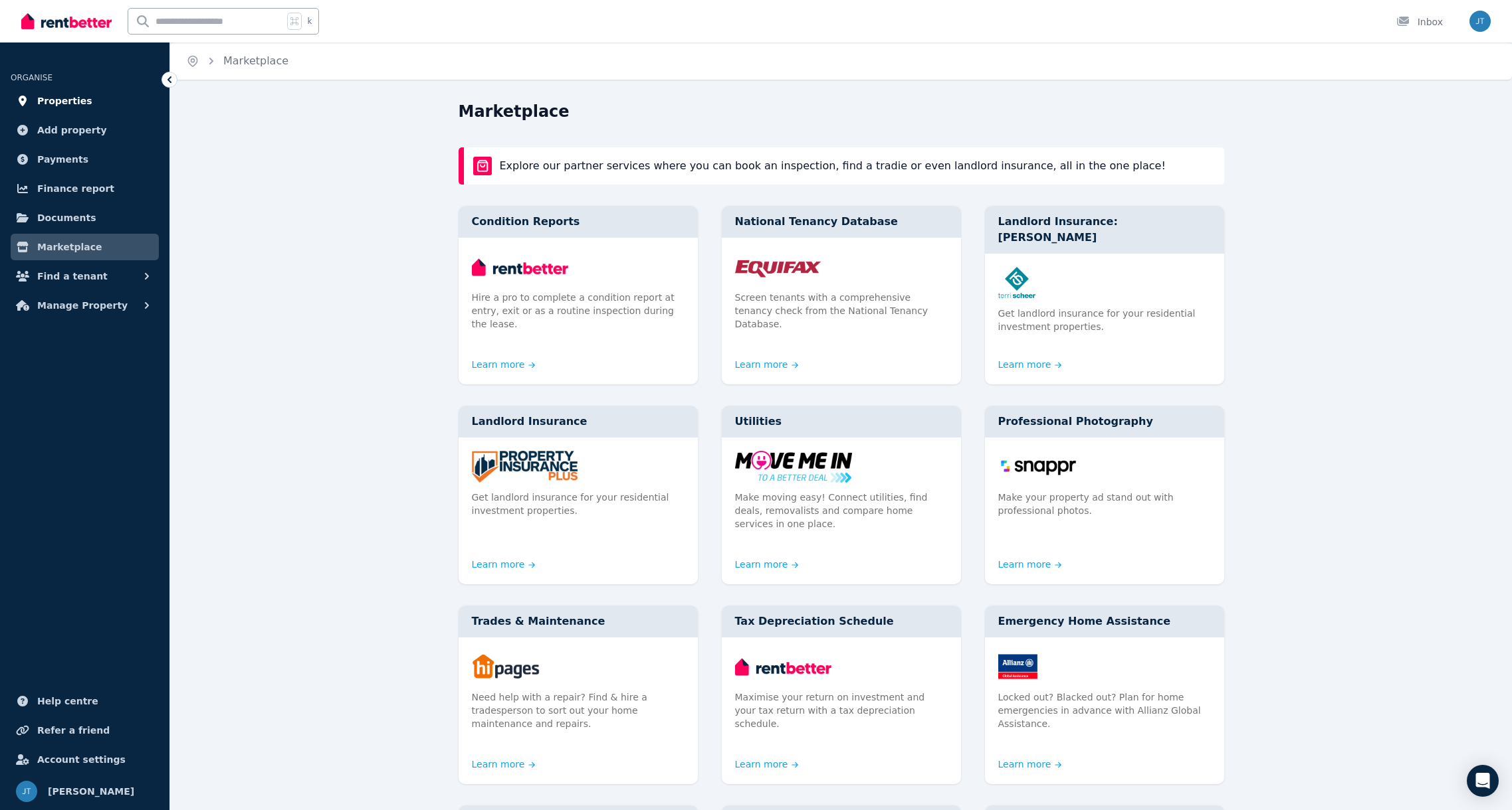
click at [69, 103] on span "Properties" at bounding box center [65, 101] width 55 height 16
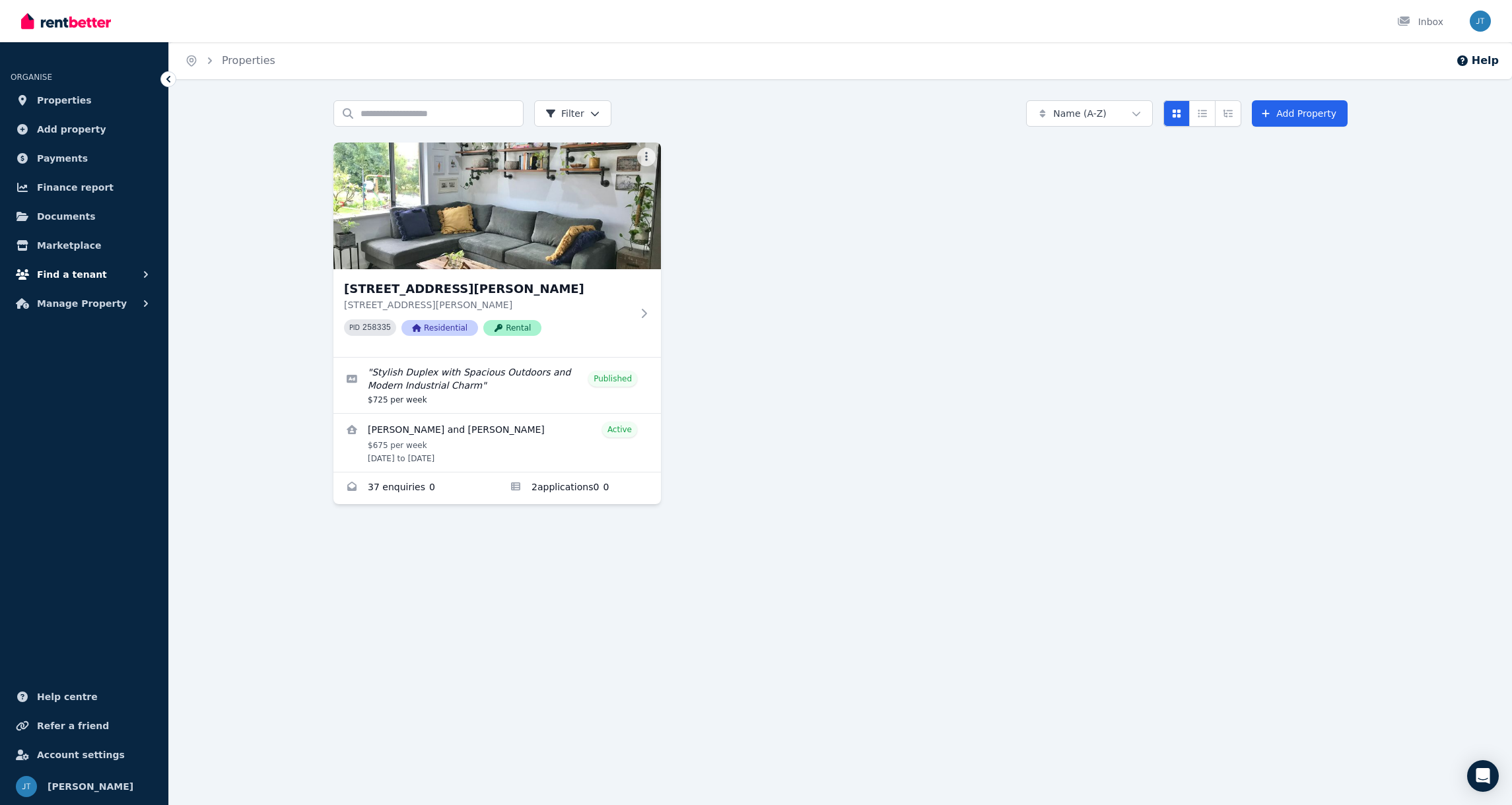
click at [71, 277] on span "Find a tenant" at bounding box center [72, 275] width 70 height 16
click at [62, 162] on span "Payments" at bounding box center [63, 158] width 51 height 16
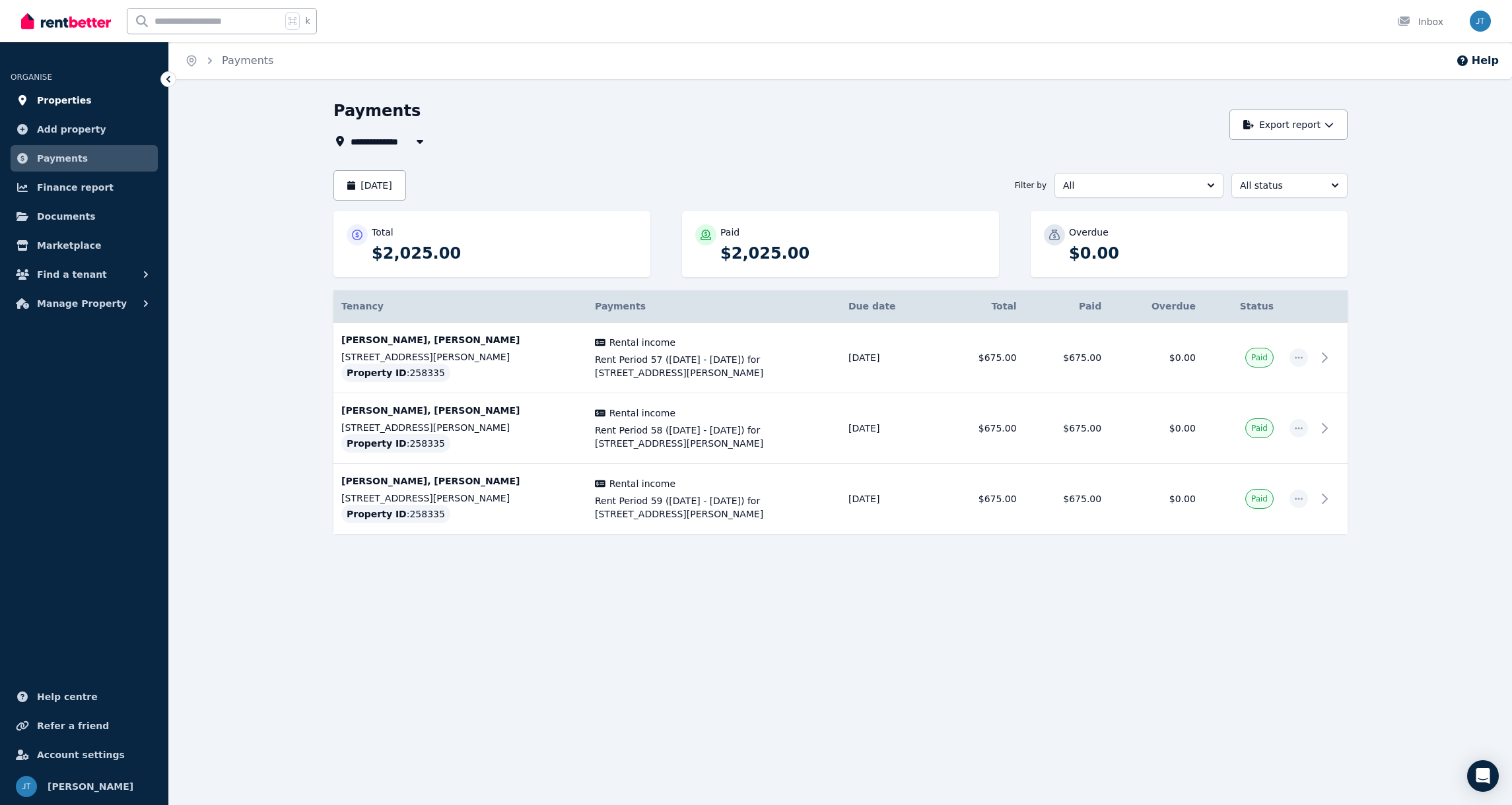
click at [52, 100] on span "Properties" at bounding box center [64, 100] width 55 height 16
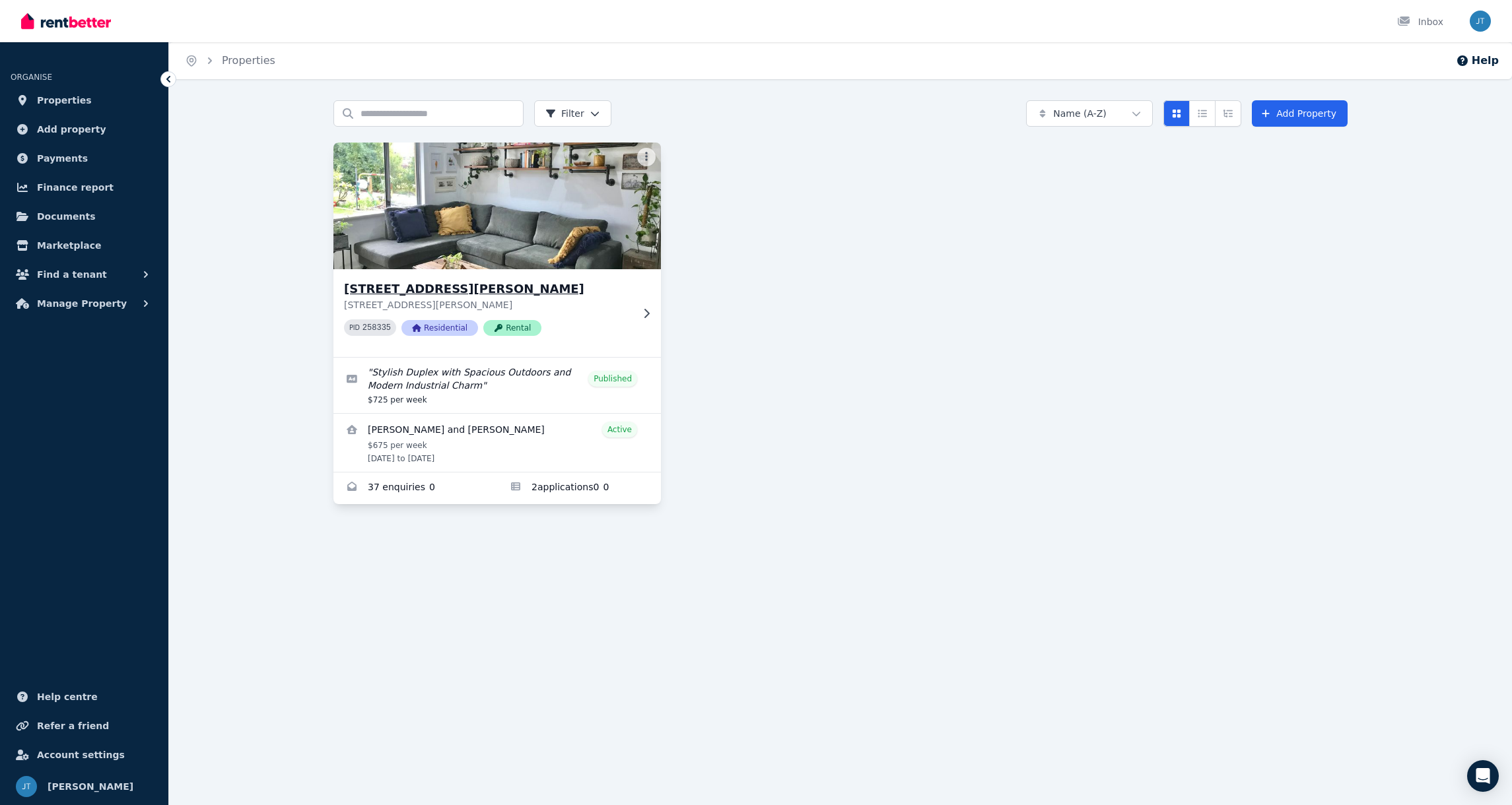
click at [478, 230] on img at bounding box center [498, 206] width 344 height 134
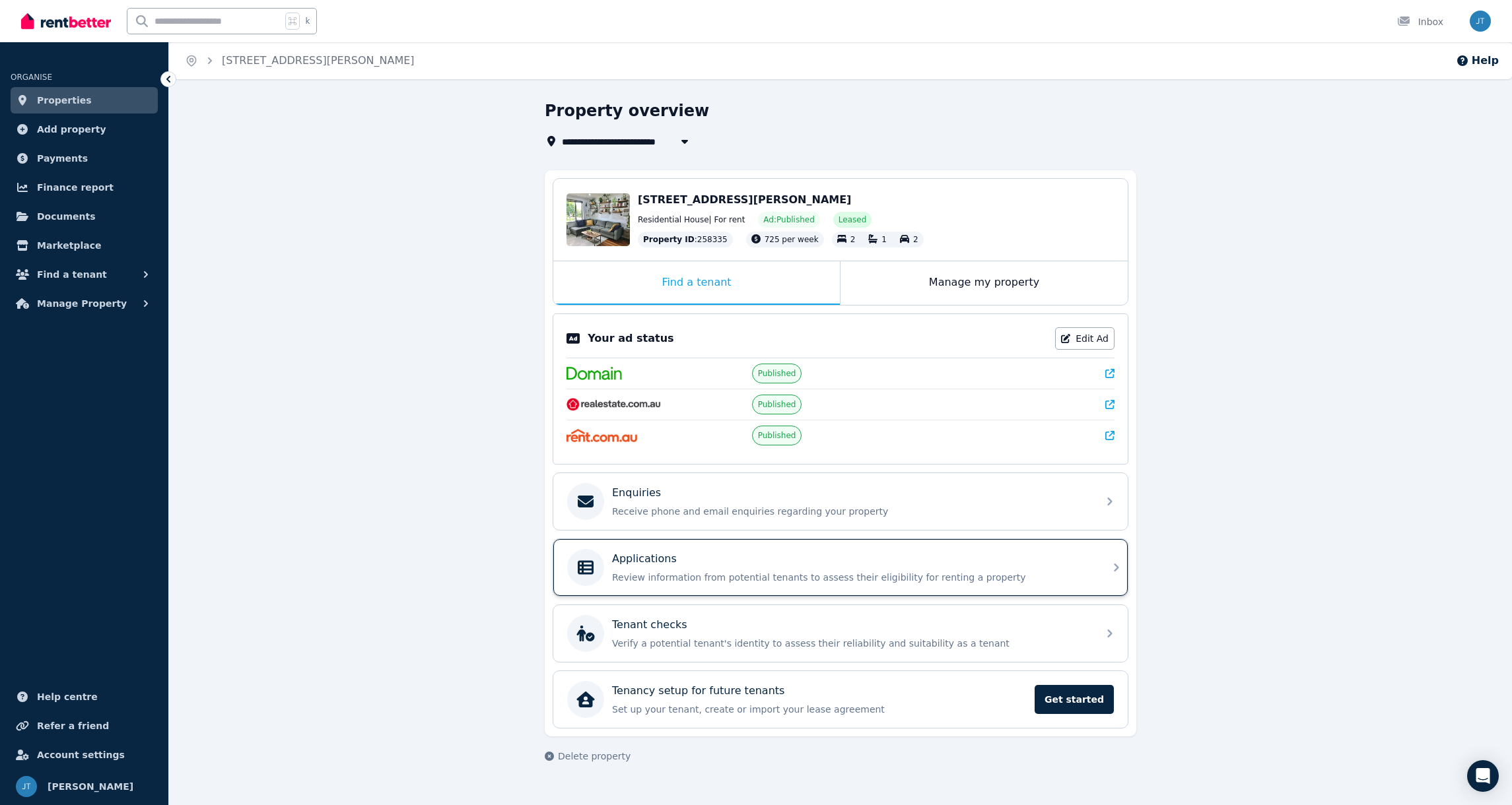
click at [735, 555] on div "Applications" at bounding box center [851, 559] width 478 height 16
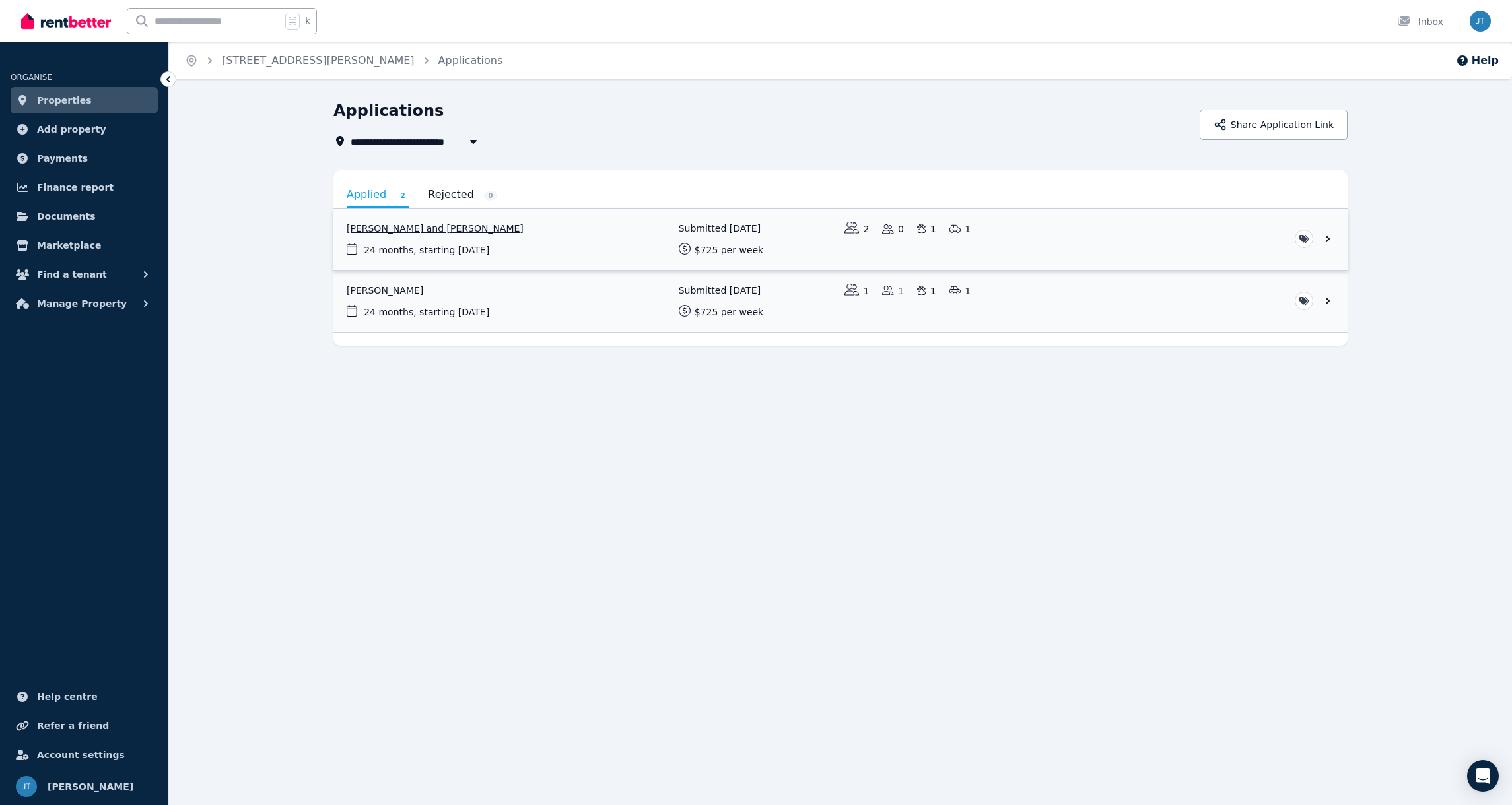
click at [538, 228] on link "View application: Jayeshwari Jayeshwari and Yogesh Singh" at bounding box center [841, 239] width 1014 height 61
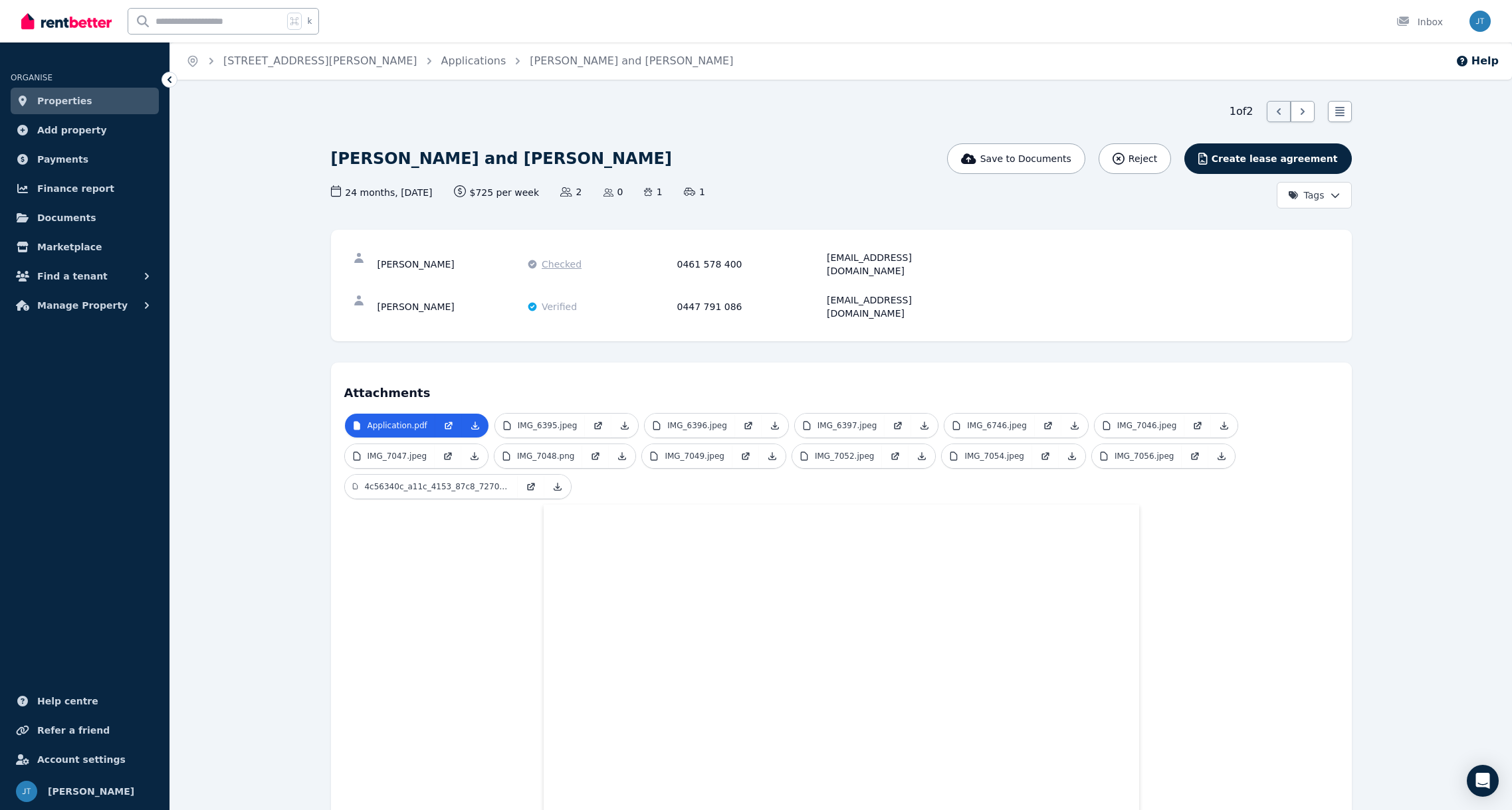
click at [558, 257] on span "Checked" at bounding box center [562, 264] width 40 height 14
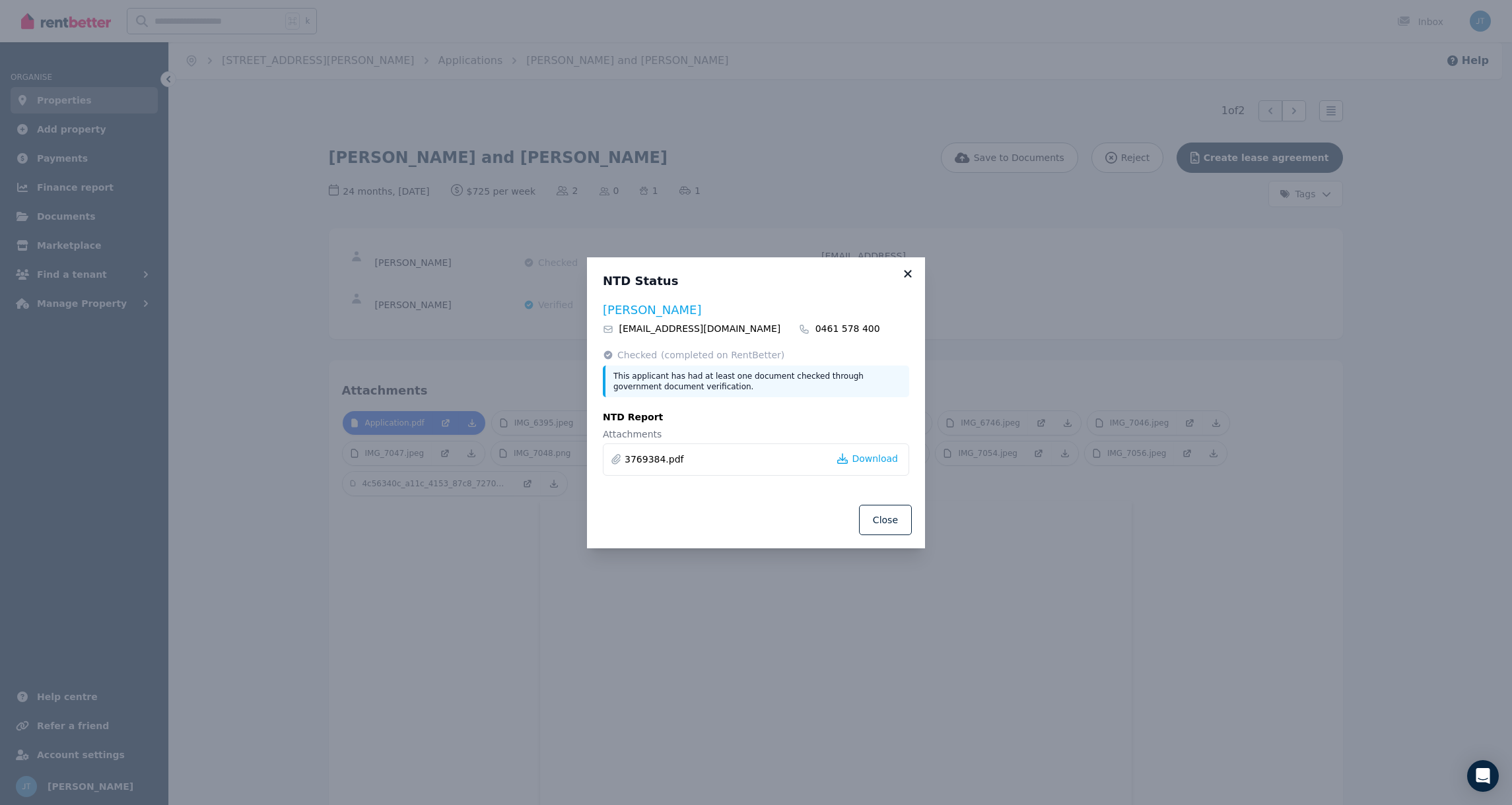
click at [907, 274] on icon at bounding box center [907, 273] width 7 height 7
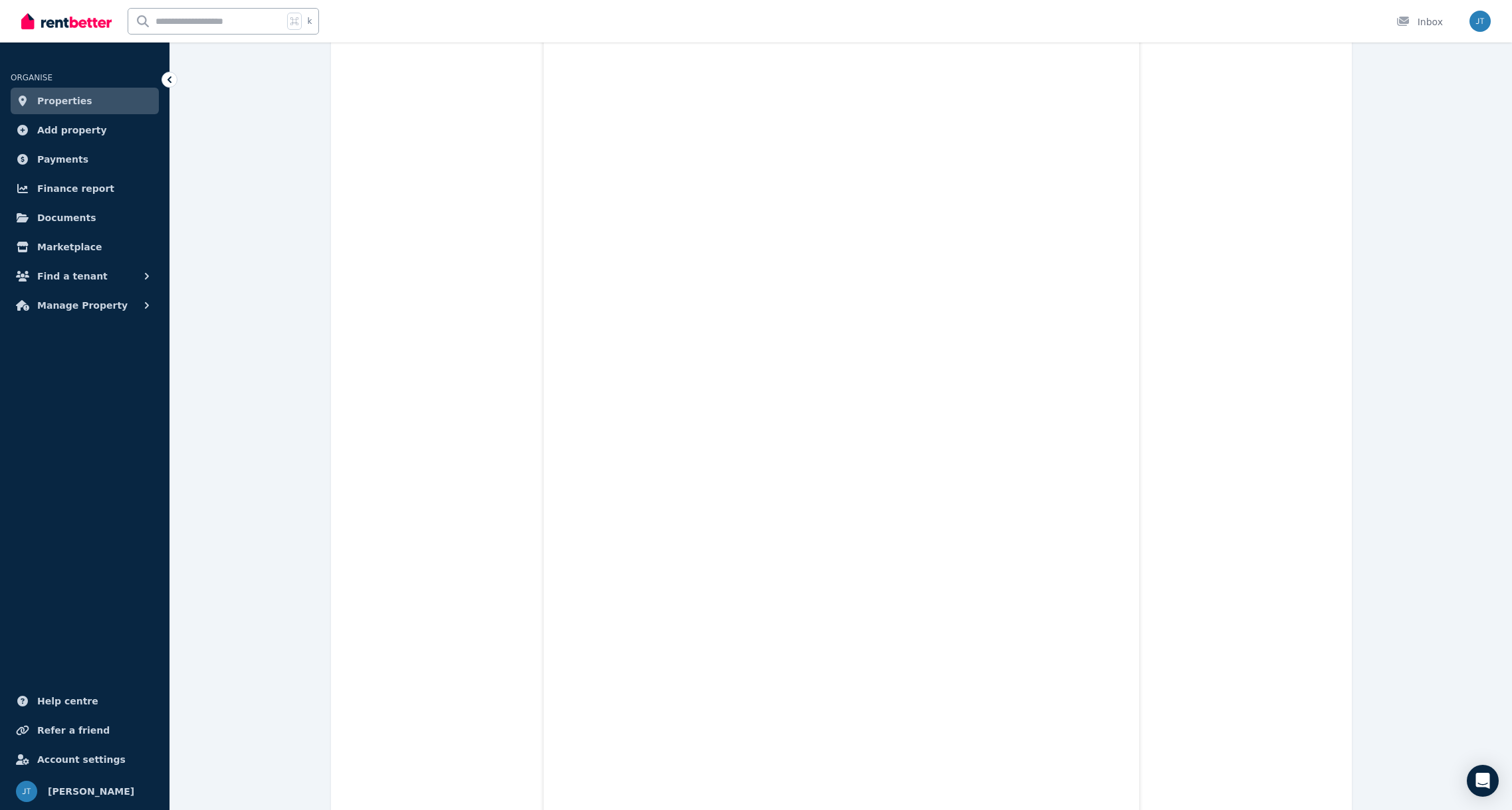
scroll to position [1574, 0]
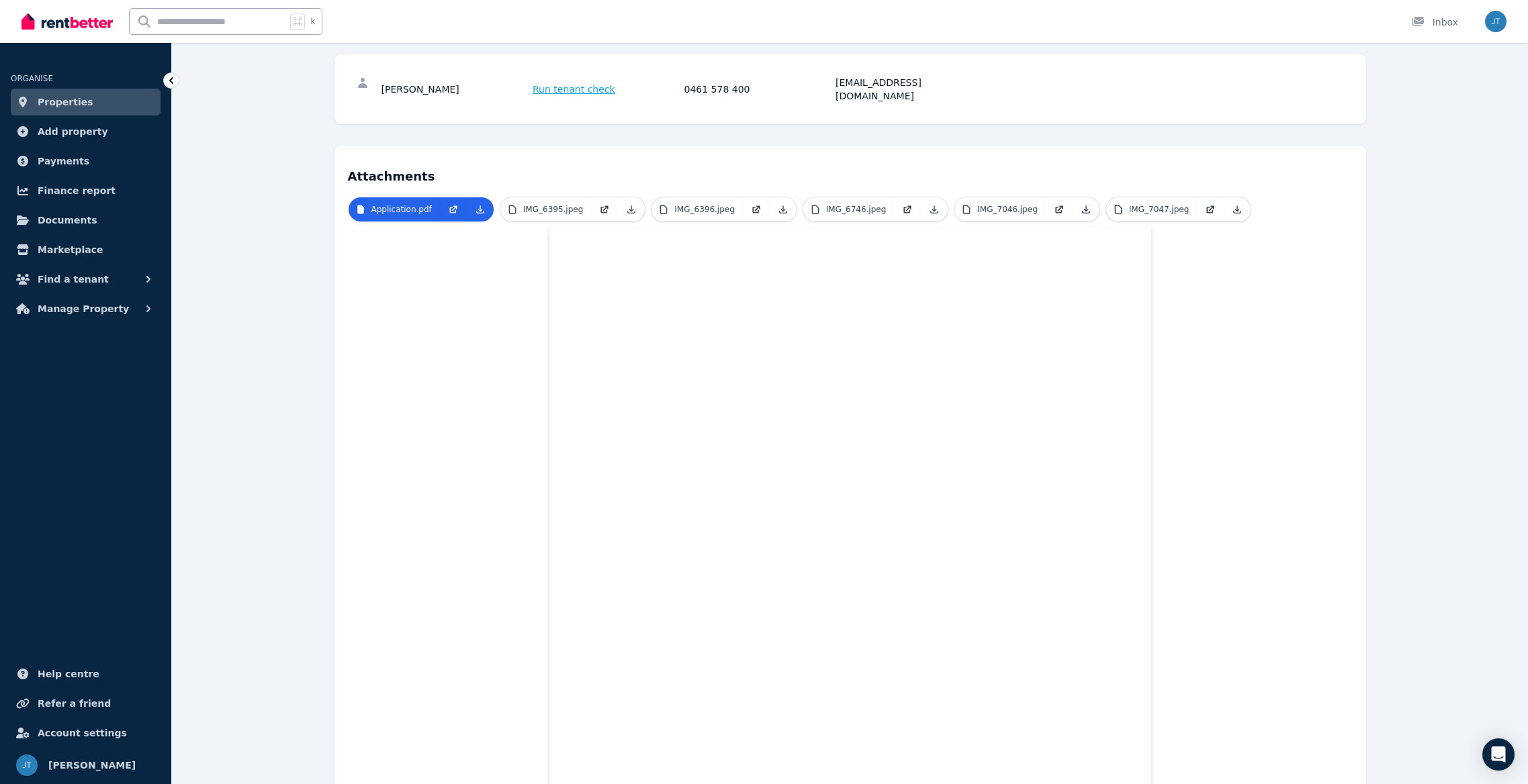
scroll to position [2, 0]
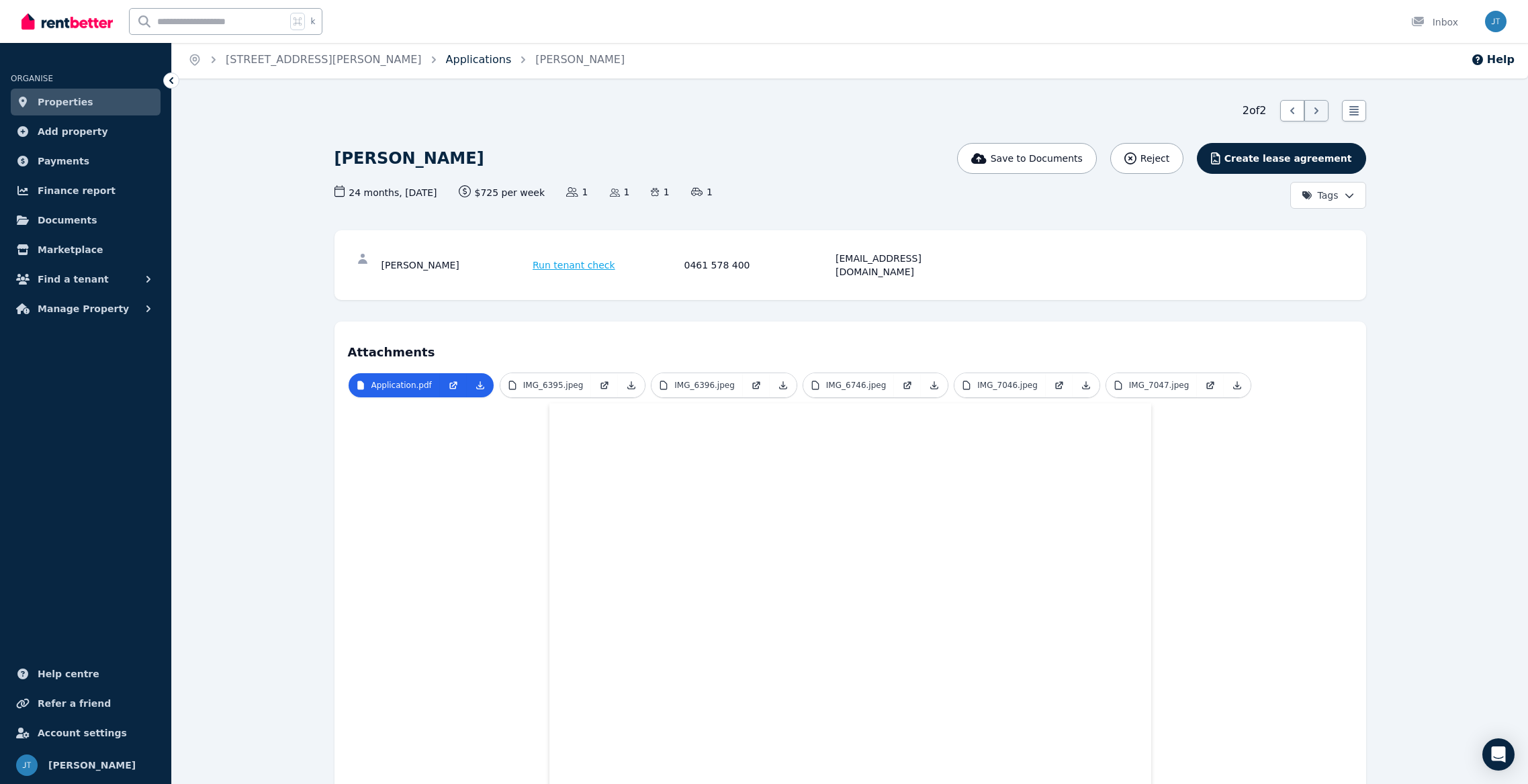
click at [446, 61] on link "Applications" at bounding box center [479, 60] width 65 height 13
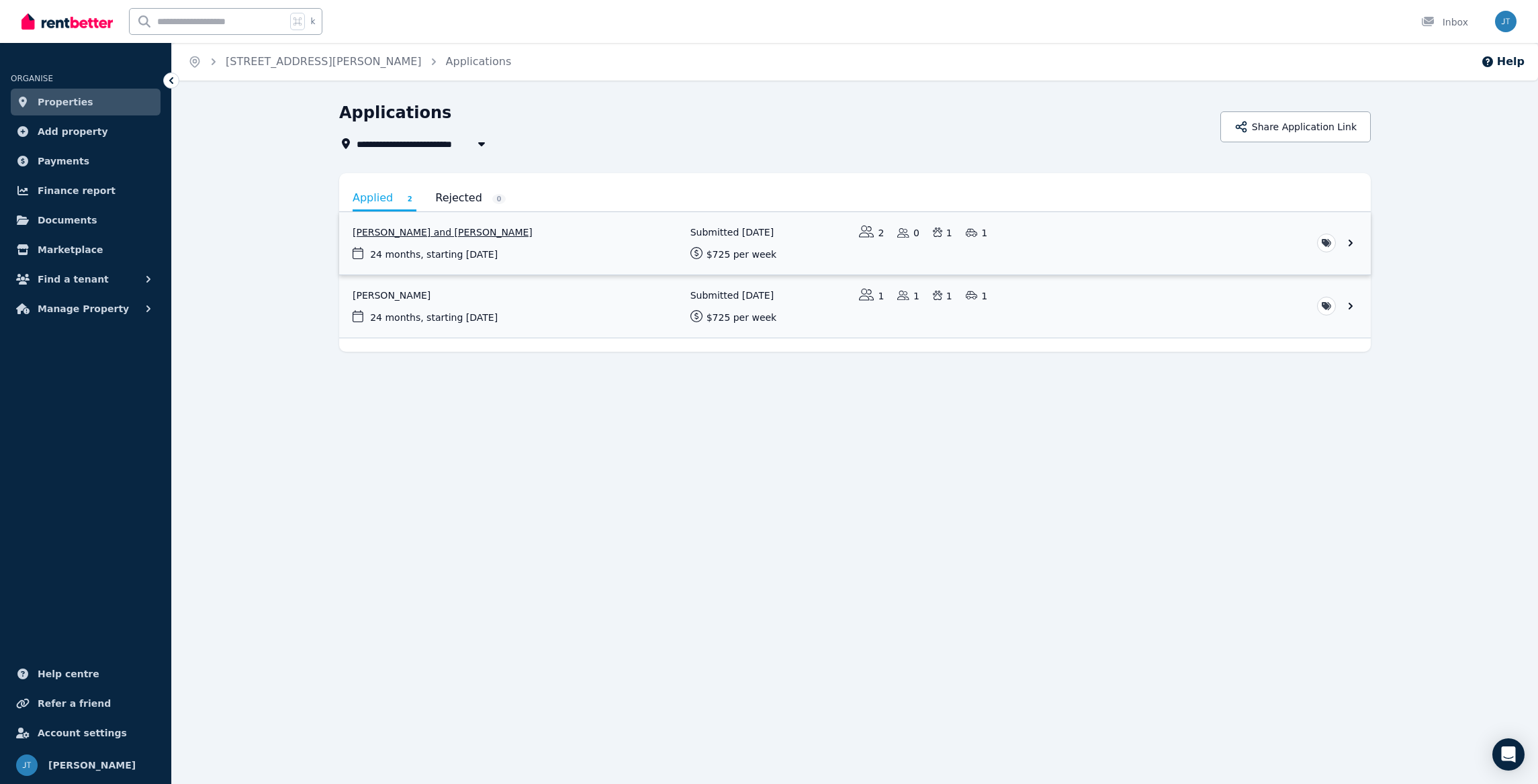
click at [486, 230] on link "View application: Jayeshwari Jayeshwari and Yogesh Singh" at bounding box center [856, 243] width 1032 height 62
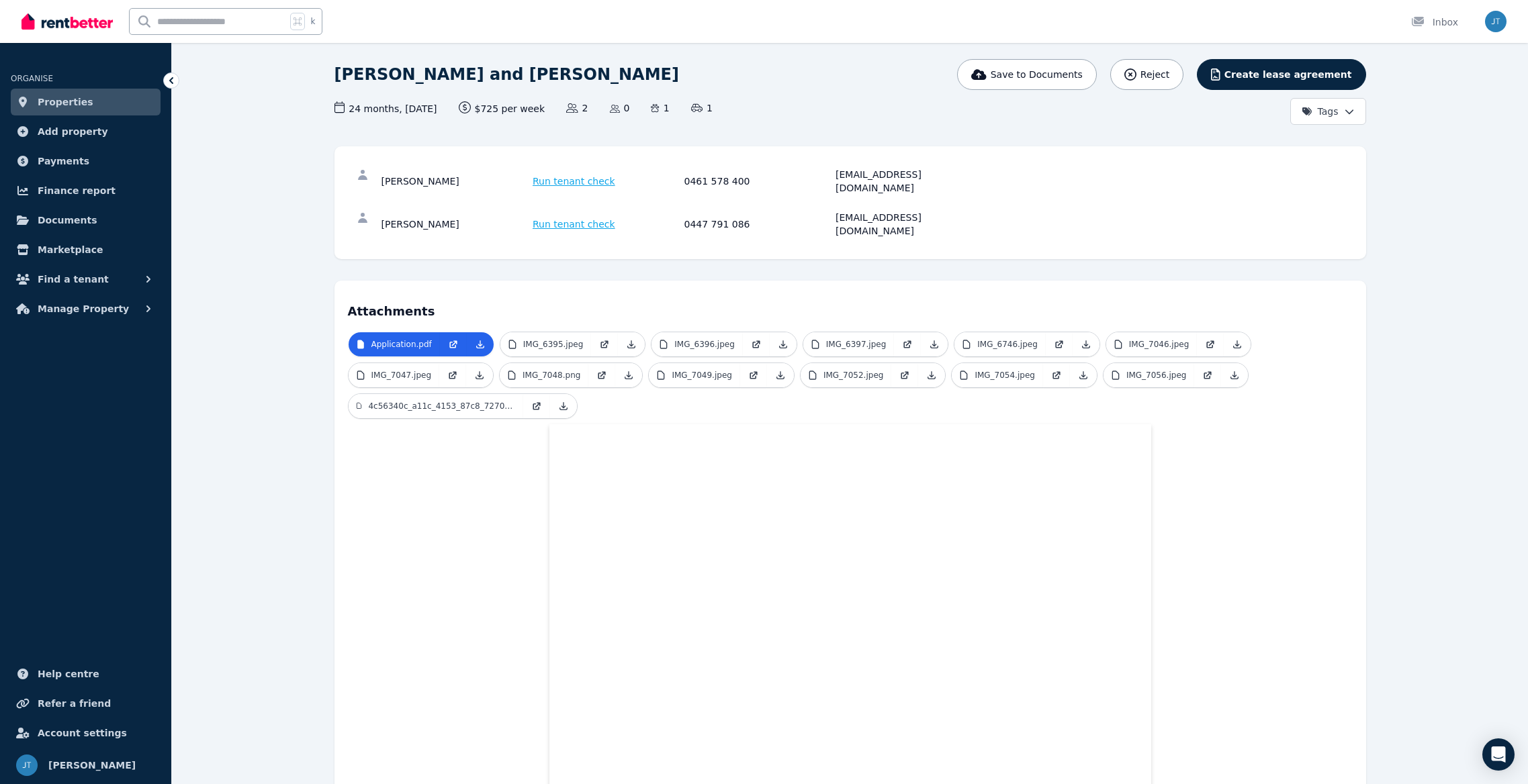
scroll to position [82, 0]
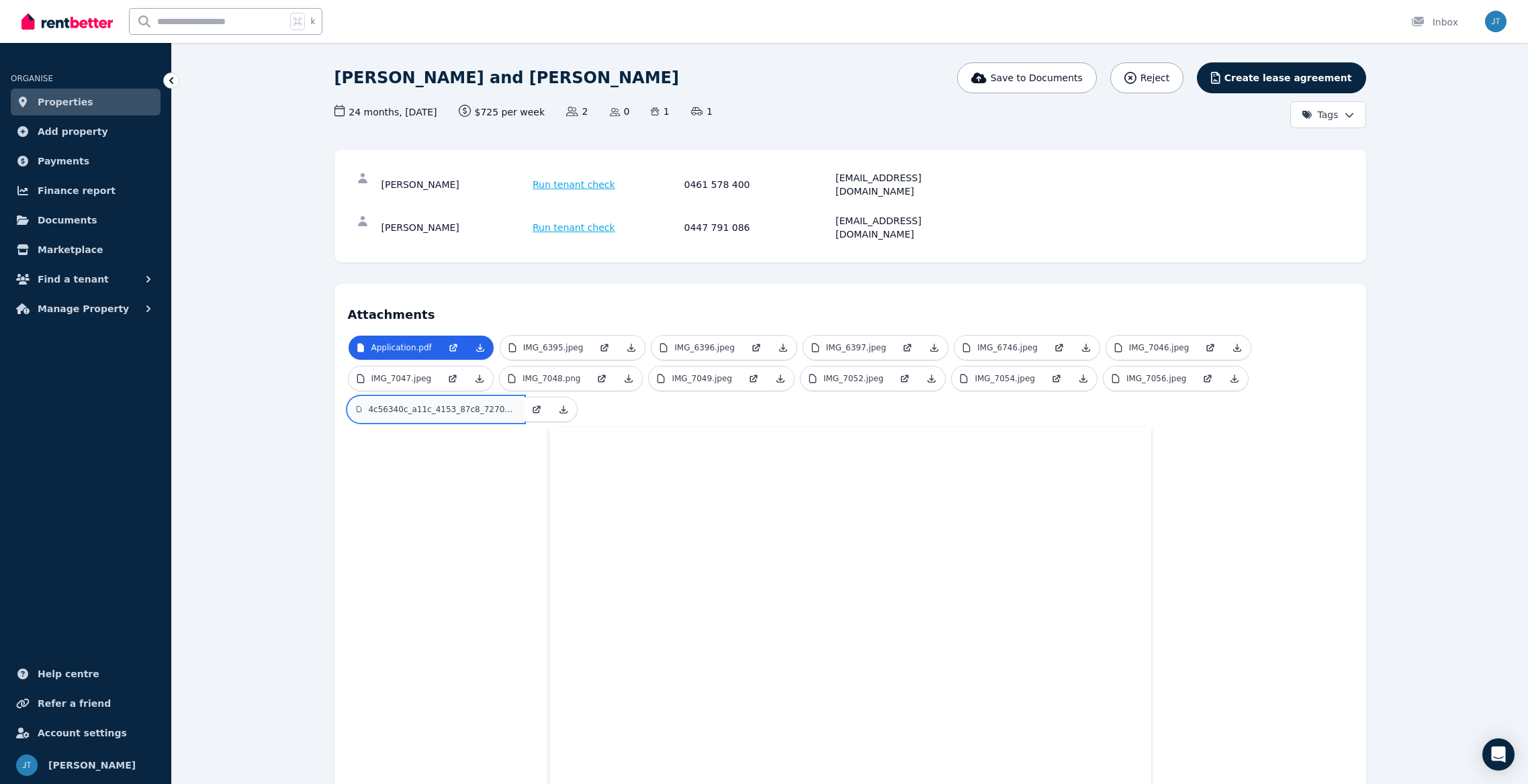
click at [450, 404] on p "4c56340c_a11c_4153_87c8_7270b11c3ec8.jpeg" at bounding box center [441, 409] width 146 height 11
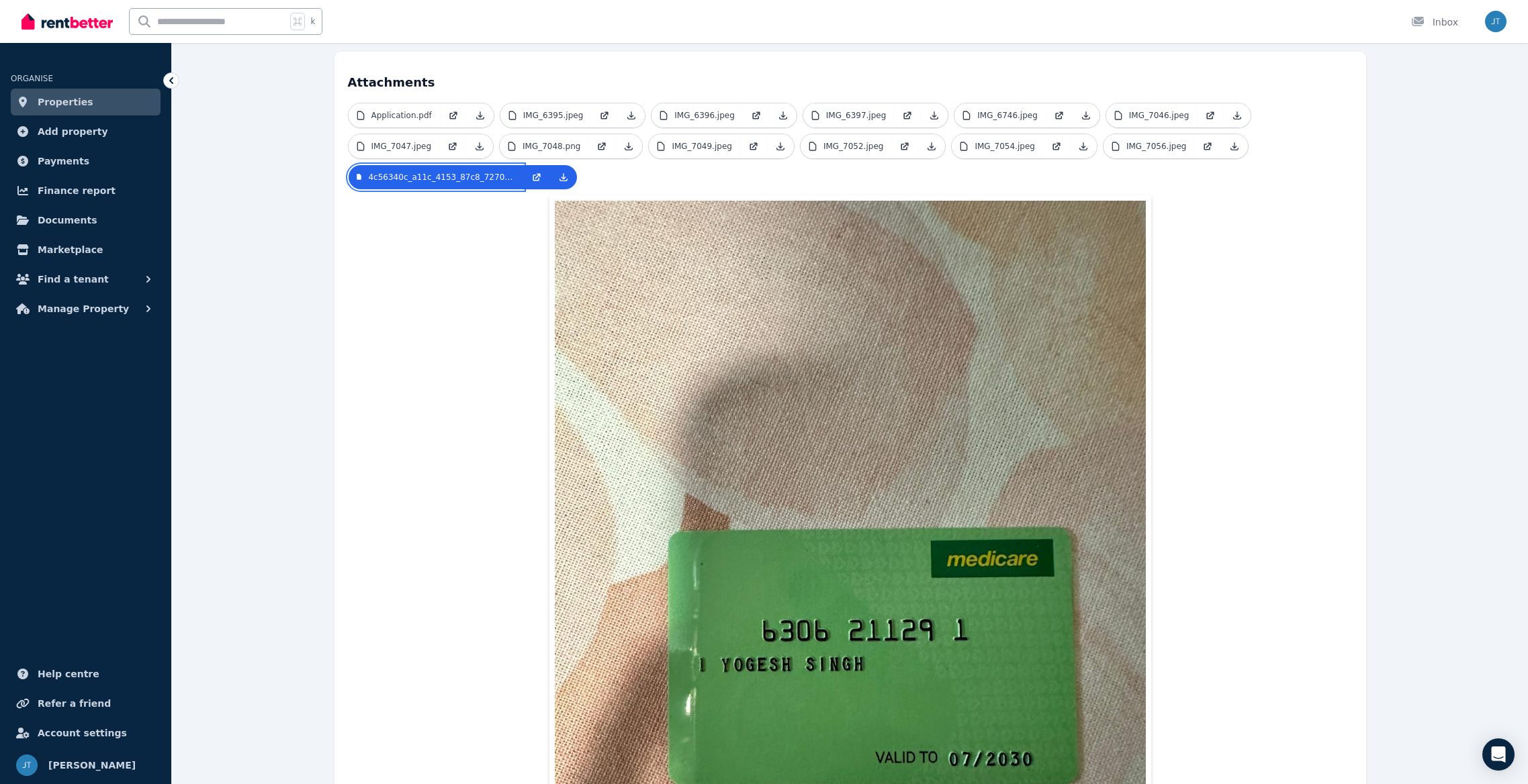
scroll to position [335, 0]
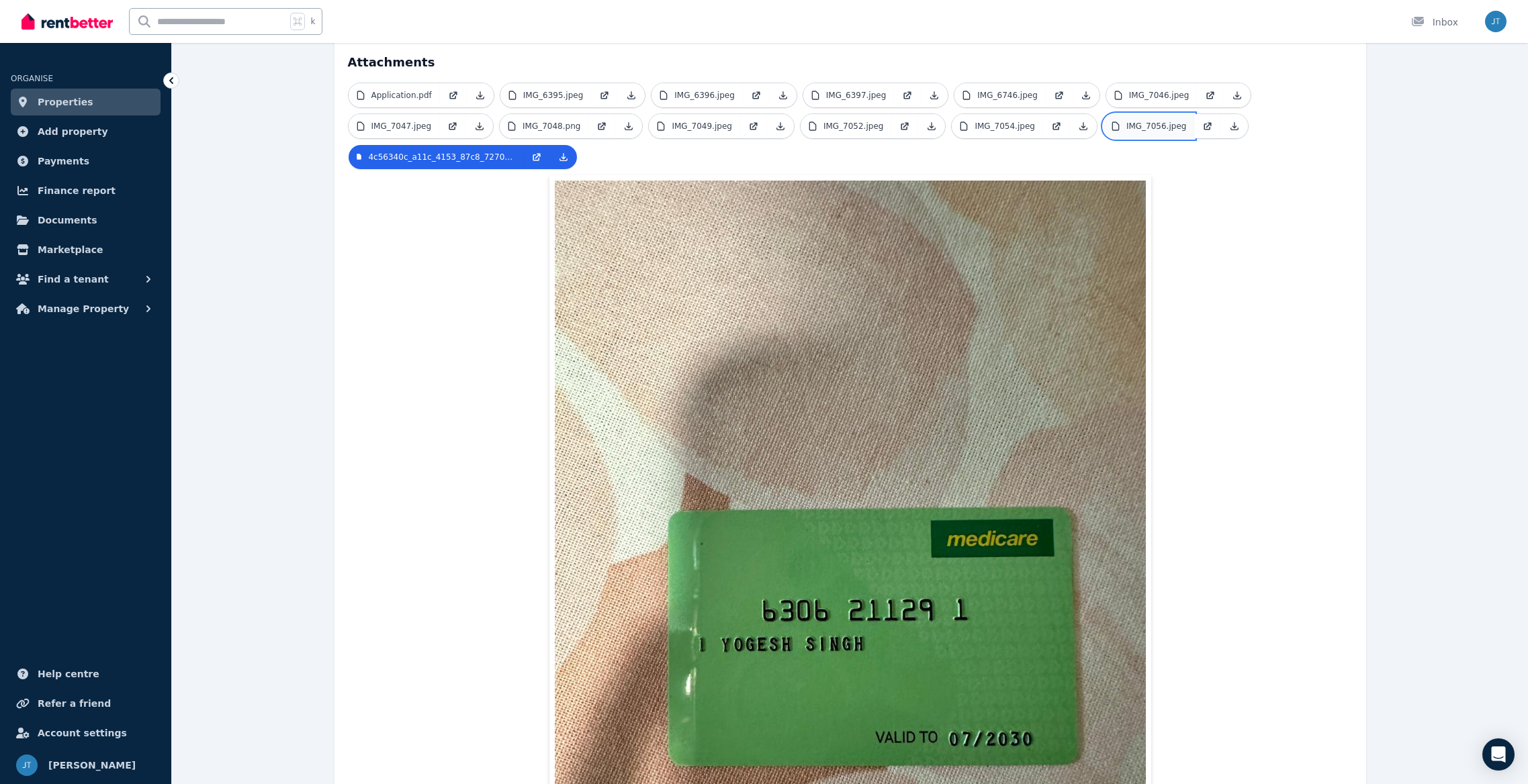
click at [1152, 114] on link "IMG_7056.jpeg" at bounding box center [1149, 126] width 91 height 24
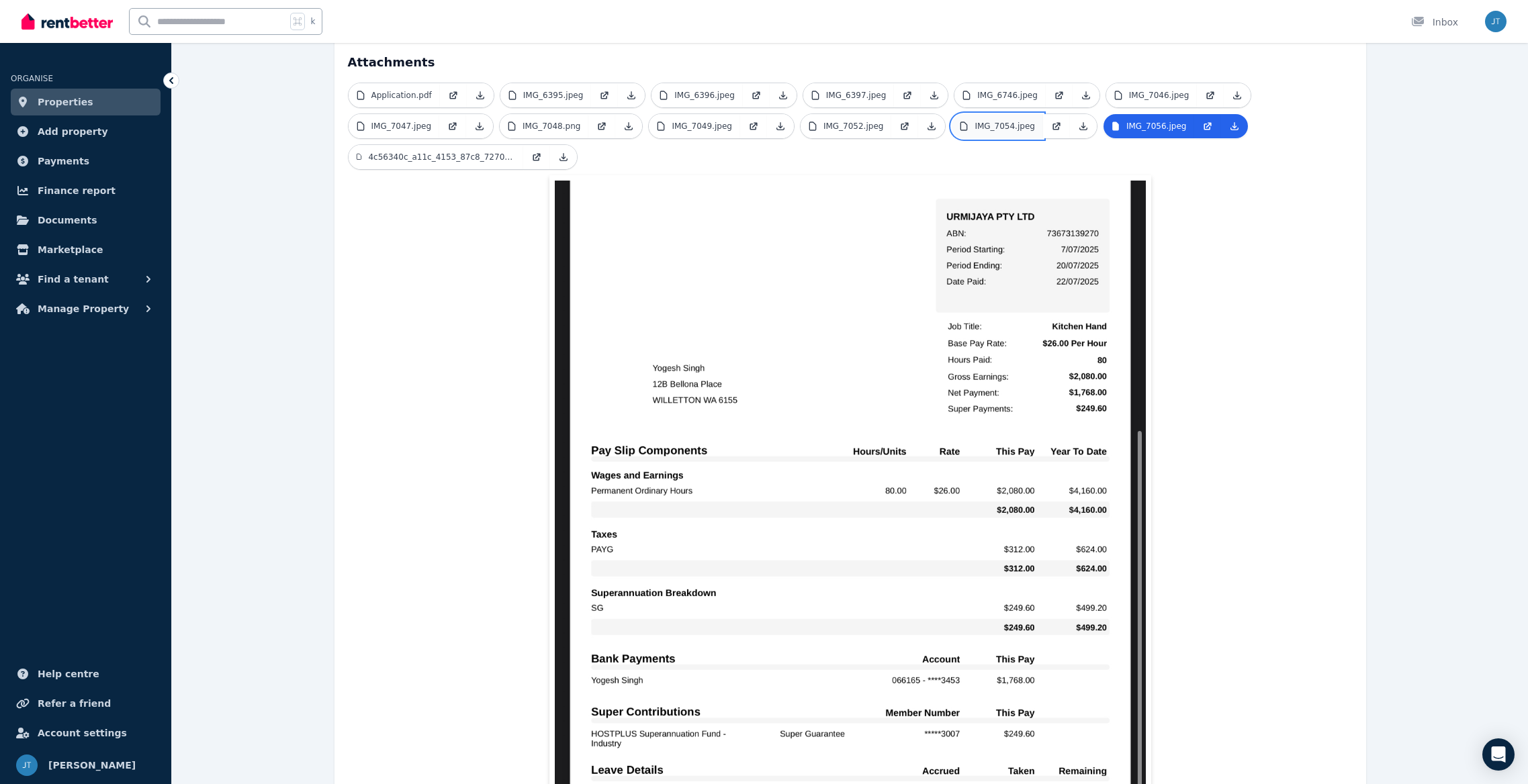
click at [1034, 114] on link "IMG_7054.jpeg" at bounding box center [997, 126] width 91 height 24
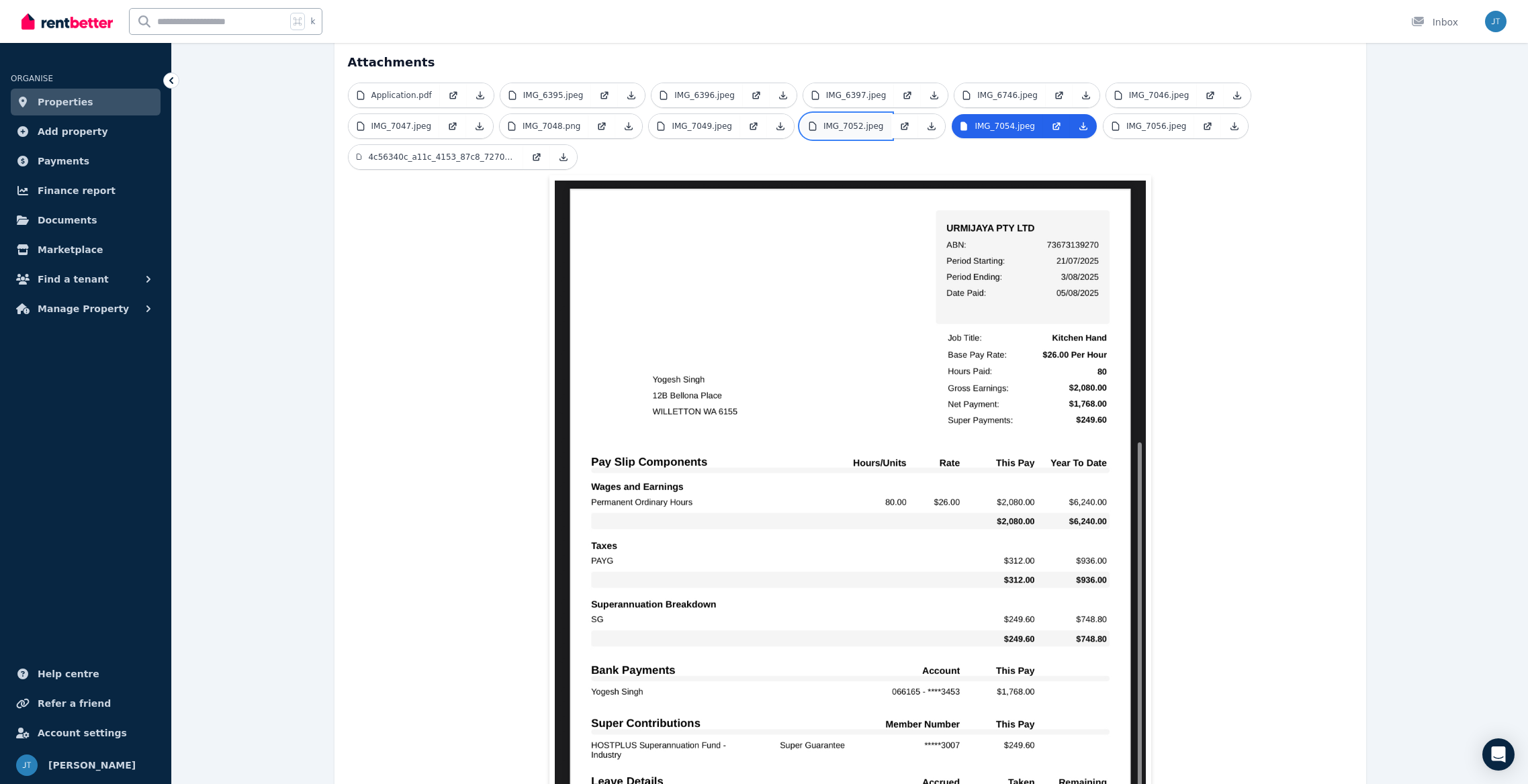
click at [867, 121] on p "IMG_7052.jpeg" at bounding box center [853, 126] width 61 height 11
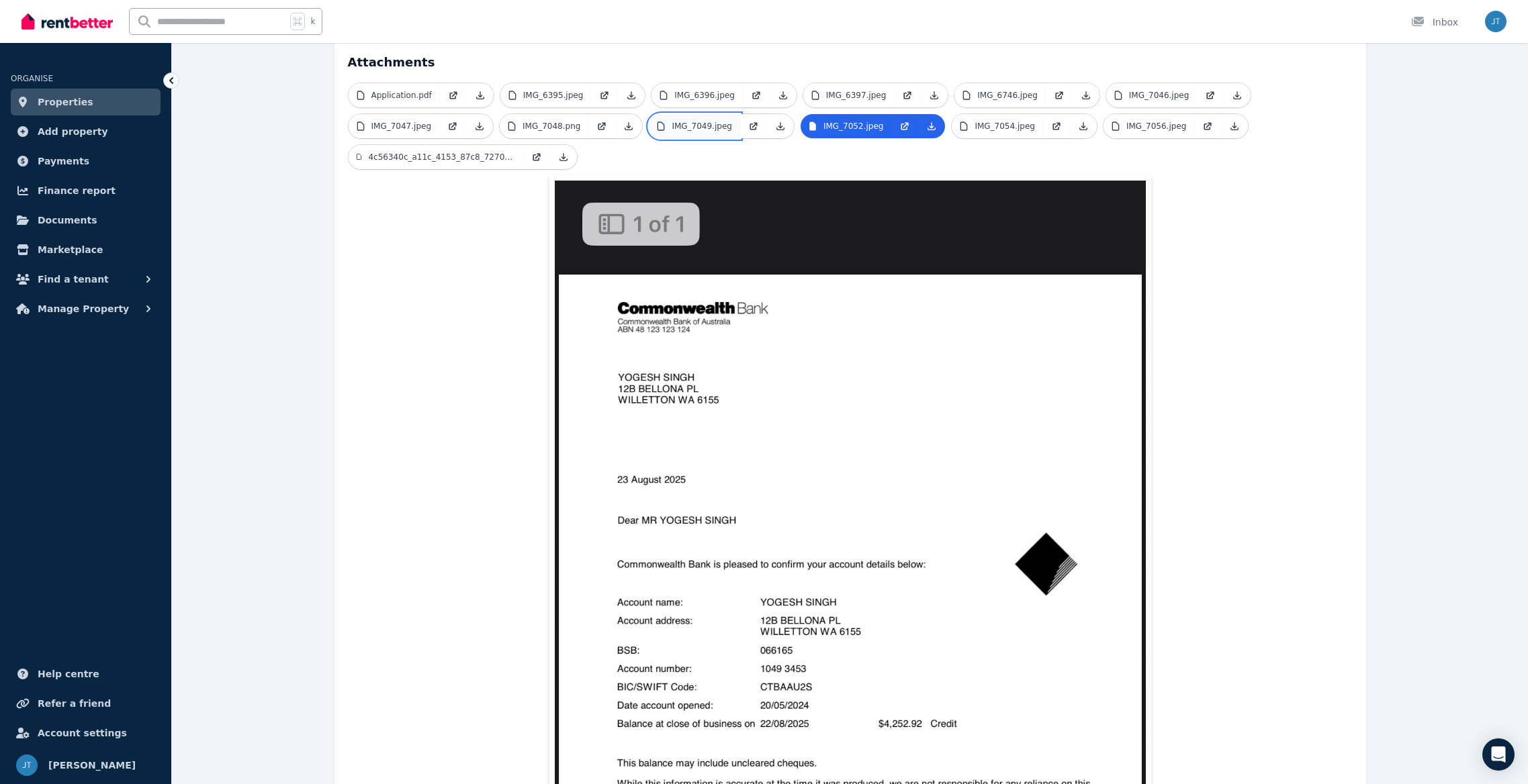
click at [694, 114] on link "IMG_7049.jpeg" at bounding box center [694, 126] width 91 height 24
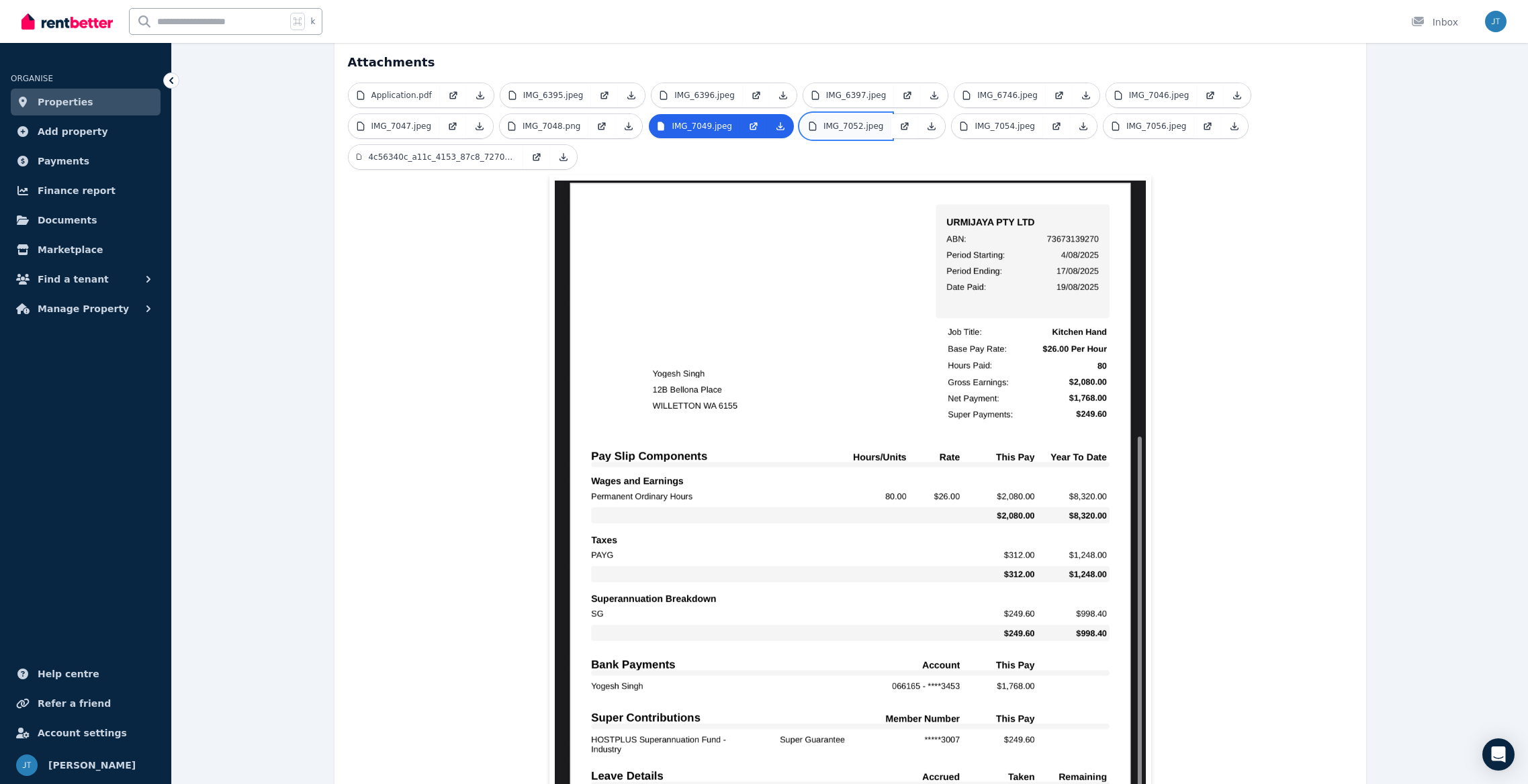
click at [851, 121] on p "IMG_7052.jpeg" at bounding box center [853, 126] width 61 height 11
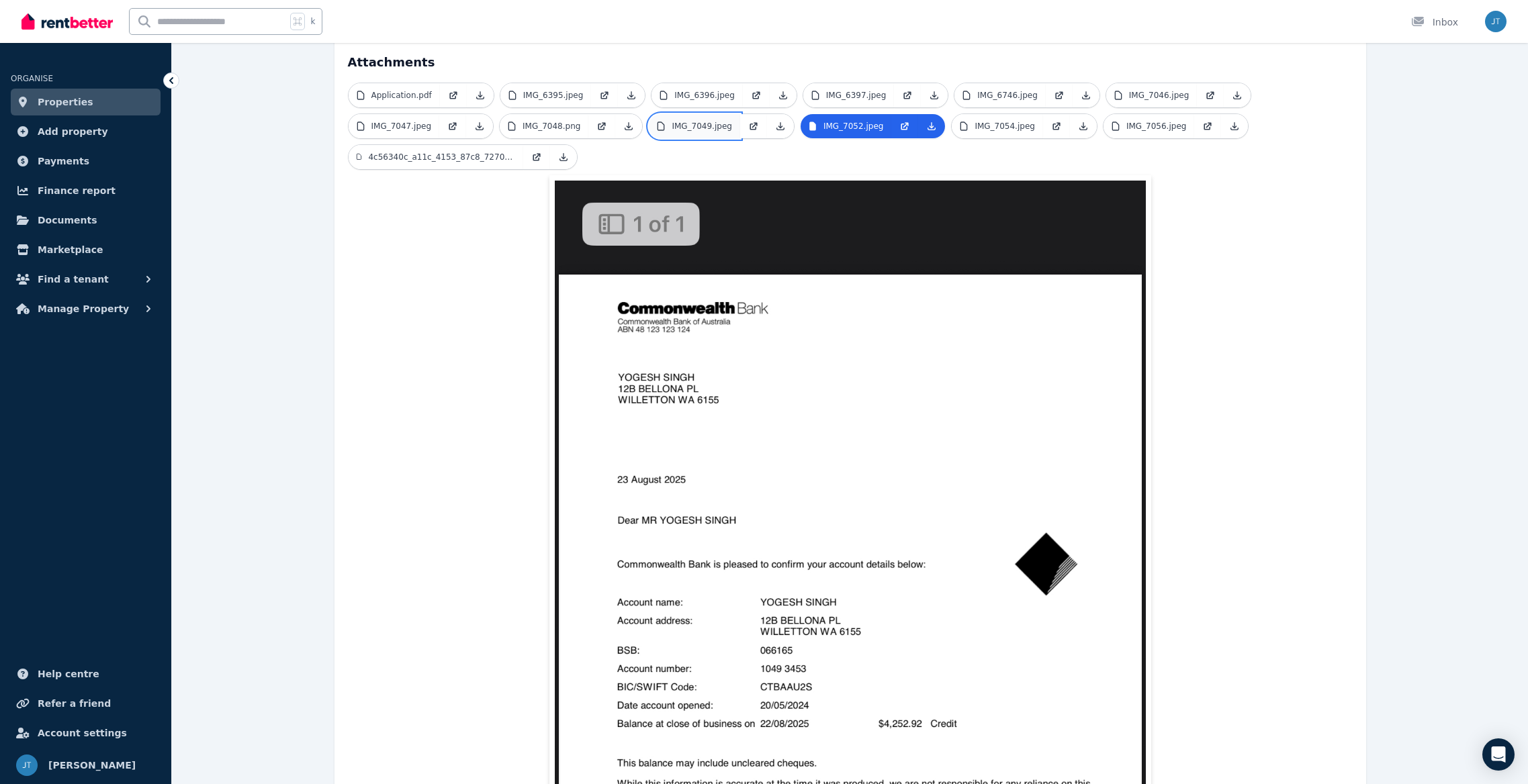
click at [693, 114] on link "IMG_7049.jpeg" at bounding box center [694, 126] width 91 height 24
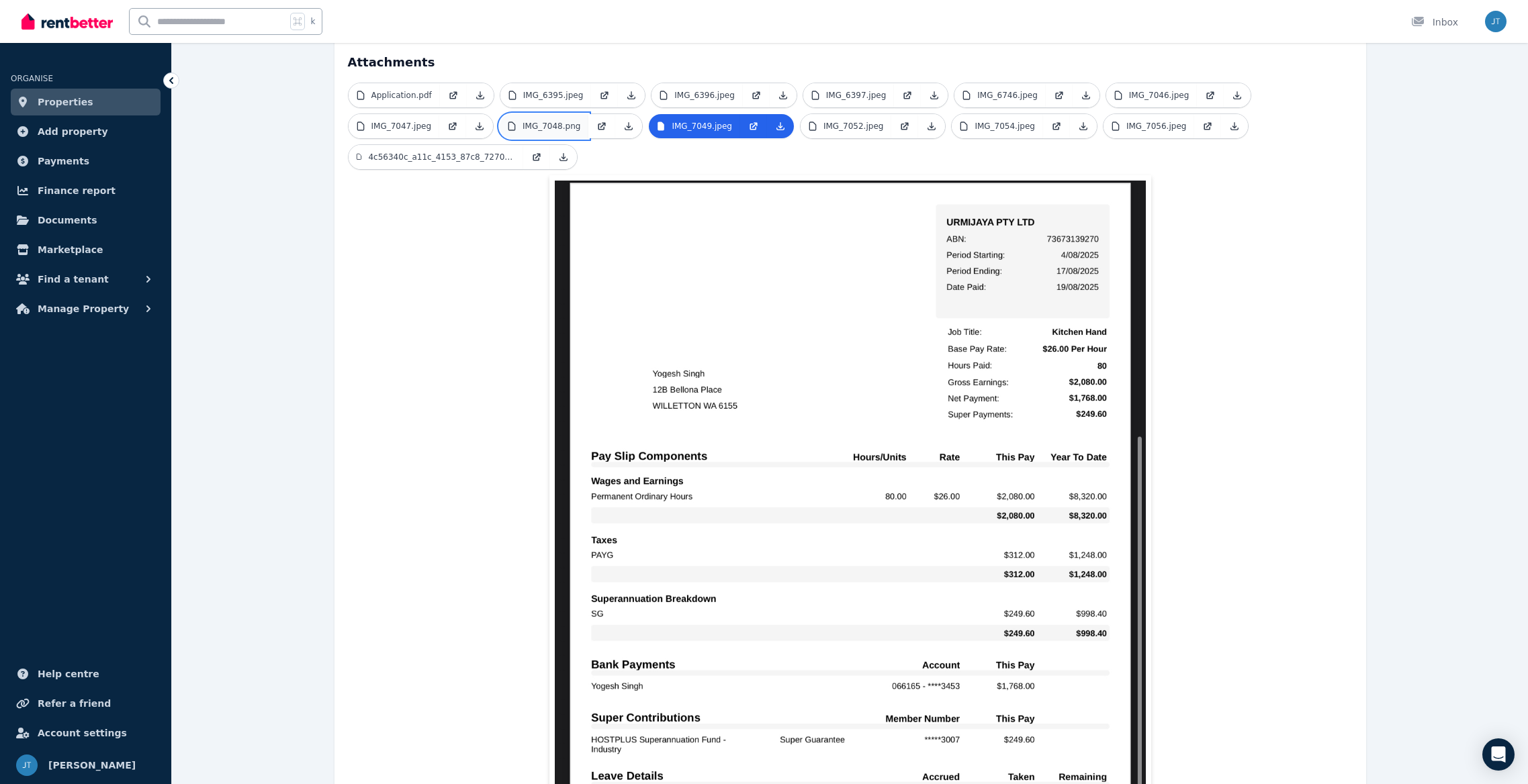
click at [572, 121] on p "IMG_7048.png" at bounding box center [551, 126] width 57 height 11
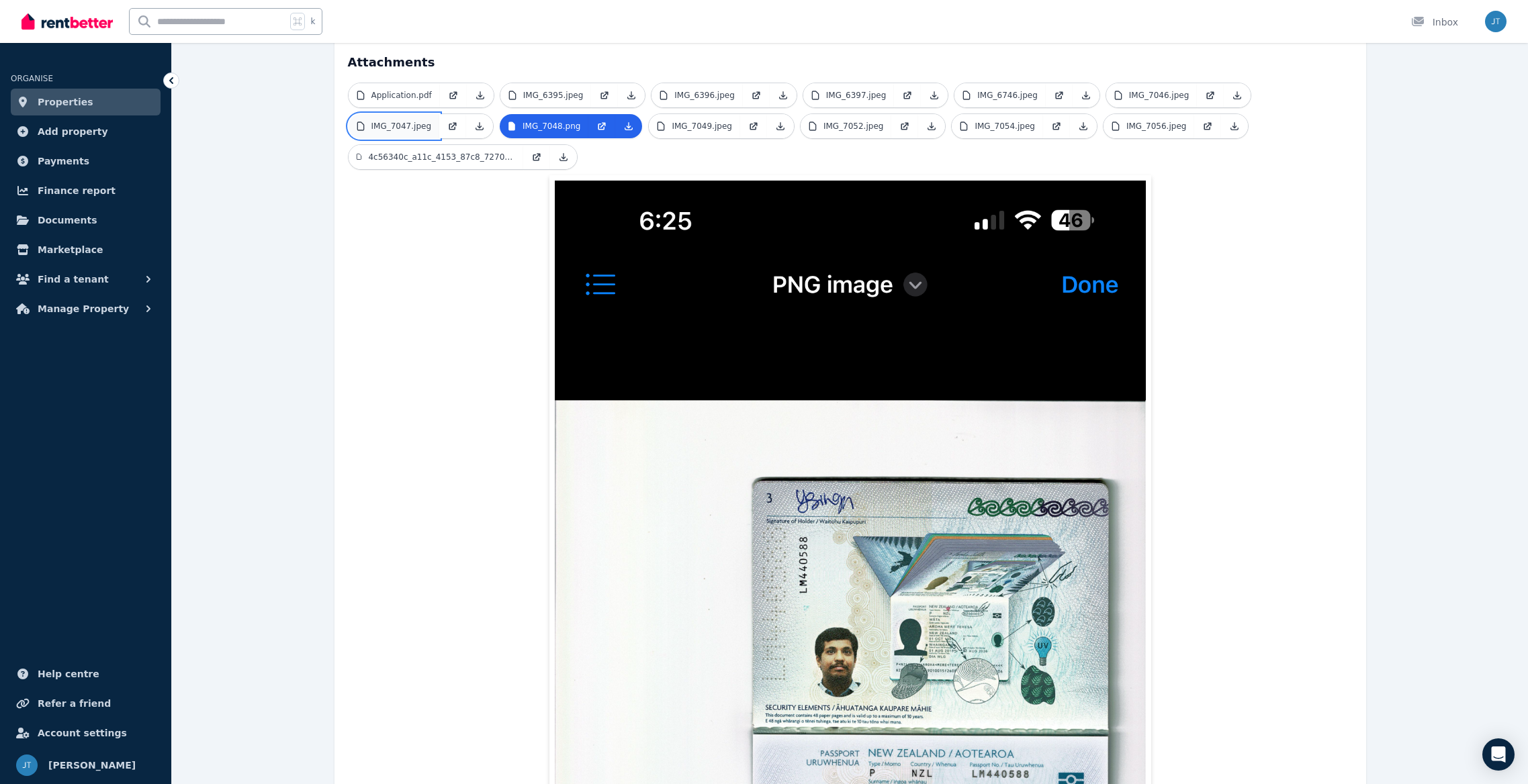
click at [405, 121] on p "IMG_7047.jpeg" at bounding box center [401, 126] width 61 height 11
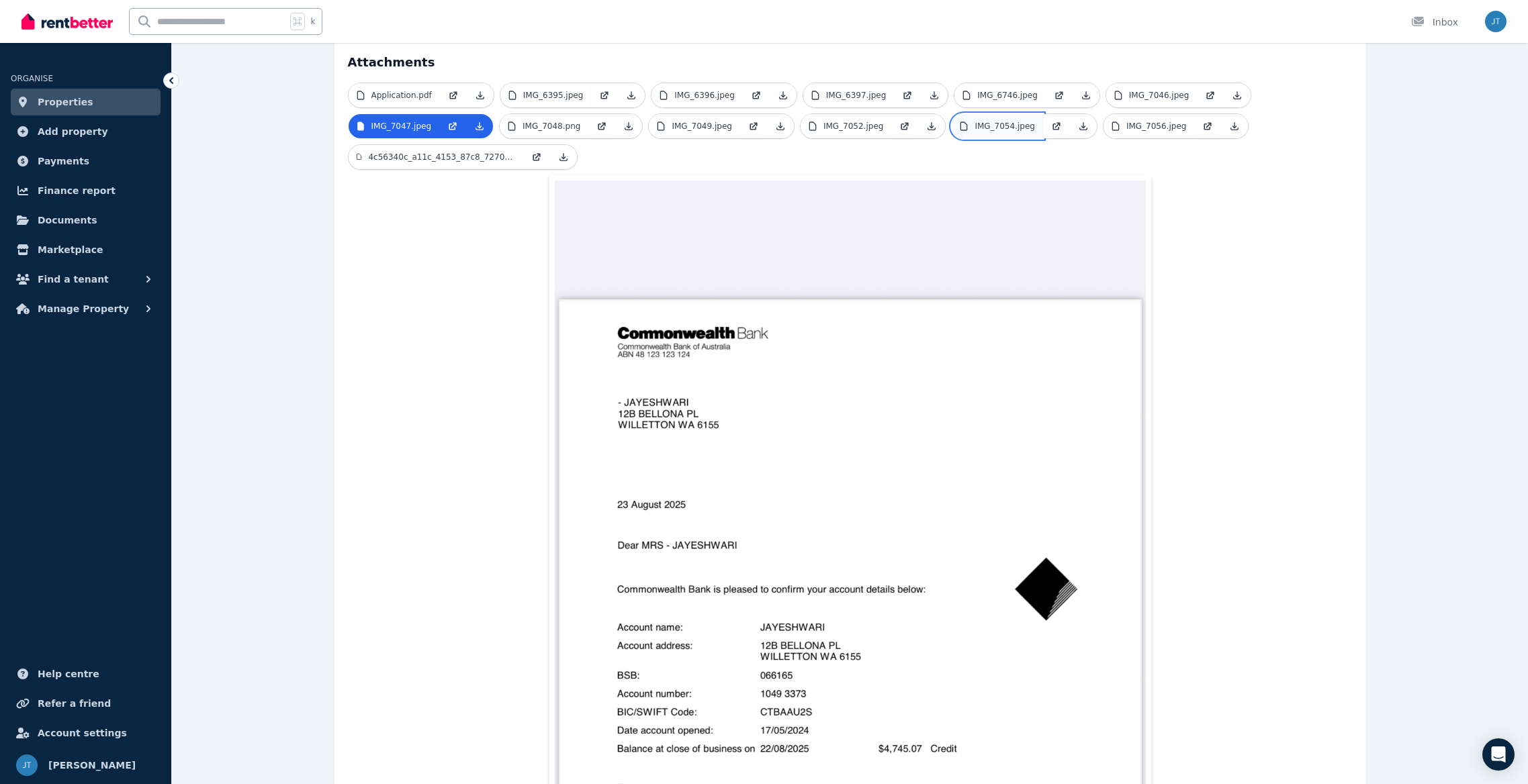
click at [1010, 114] on link "IMG_7054.jpeg" at bounding box center [997, 126] width 91 height 24
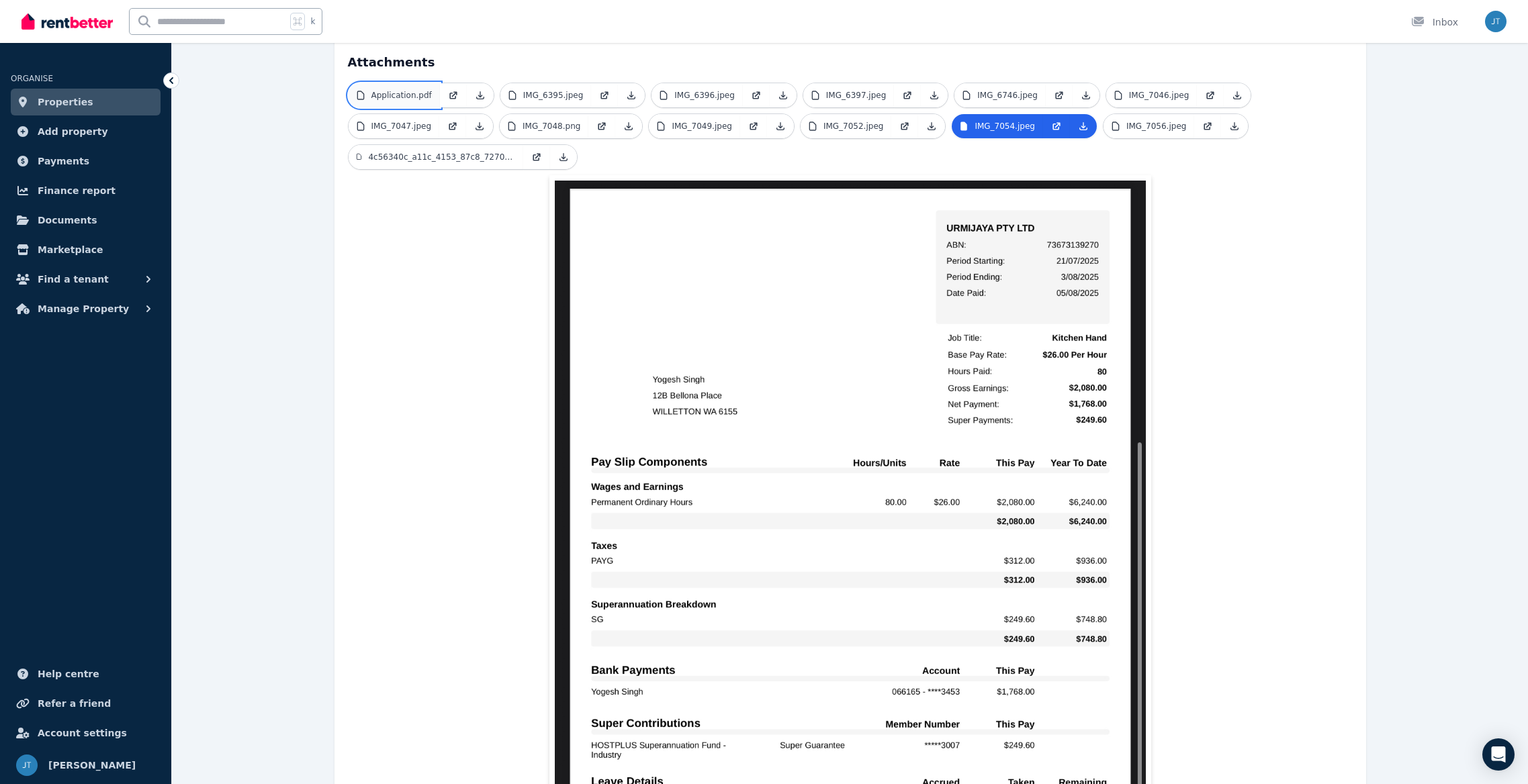
click at [395, 90] on p "Application.pdf" at bounding box center [401, 95] width 61 height 11
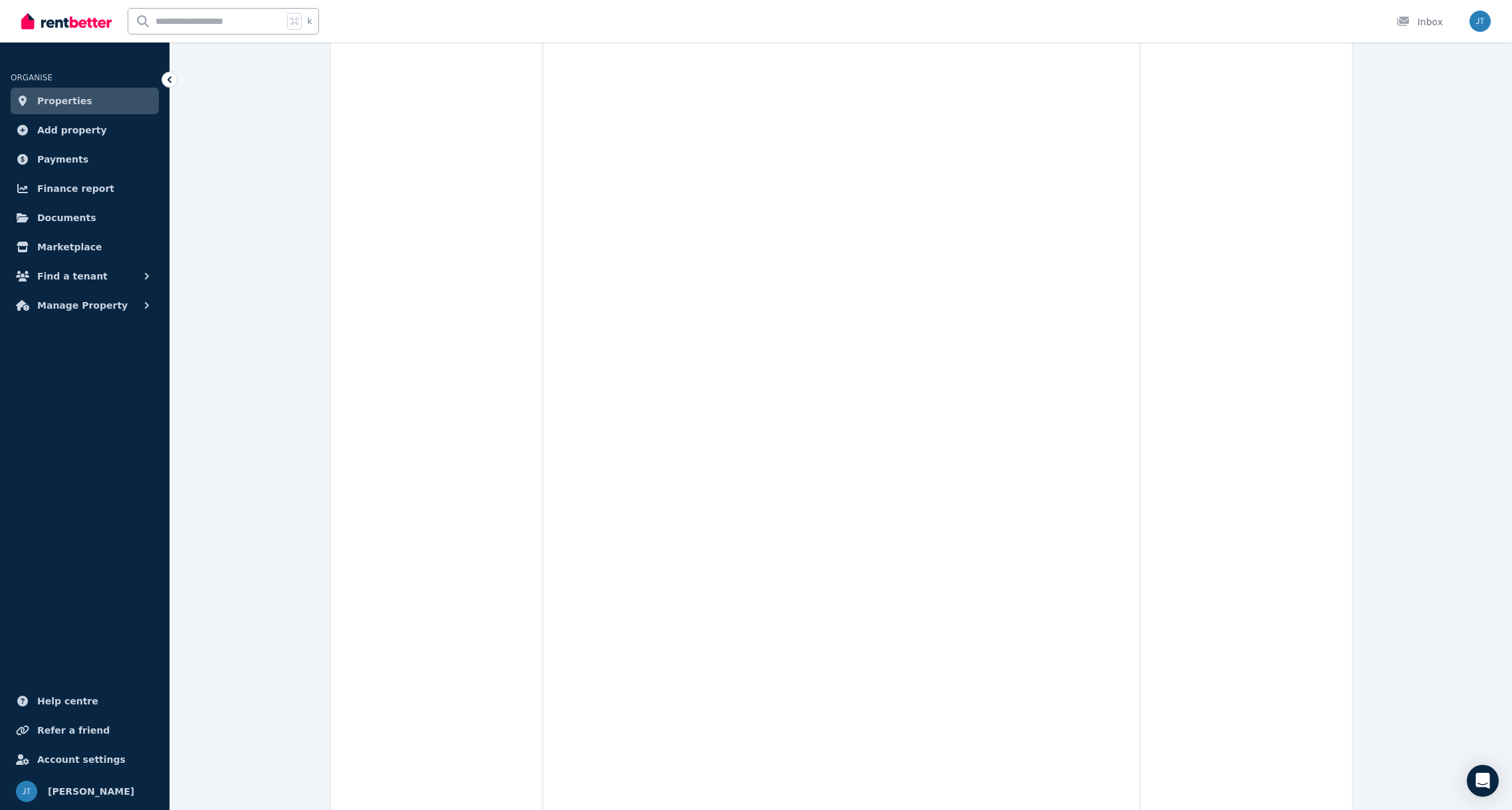
scroll to position [610, 0]
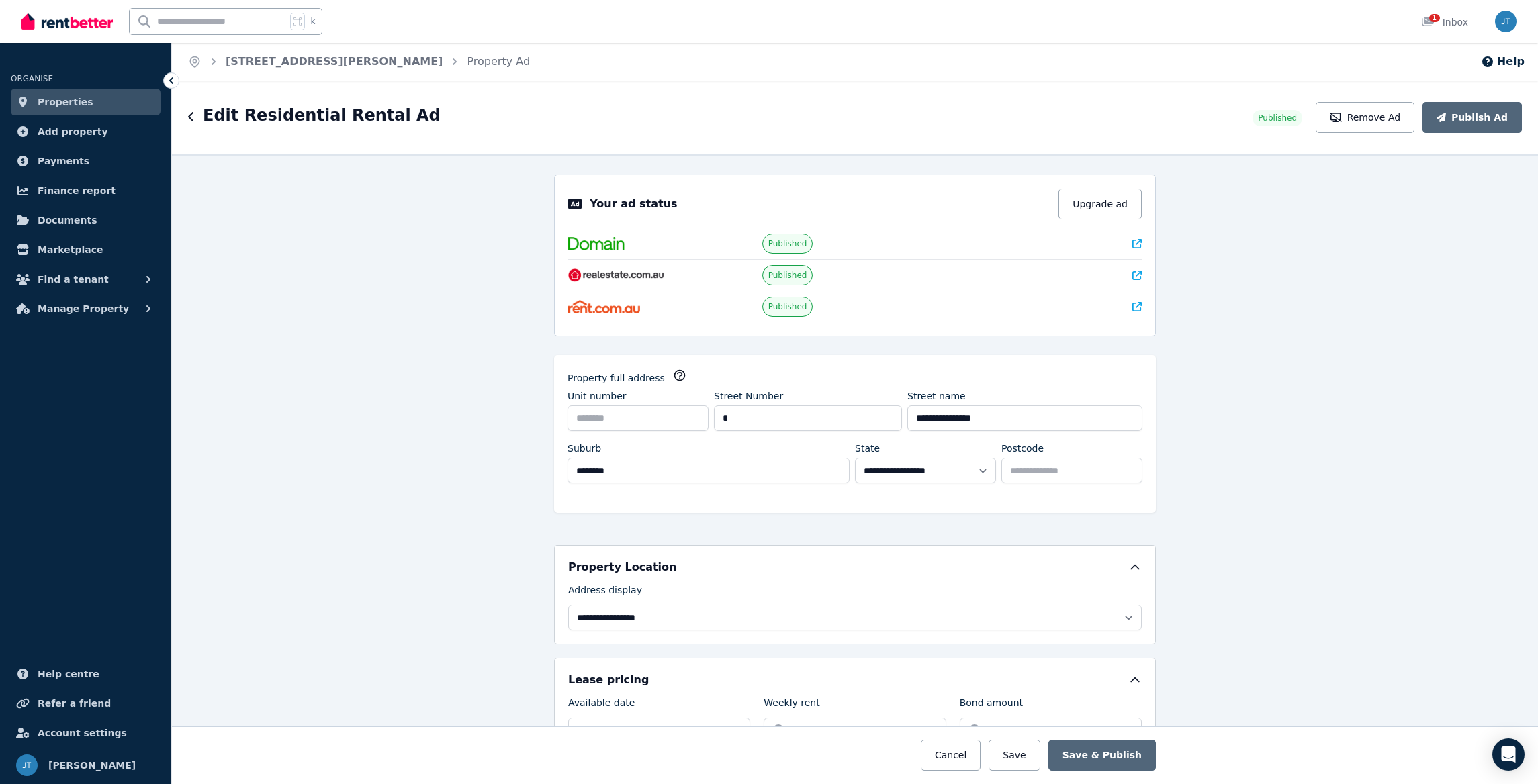
select select "**"
select select "**********"
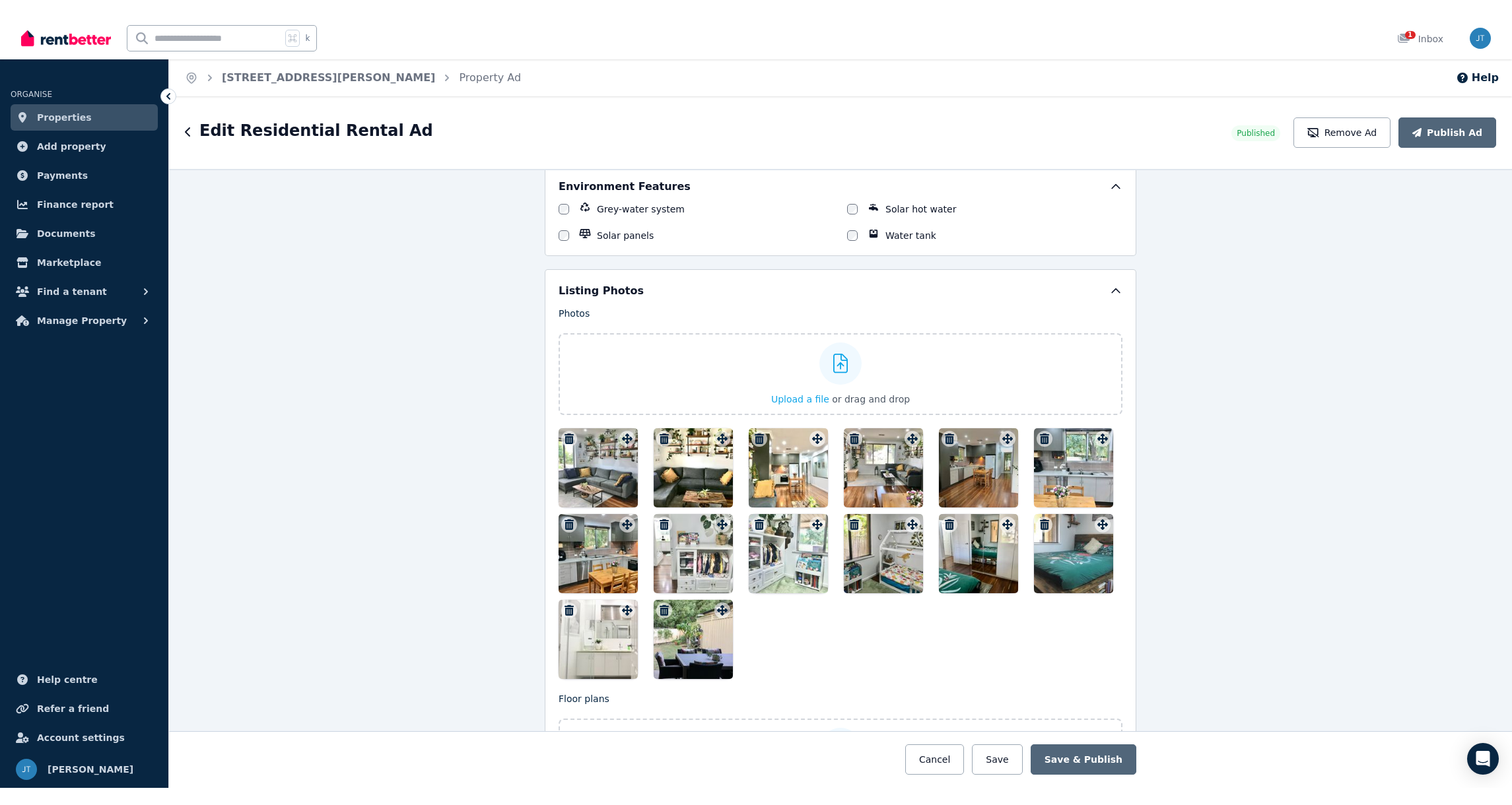
scroll to position [1541, 0]
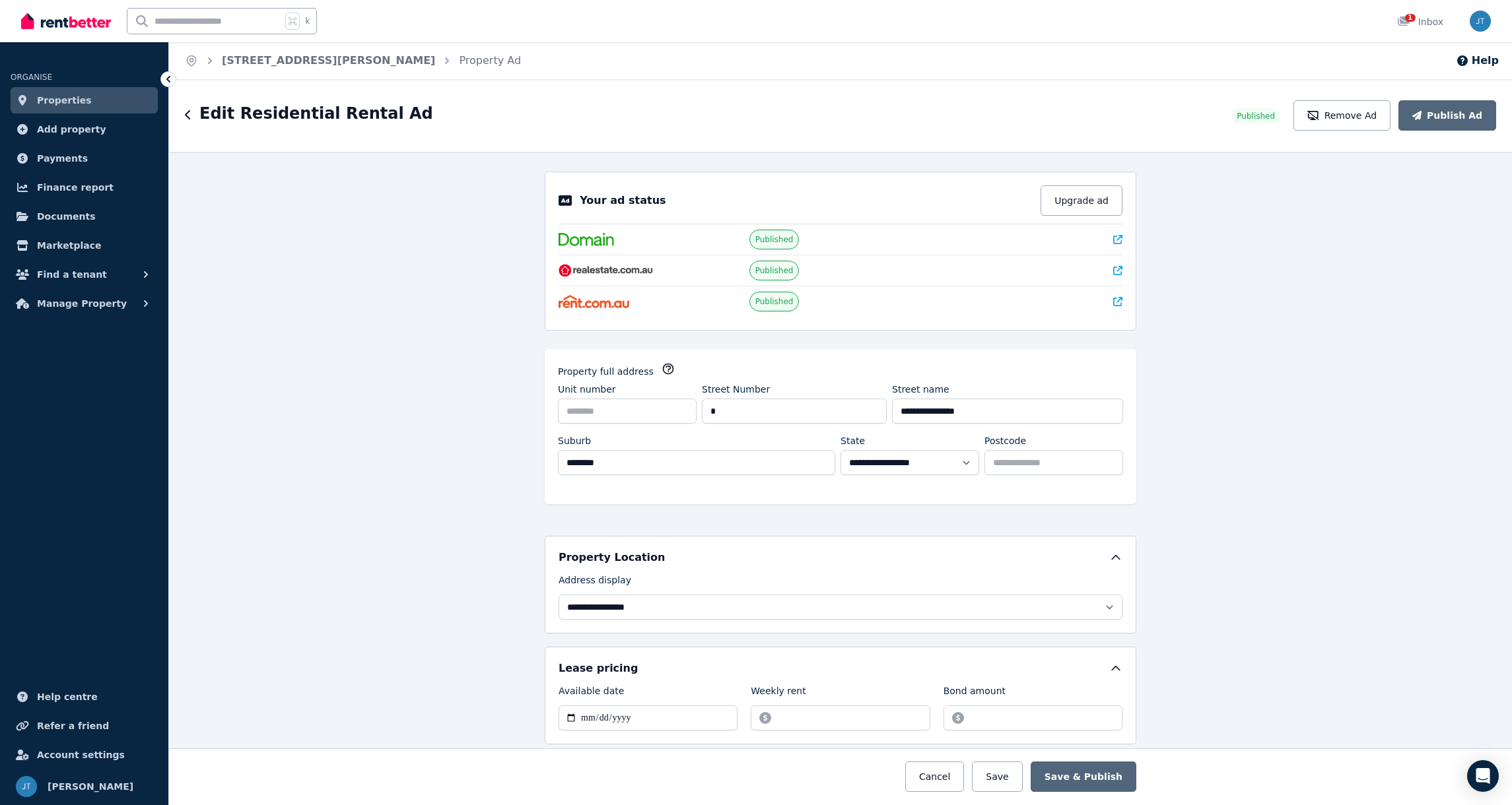
select select "**"
select select "**********"
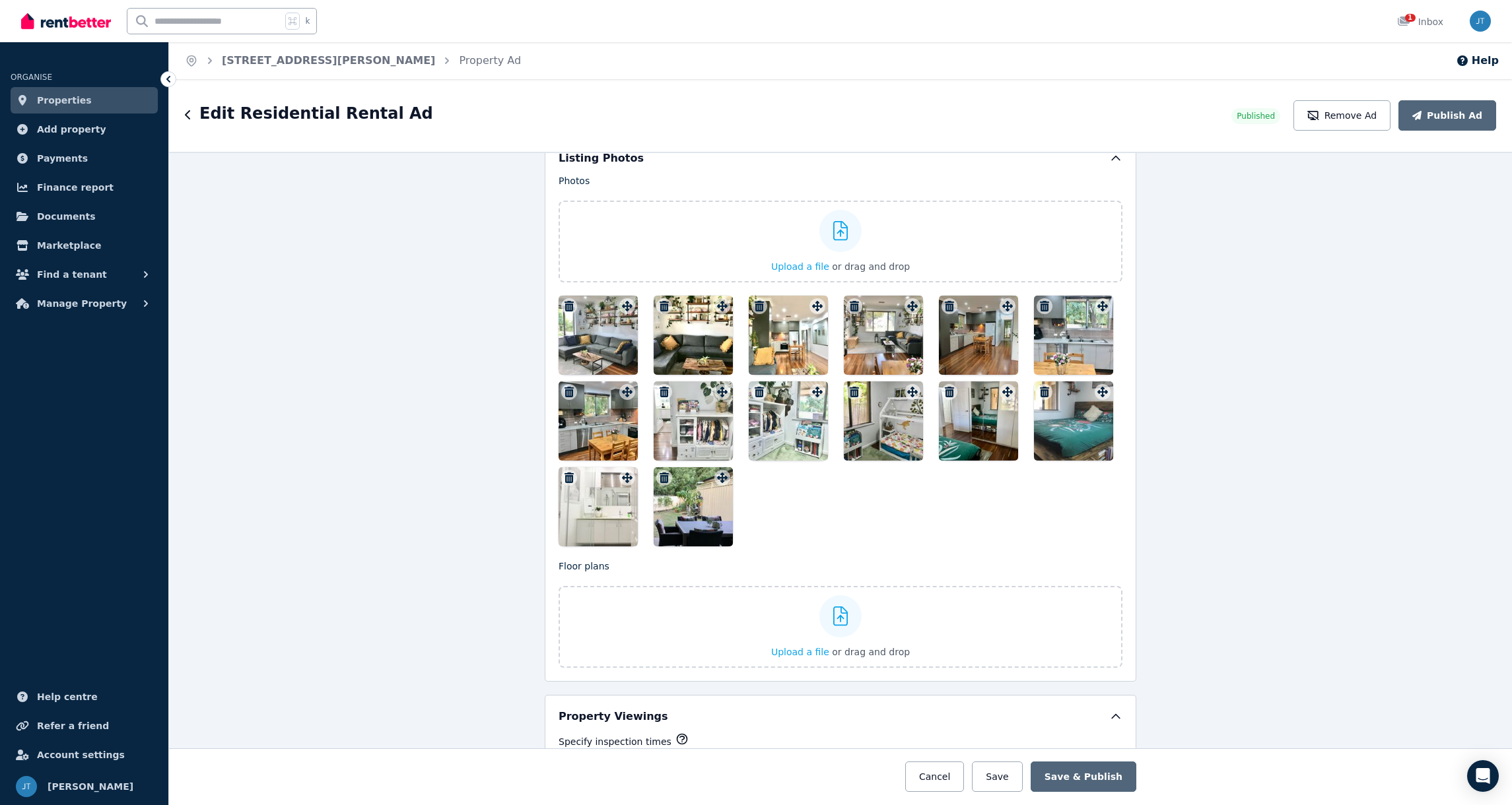
scroll to position [2095, 0]
